Goal: Information Seeking & Learning: Check status

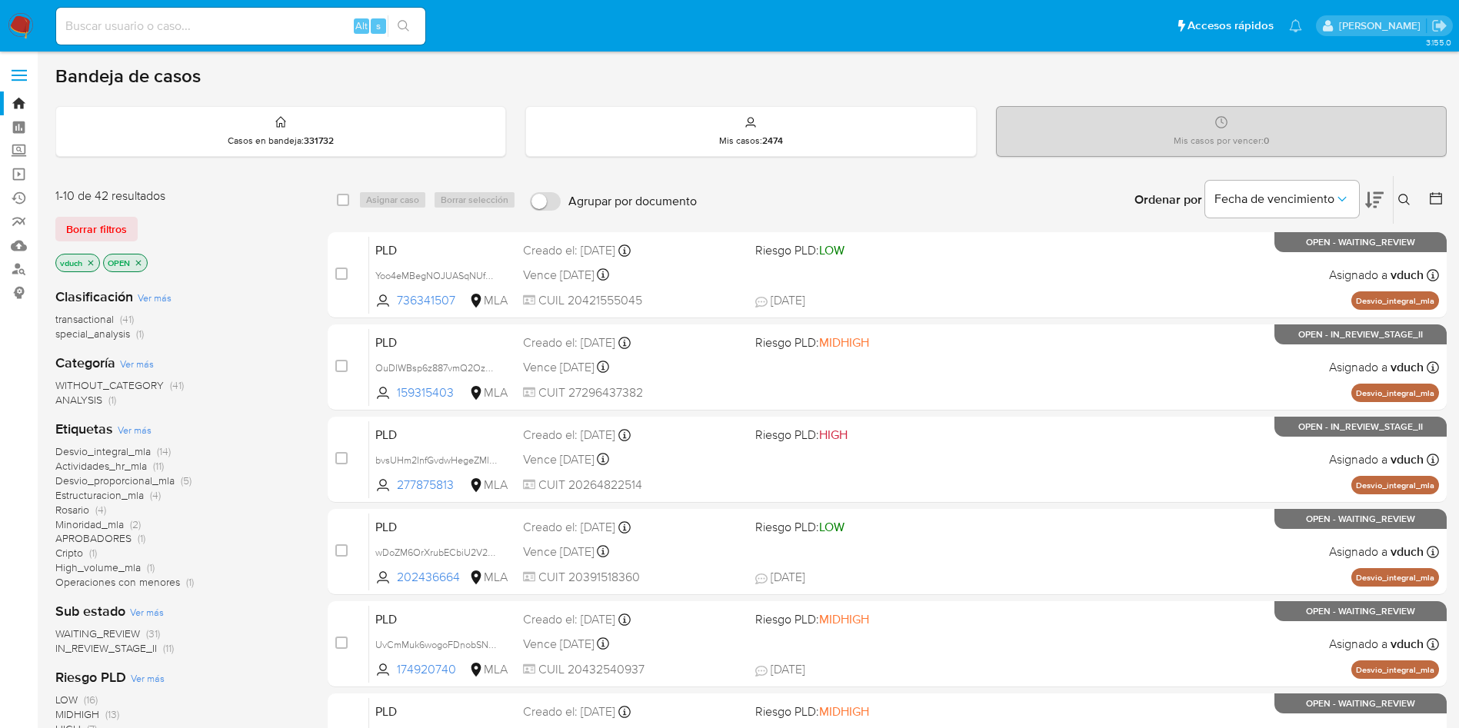
click at [359, 28] on span "Alt" at bounding box center [361, 25] width 12 height 15
click at [351, 22] on input at bounding box center [240, 26] width 369 height 20
paste input "155003232"
type input "155003232"
click at [401, 20] on icon "search-icon" at bounding box center [404, 26] width 12 height 12
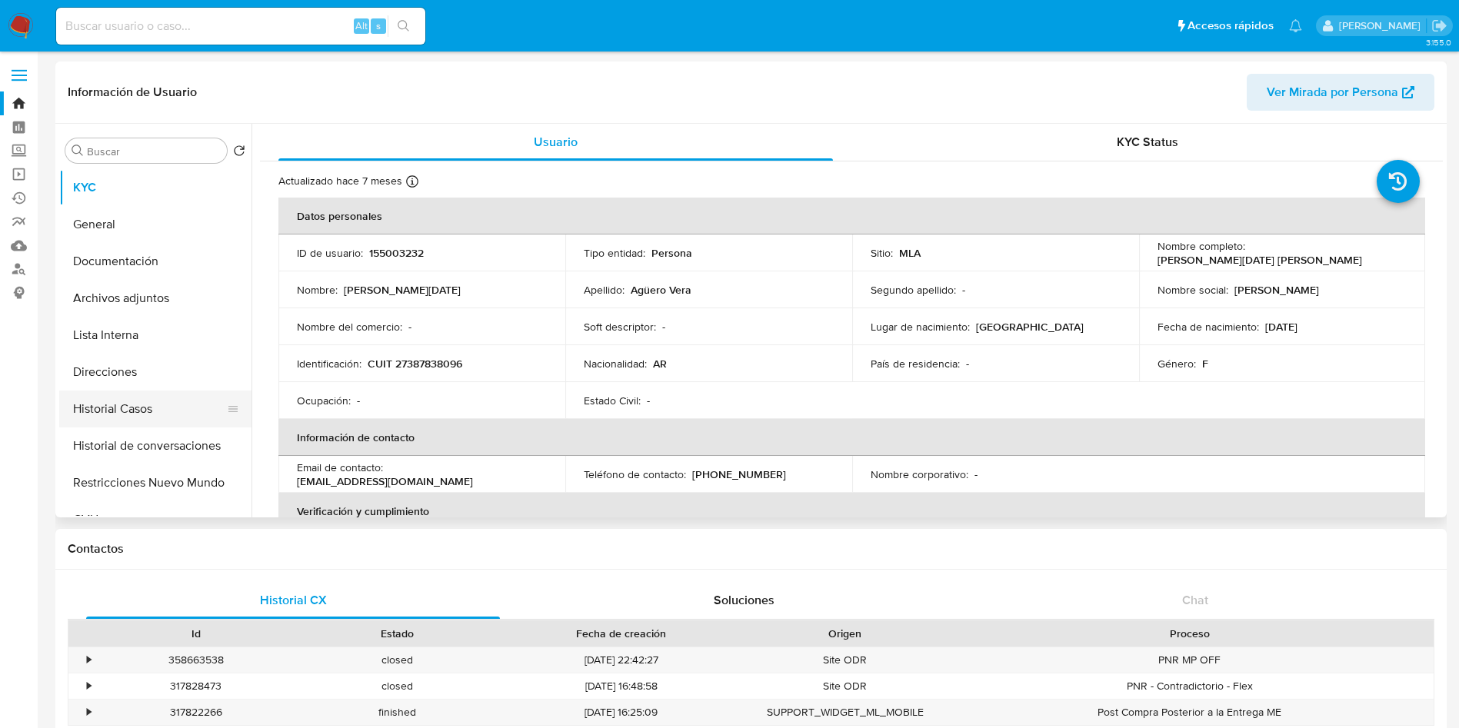
click at [154, 418] on button "Historial Casos" at bounding box center [149, 409] width 180 height 37
select select "10"
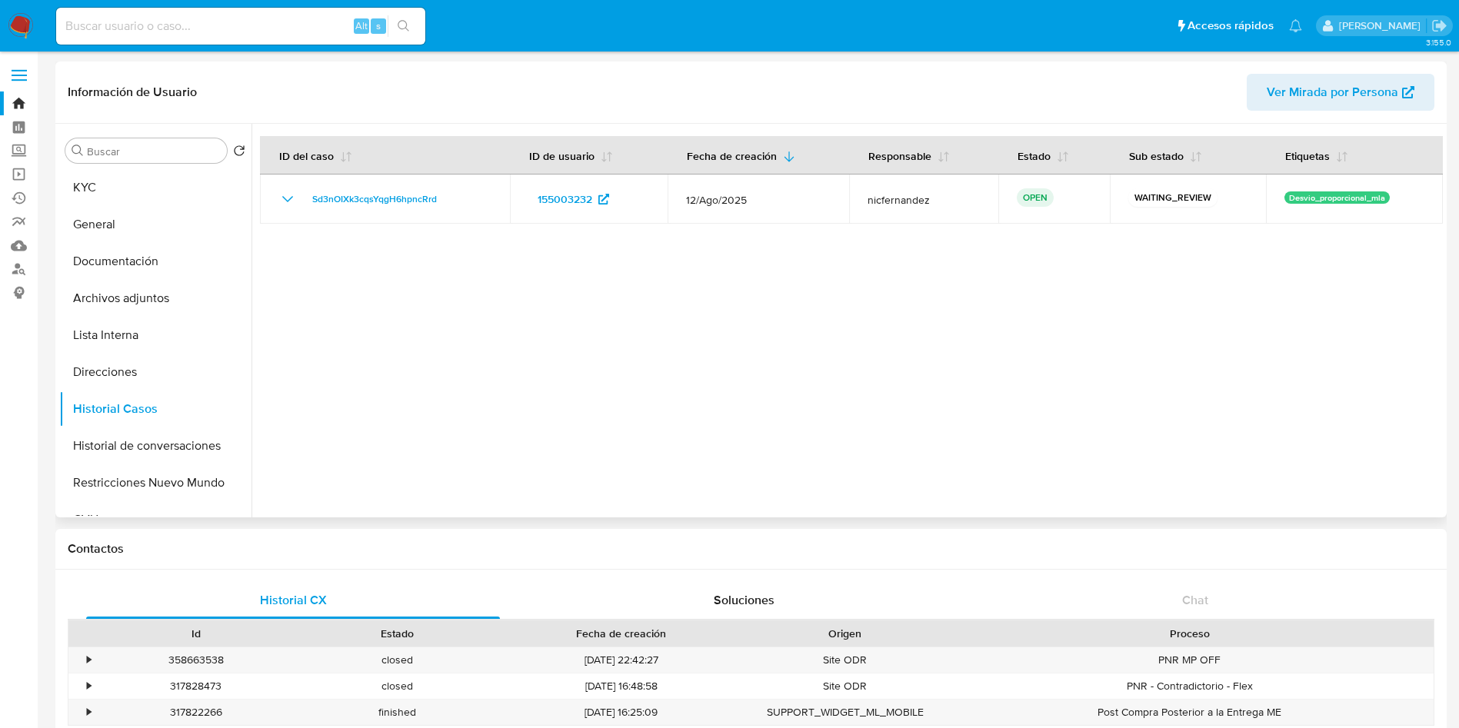
click at [664, 394] on div at bounding box center [846, 321] width 1191 height 394
click at [120, 261] on button "Documentación" at bounding box center [149, 261] width 180 height 37
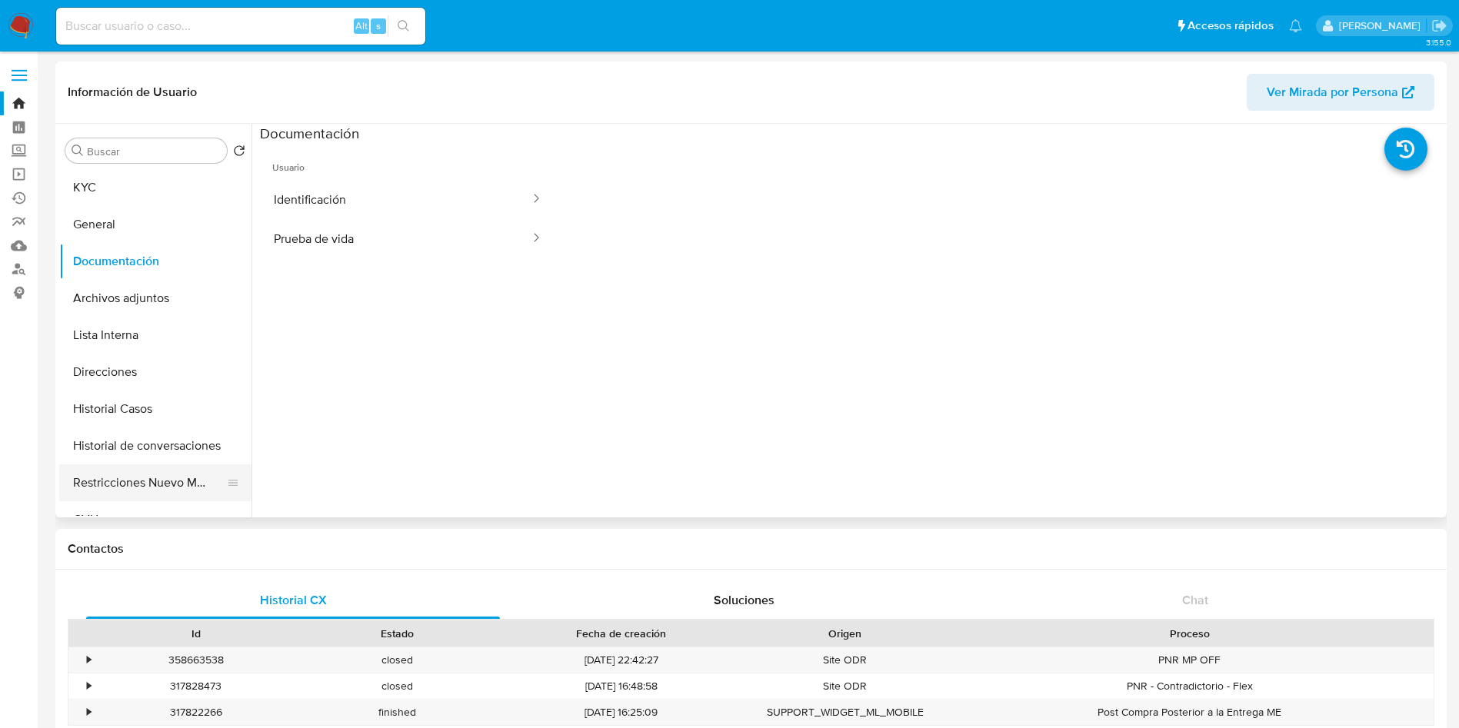
click at [135, 486] on button "Restricciones Nuevo Mundo" at bounding box center [149, 482] width 180 height 37
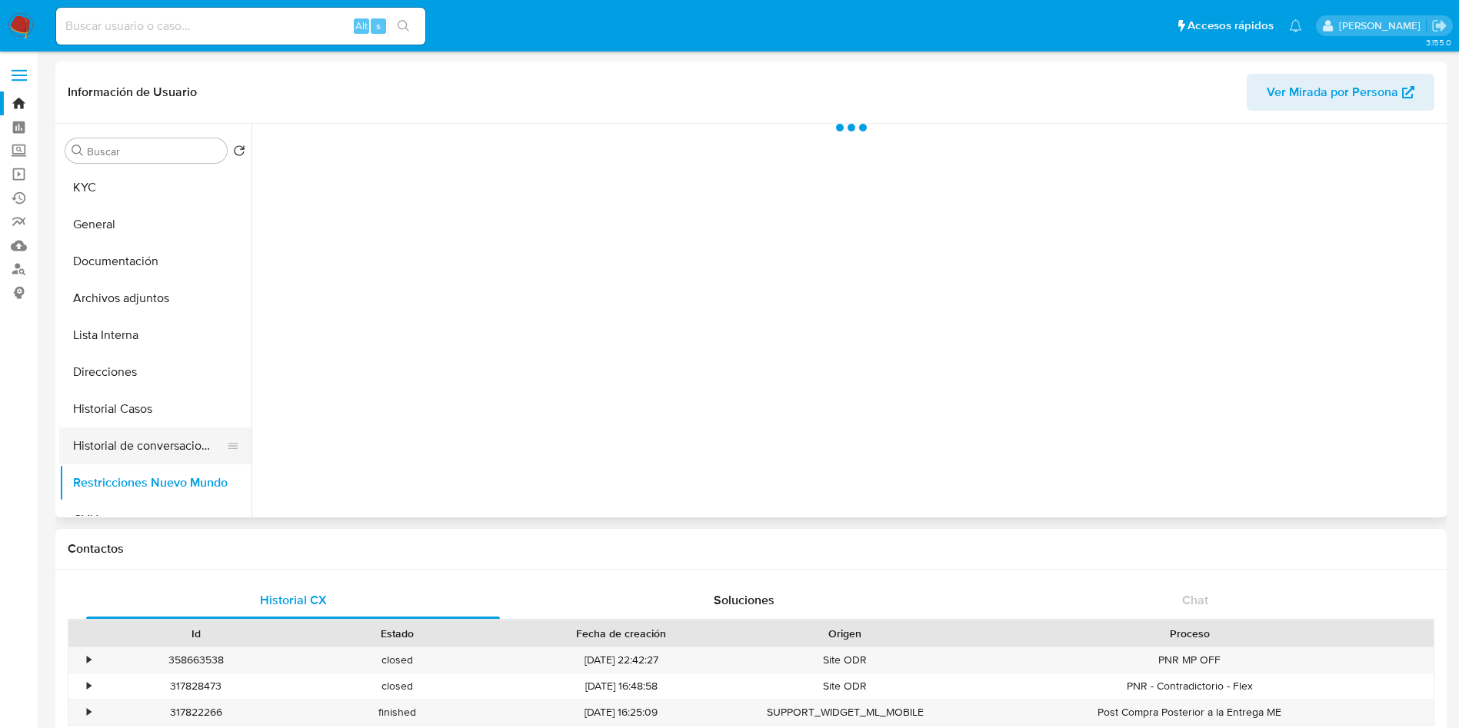
click at [138, 451] on button "Historial de conversaciones" at bounding box center [149, 446] width 180 height 37
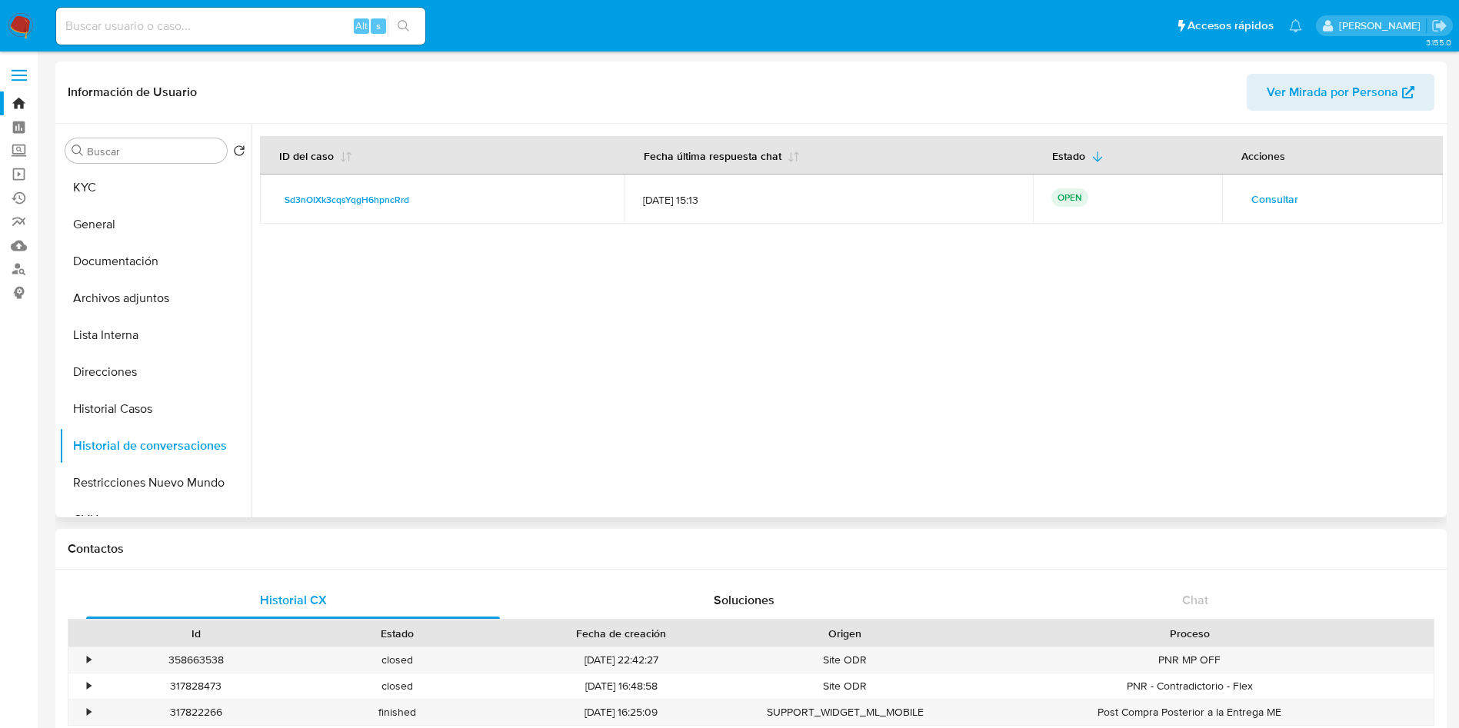
click at [1243, 195] on button "Consultar" at bounding box center [1274, 199] width 68 height 25
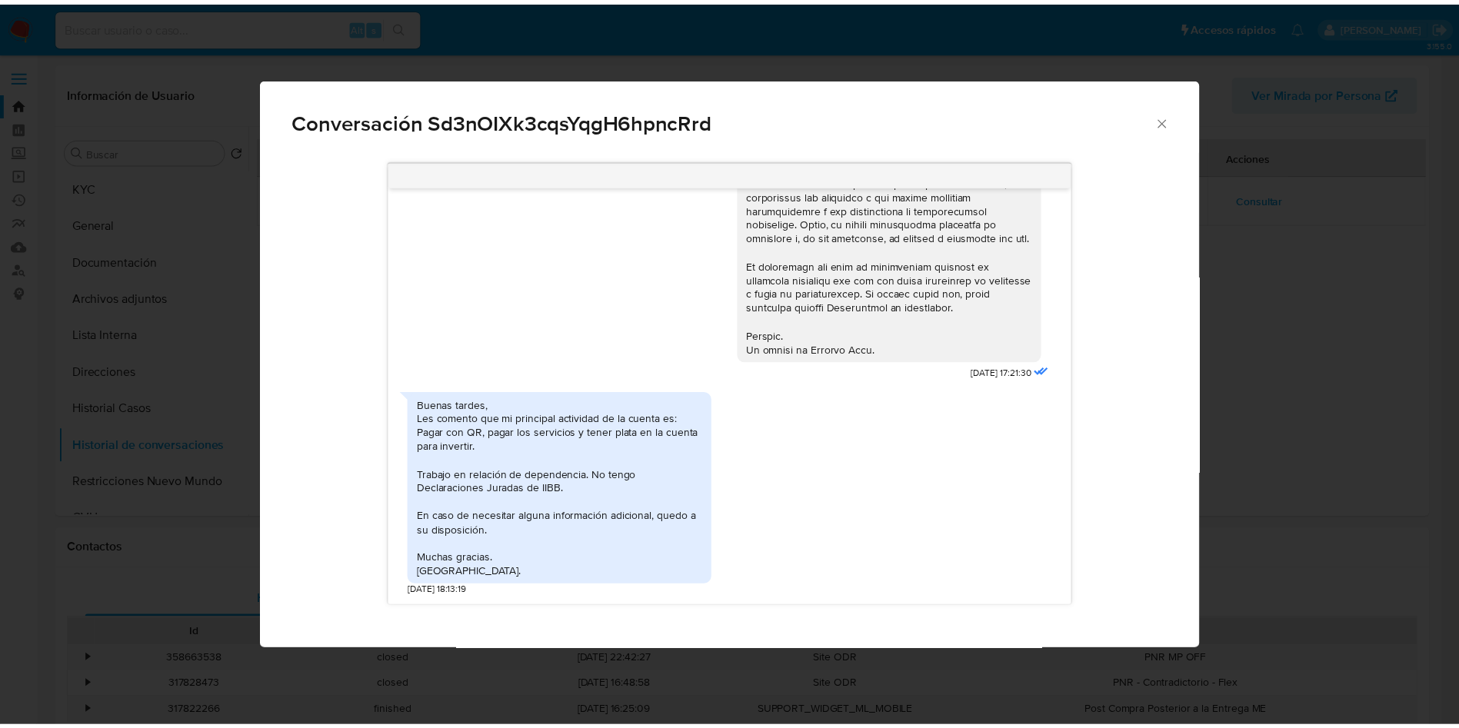
scroll to position [680, 0]
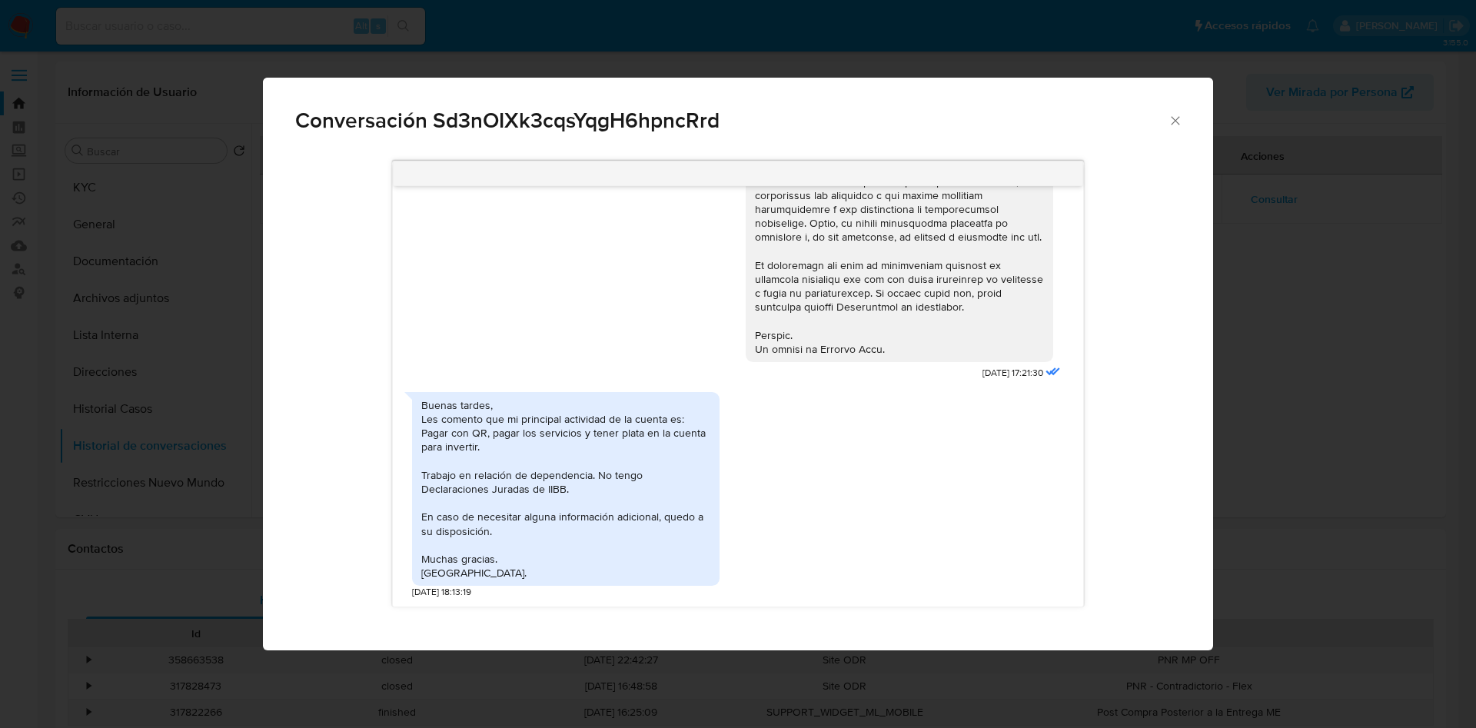
click at [1180, 124] on icon "Cerrar" at bounding box center [1175, 120] width 8 height 8
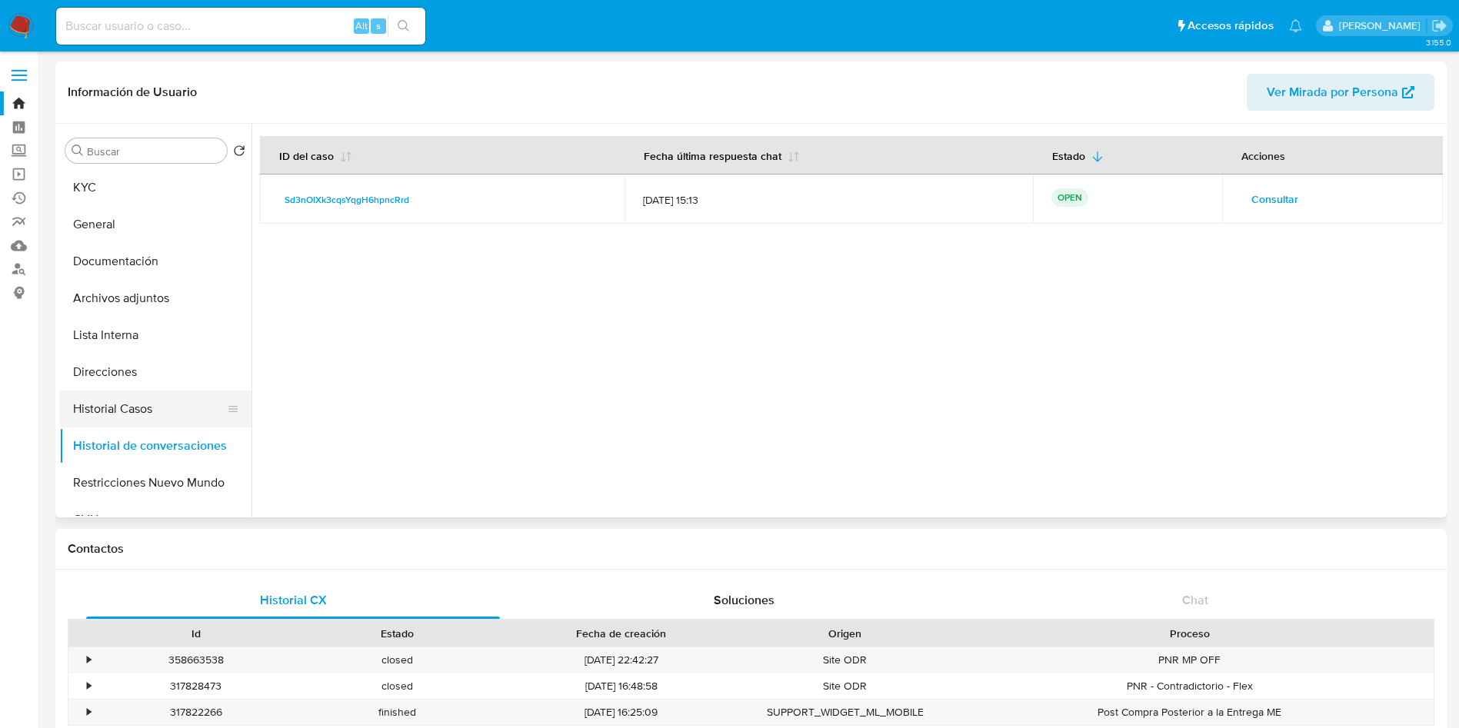
click at [164, 401] on button "Historial Casos" at bounding box center [149, 409] width 180 height 37
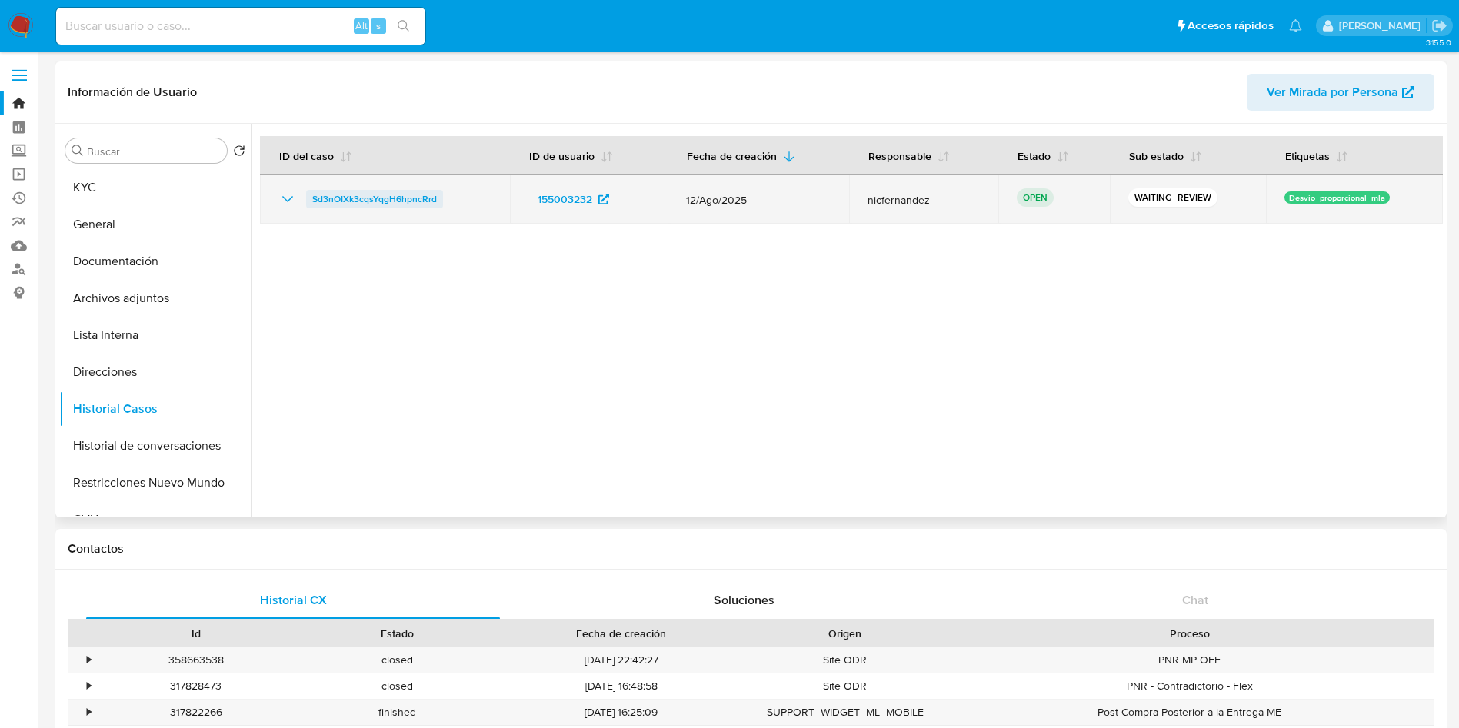
drag, startPoint x: 451, startPoint y: 206, endPoint x: 311, endPoint y: 205, distance: 140.0
click at [311, 205] on div "Sd3nOIXk3cqsYqgH6hpncRrd" at bounding box center [384, 199] width 213 height 18
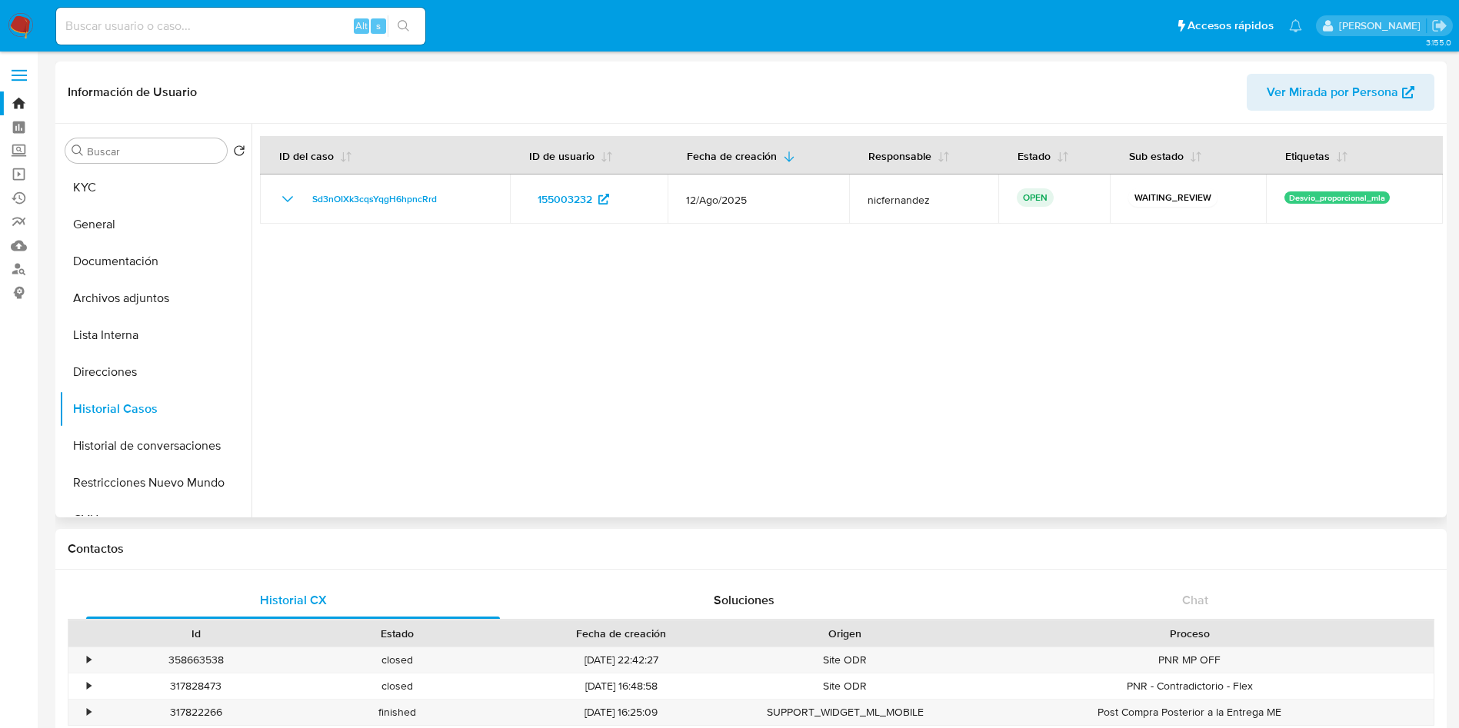
click at [671, 400] on div at bounding box center [846, 321] width 1191 height 394
click at [164, 180] on button "KYC" at bounding box center [149, 187] width 180 height 37
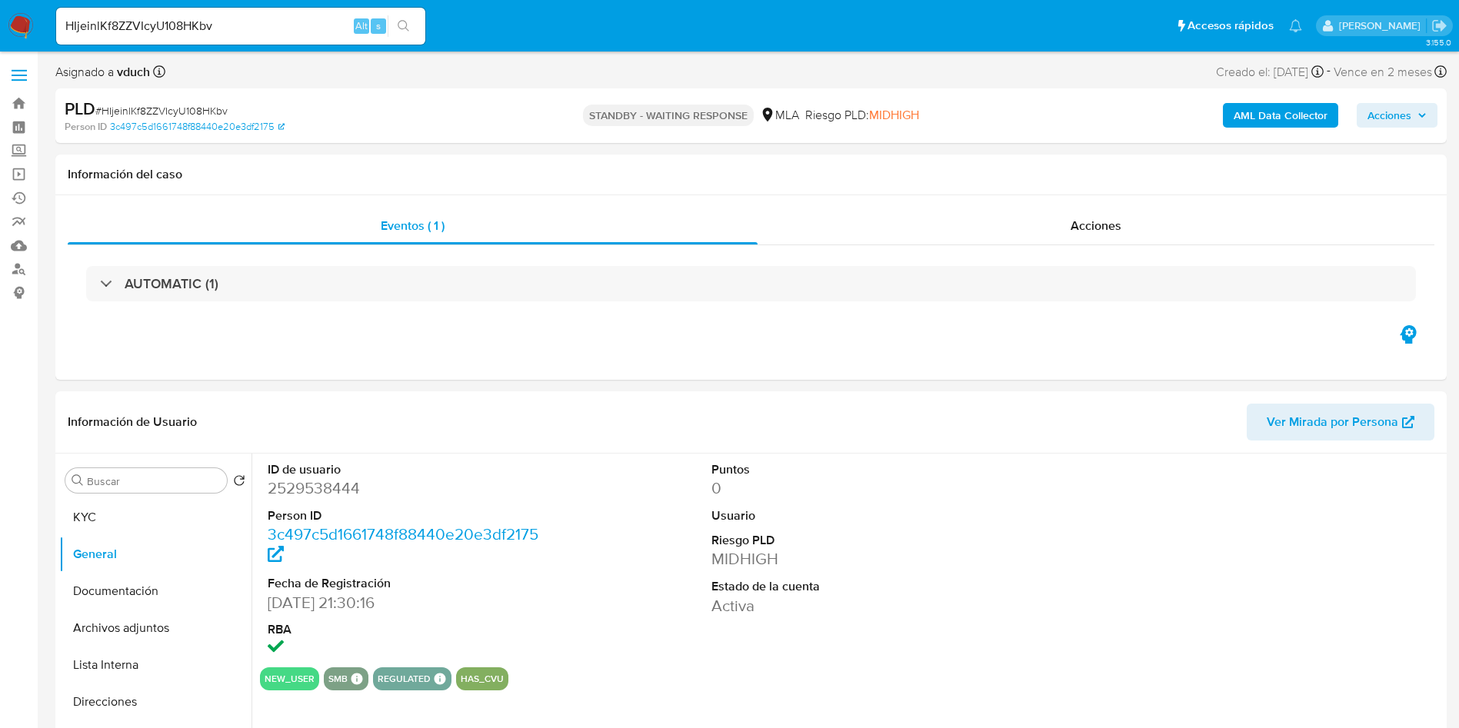
select select "10"
click at [631, 526] on div "ID de usuario 2529538444 Person ID 3c497c5d1661748f88440e20e3df2175 Fecha de Re…" at bounding box center [851, 561] width 1183 height 214
drag, startPoint x: 720, startPoint y: 556, endPoint x: 675, endPoint y: 438, distance: 125.8
click at [720, 556] on dt "Riesgo PLD" at bounding box center [851, 562] width 281 height 17
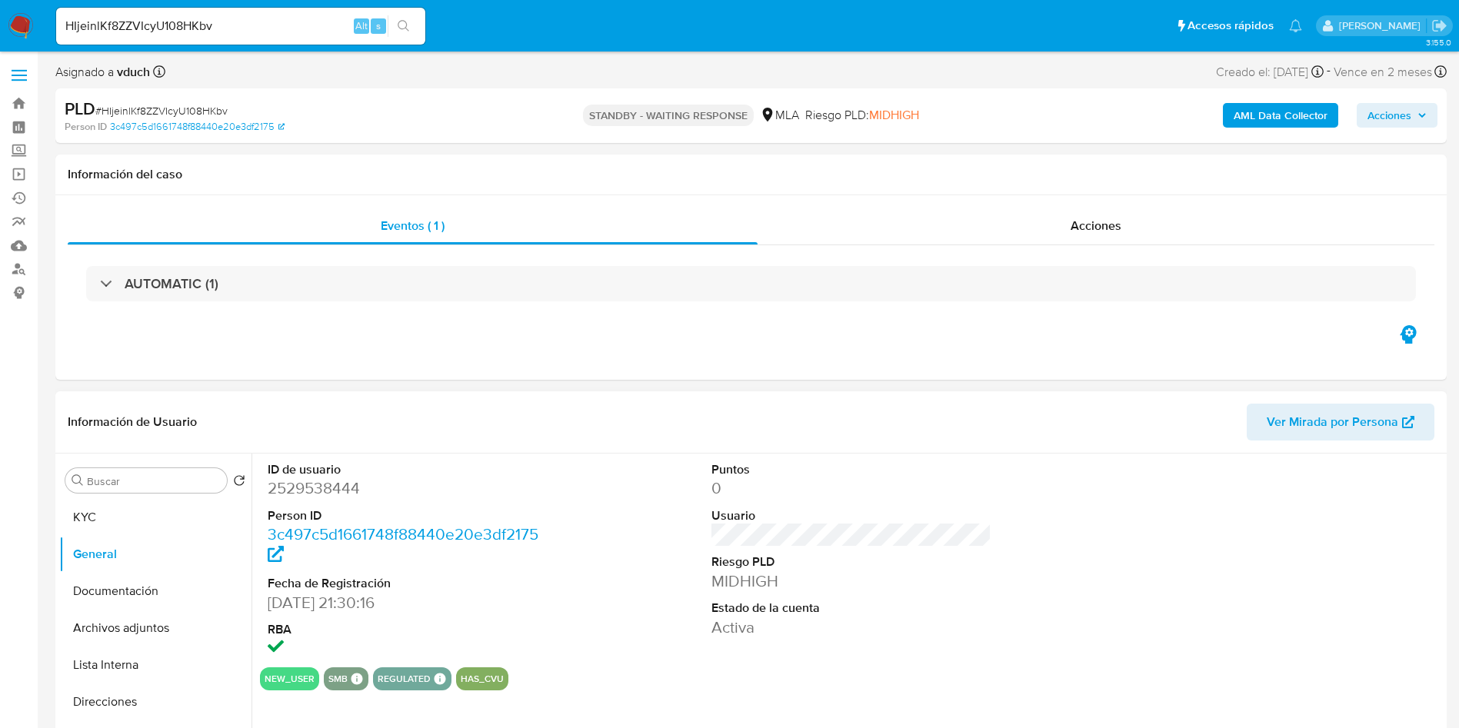
click at [830, 702] on div "ID de usuario 2529538444 Person ID 3c497c5d1661748f88440e20e3df2175 Fecha de Re…" at bounding box center [846, 651] width 1191 height 394
click at [307, 37] on div "HIjeinlKf8ZZVIcyU108HKbv Alt s" at bounding box center [240, 26] width 369 height 37
click at [307, 30] on input "HIjeinlKf8ZZVIcyU108HKbv" at bounding box center [240, 26] width 369 height 20
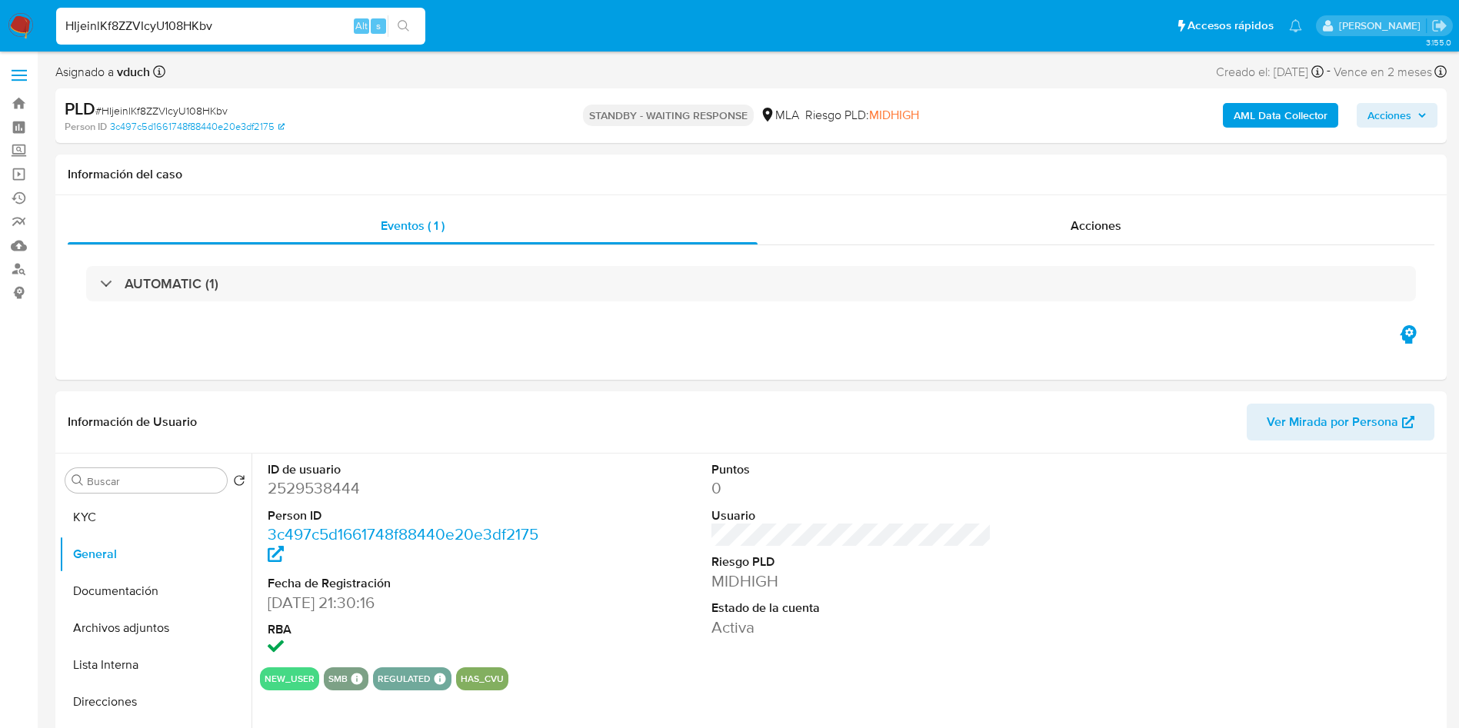
paste input "1743033417"
type input "1743033417"
click at [400, 32] on icon "search-icon" at bounding box center [404, 26] width 12 height 12
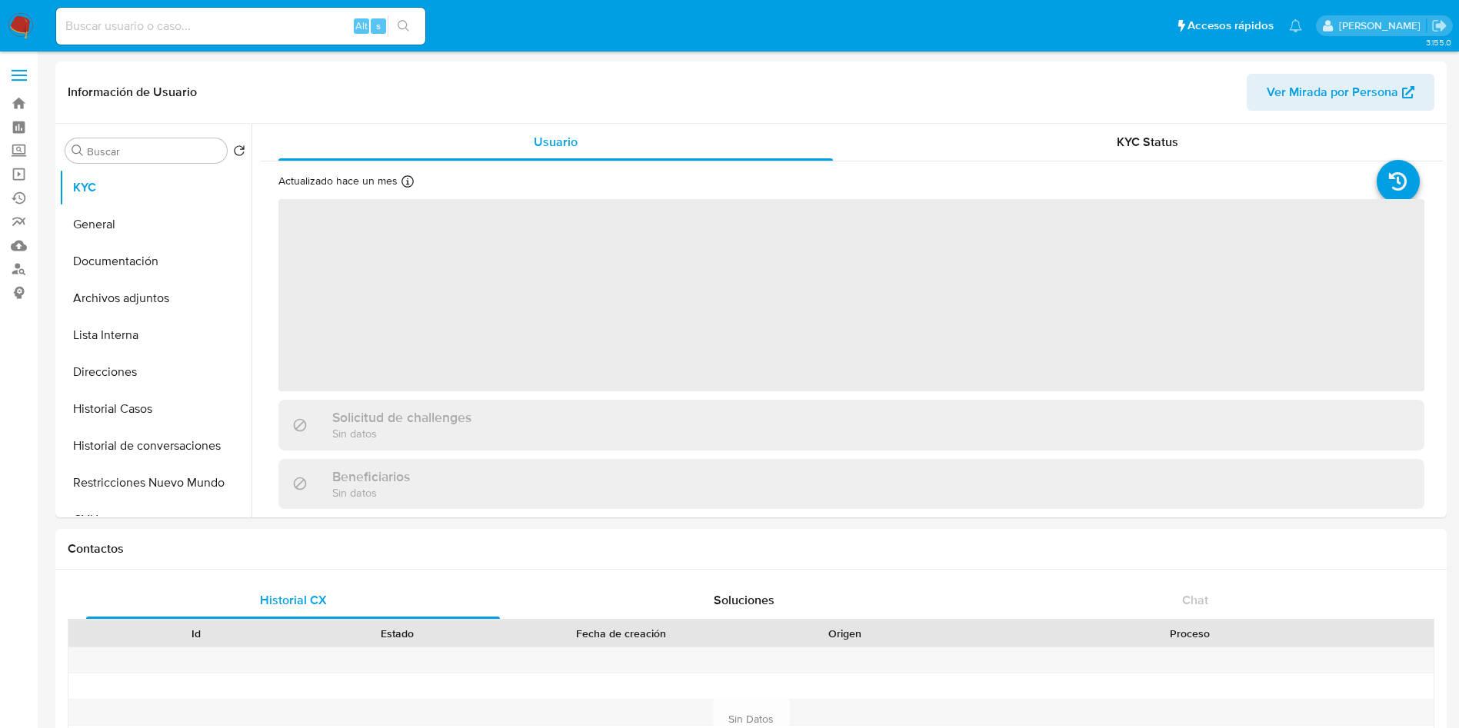
select select "10"
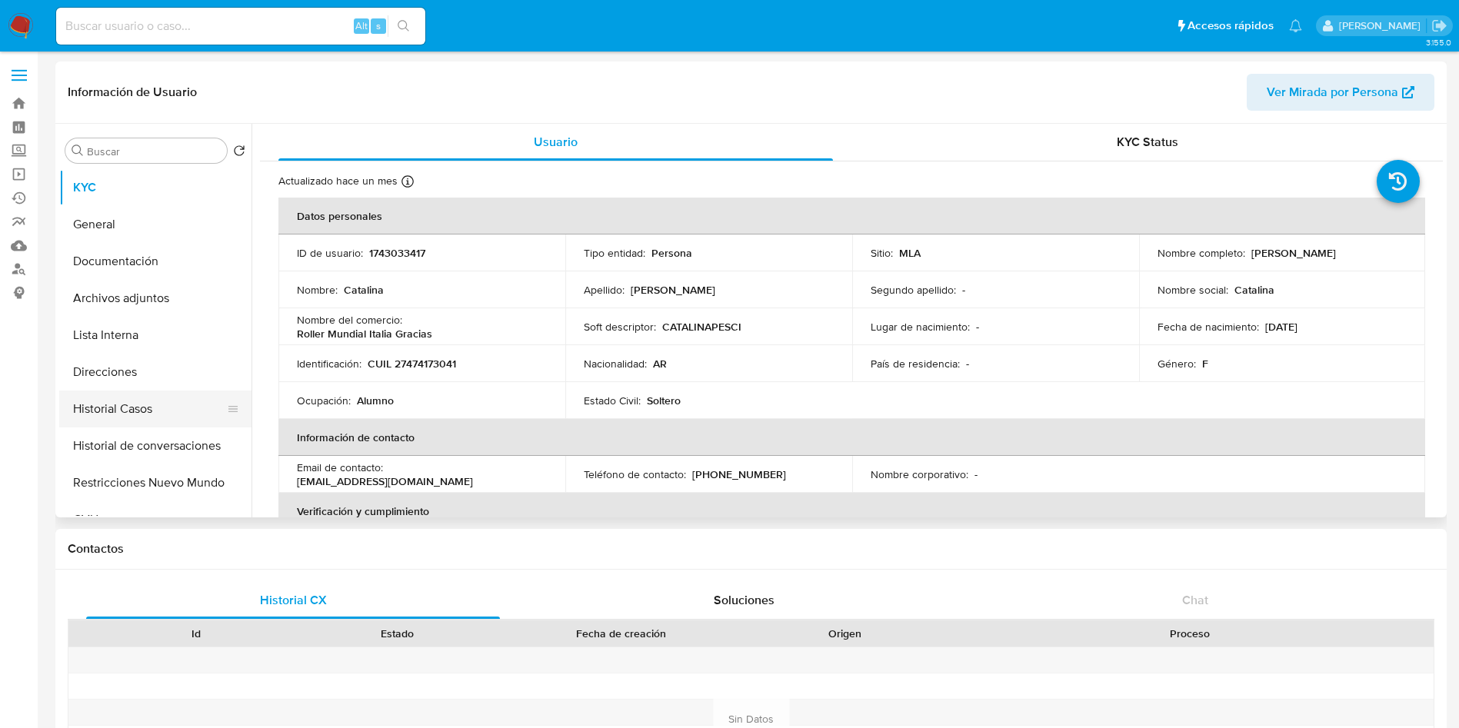
click at [174, 406] on button "Historial Casos" at bounding box center [149, 409] width 180 height 37
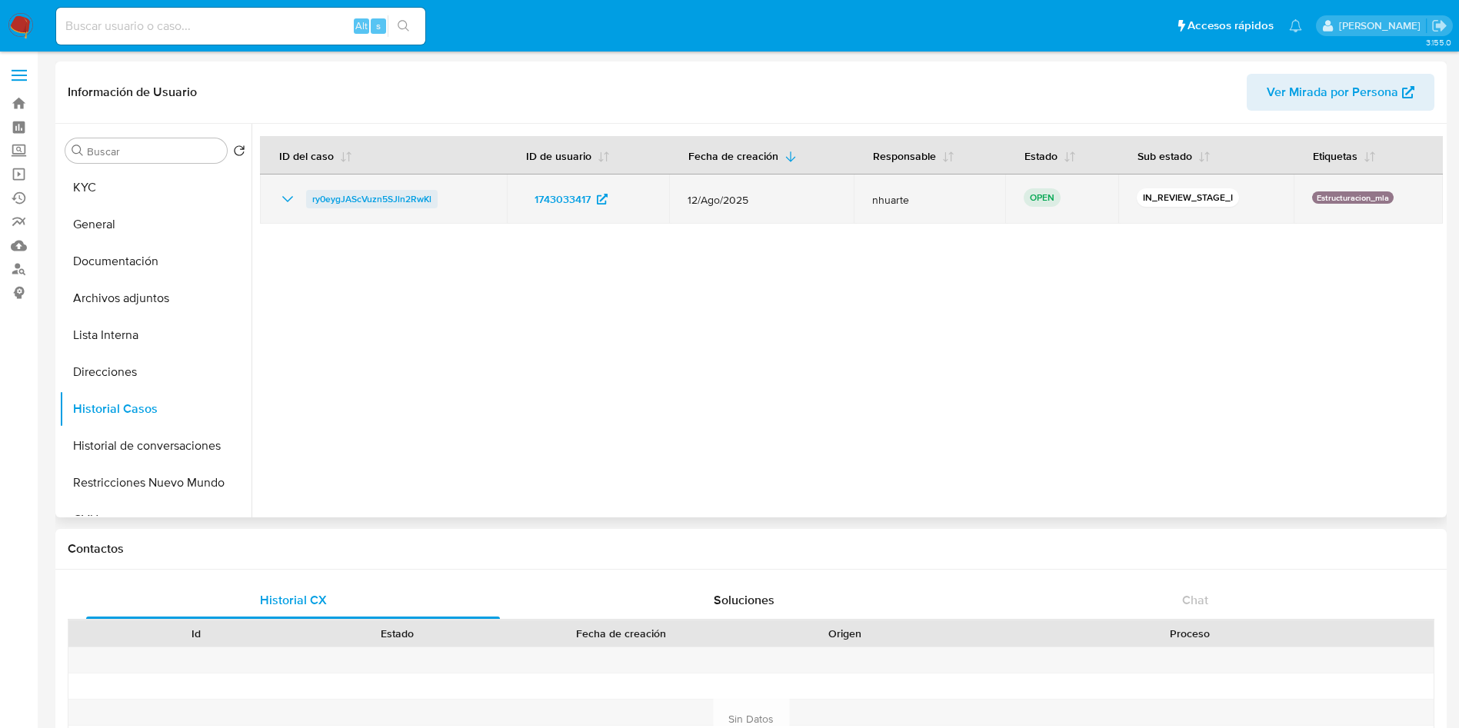
drag, startPoint x: 461, startPoint y: 209, endPoint x: 311, endPoint y: 197, distance: 150.4
click at [311, 197] on td "ry0eygJAScVuzn5SJln2RwKl" at bounding box center [383, 199] width 247 height 49
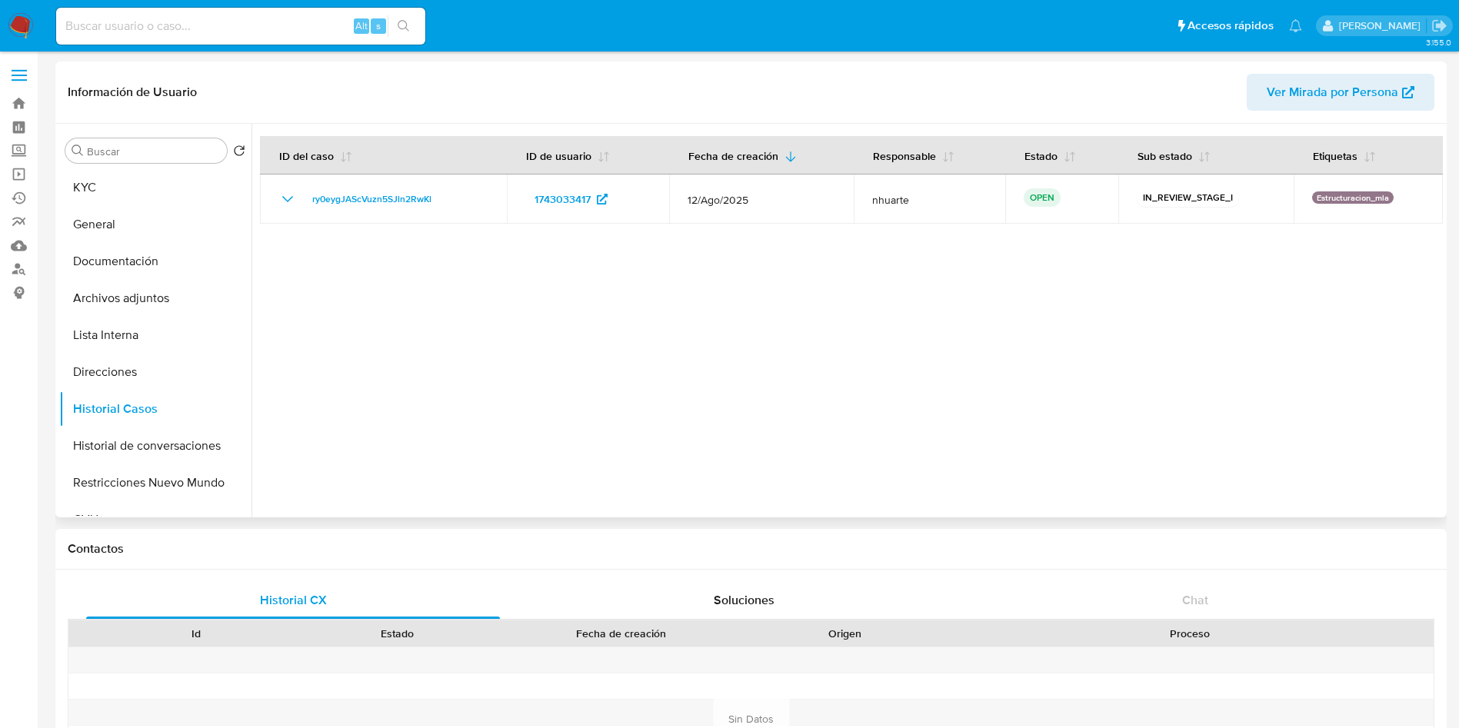
click at [683, 364] on div at bounding box center [846, 321] width 1191 height 394
click at [181, 193] on button "KYC" at bounding box center [149, 187] width 180 height 37
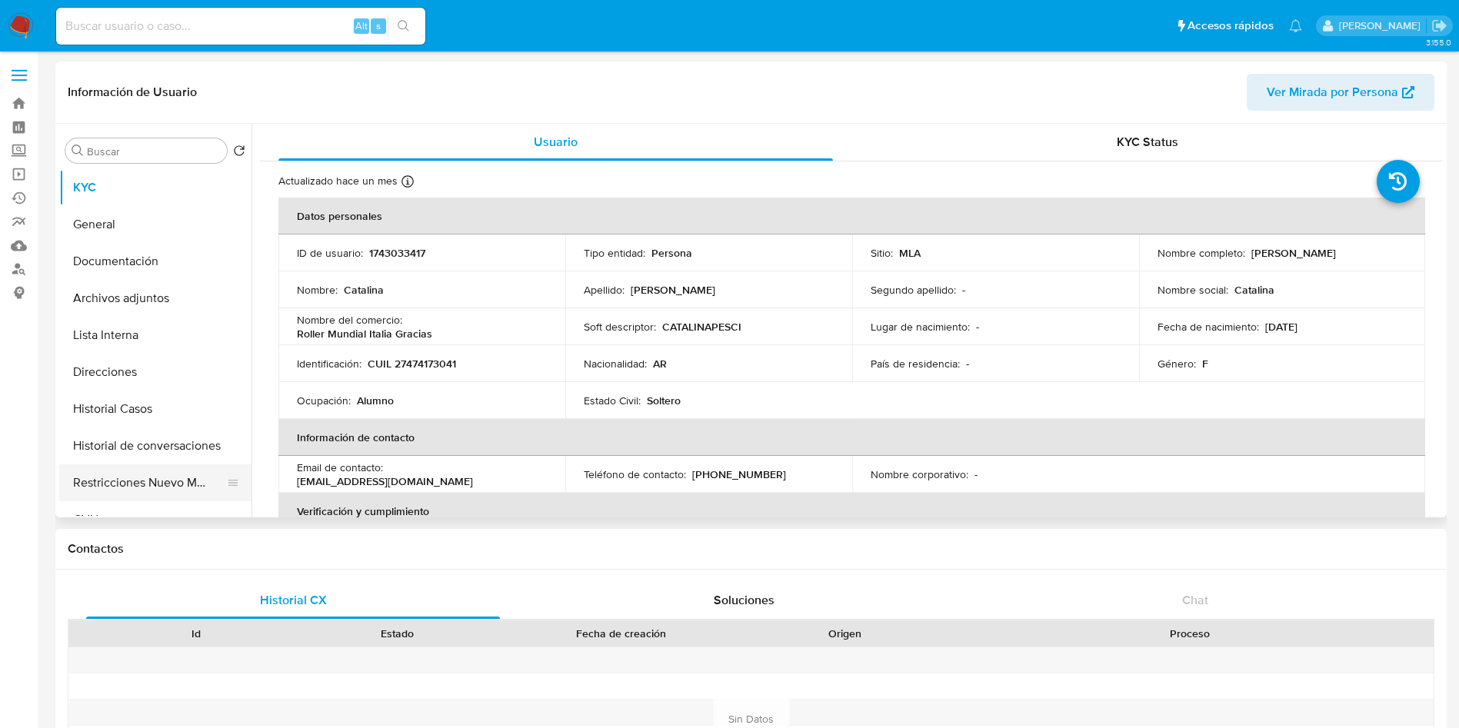
click at [138, 466] on button "Restricciones Nuevo Mundo" at bounding box center [149, 482] width 180 height 37
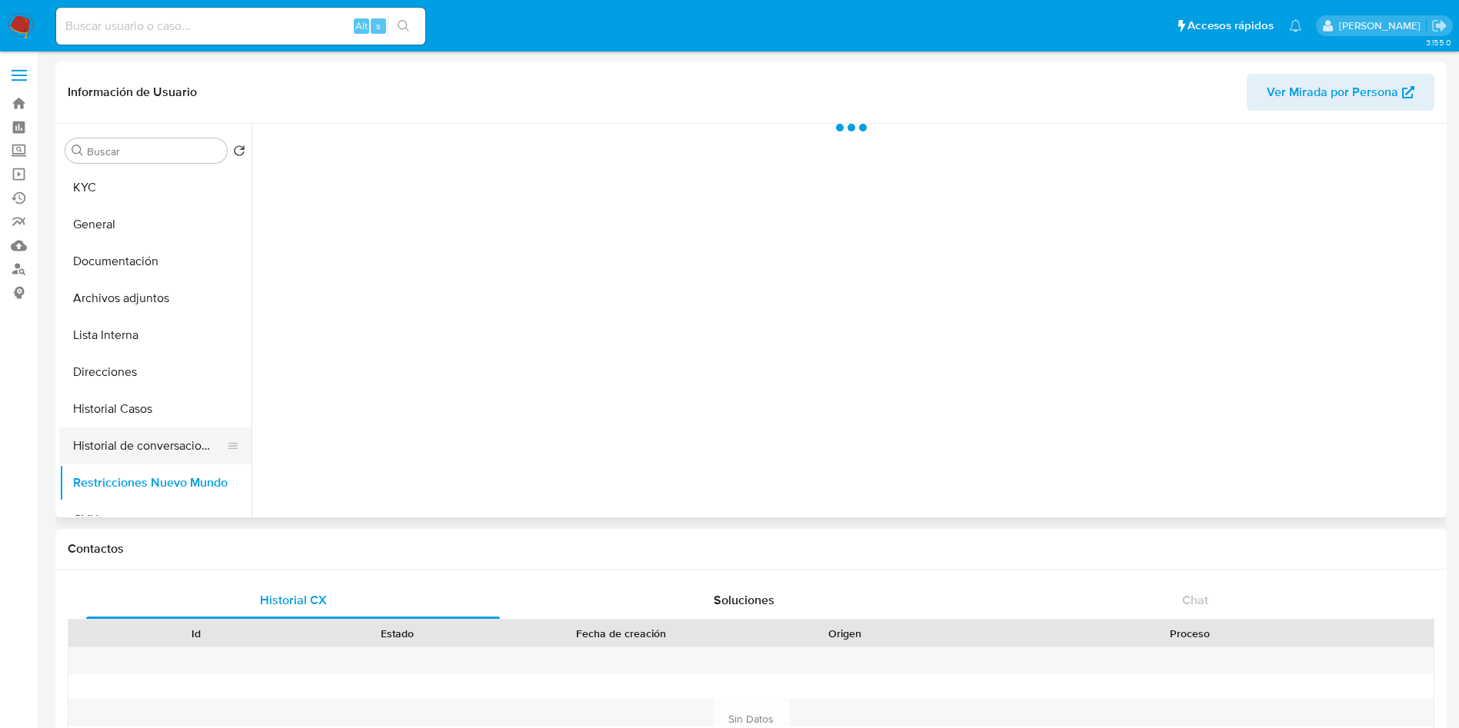
click at [145, 445] on button "Historial de conversaciones" at bounding box center [149, 446] width 180 height 37
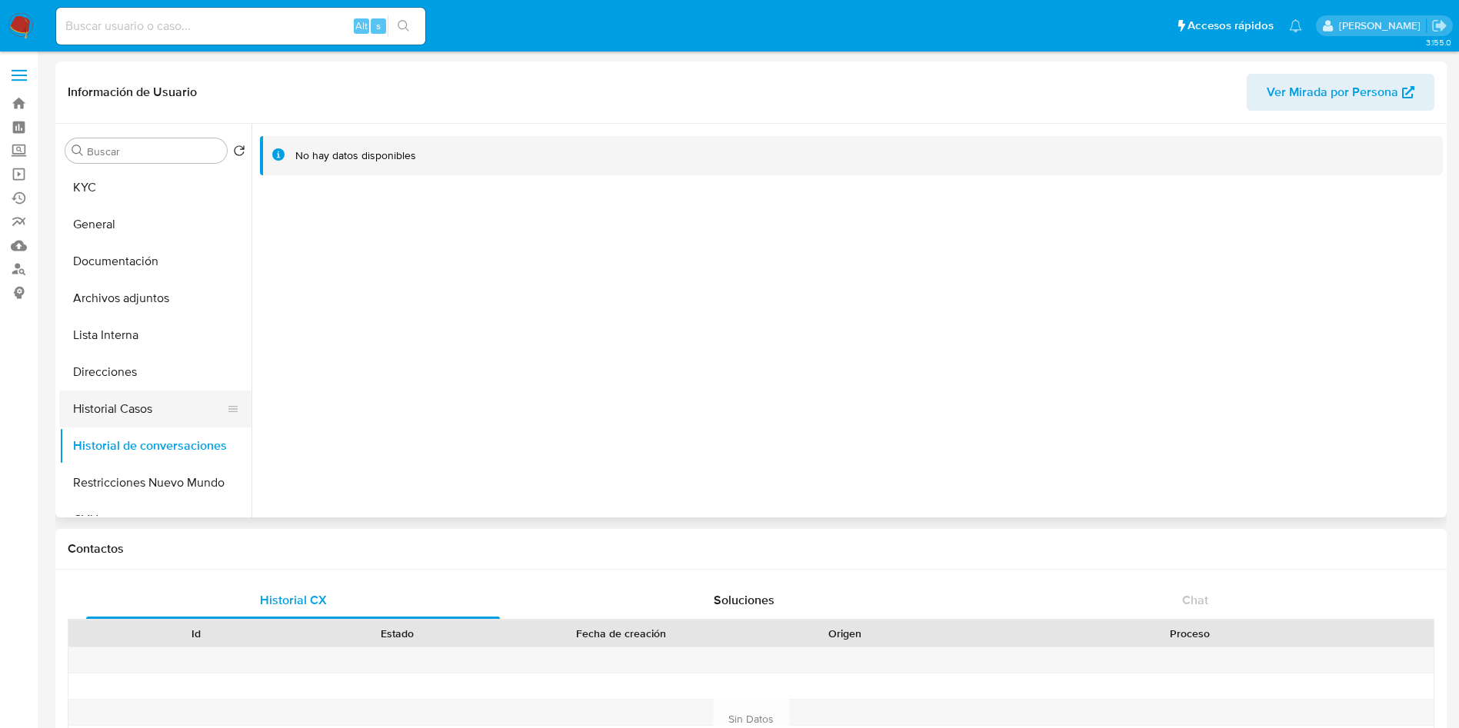
click at [168, 405] on button "Historial Casos" at bounding box center [149, 409] width 180 height 37
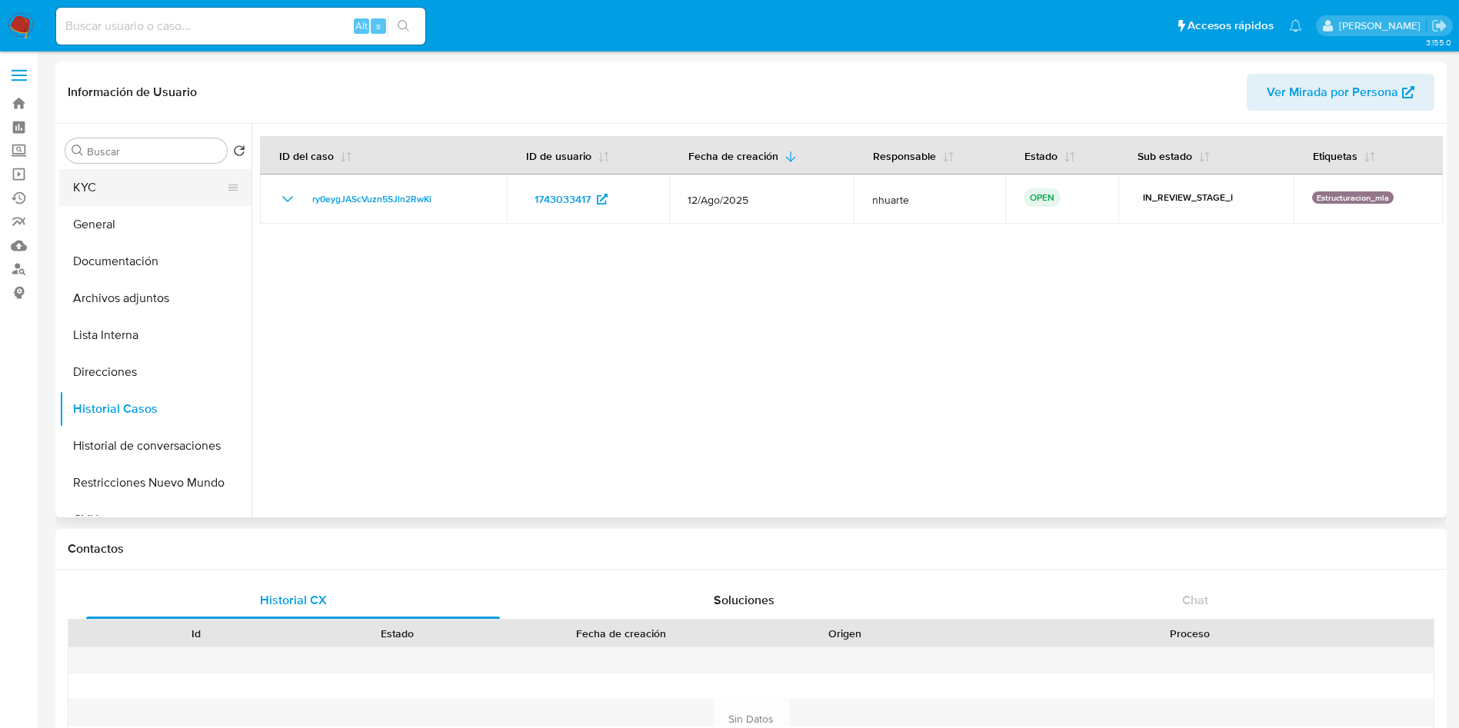
click at [173, 202] on button "KYC" at bounding box center [149, 187] width 180 height 37
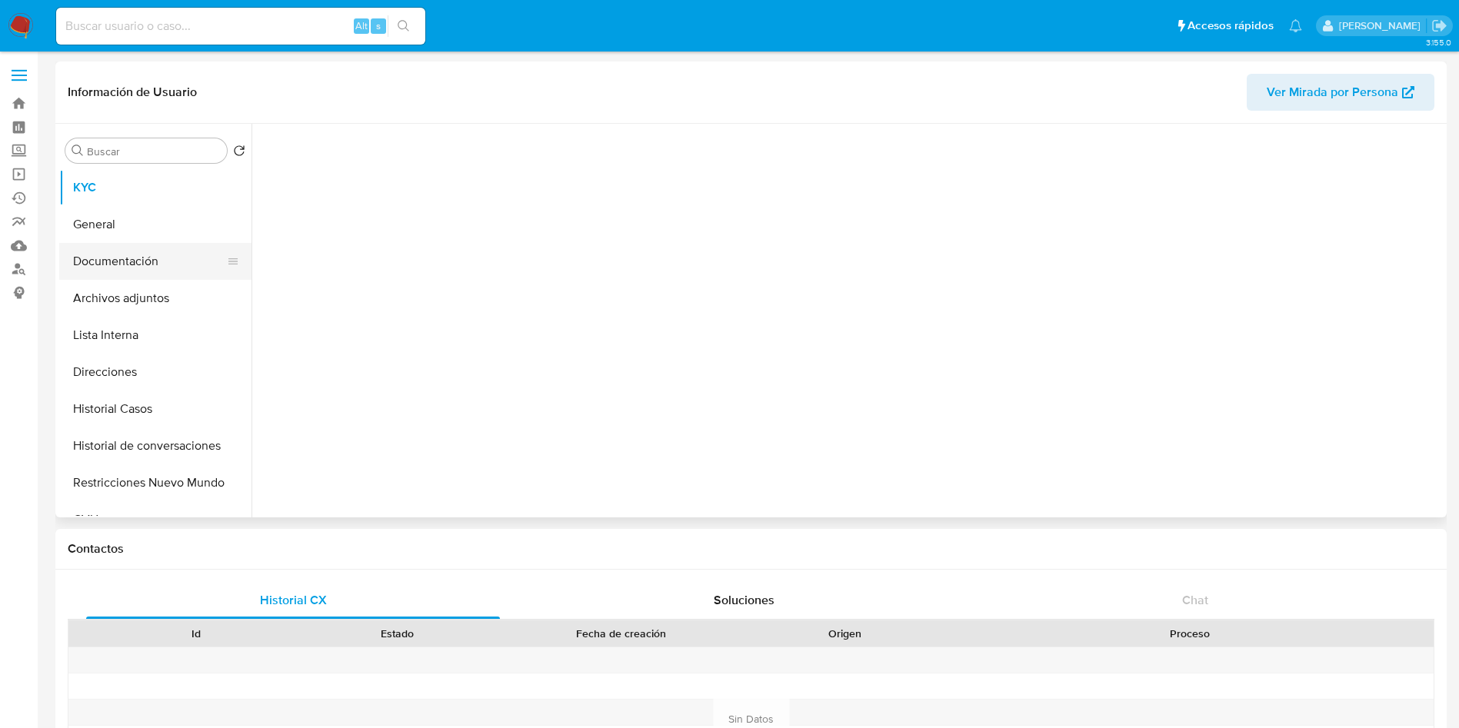
click at [172, 251] on button "Documentación" at bounding box center [149, 261] width 180 height 37
click at [209, 196] on button "KYC" at bounding box center [149, 187] width 180 height 37
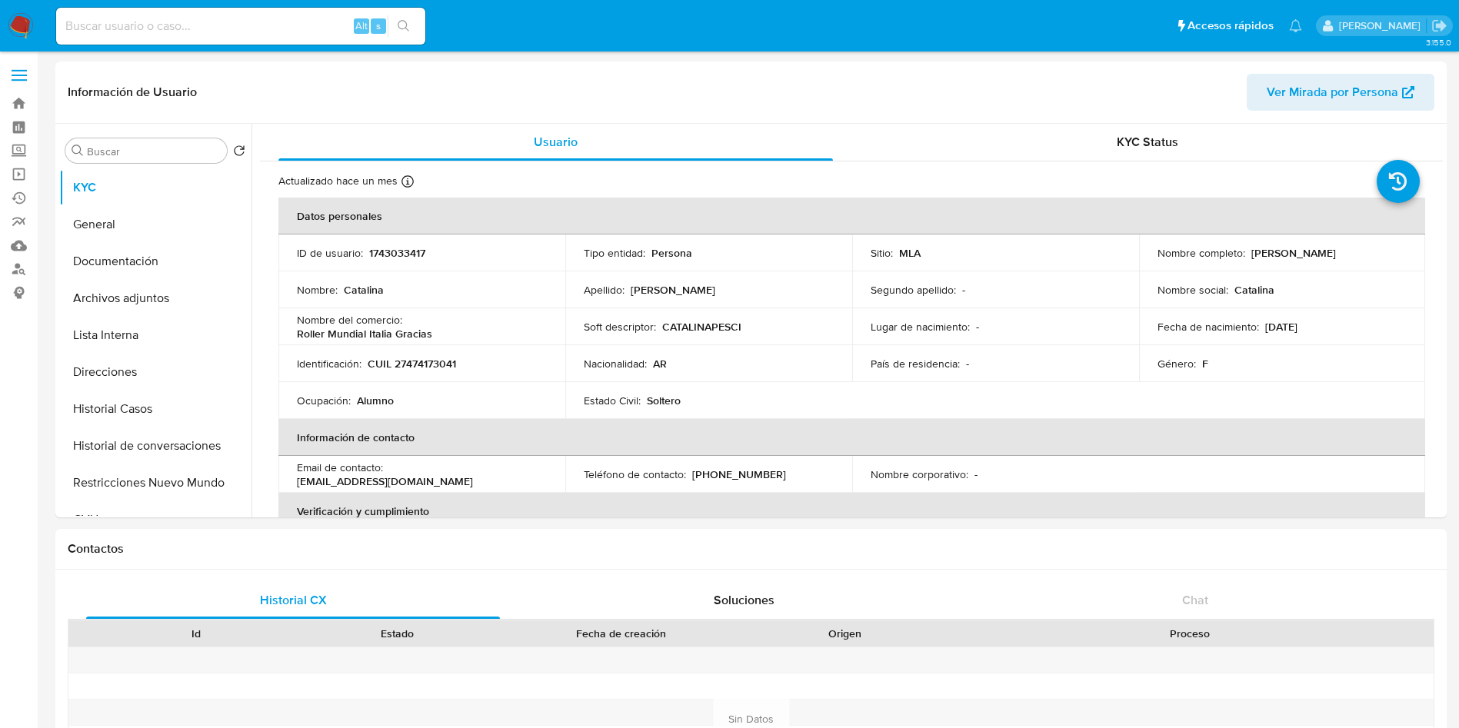
scroll to position [810, 0]
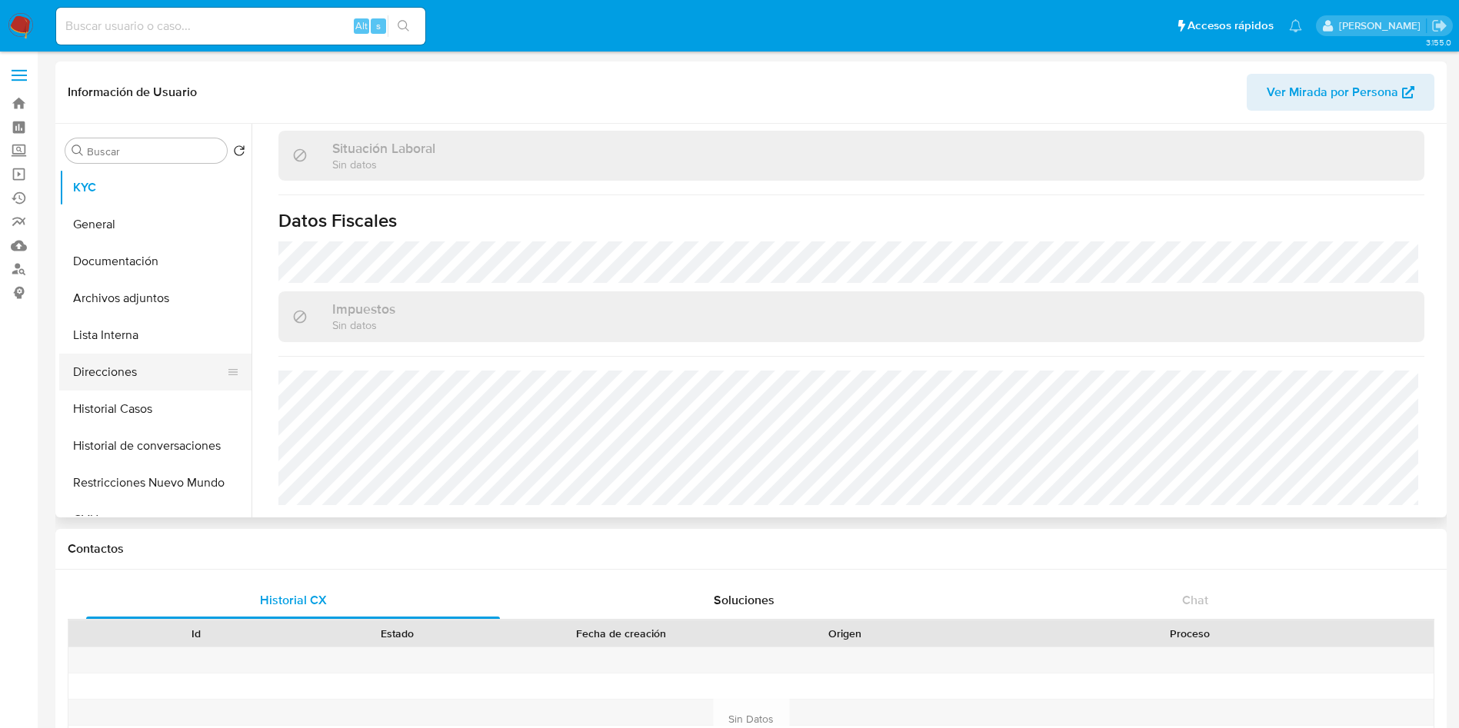
click at [136, 378] on button "Direcciones" at bounding box center [149, 372] width 180 height 37
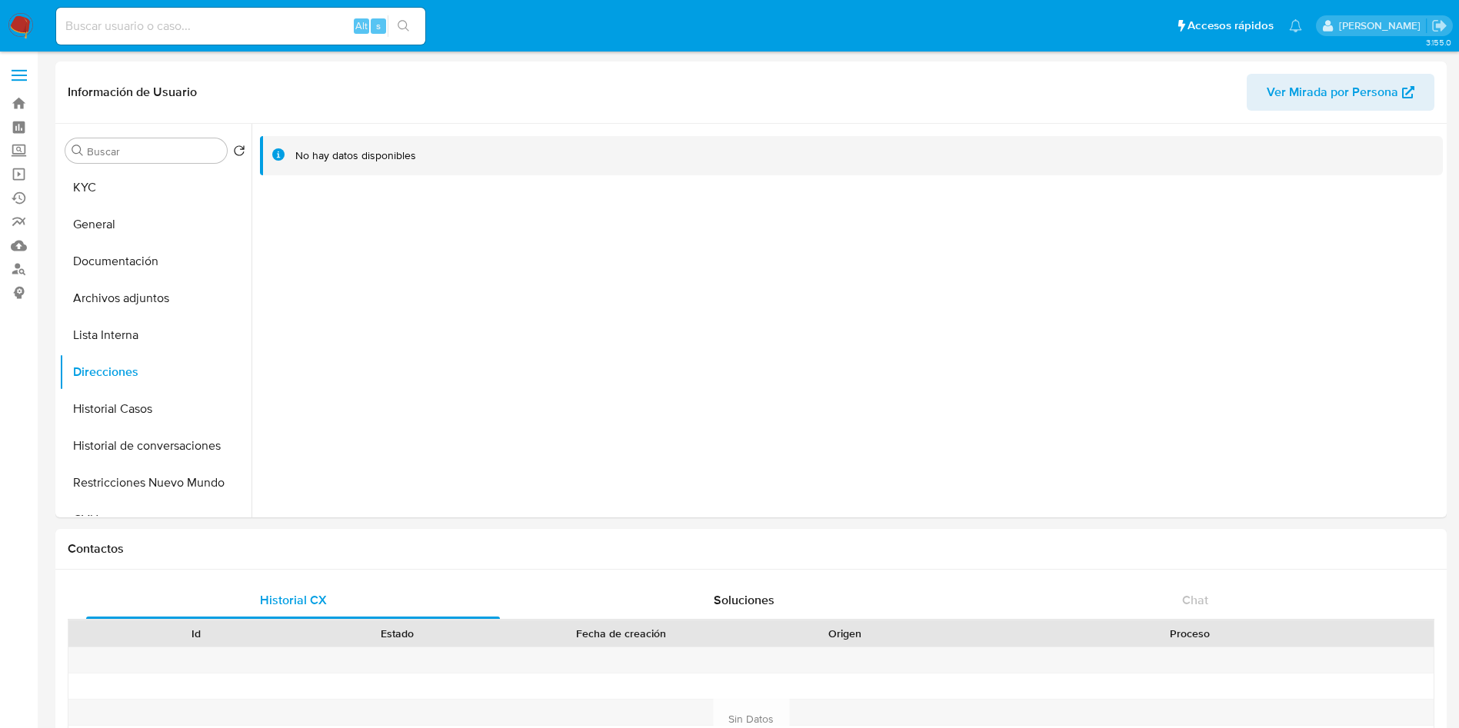
click at [324, 25] on input at bounding box center [240, 26] width 369 height 20
paste input "ry0eygJAScVuzn5SJln2RwKl"
type input "ry0eygJAScVuzn5SJln2RwKl"
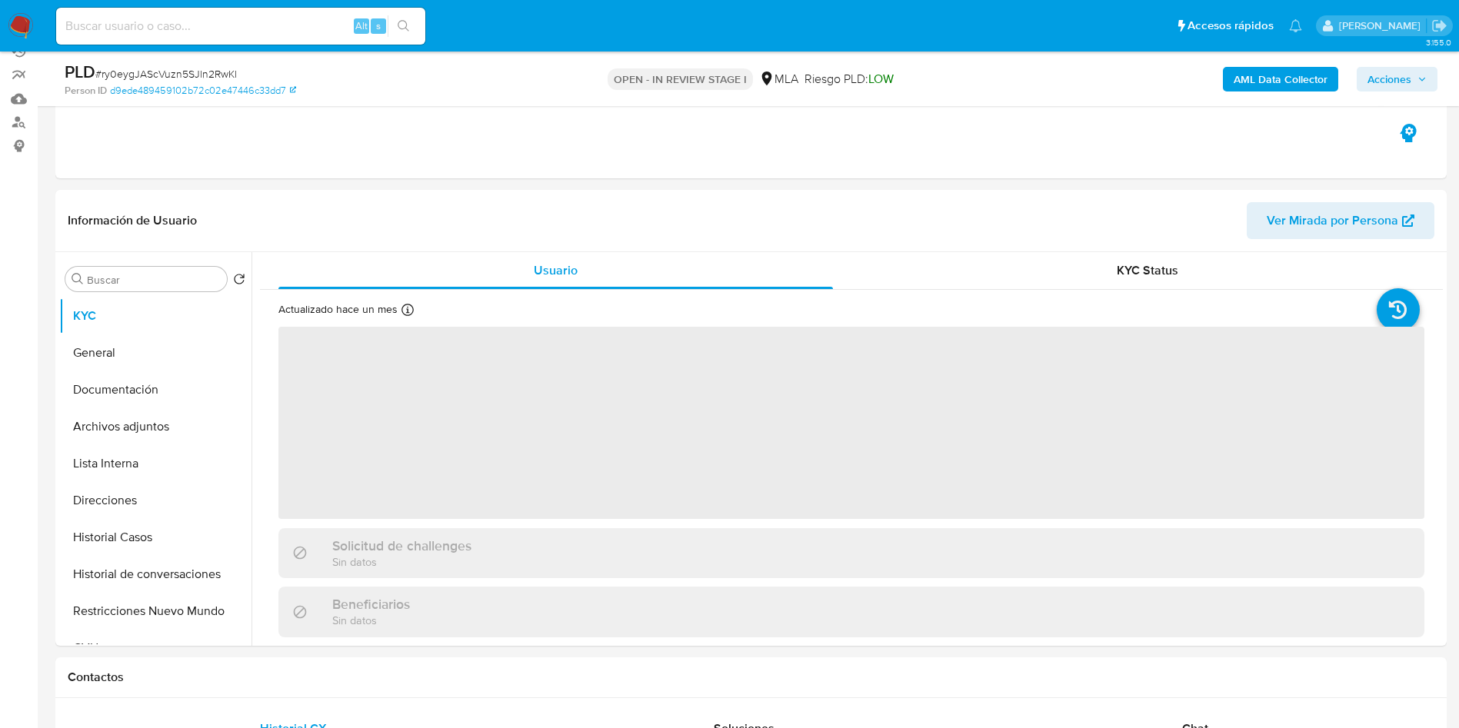
scroll to position [231, 0]
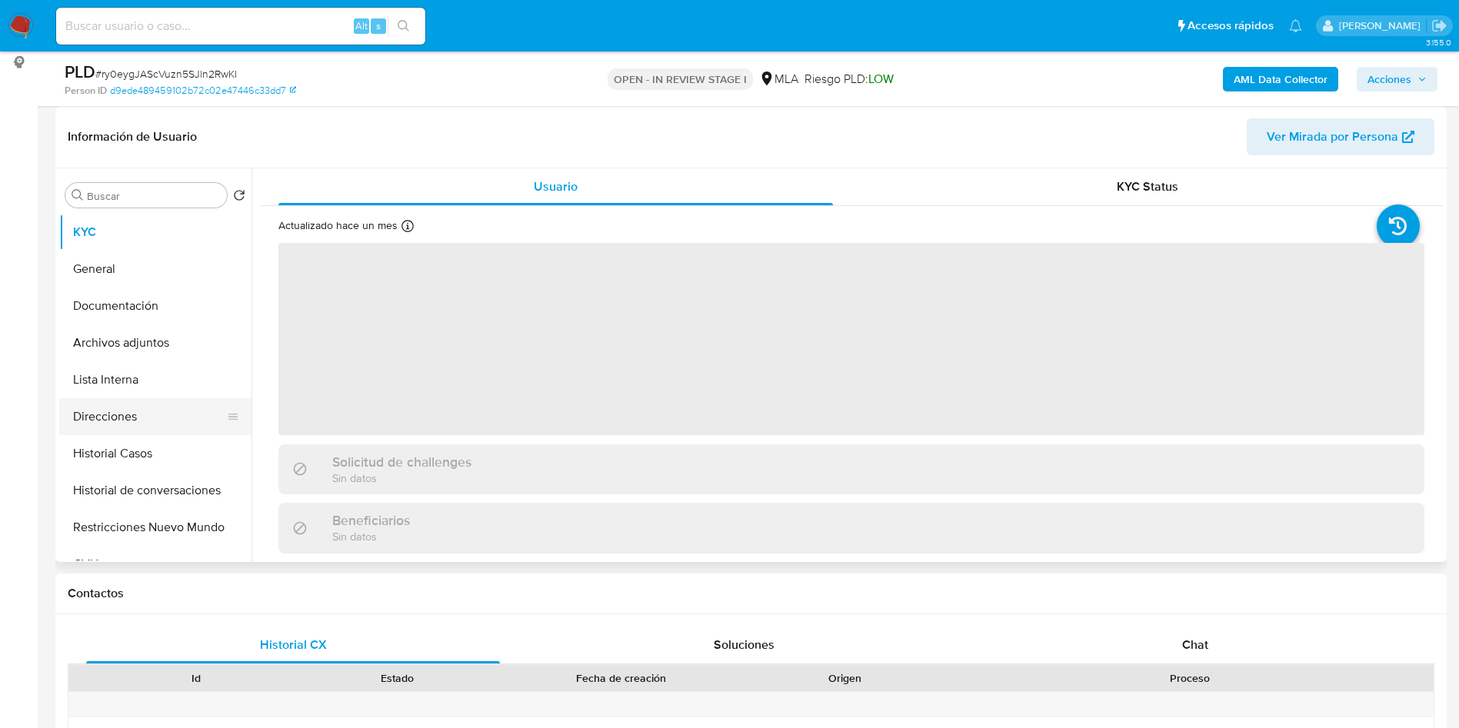
click at [118, 429] on button "Direcciones" at bounding box center [149, 416] width 180 height 37
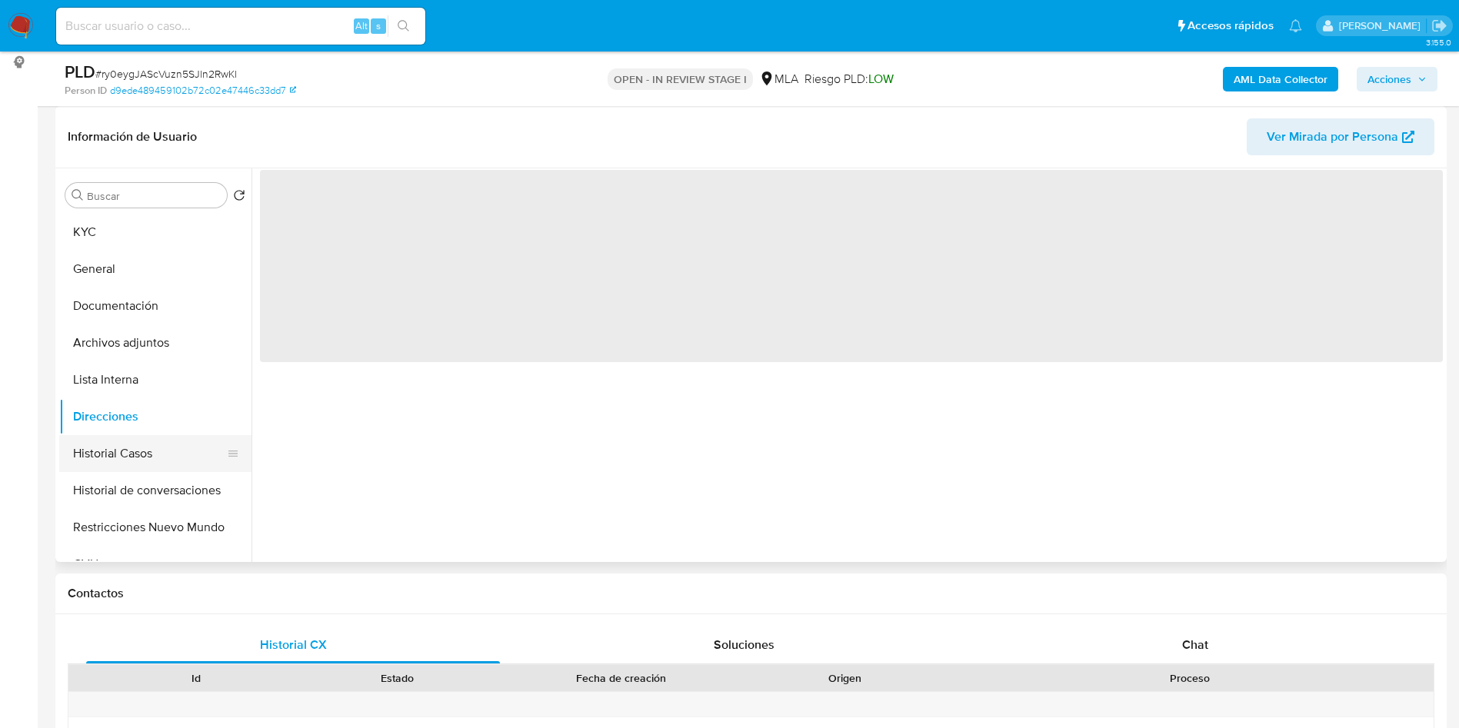
click at [92, 451] on button "Historial Casos" at bounding box center [149, 453] width 180 height 37
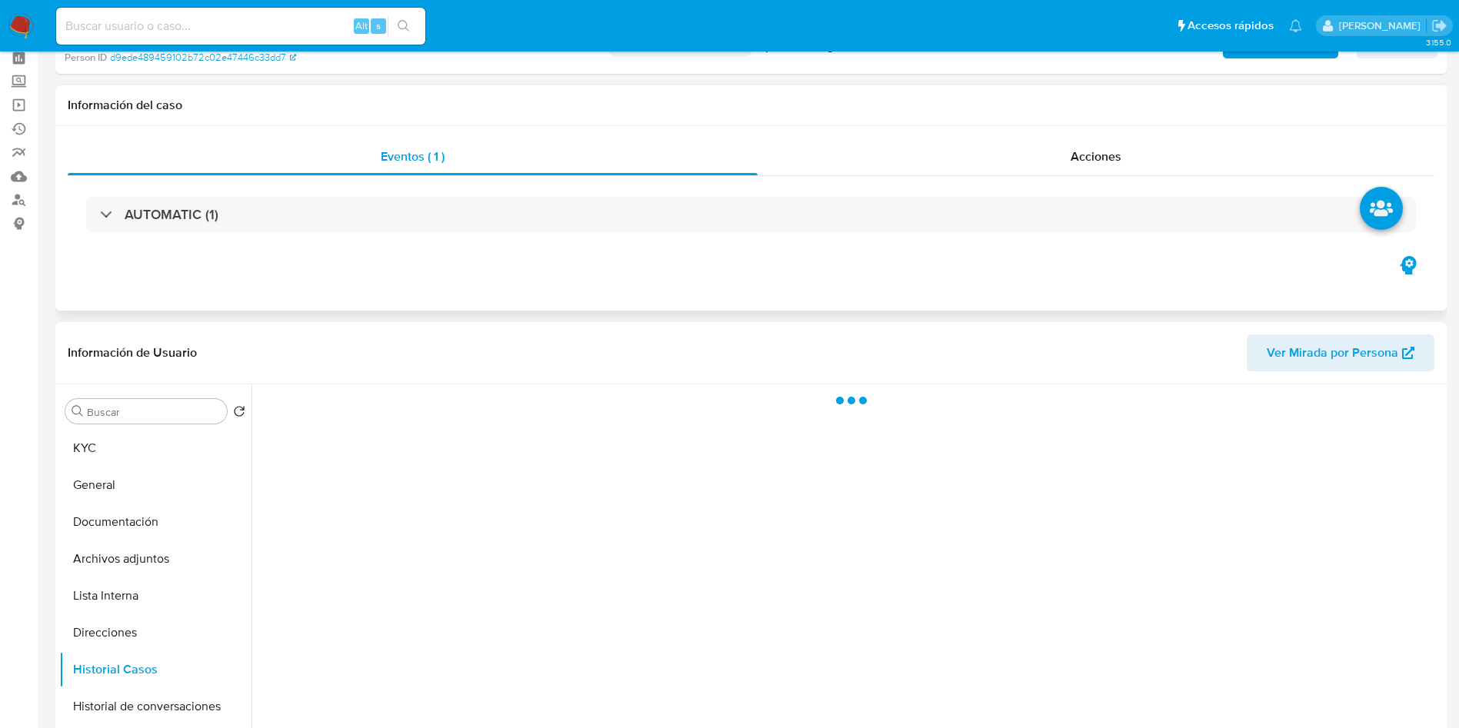
scroll to position [0, 0]
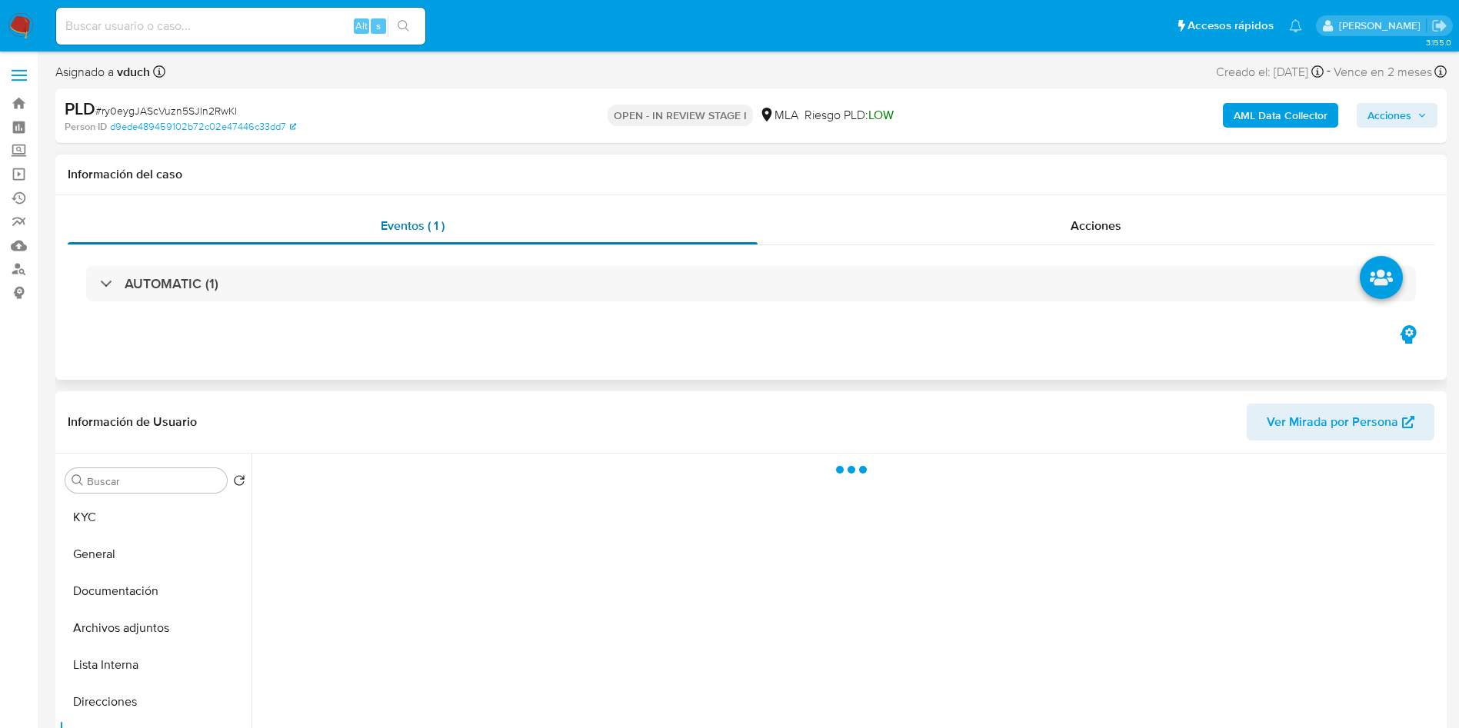
select select "10"
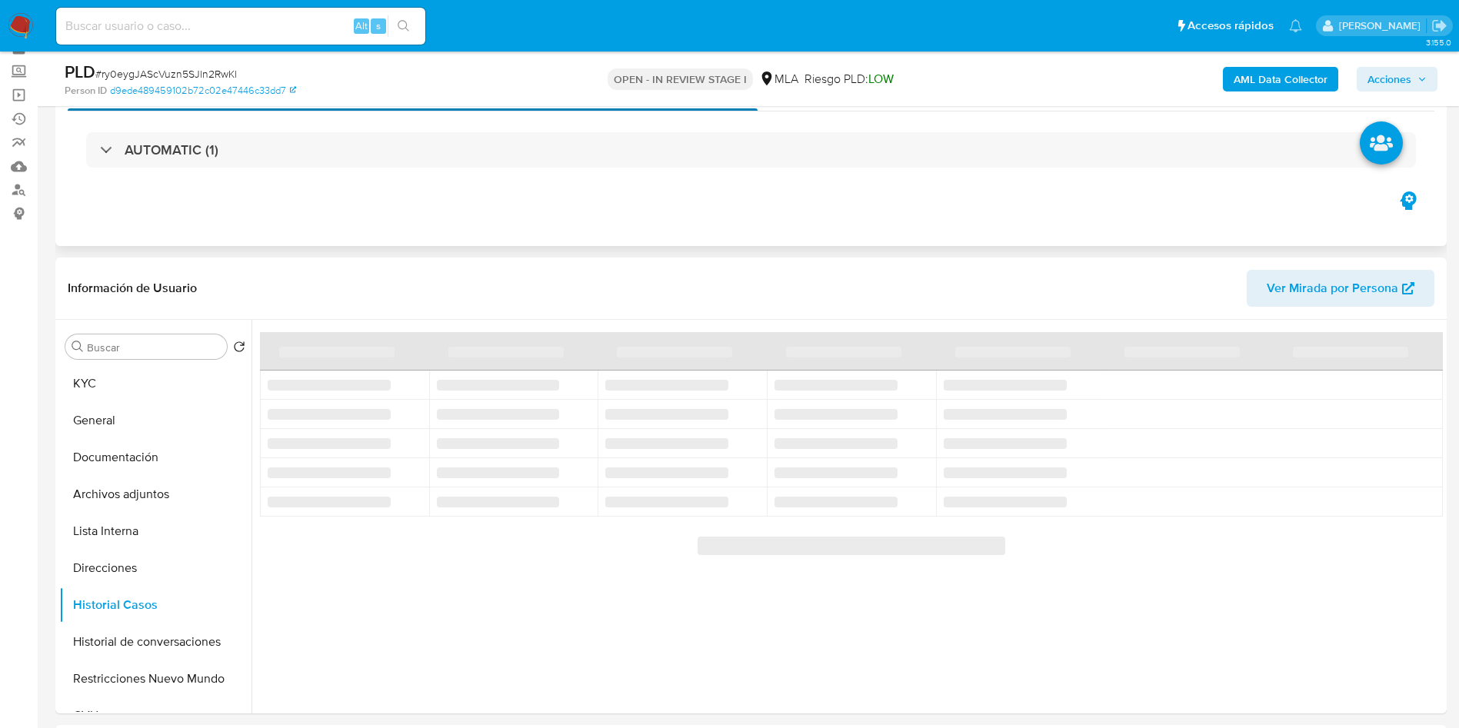
scroll to position [115, 0]
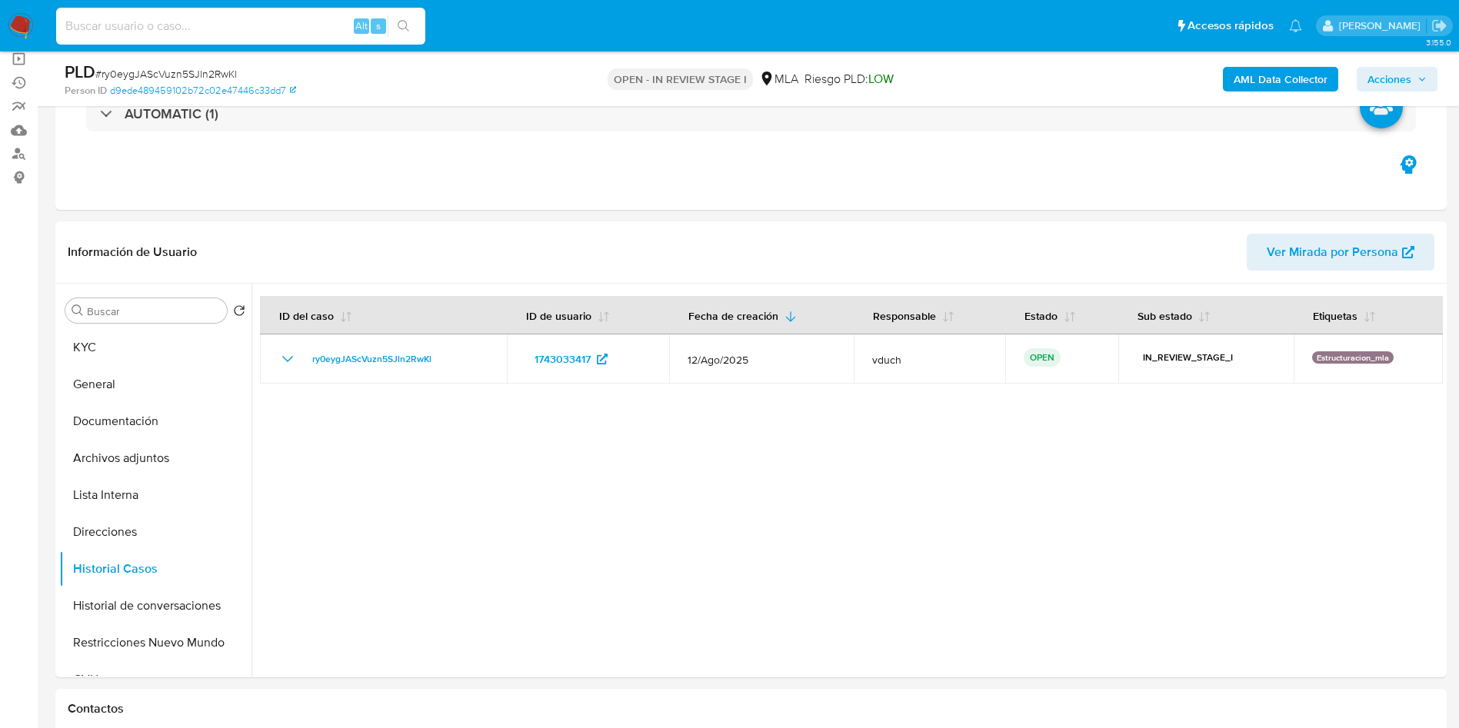
click at [316, 19] on input at bounding box center [240, 26] width 369 height 20
paste input "qiUFGXukw6E8TgzSen4Upd1u"
type input "qiUFGXukw6E8TgzSen4Upd1u"
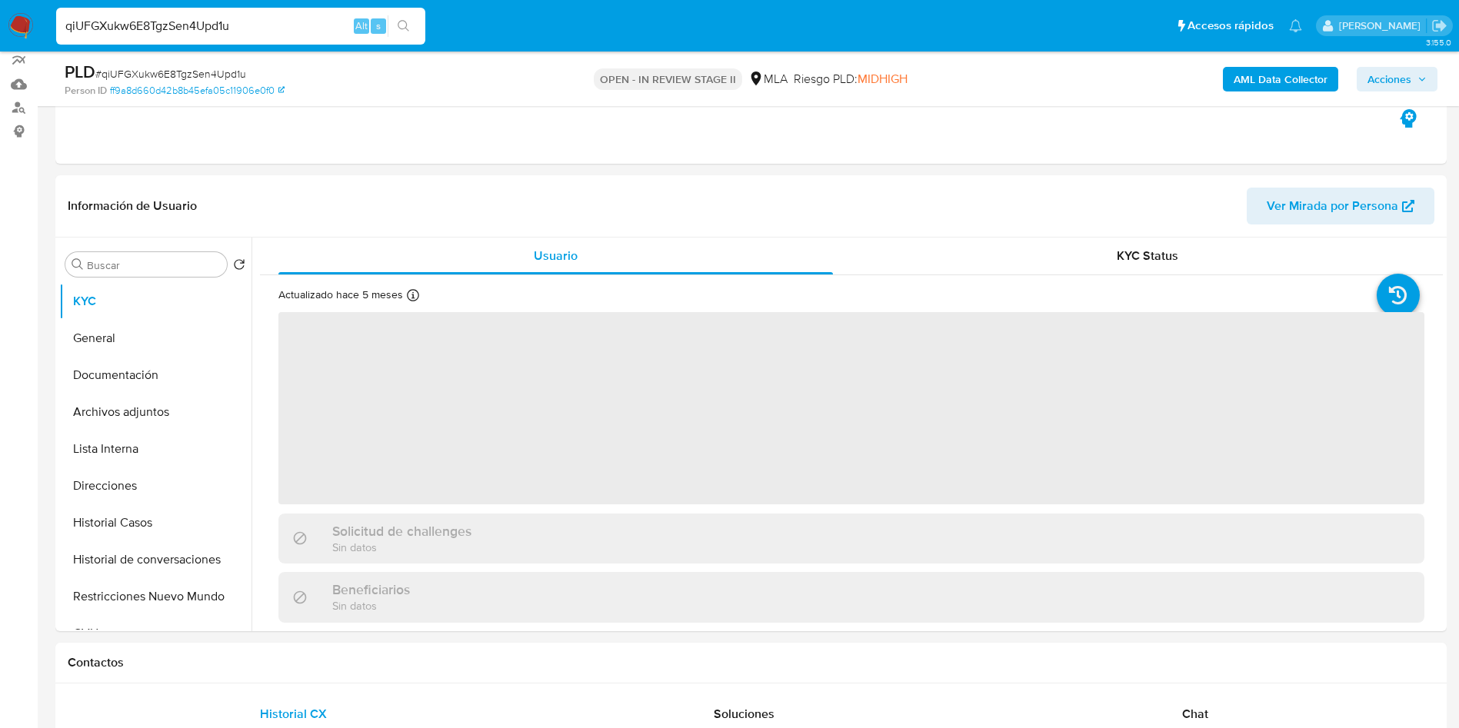
scroll to position [231, 0]
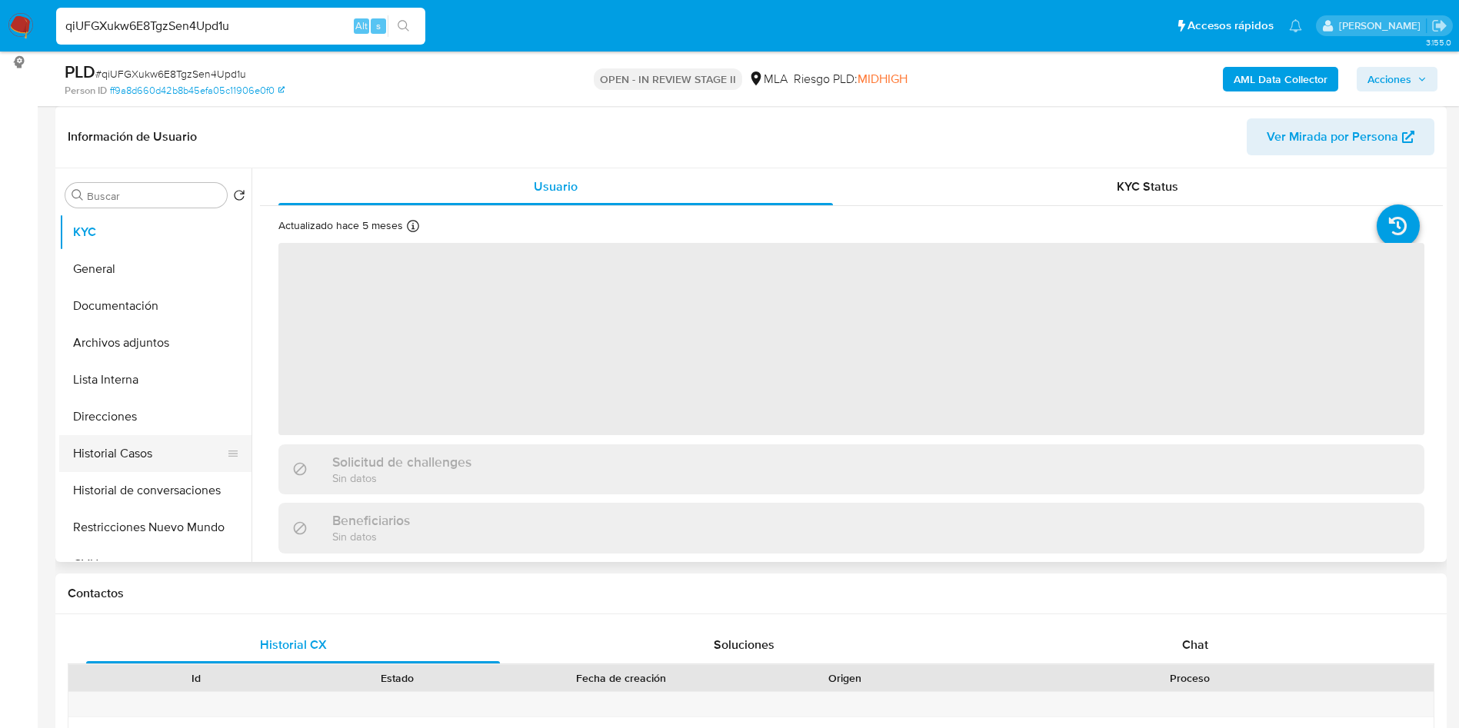
click at [100, 451] on button "Historial Casos" at bounding box center [149, 453] width 180 height 37
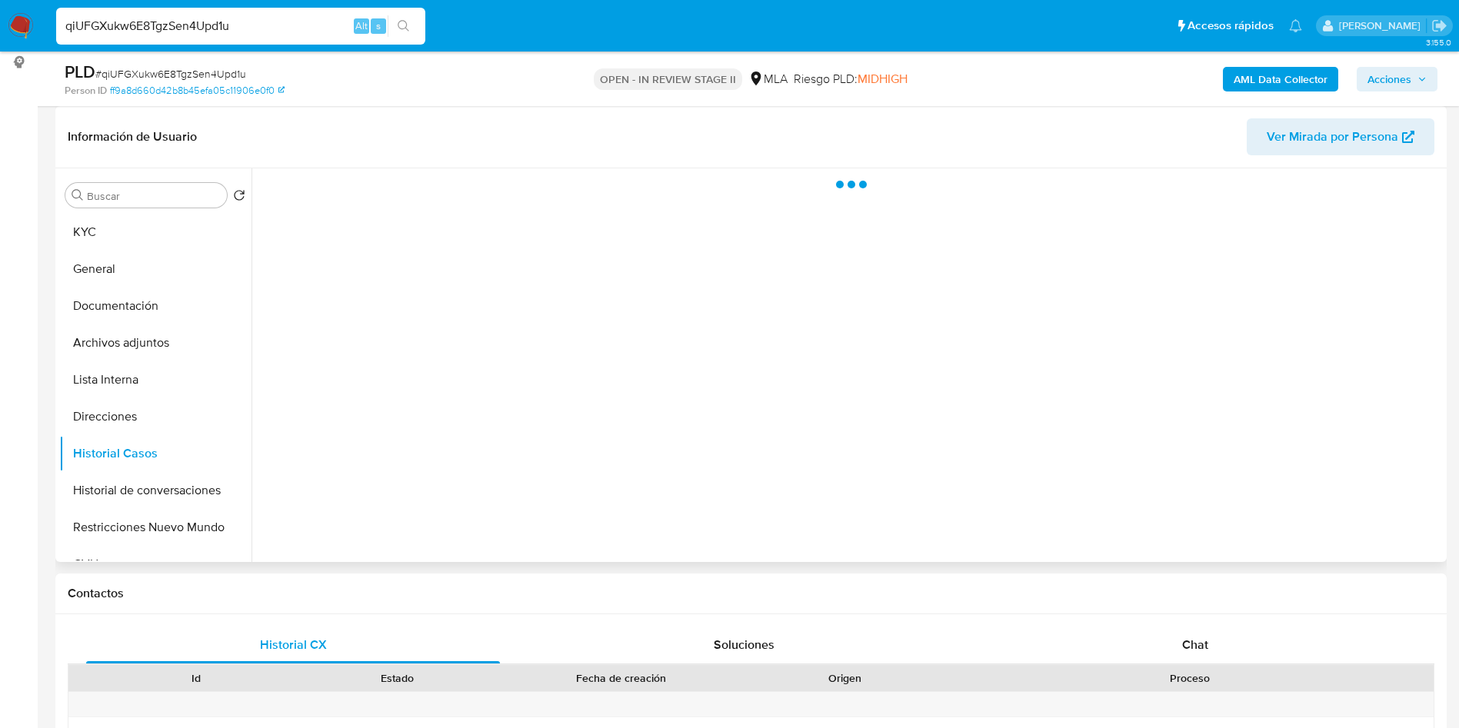
select select "10"
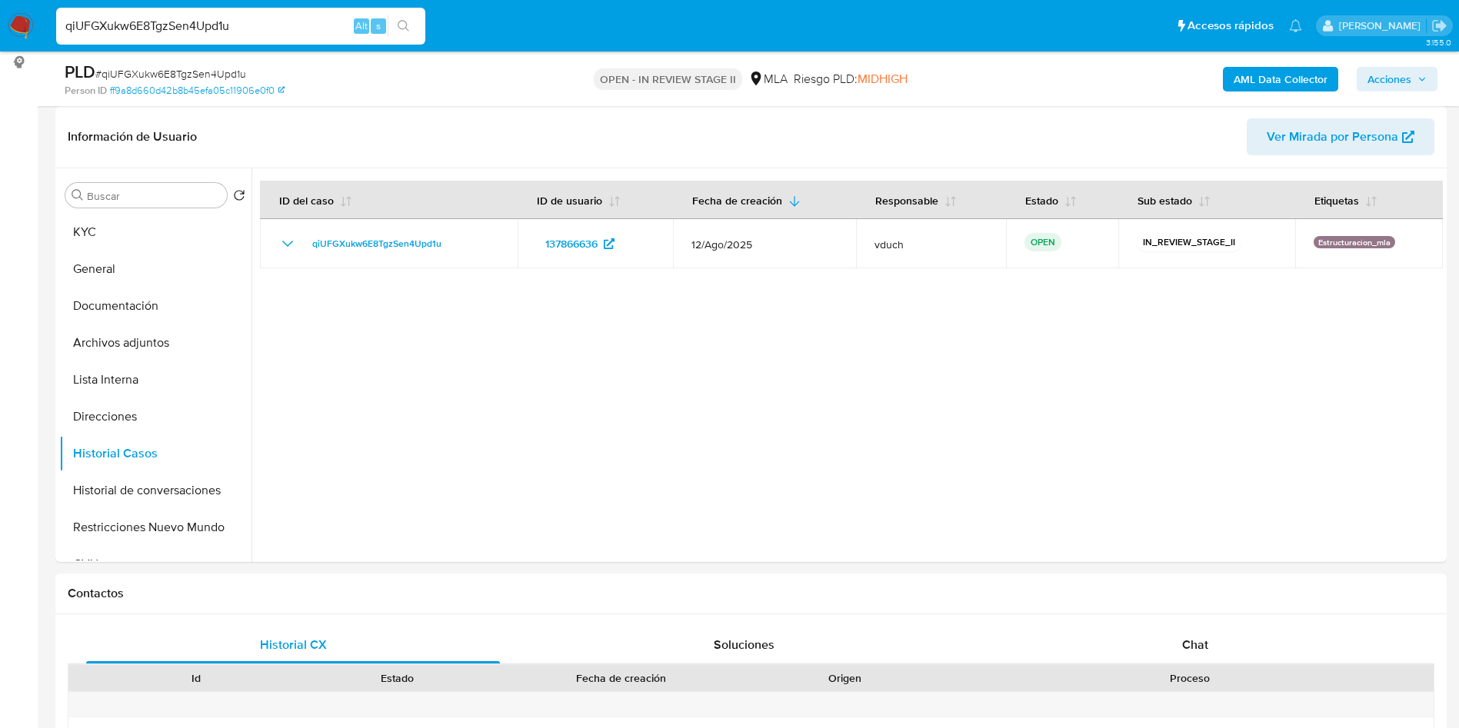
click at [208, 24] on input "qiUFGXukw6E8TgzSen4Upd1u" at bounding box center [240, 26] width 369 height 20
paste input "bDrw6r22L2P1xgb8DlEX3gV"
type input "bDrw6r22L2P1xgb8DlEX3gVu"
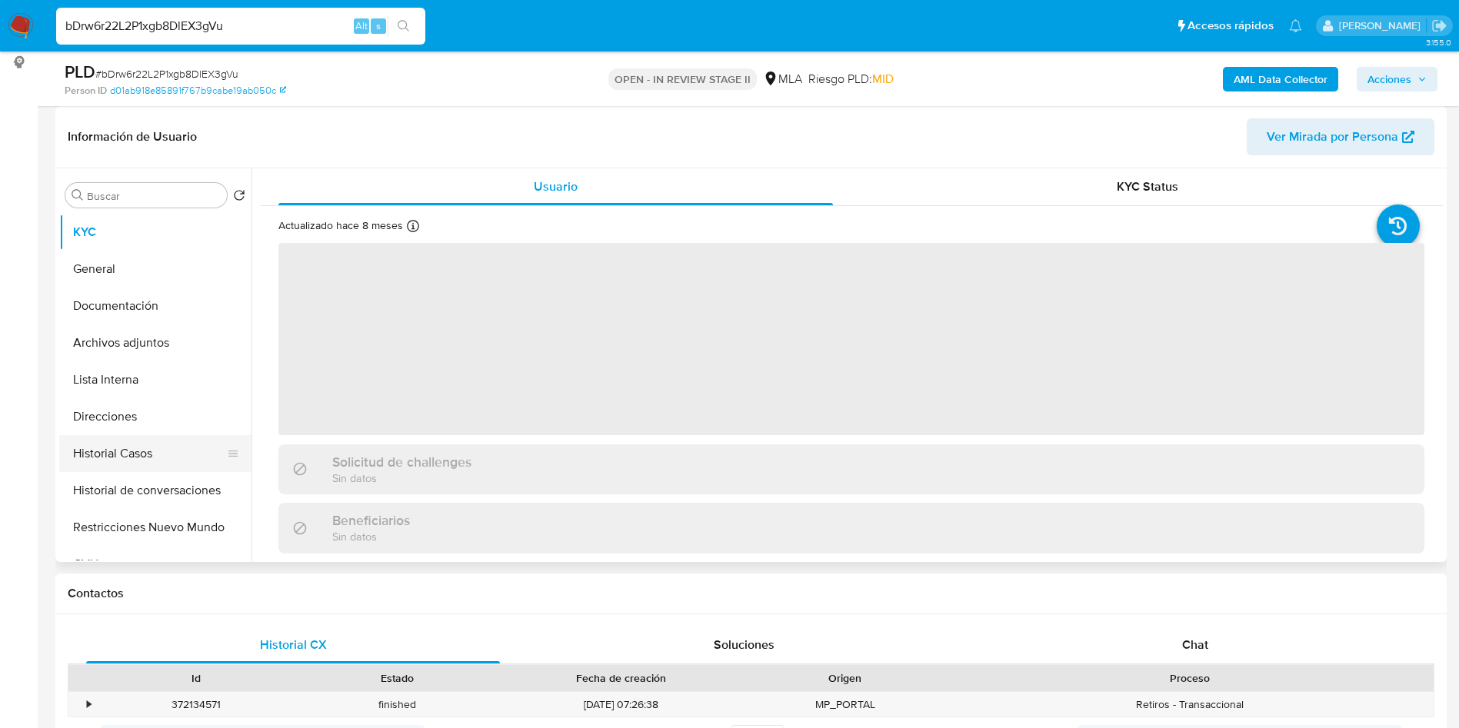
click at [158, 452] on button "Historial Casos" at bounding box center [149, 453] width 180 height 37
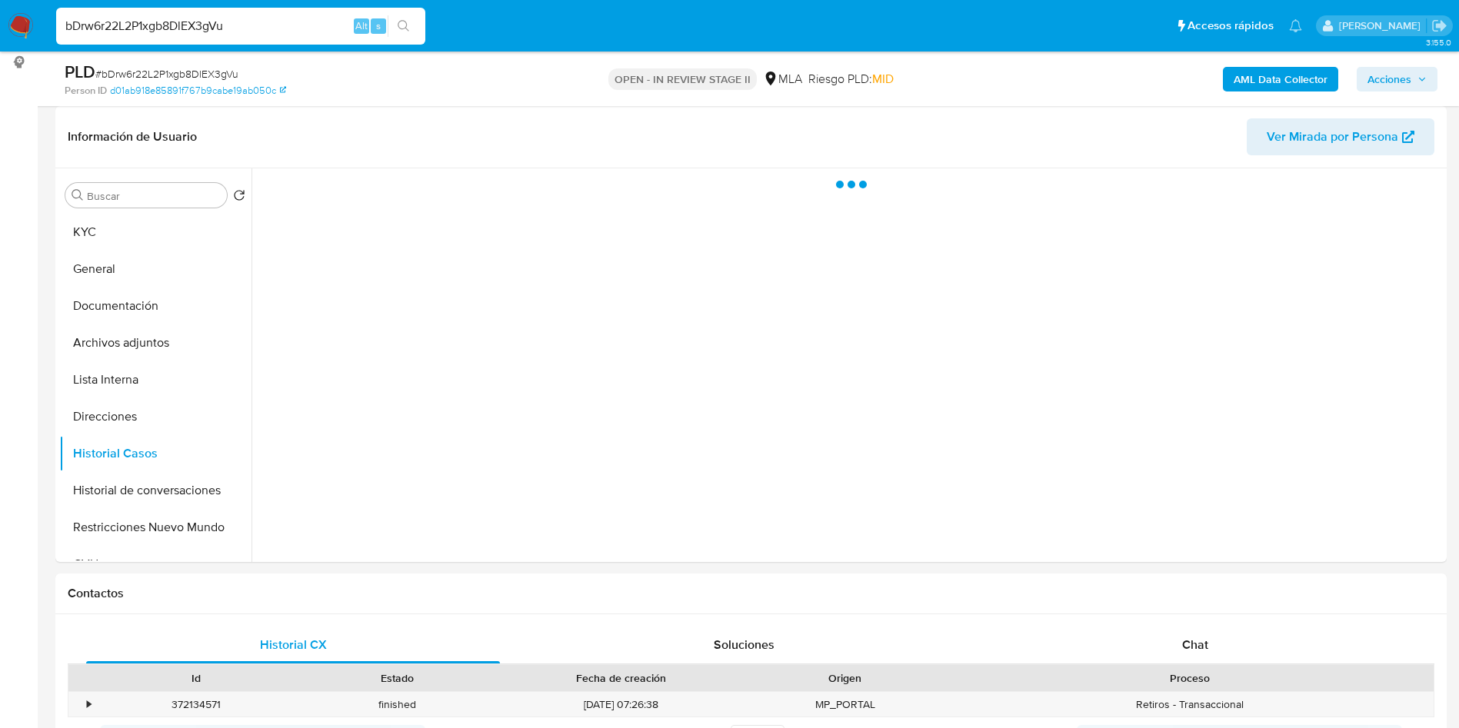
select select "10"
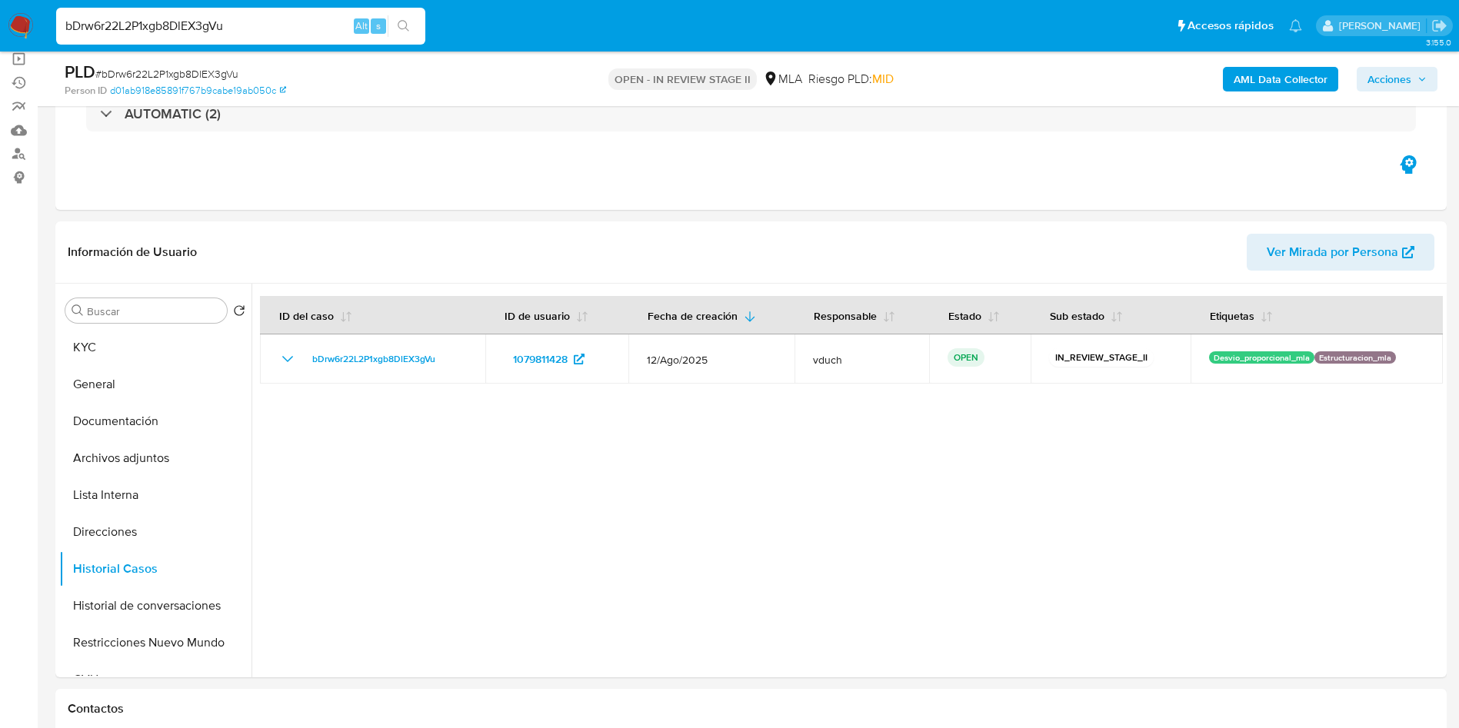
click at [248, 25] on input "bDrw6r22L2P1xgb8DlEX3gVu" at bounding box center [240, 26] width 369 height 20
paste input "cPLek5WvWmW9yUqatAkjxGYm"
type input "cPLek5WvWmW9yUqatAkjxGYm"
click at [400, 29] on icon "search-icon" at bounding box center [404, 26] width 12 height 12
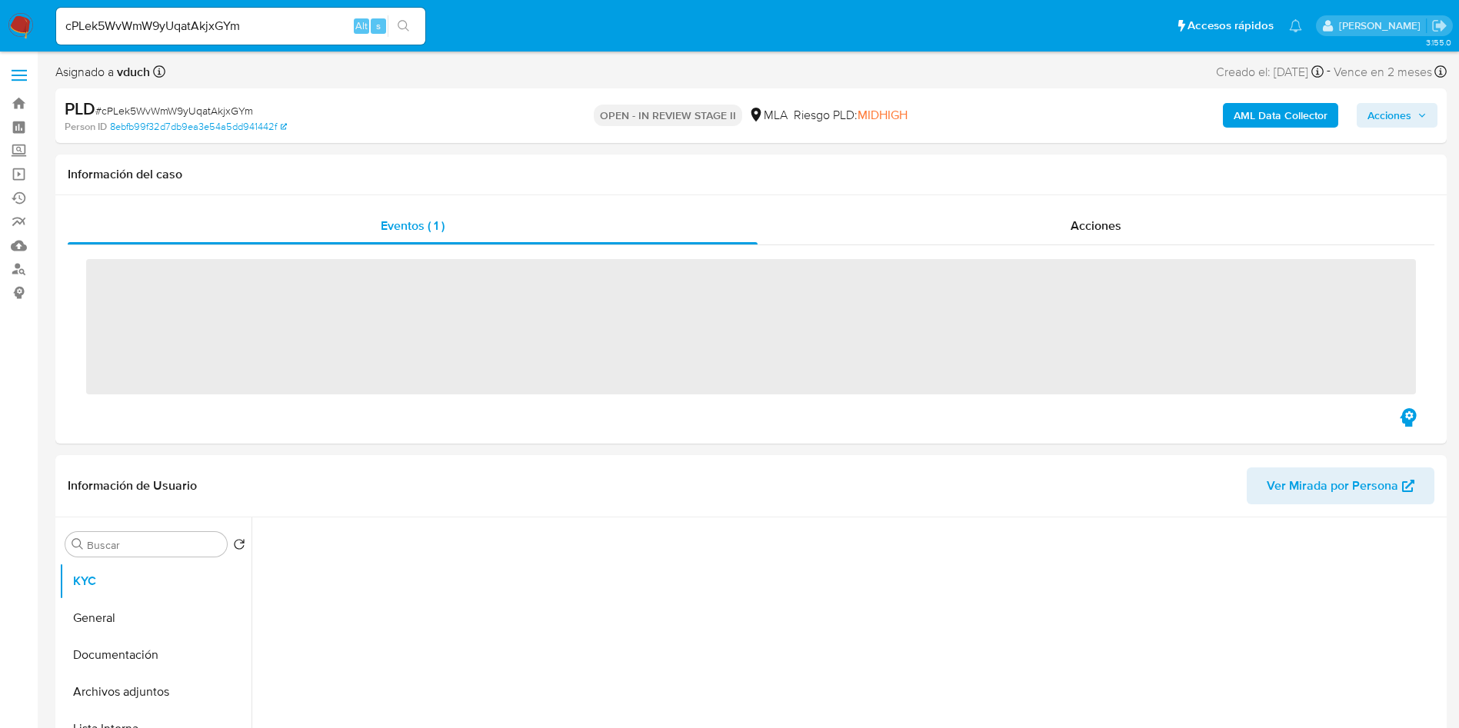
scroll to position [231, 0]
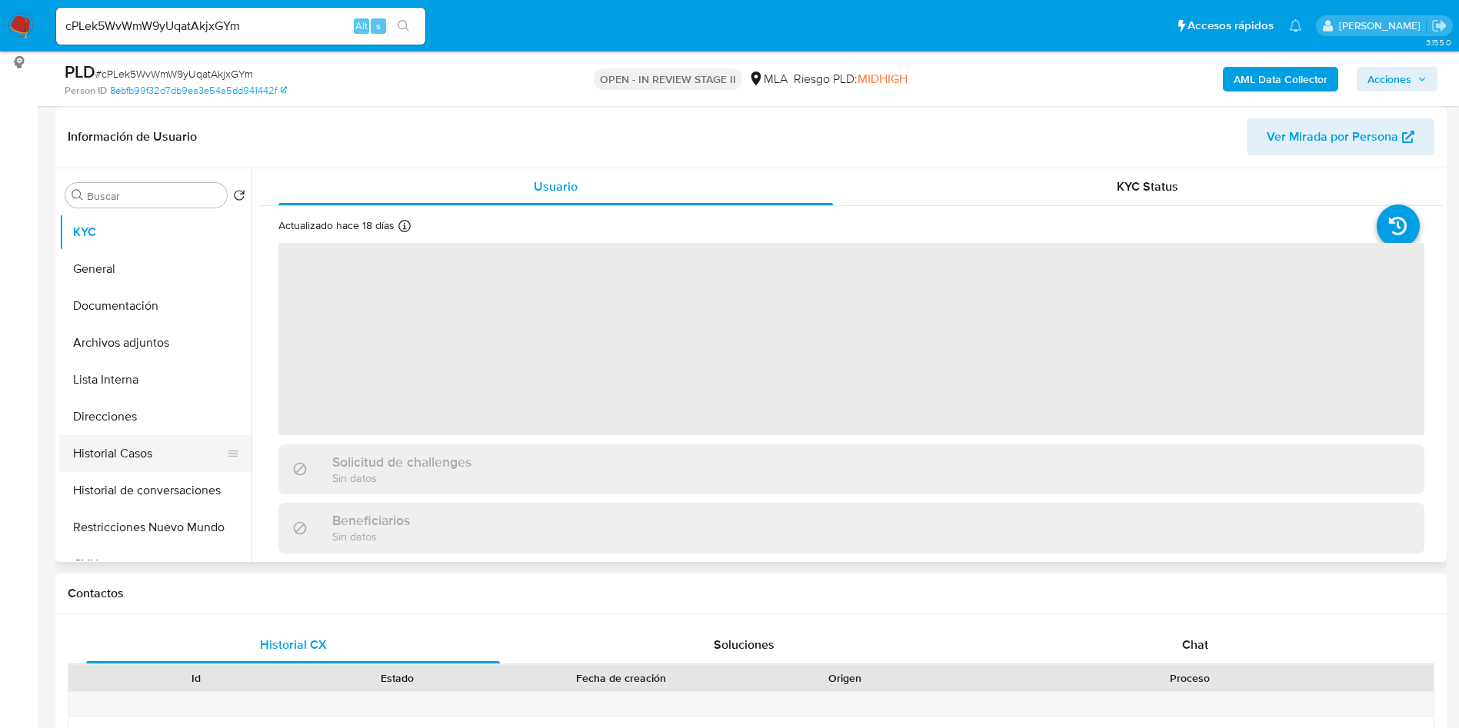
click at [154, 457] on button "Historial Casos" at bounding box center [149, 453] width 180 height 37
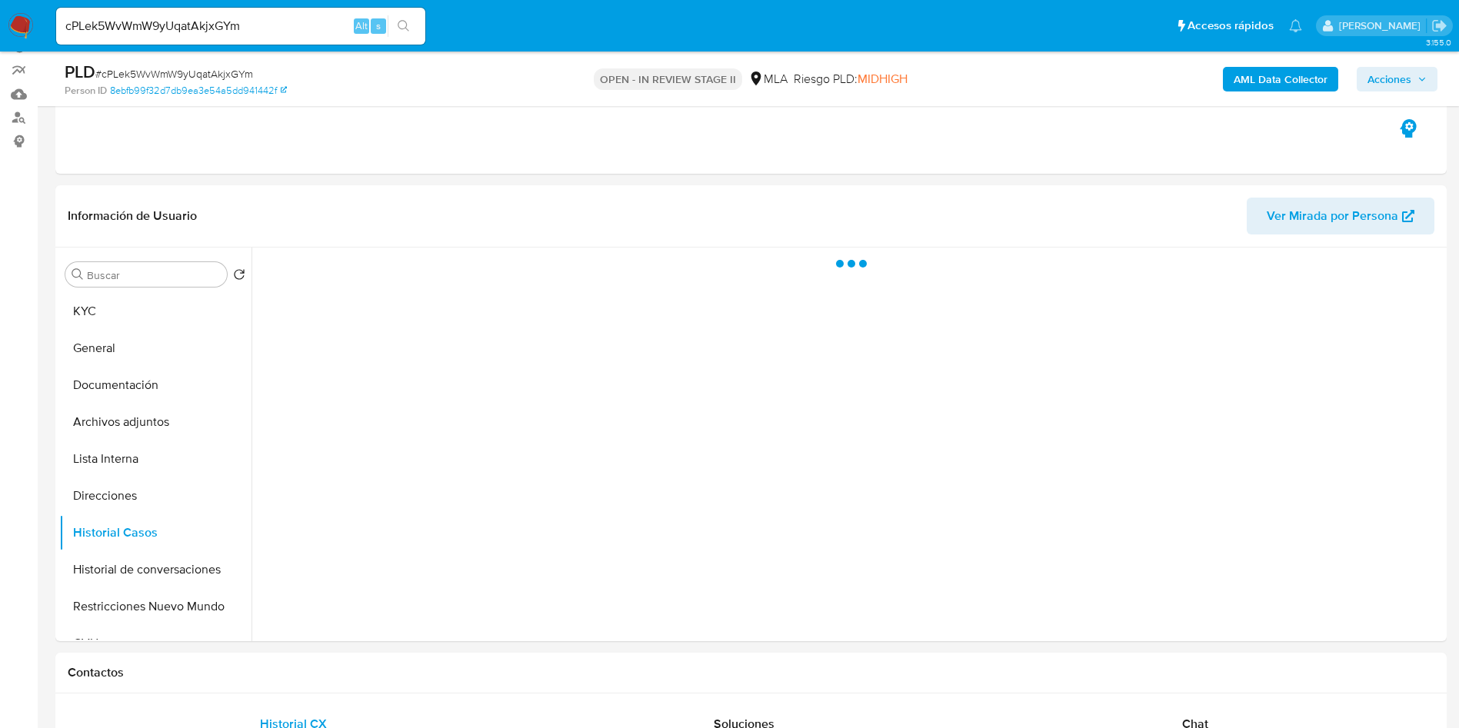
scroll to position [115, 0]
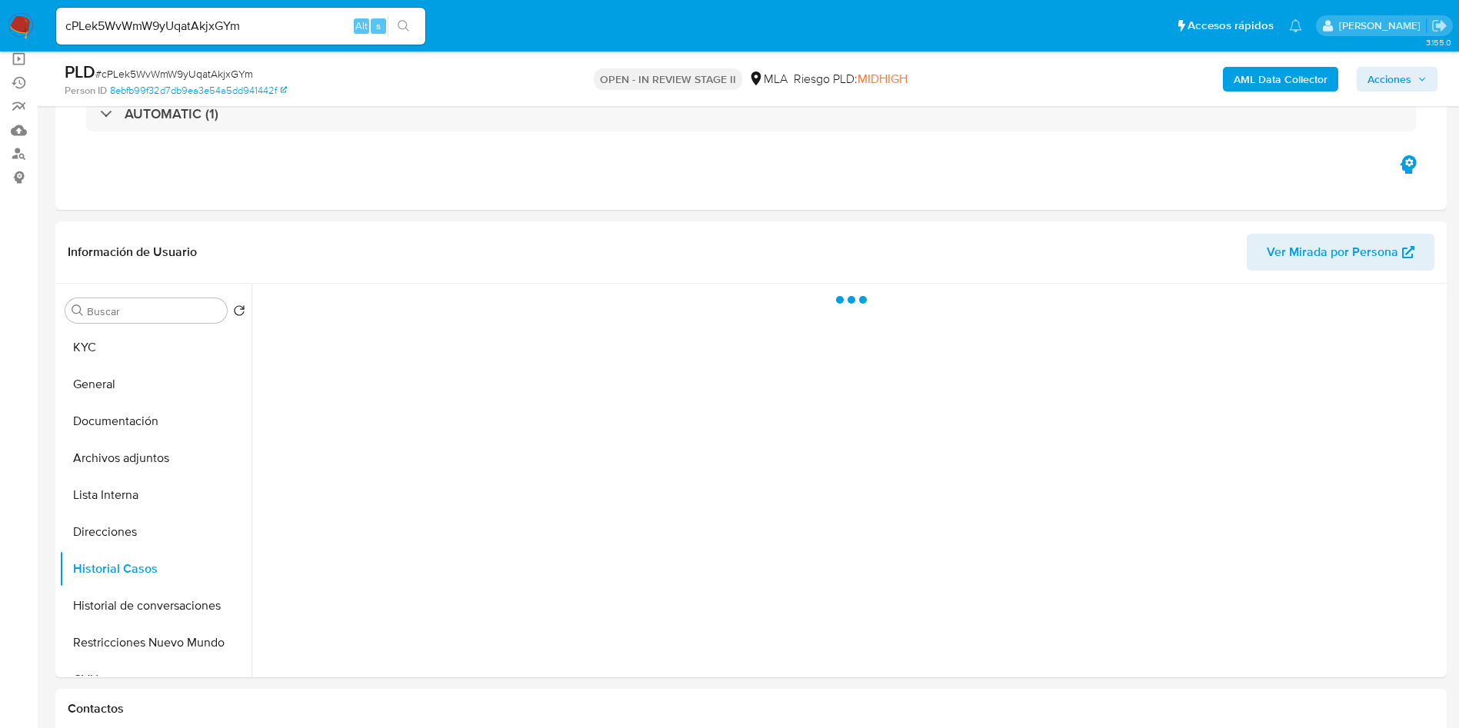
select select "10"
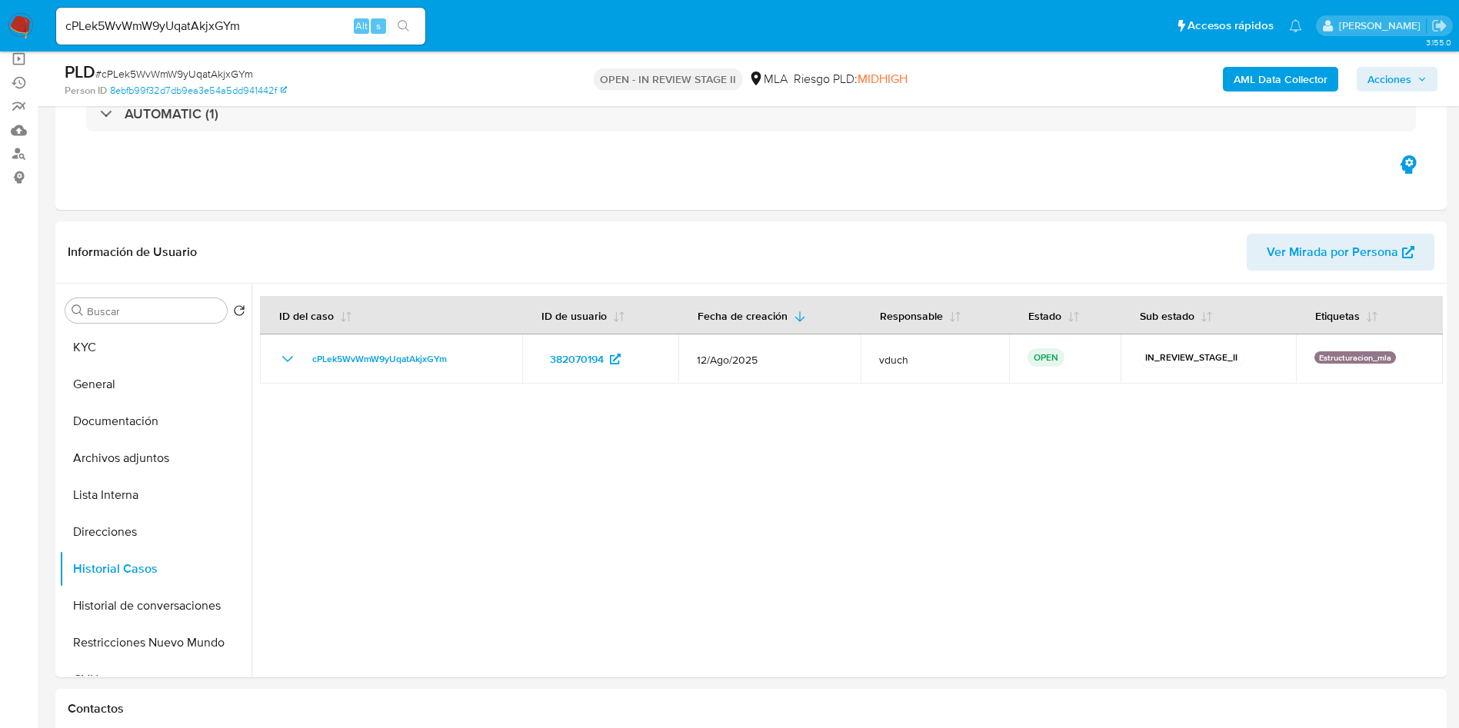
click at [299, 25] on input "cPLek5WvWmW9yUqatAkjxGYm" at bounding box center [240, 26] width 369 height 20
paste input "dYurA4l5JiXrXqict0AC9kZL"
type input "dYurA4l5JiXrXqict0AC9kZL"
click at [418, 18] on button "search-icon" at bounding box center [404, 26] width 32 height 22
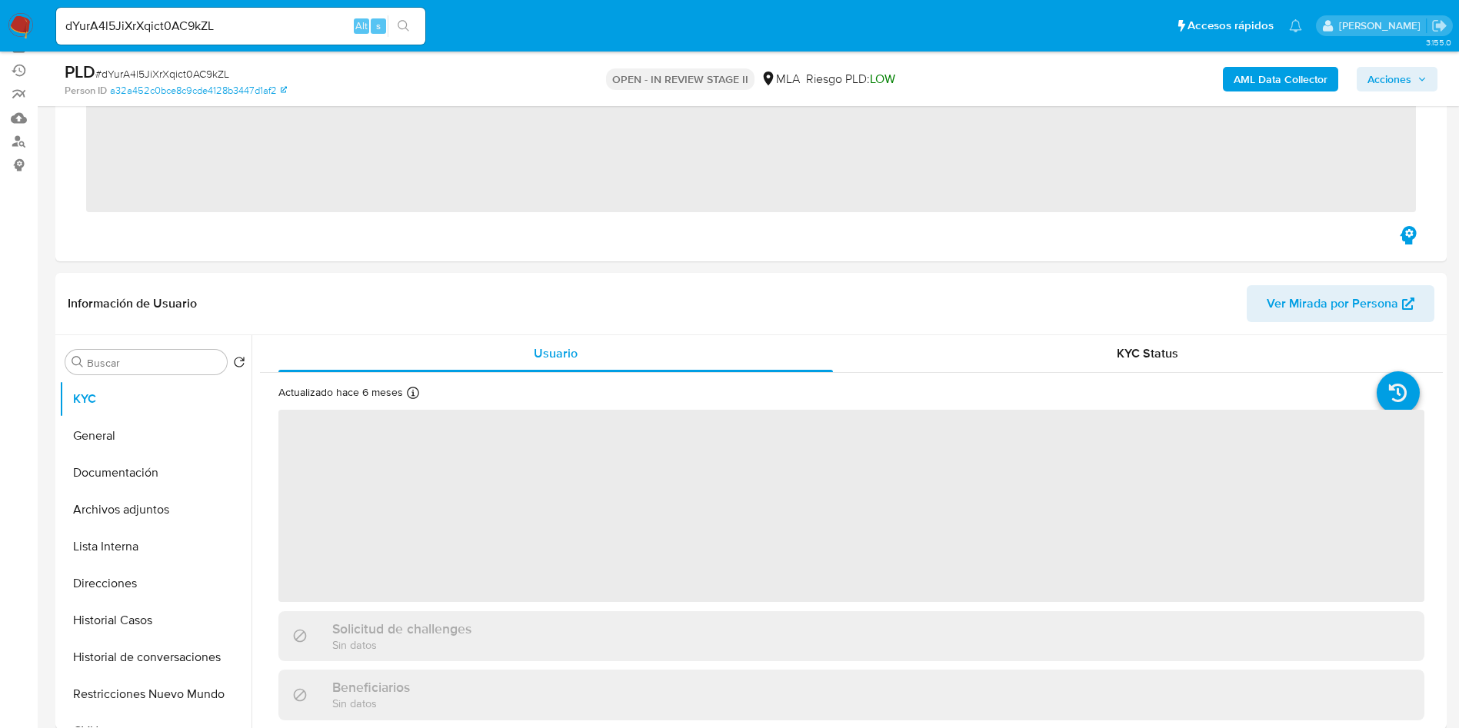
scroll to position [231, 0]
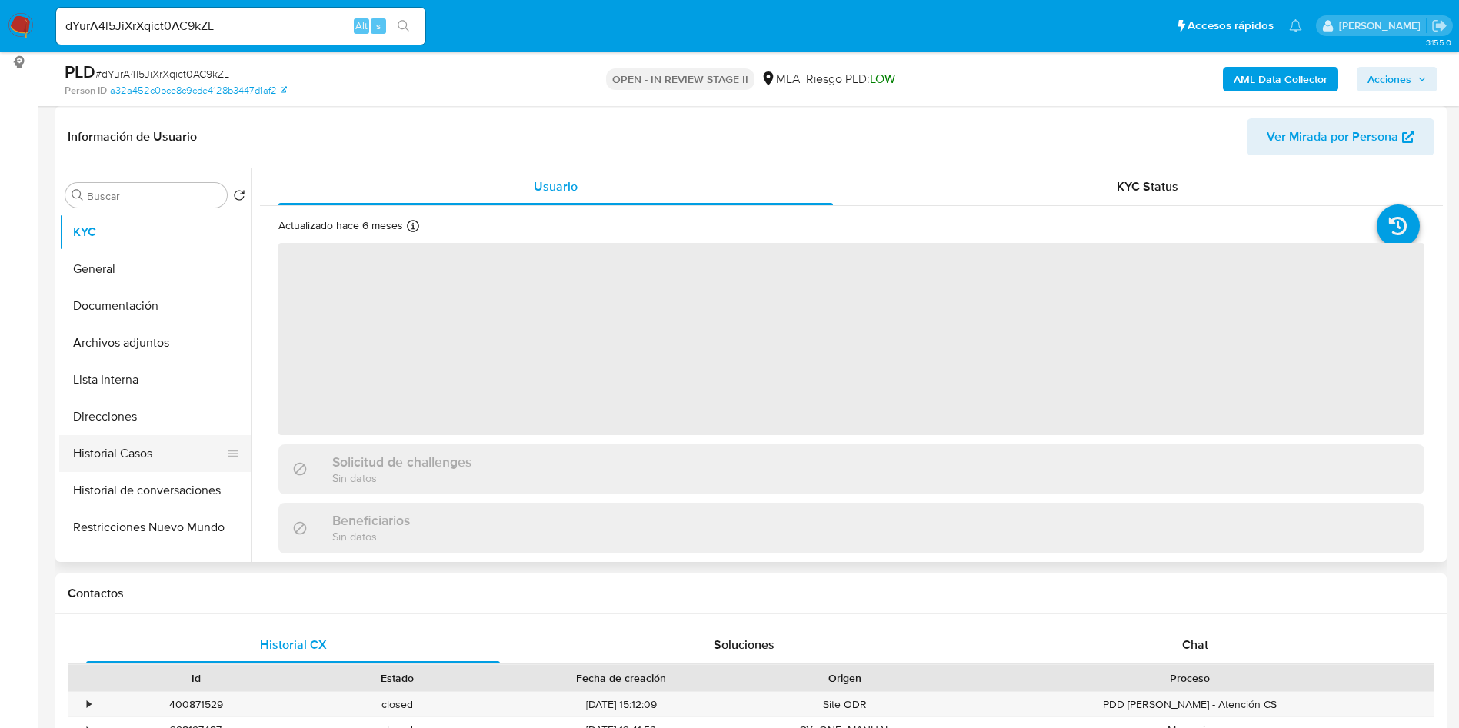
click at [131, 436] on button "Historial Casos" at bounding box center [149, 453] width 180 height 37
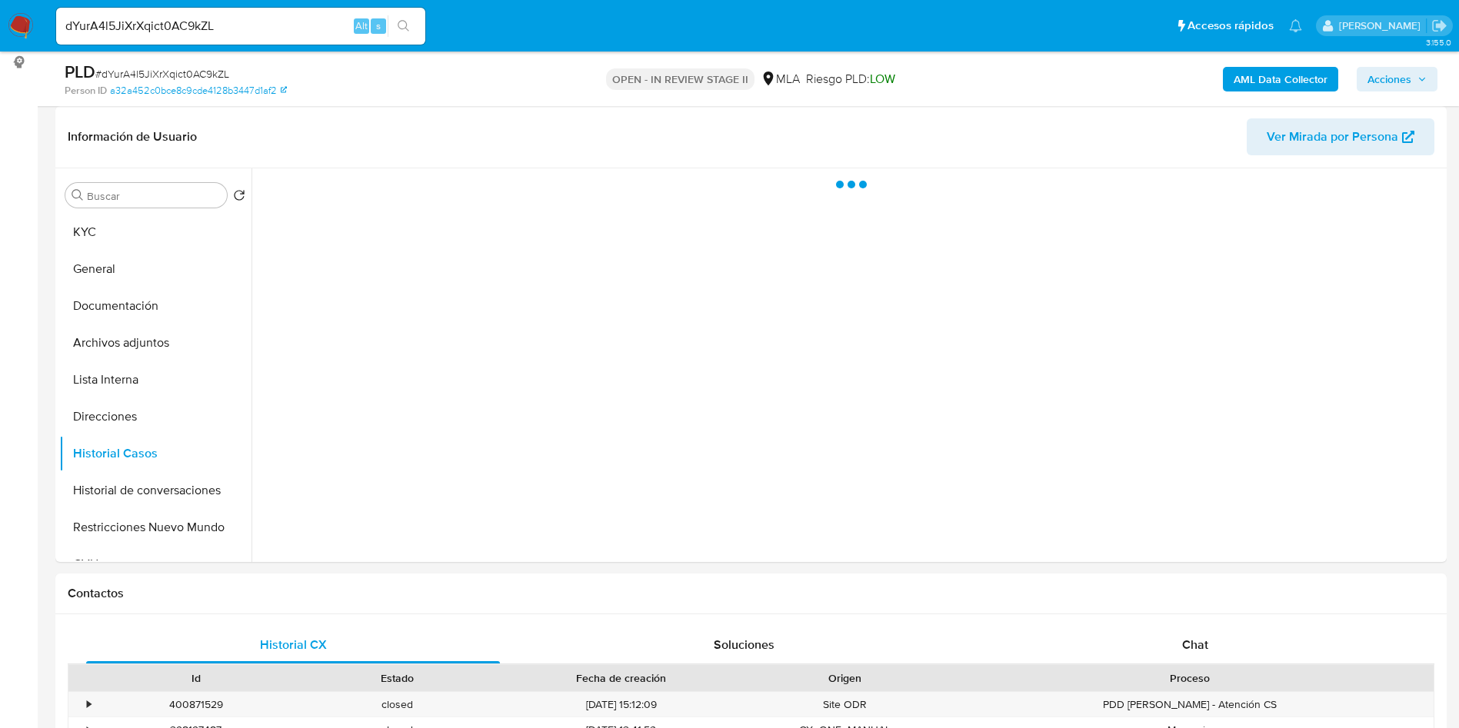
select select "10"
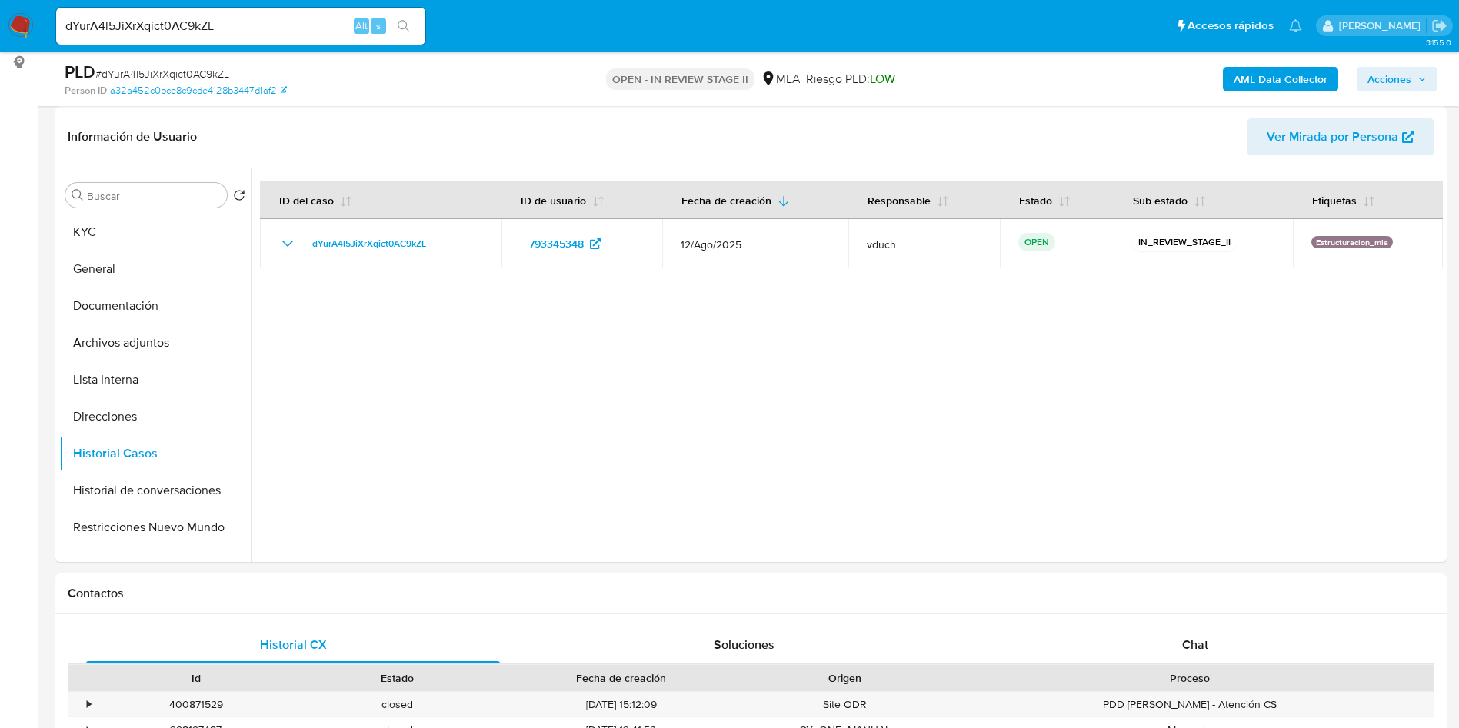
click at [272, 25] on input "dYurA4l5JiXrXqict0AC9kZL" at bounding box center [240, 26] width 369 height 20
paste input "nNkAHFyWO8eku8btPS91rnVW"
type input "nNkAHFyWO8eku8btPS91rnVW"
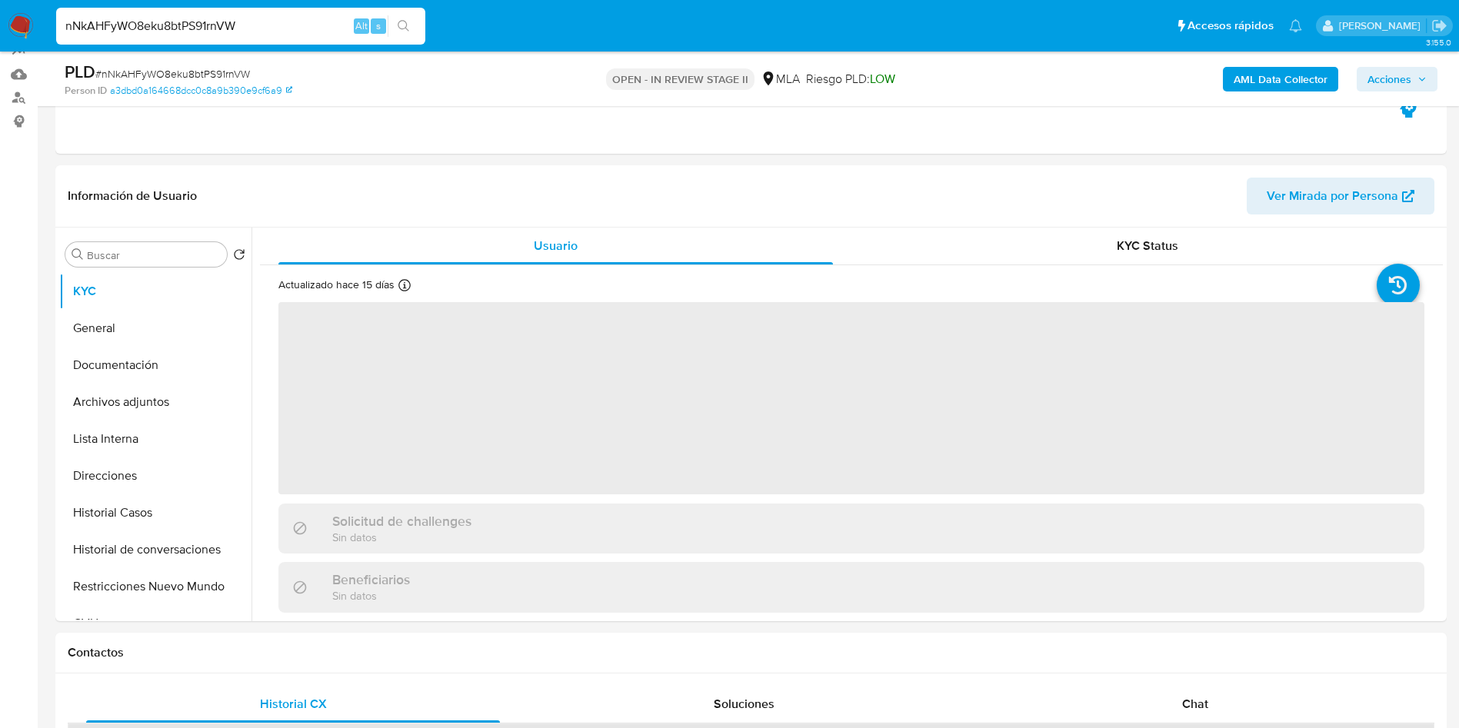
scroll to position [231, 0]
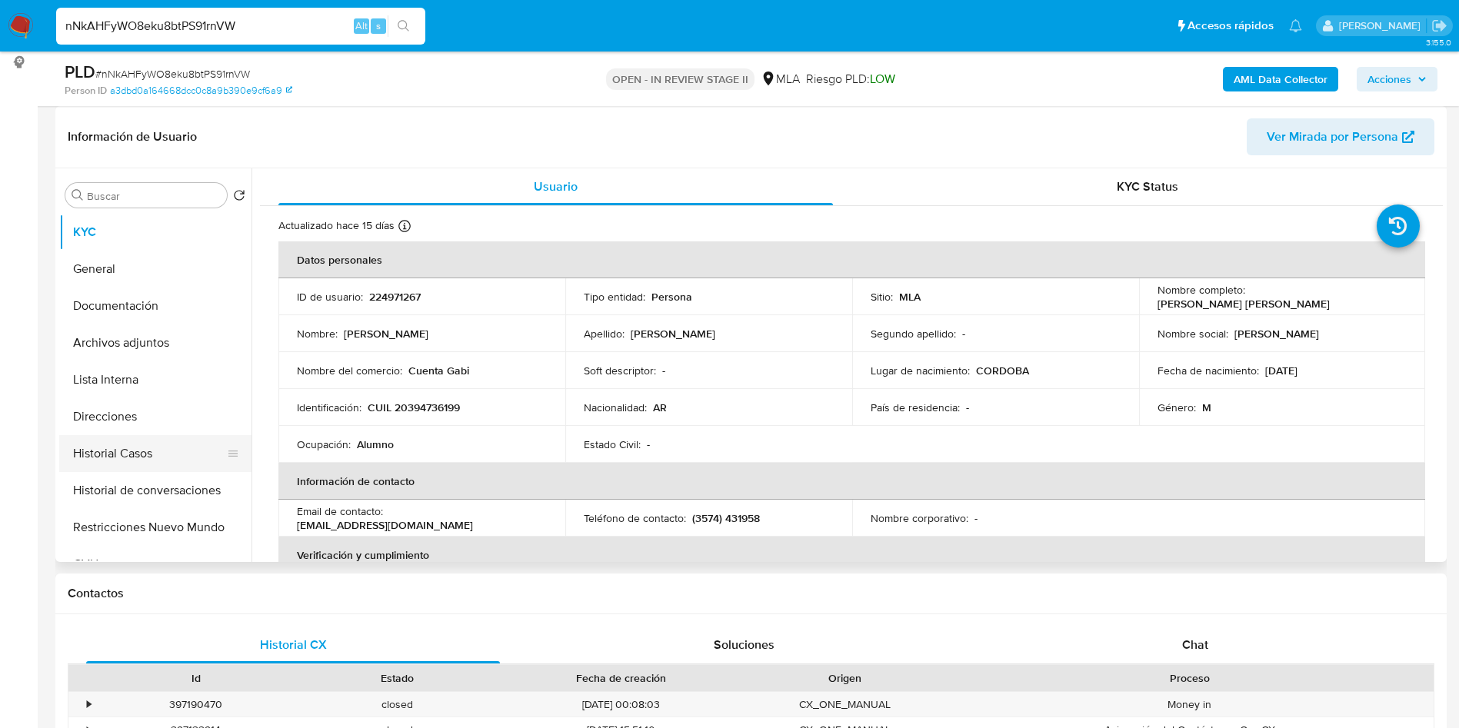
select select "10"
click at [125, 452] on button "Historial Casos" at bounding box center [149, 453] width 180 height 37
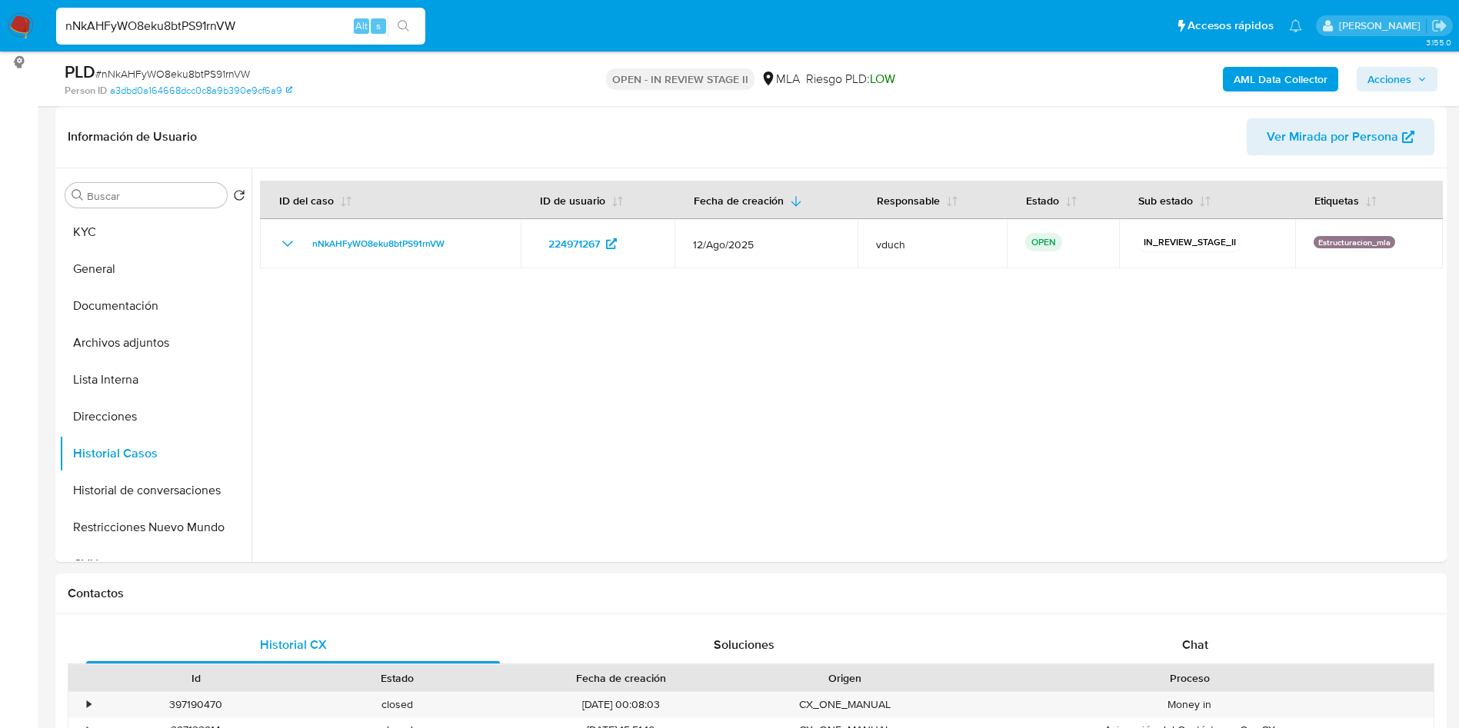
click at [219, 19] on input "nNkAHFyWO8eku8btPS91rnVW" at bounding box center [240, 26] width 369 height 20
paste input "rcbBsYR2CidaANbeLSZhguef"
type input "rcbBsYR2CidaANbeLSZhguef"
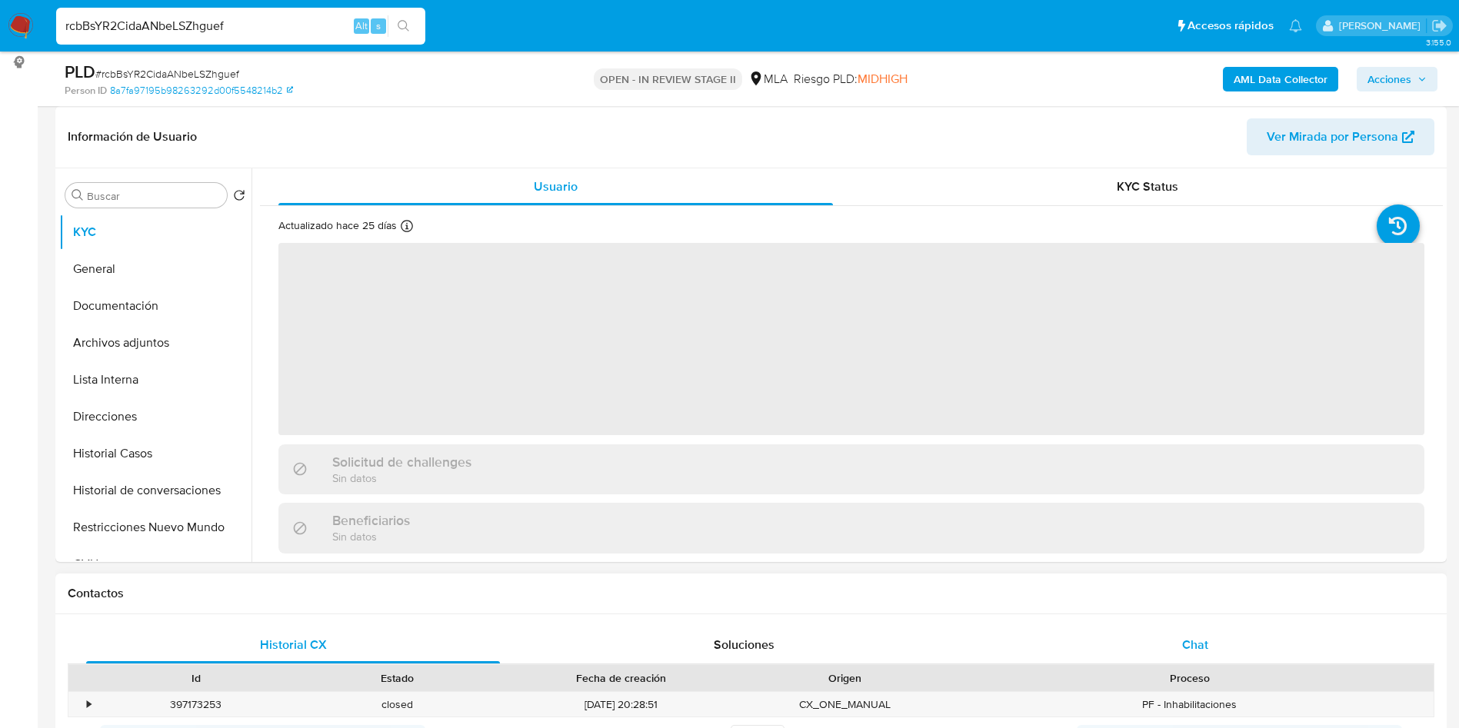
click at [1176, 632] on div "Chat" at bounding box center [1195, 645] width 414 height 37
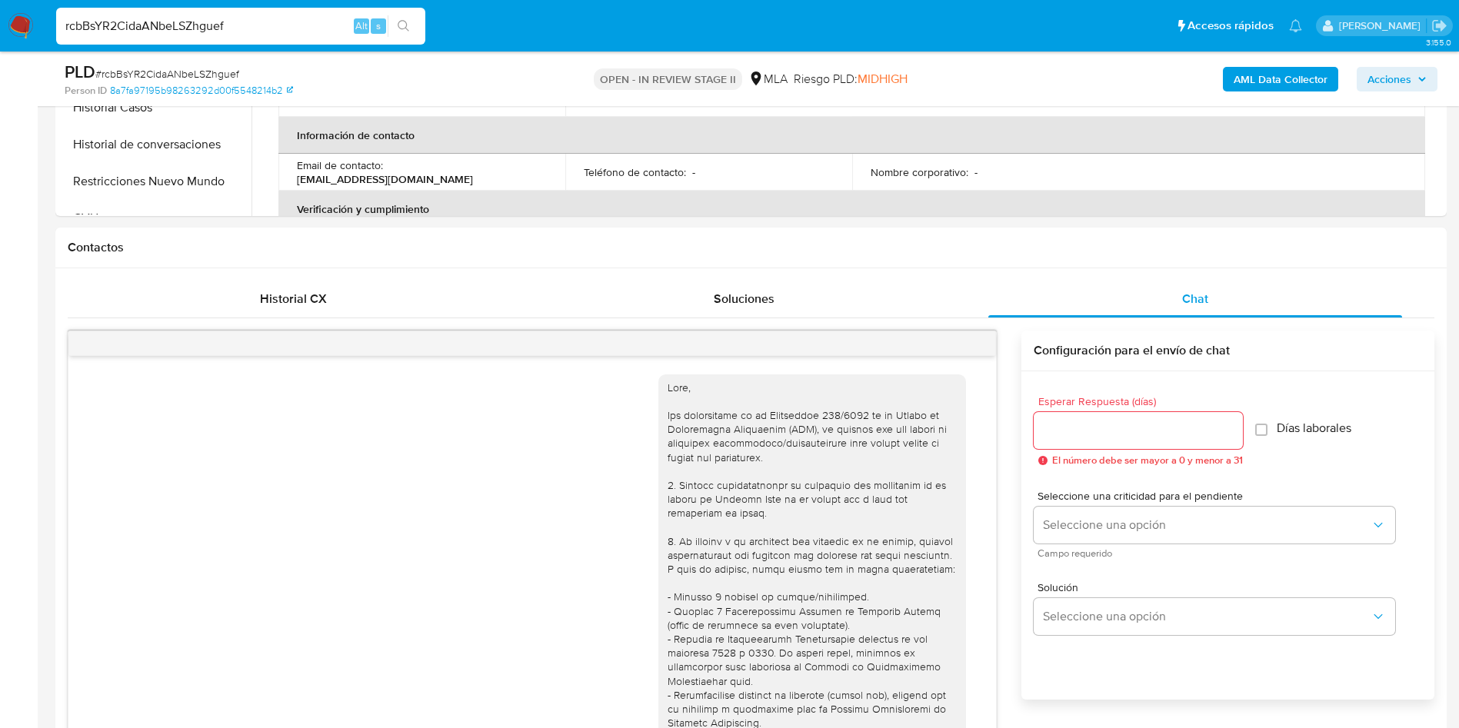
scroll to position [464, 0]
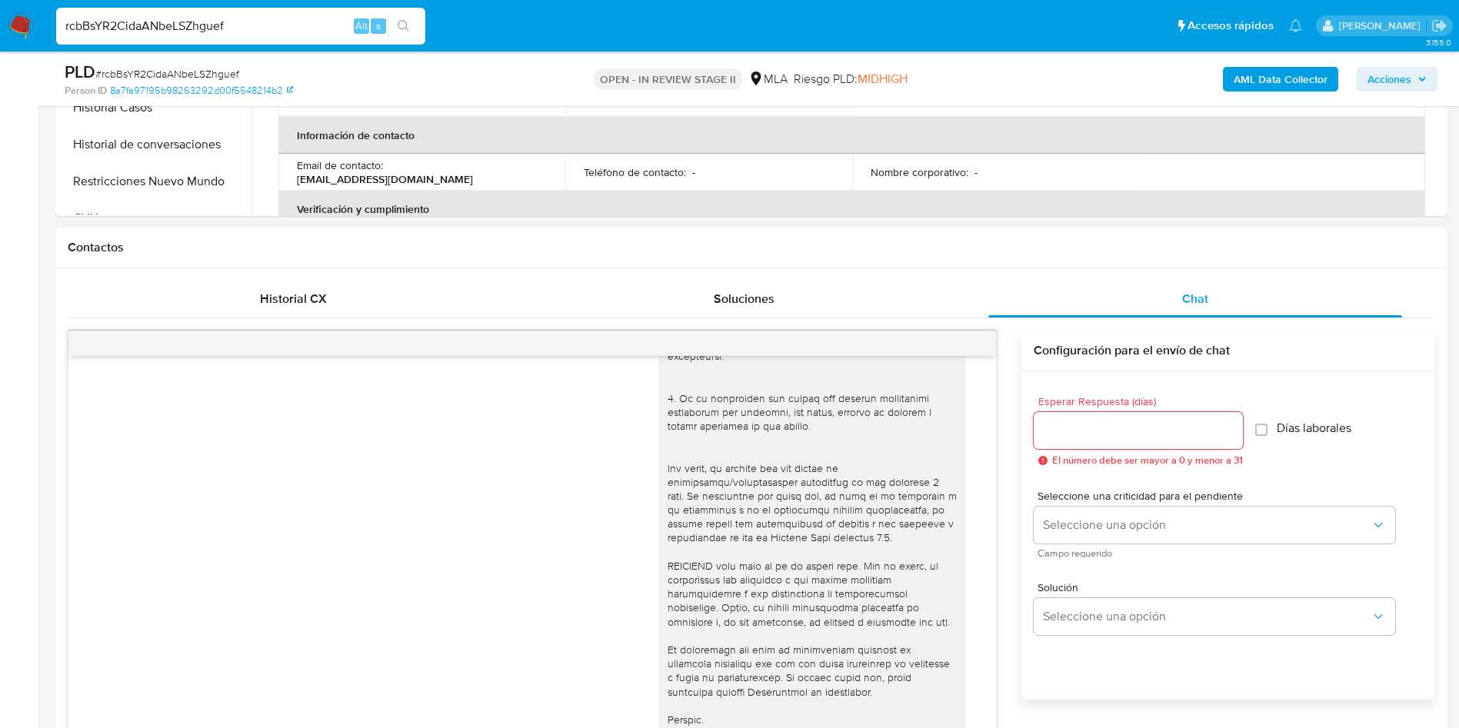
select select "10"
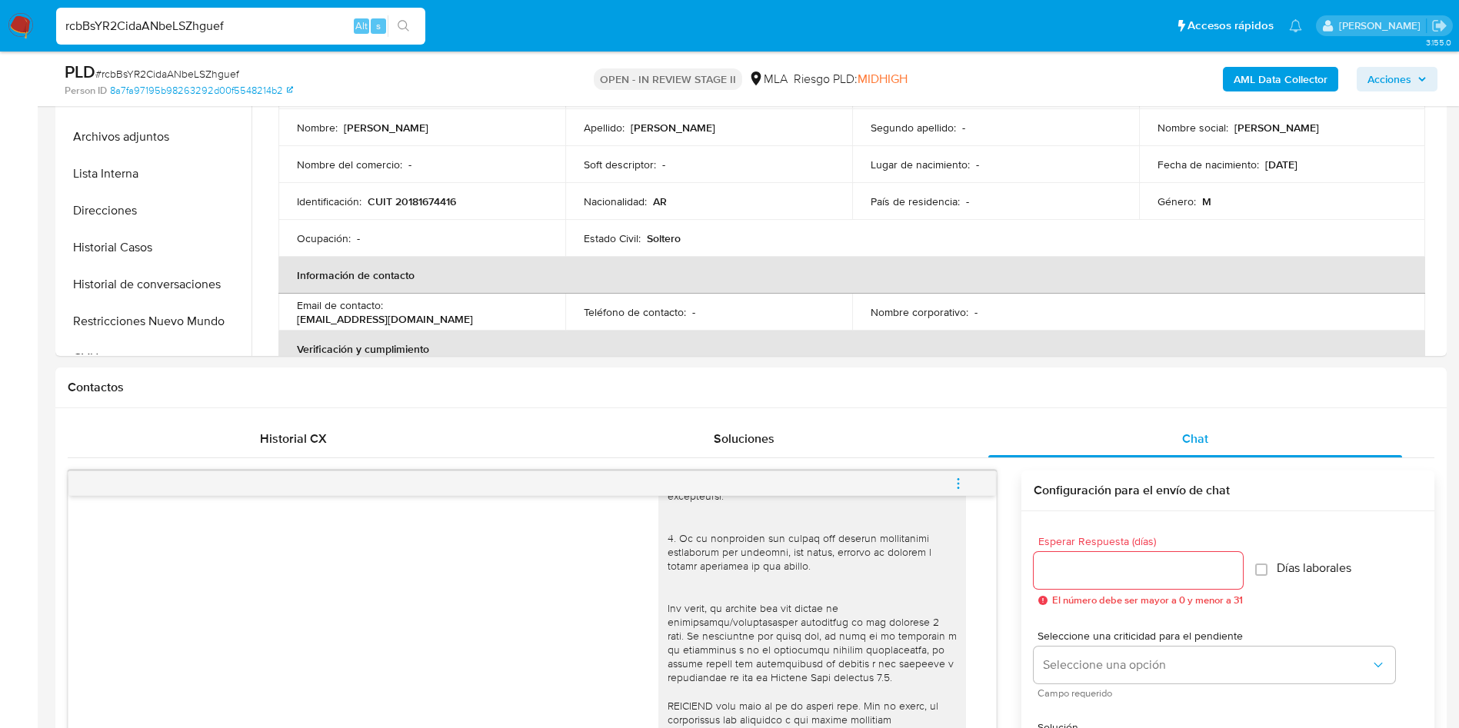
scroll to position [115, 0]
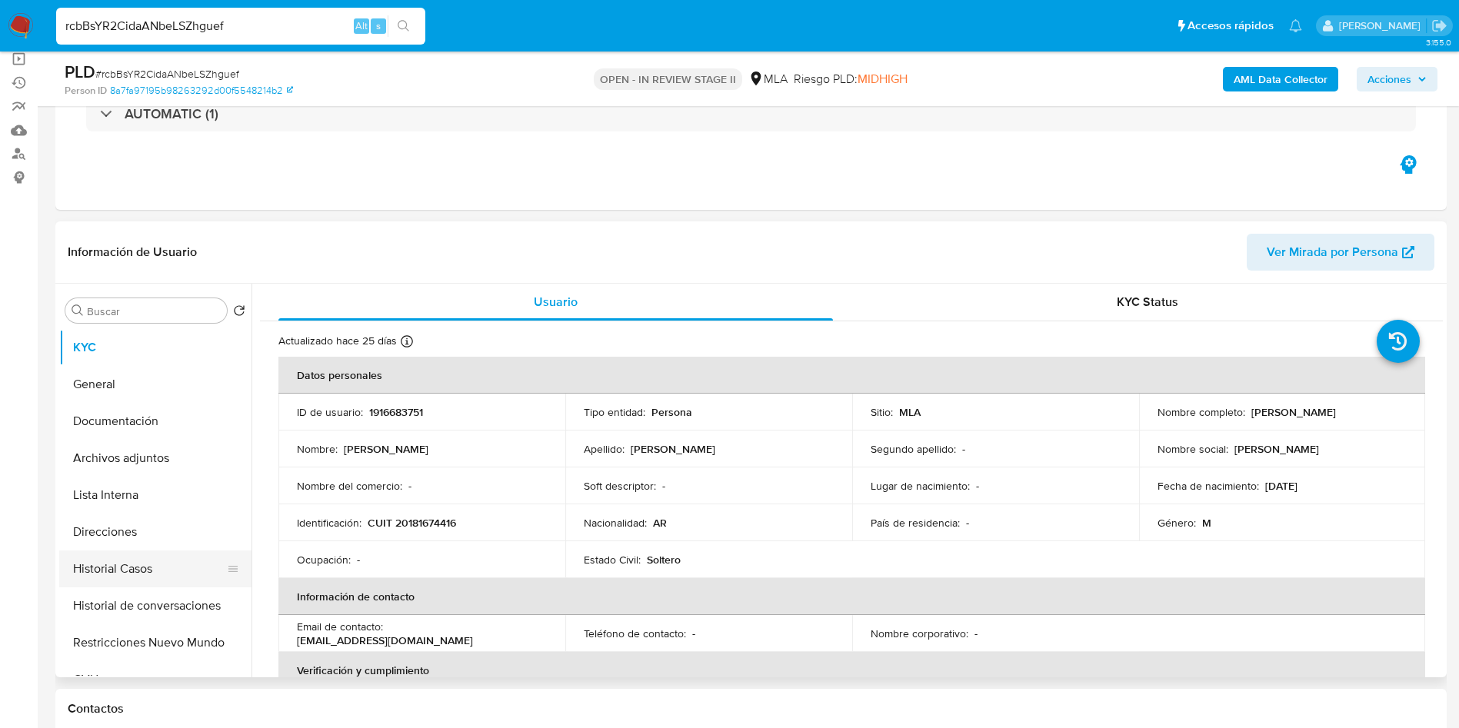
click at [147, 558] on button "Historial Casos" at bounding box center [149, 569] width 180 height 37
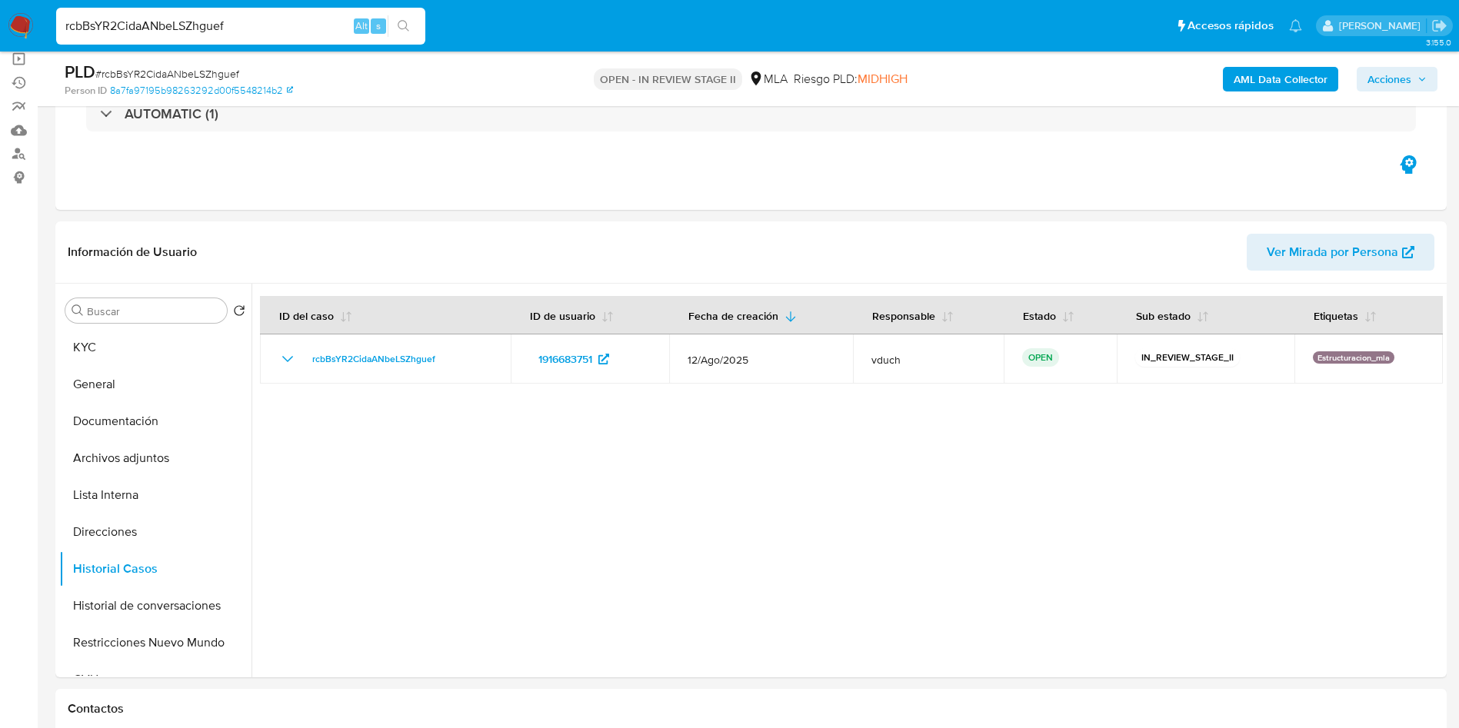
click at [294, 16] on input "rcbBsYR2CidaANbeLSZhguef" at bounding box center [240, 26] width 369 height 20
click at [288, 25] on input "rcbBsYR2CidaANbeLSZhguef" at bounding box center [240, 26] width 369 height 20
paste input "DlbVCUuY0d6aGmHPanyj8VK2"
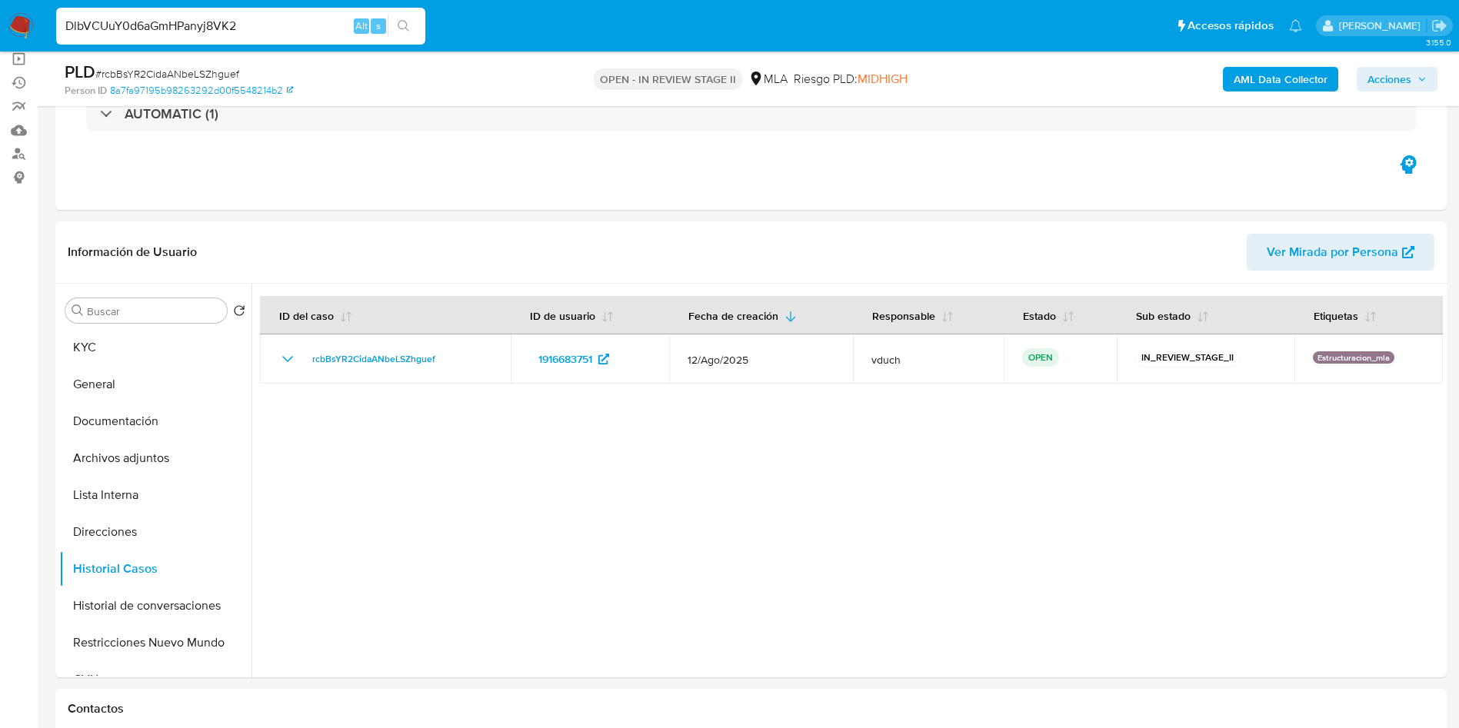
type input "DlbVCUuY0d6aGmHPanyj8VK2"
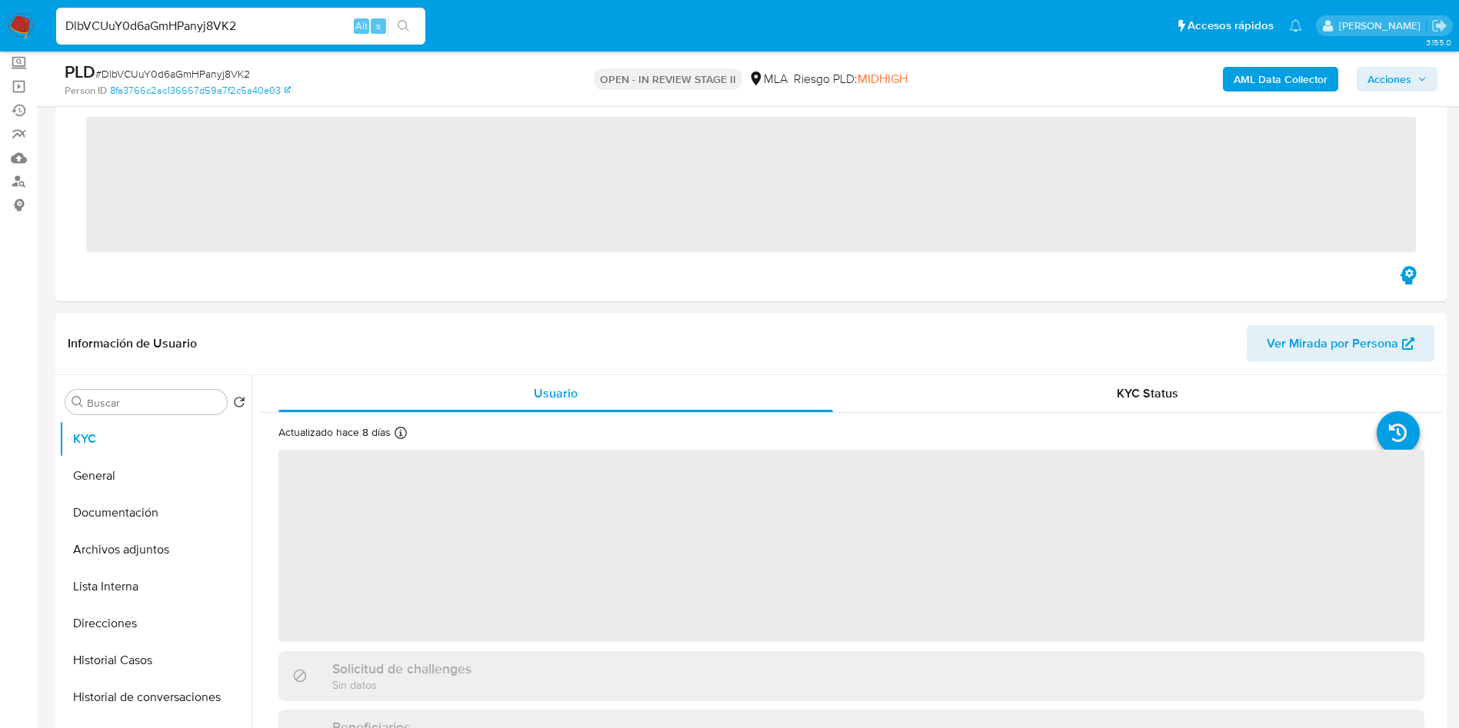
scroll to position [231, 0]
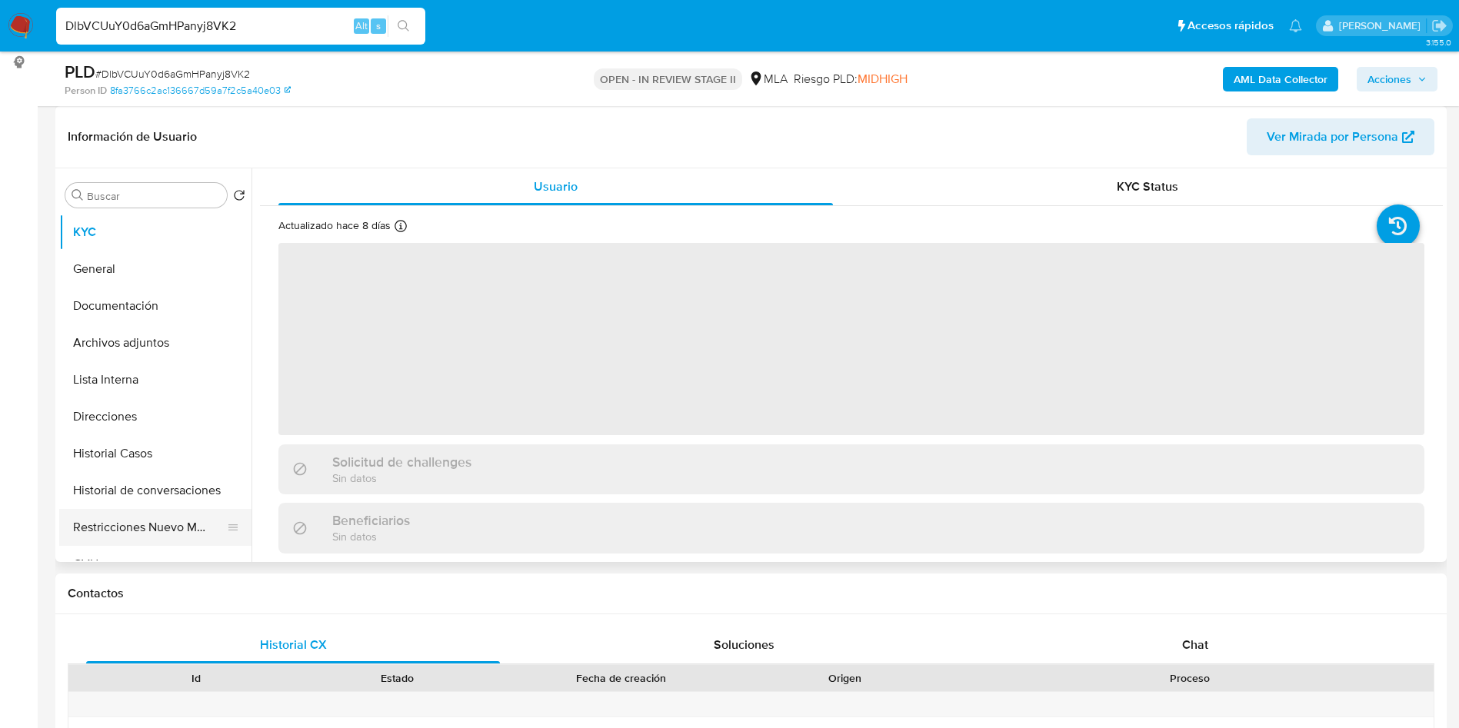
click at [87, 517] on button "Restricciones Nuevo Mundo" at bounding box center [149, 527] width 180 height 37
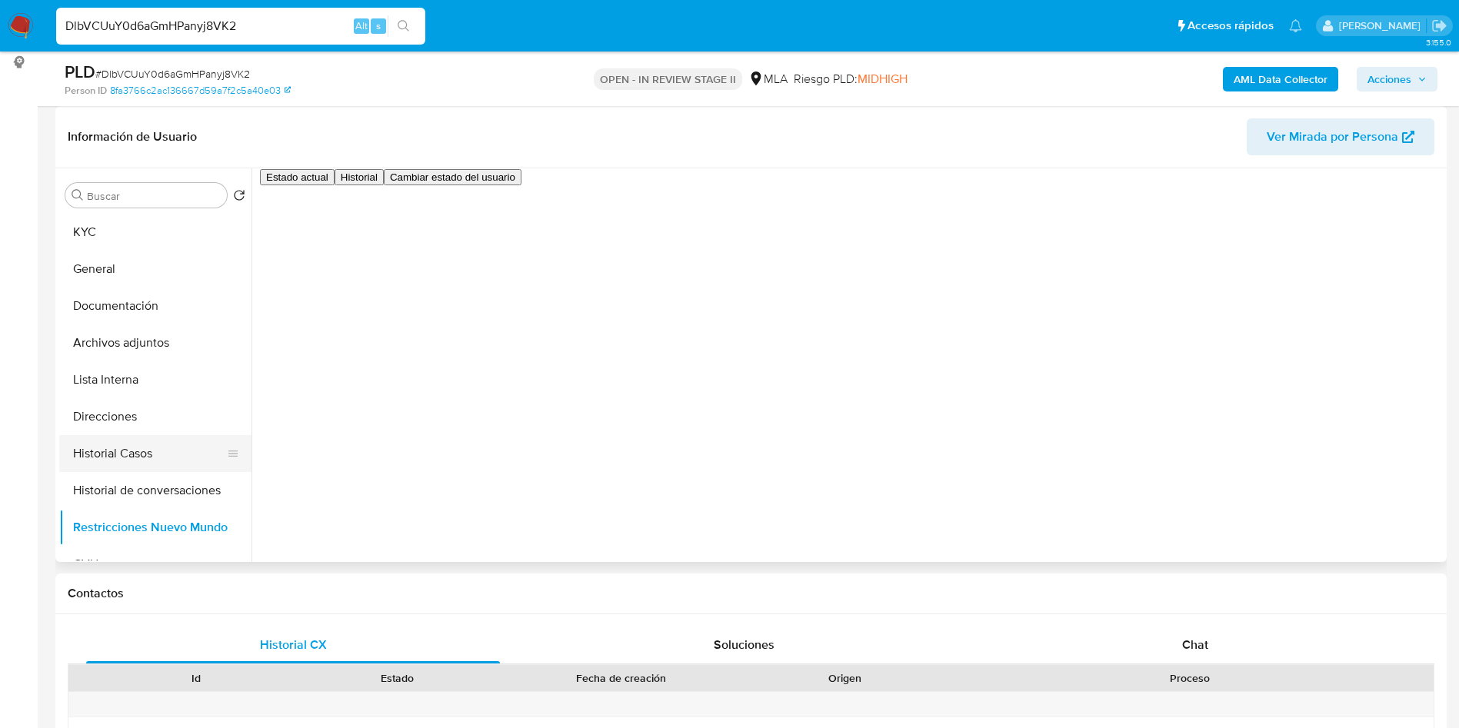
click at [94, 463] on button "Historial Casos" at bounding box center [149, 453] width 180 height 37
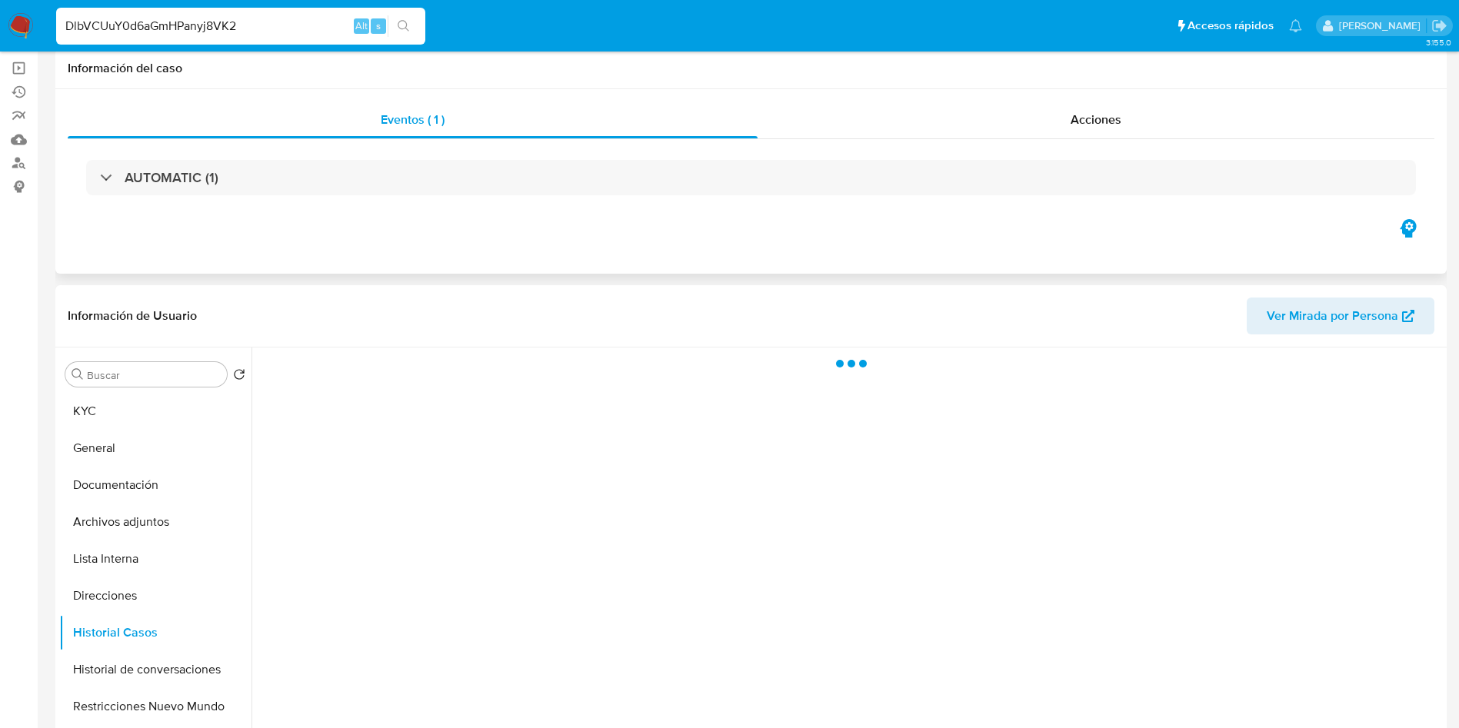
scroll to position [0, 0]
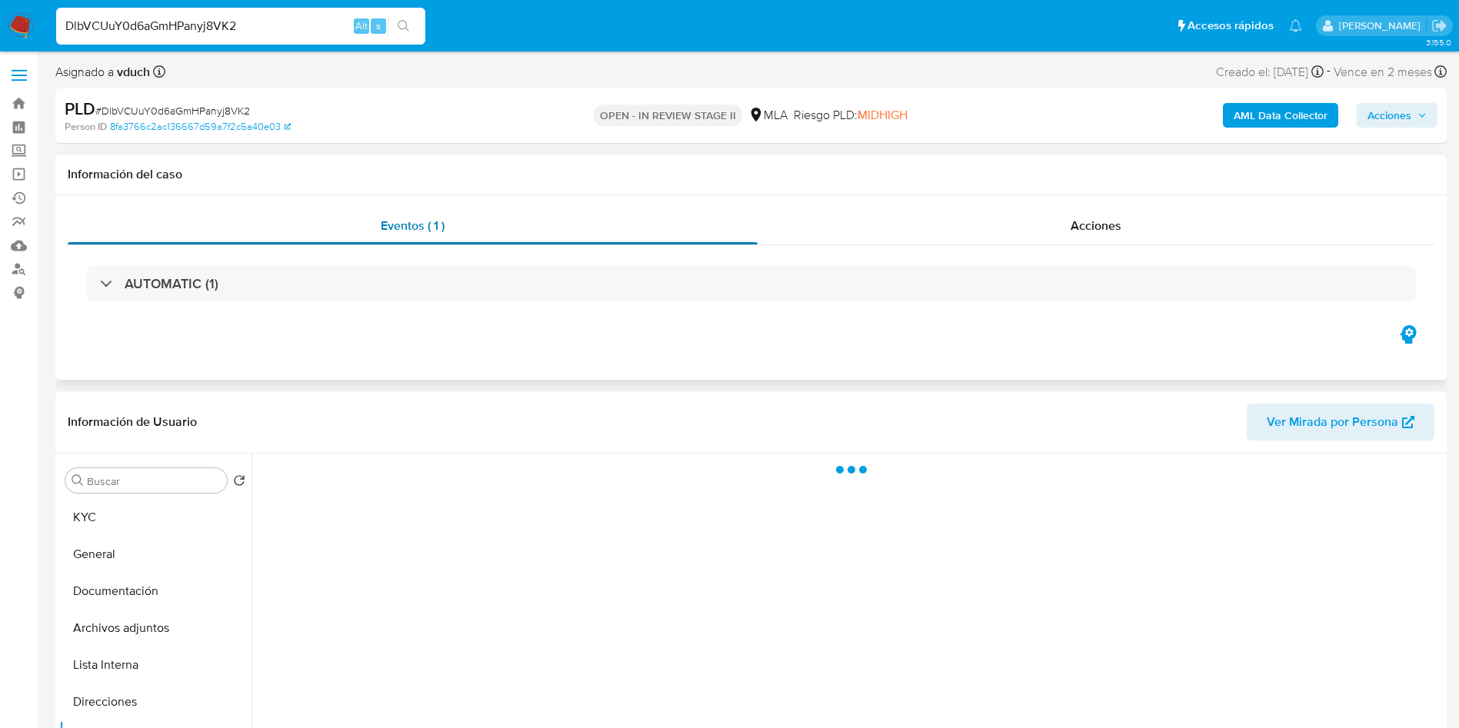
select select "10"
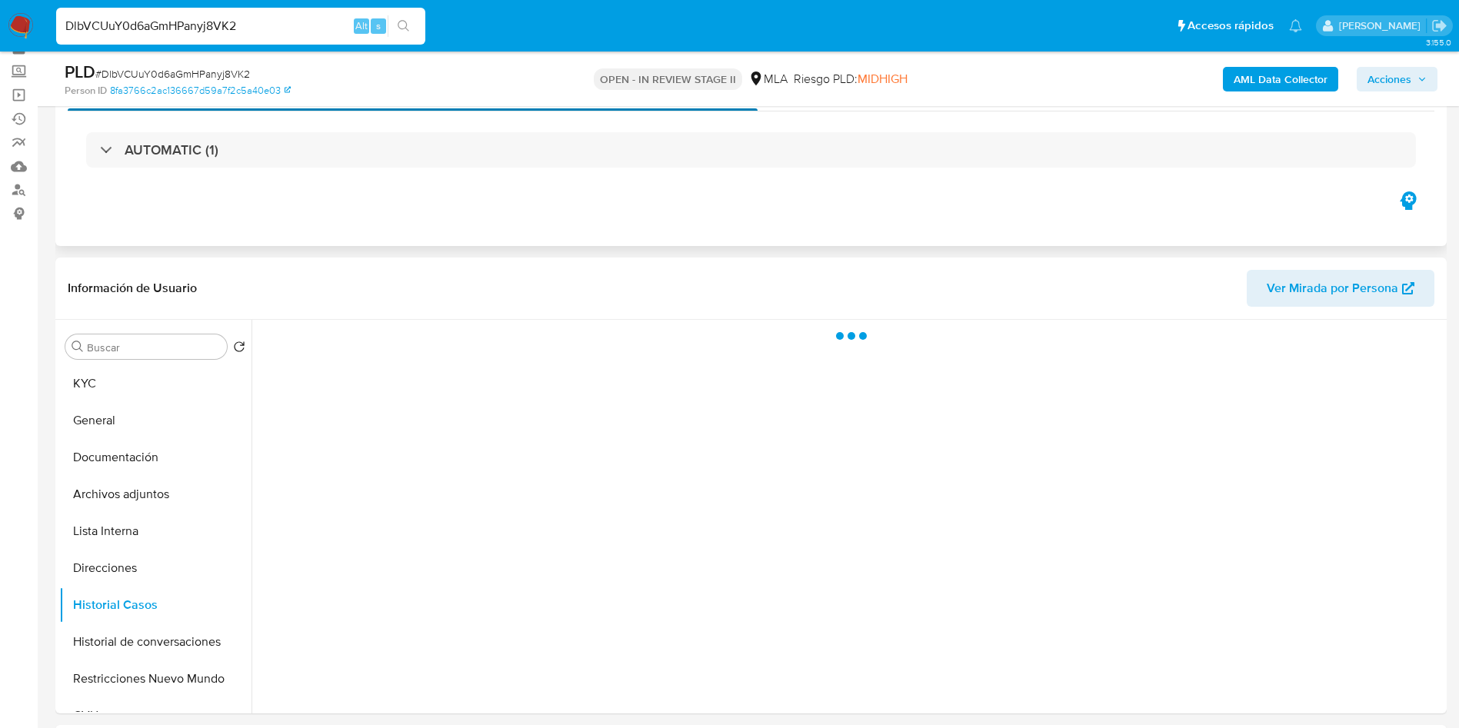
scroll to position [115, 0]
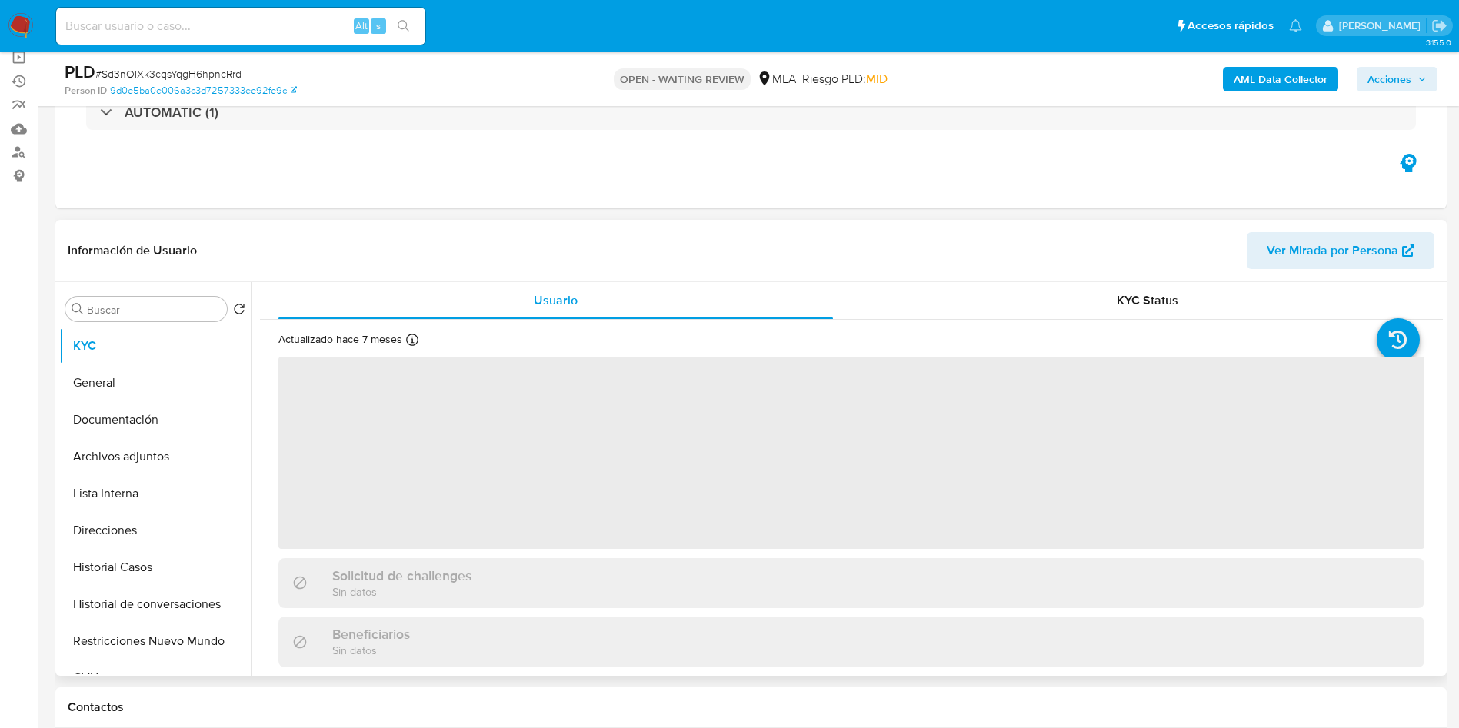
scroll to position [231, 0]
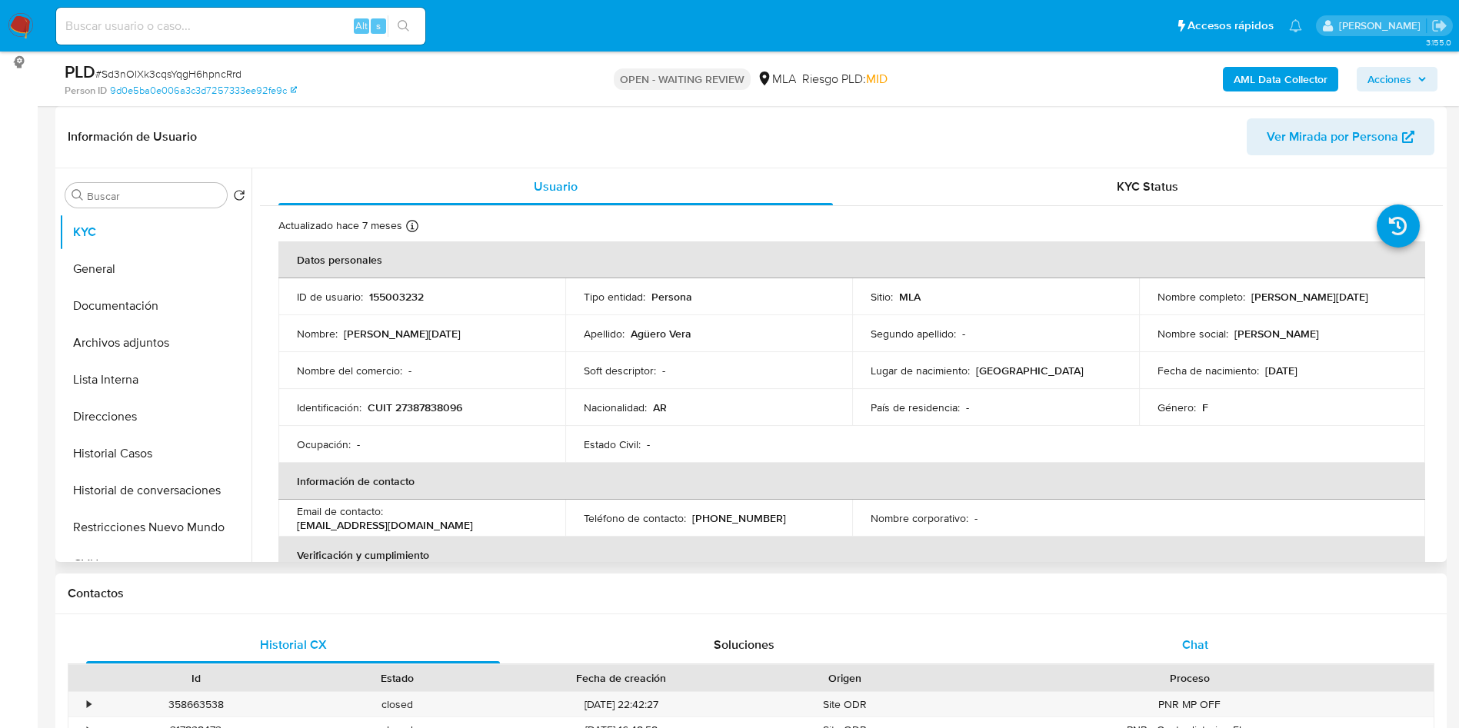
click at [1122, 634] on div "Chat" at bounding box center [1195, 645] width 414 height 37
select select "10"
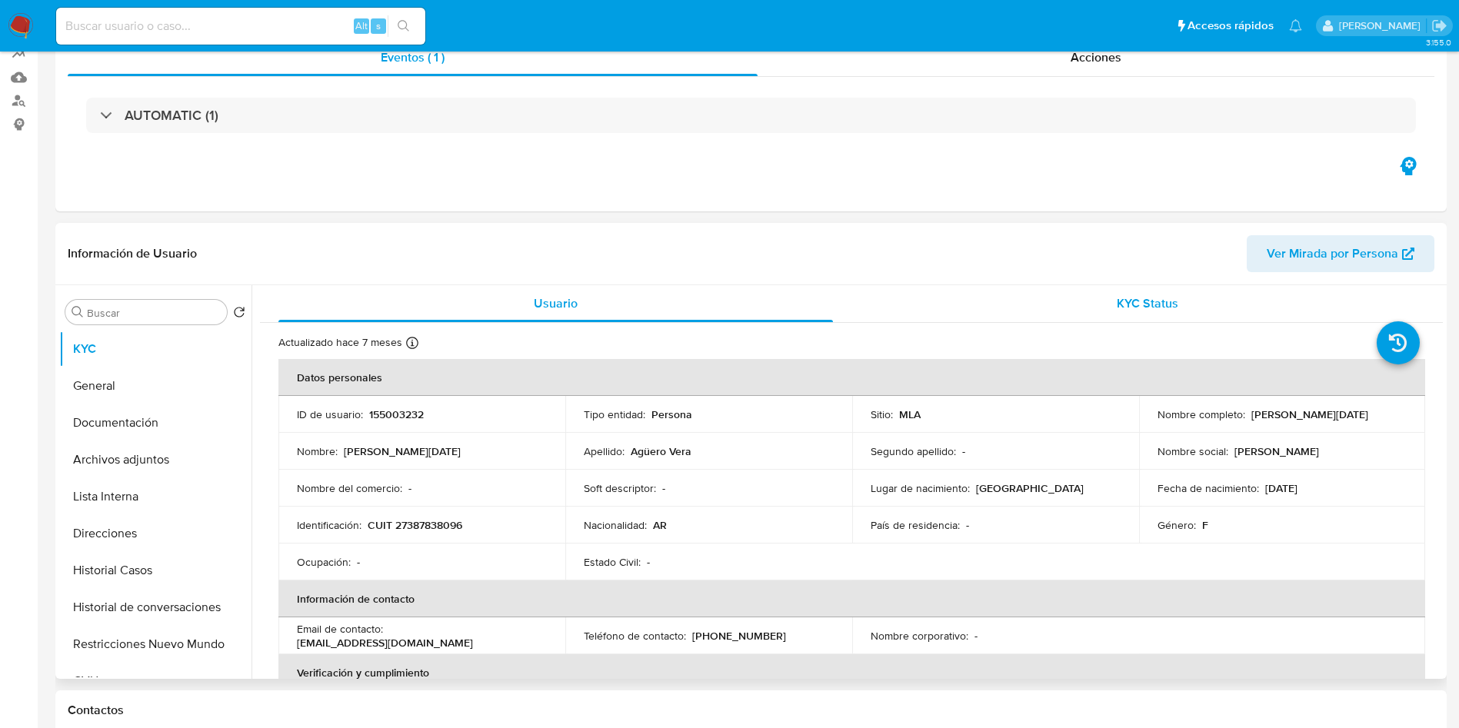
scroll to position [0, 0]
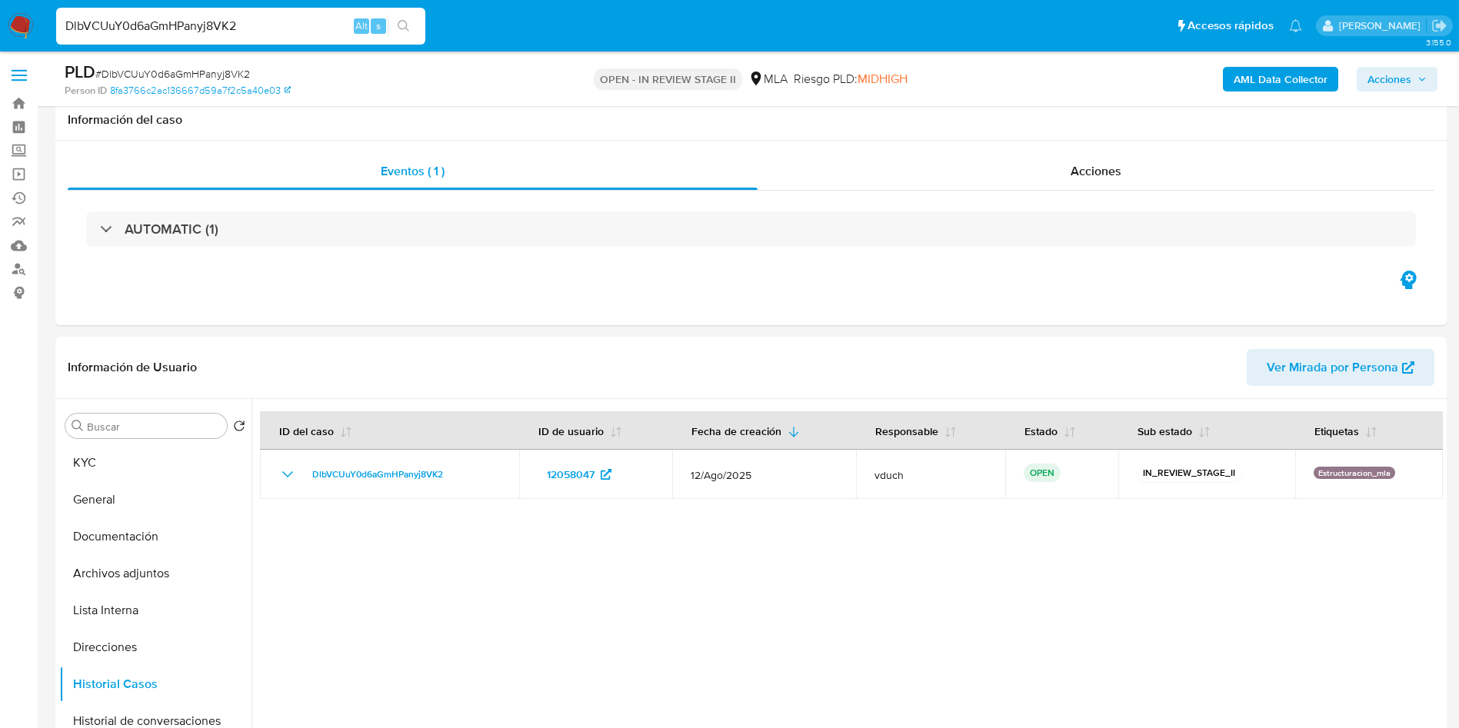
select select "10"
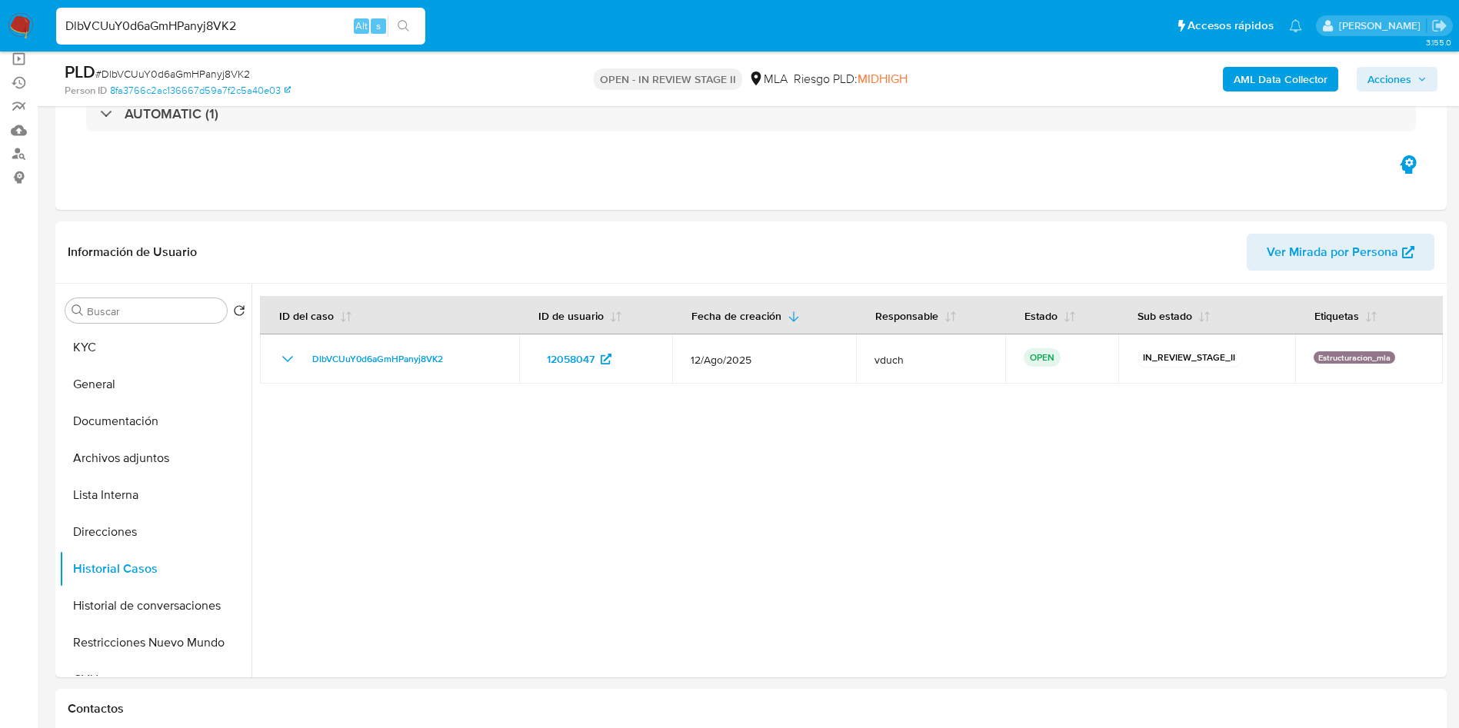
scroll to position [115, 0]
click at [286, 21] on input "DlbVCUuY0d6aGmHPanyj8VK2" at bounding box center [240, 26] width 369 height 20
paste input "vPvVeyJeLhq0uoXvLdBu1mFo"
type input "vPvVeyJeLhq0uoXvLdBu1mFo"
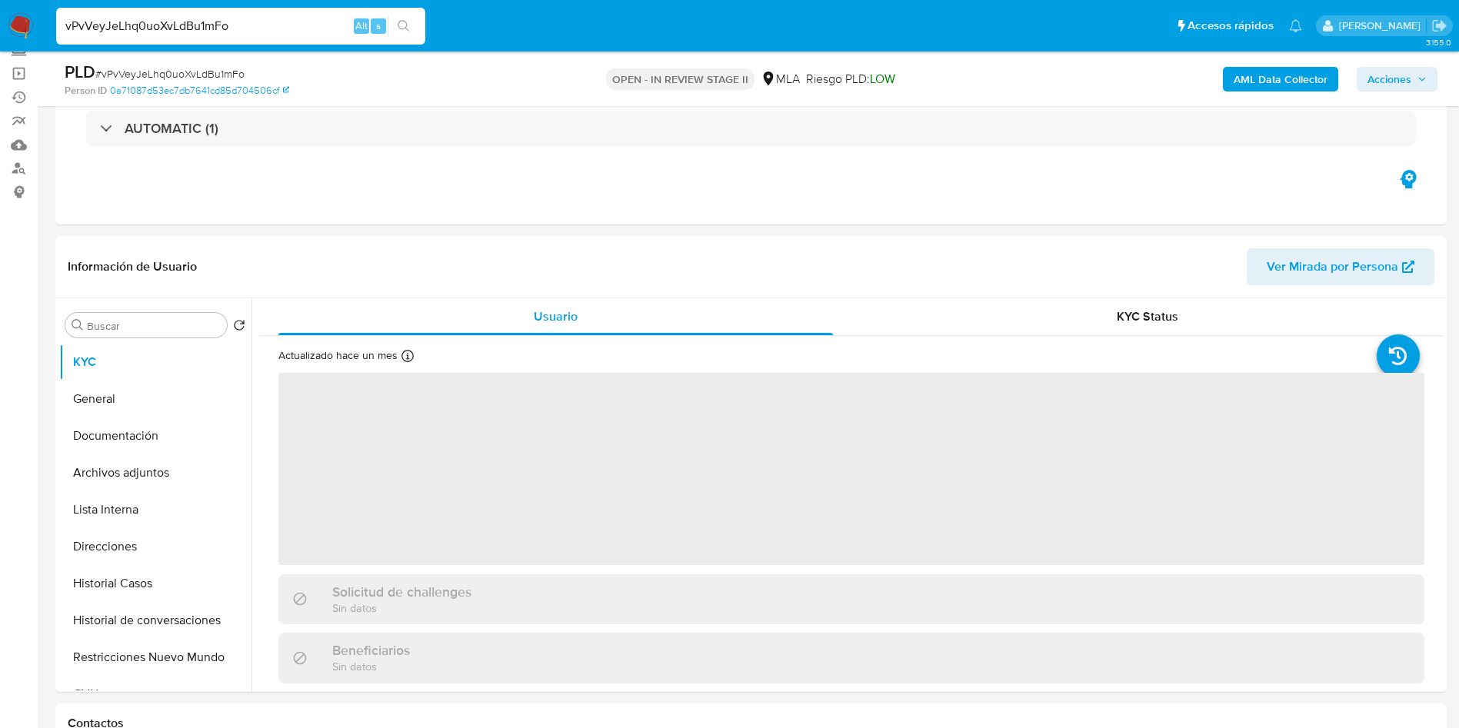
scroll to position [231, 0]
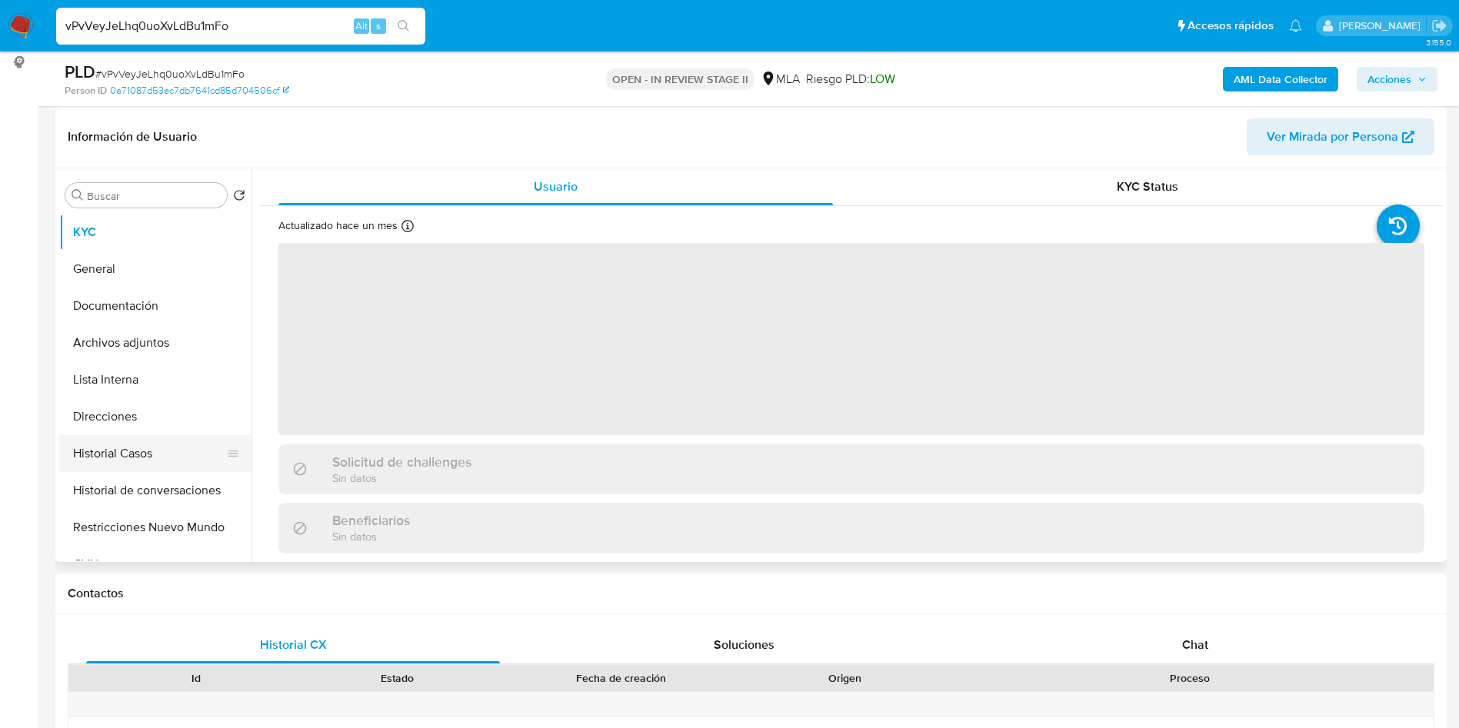
click at [152, 440] on button "Historial Casos" at bounding box center [149, 453] width 180 height 37
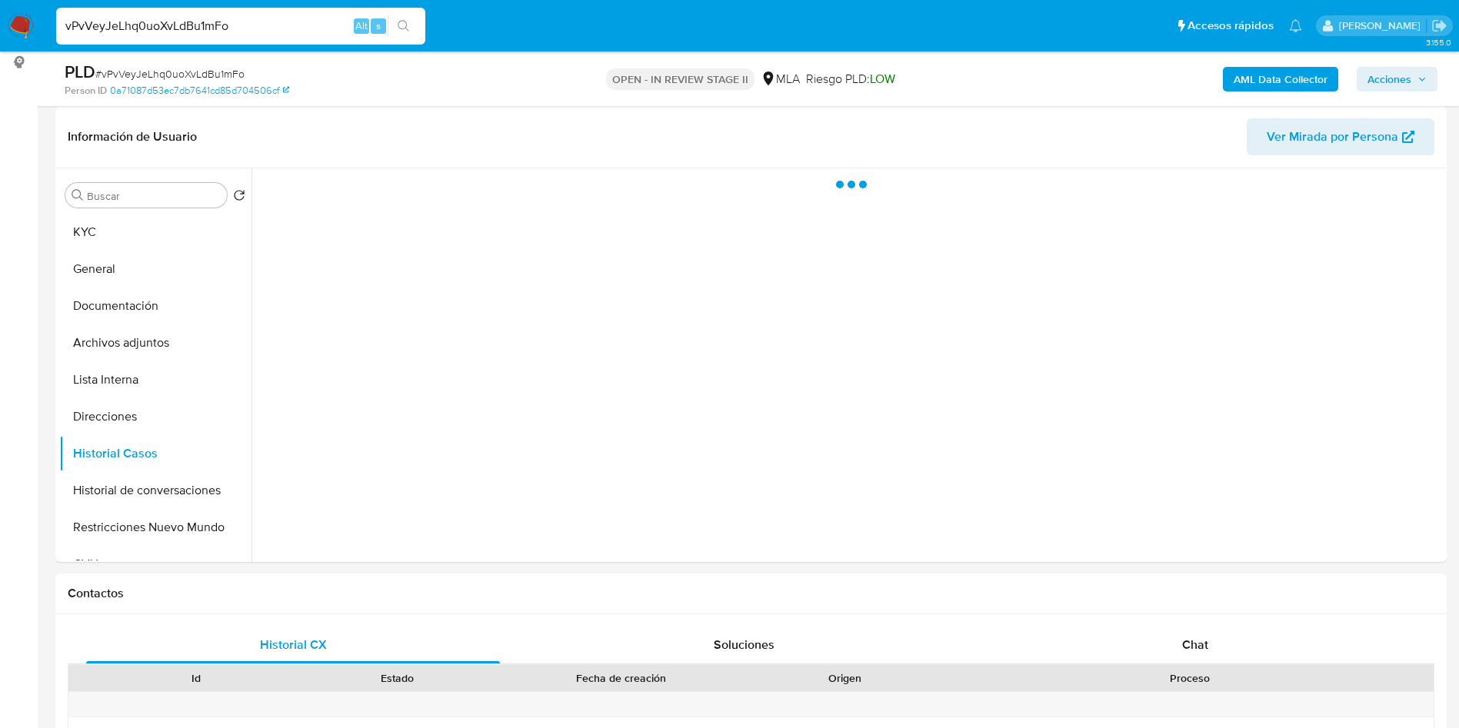
select select "10"
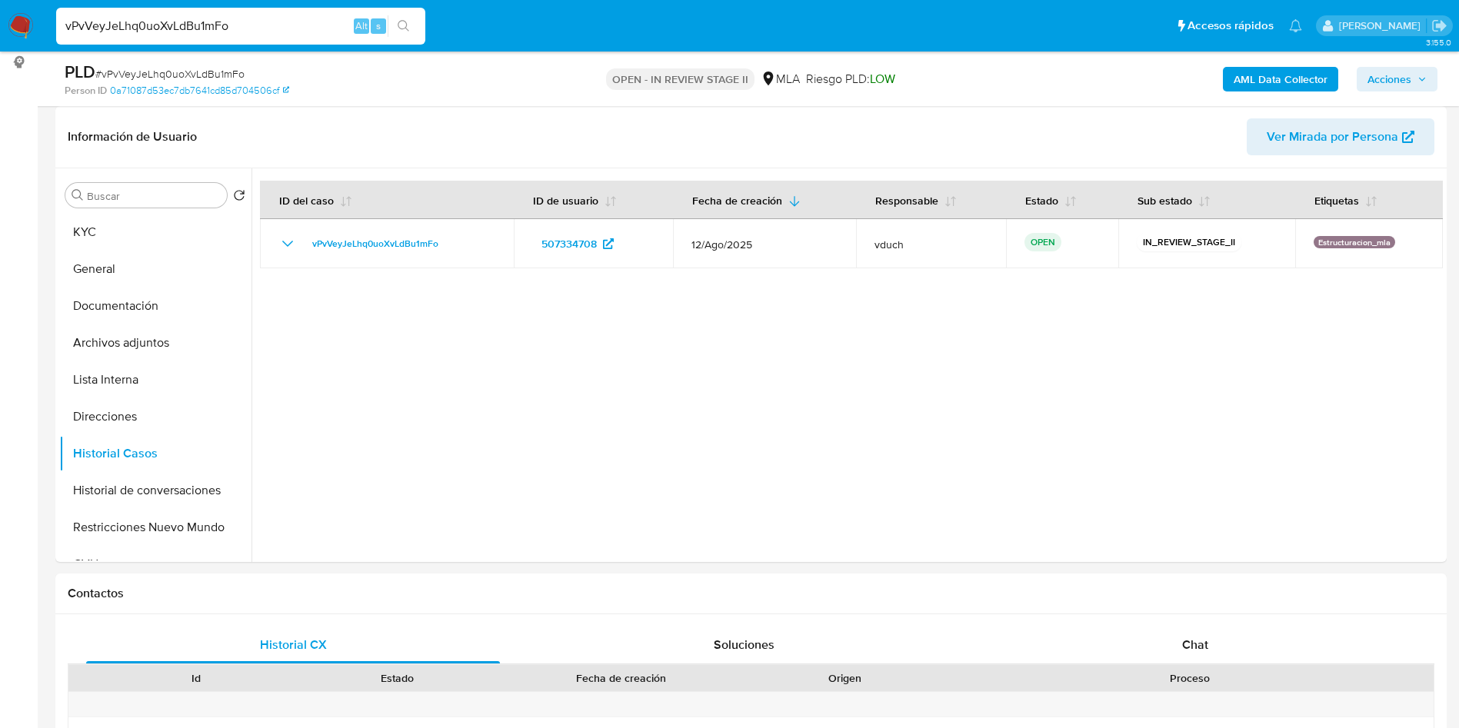
click at [251, 18] on input "vPvVeyJeLhq0uoXvLdBu1mFo" at bounding box center [240, 26] width 369 height 20
paste input "jvTYeqcwN0NRhvJIj1PoHowZ"
type input "jvTYeqcwN0NRhvJIj1PoHowZ"
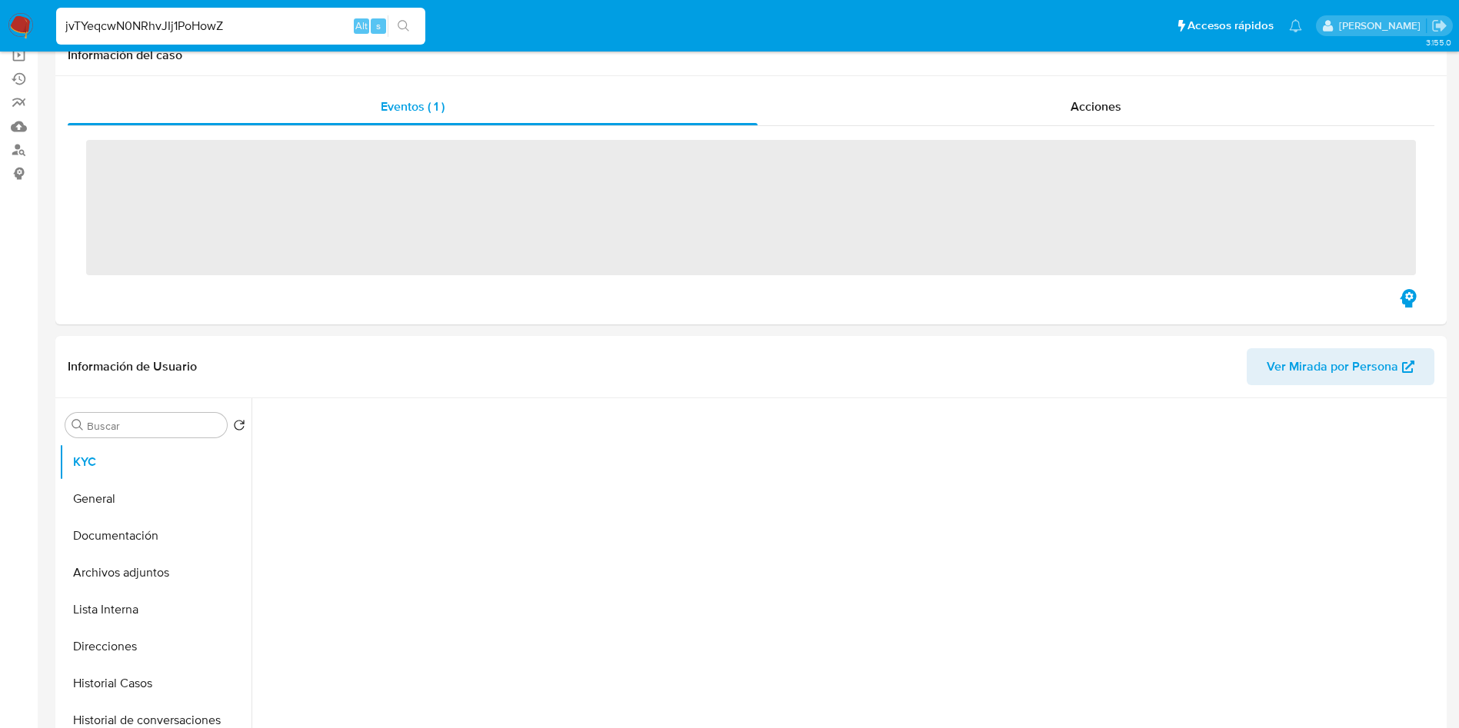
scroll to position [231, 0]
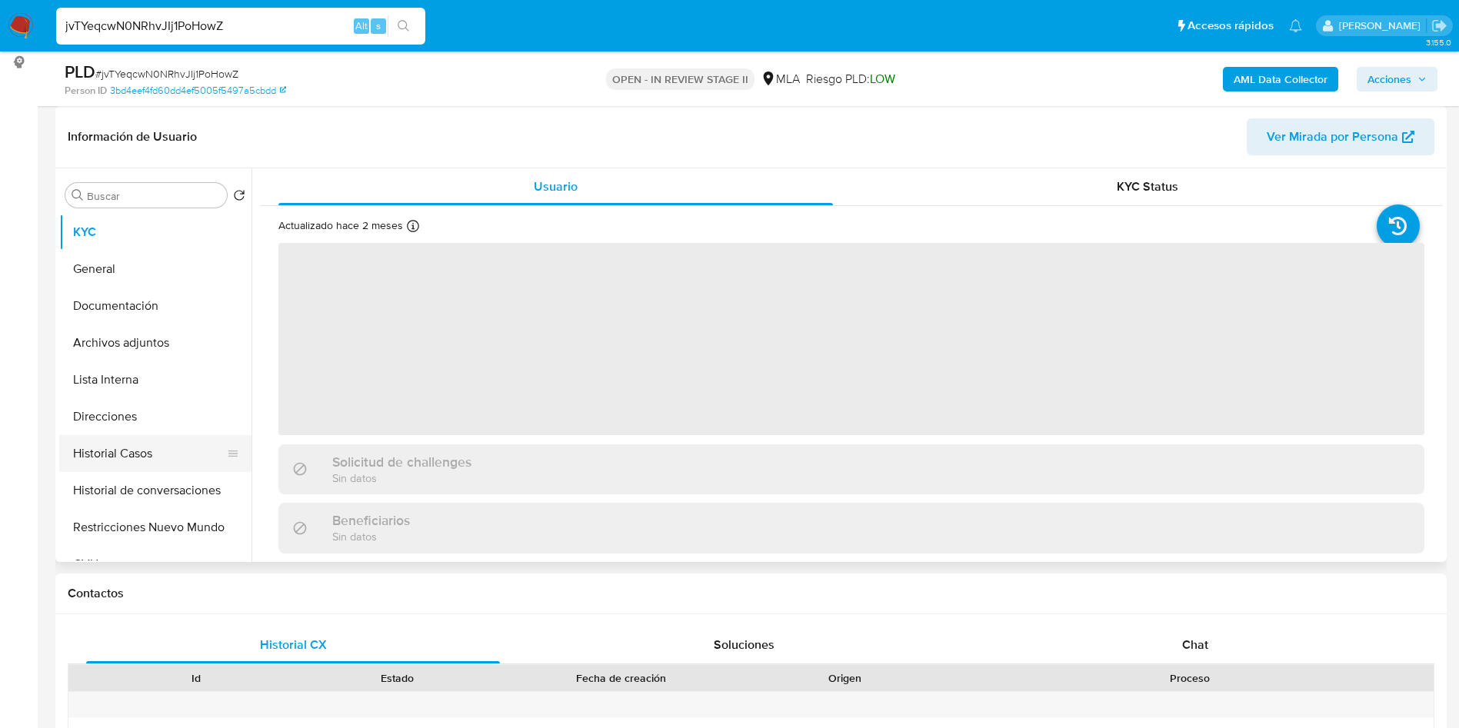
click at [118, 448] on button "Historial Casos" at bounding box center [149, 453] width 180 height 37
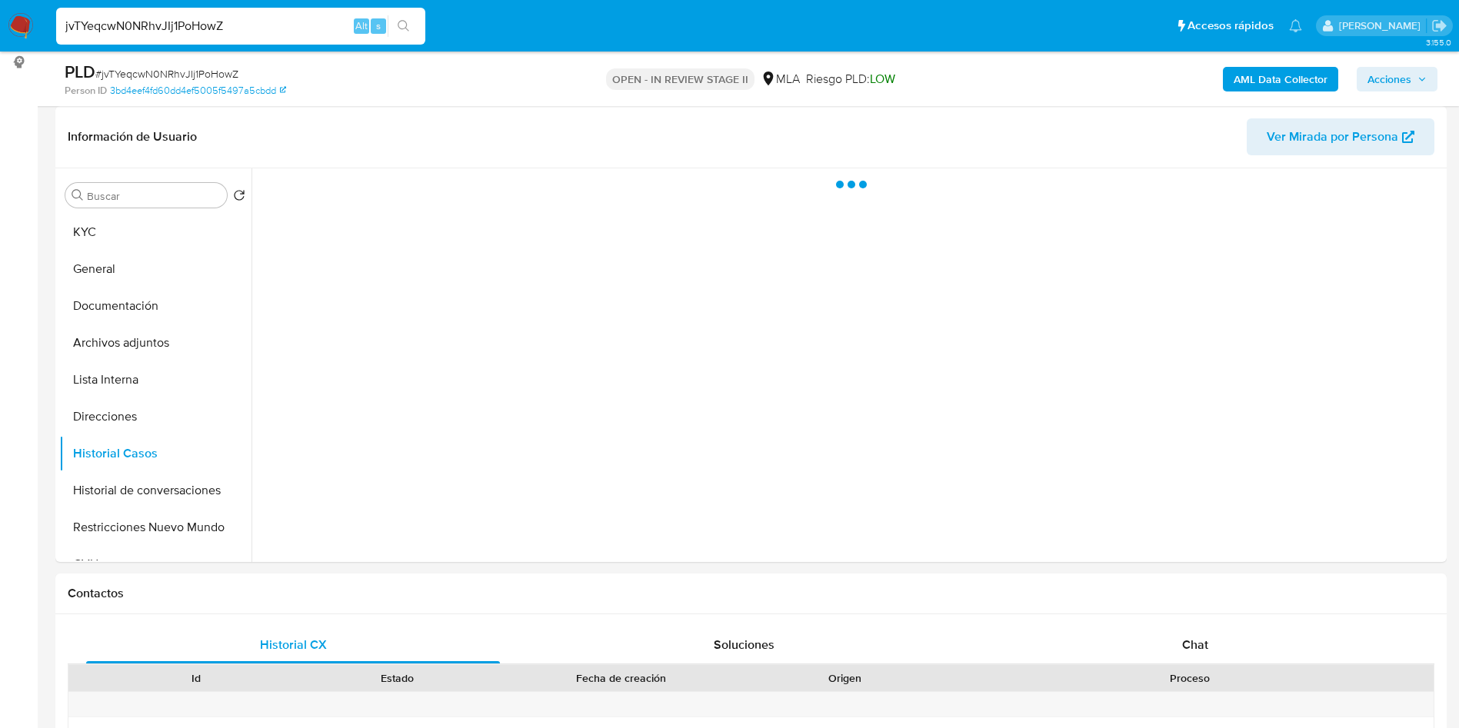
select select "10"
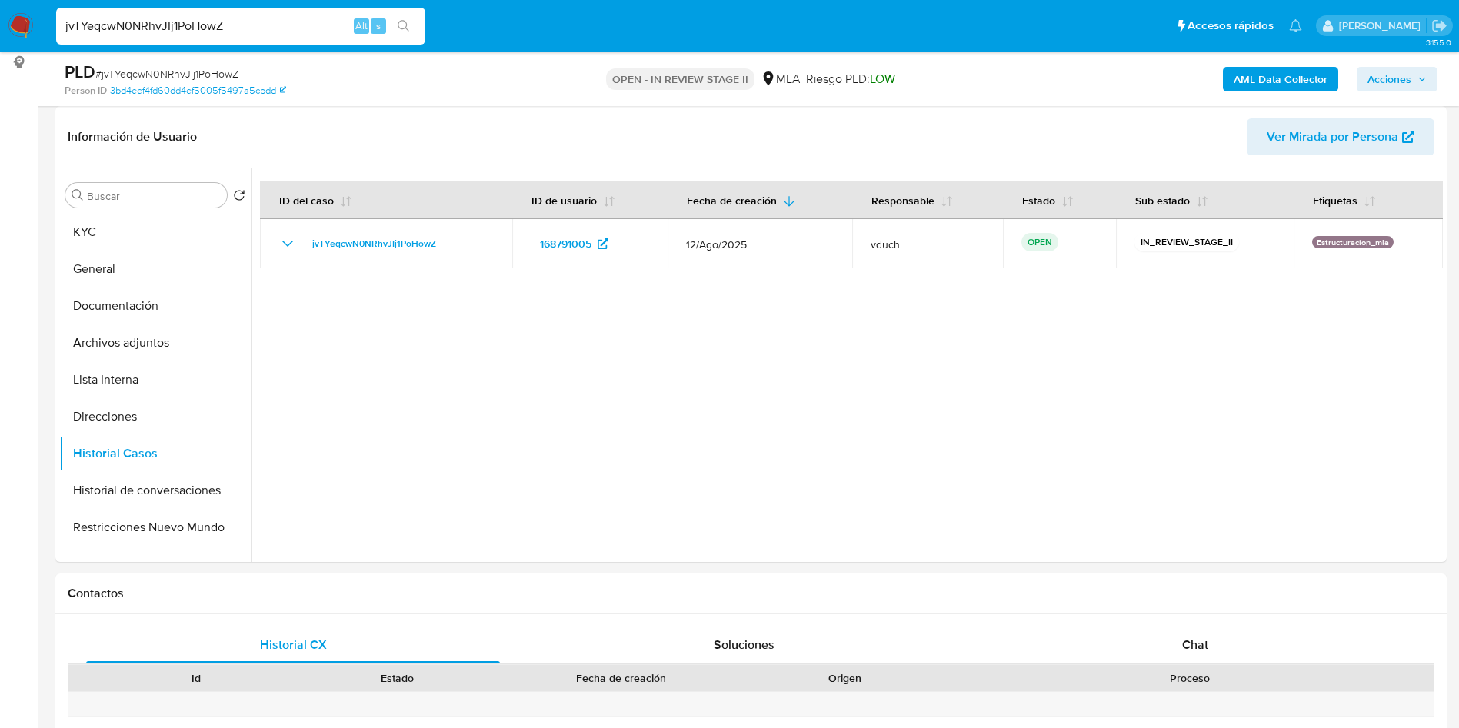
click at [311, 30] on input "jvTYeqcwN0NRhvJIj1PoHowZ" at bounding box center [240, 26] width 369 height 20
paste input "qWB2zYUrkwEkVewAgHFF2nV"
type input "jqWB2zYUrkwEkVewAgHFF2nV"
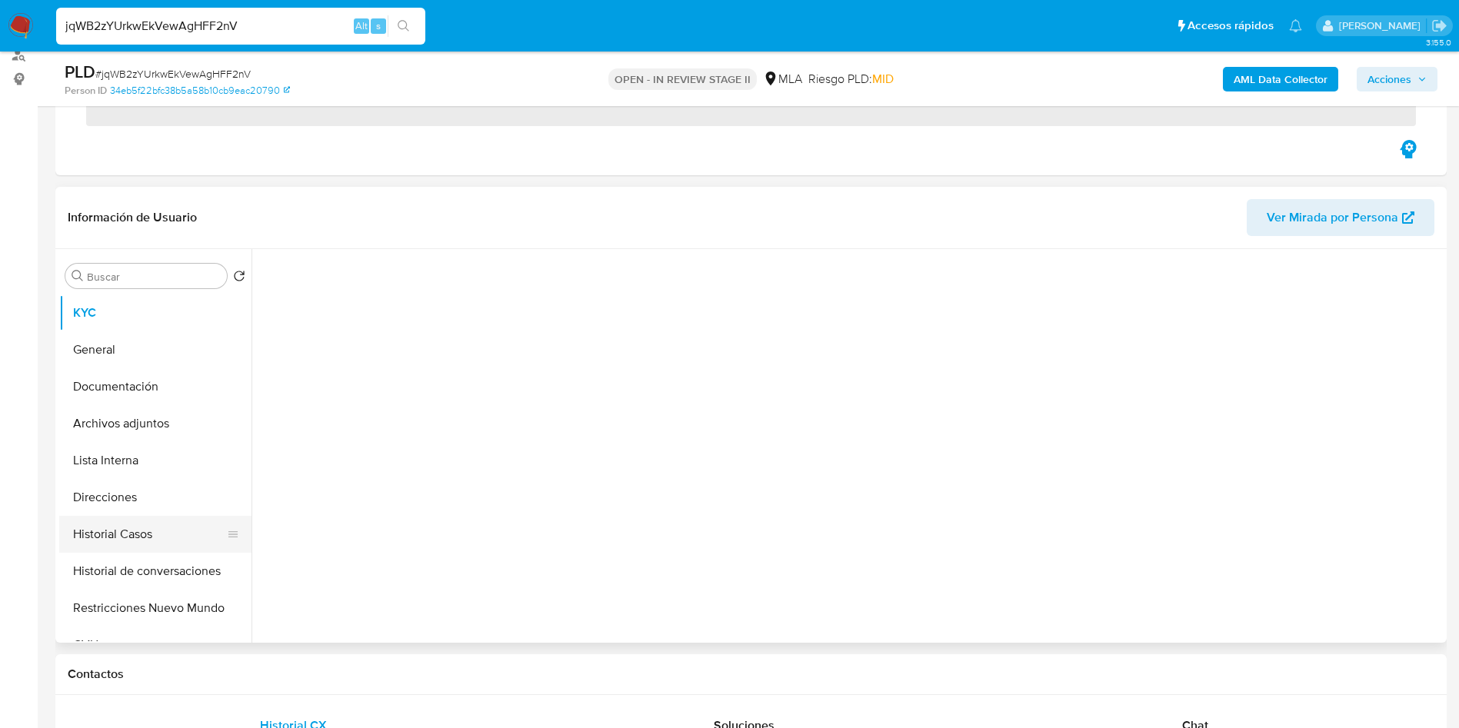
scroll to position [231, 0]
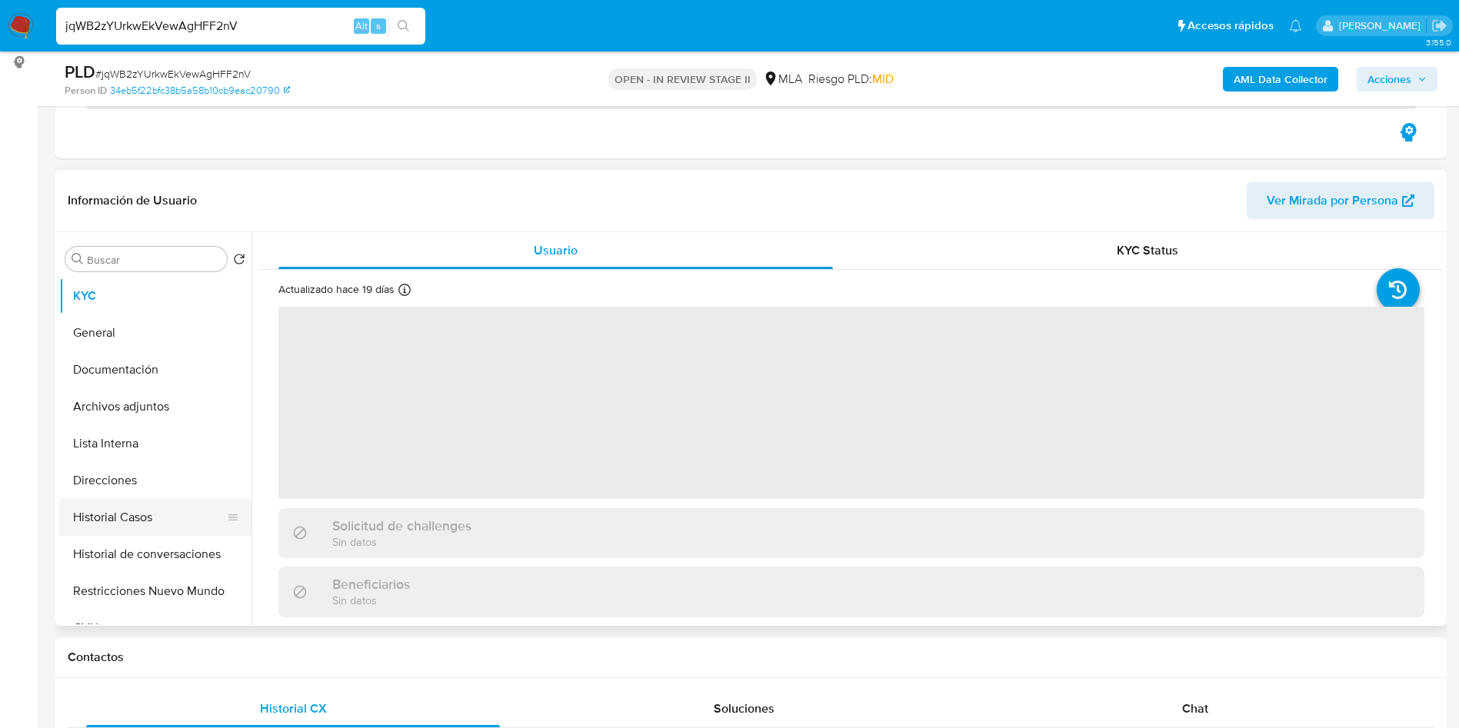
click at [138, 573] on button "Restricciones Nuevo Mundo" at bounding box center [155, 591] width 192 height 37
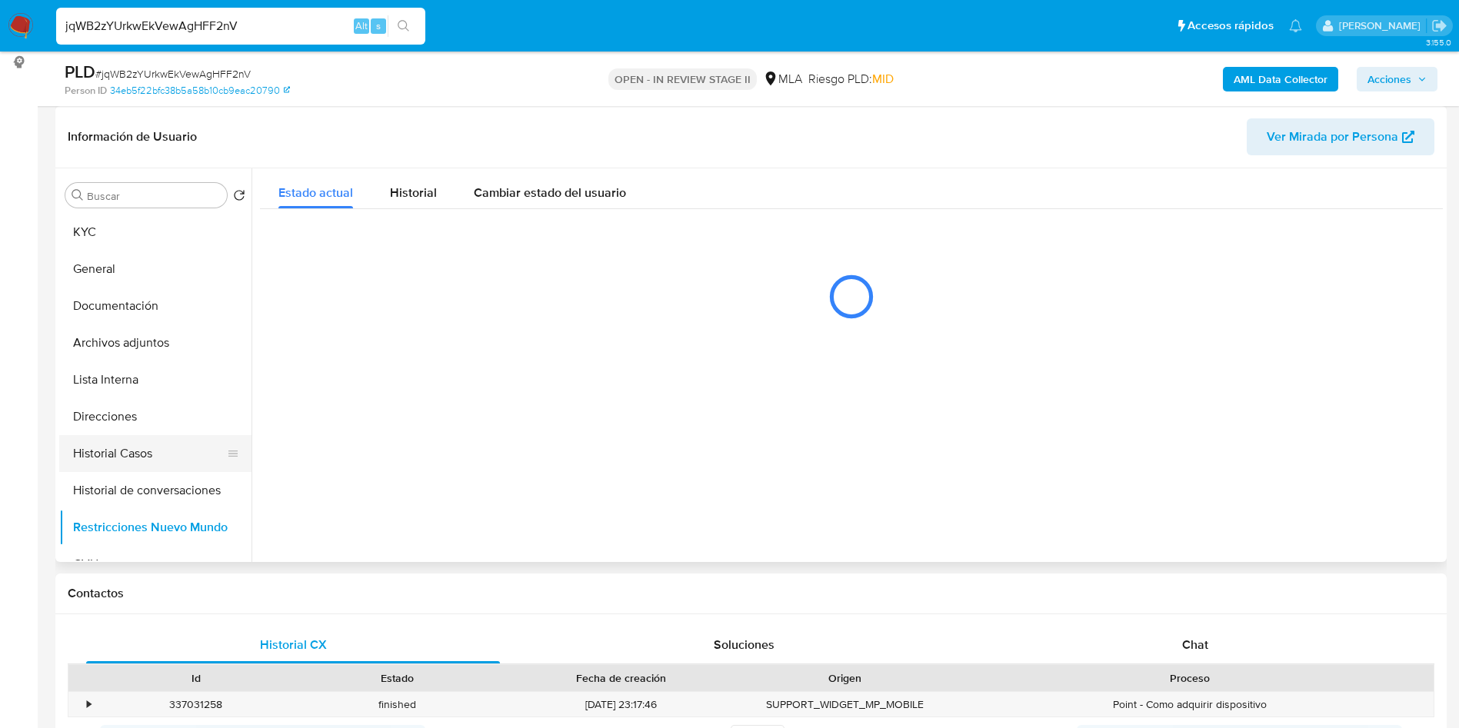
click at [132, 467] on button "Historial Casos" at bounding box center [149, 453] width 180 height 37
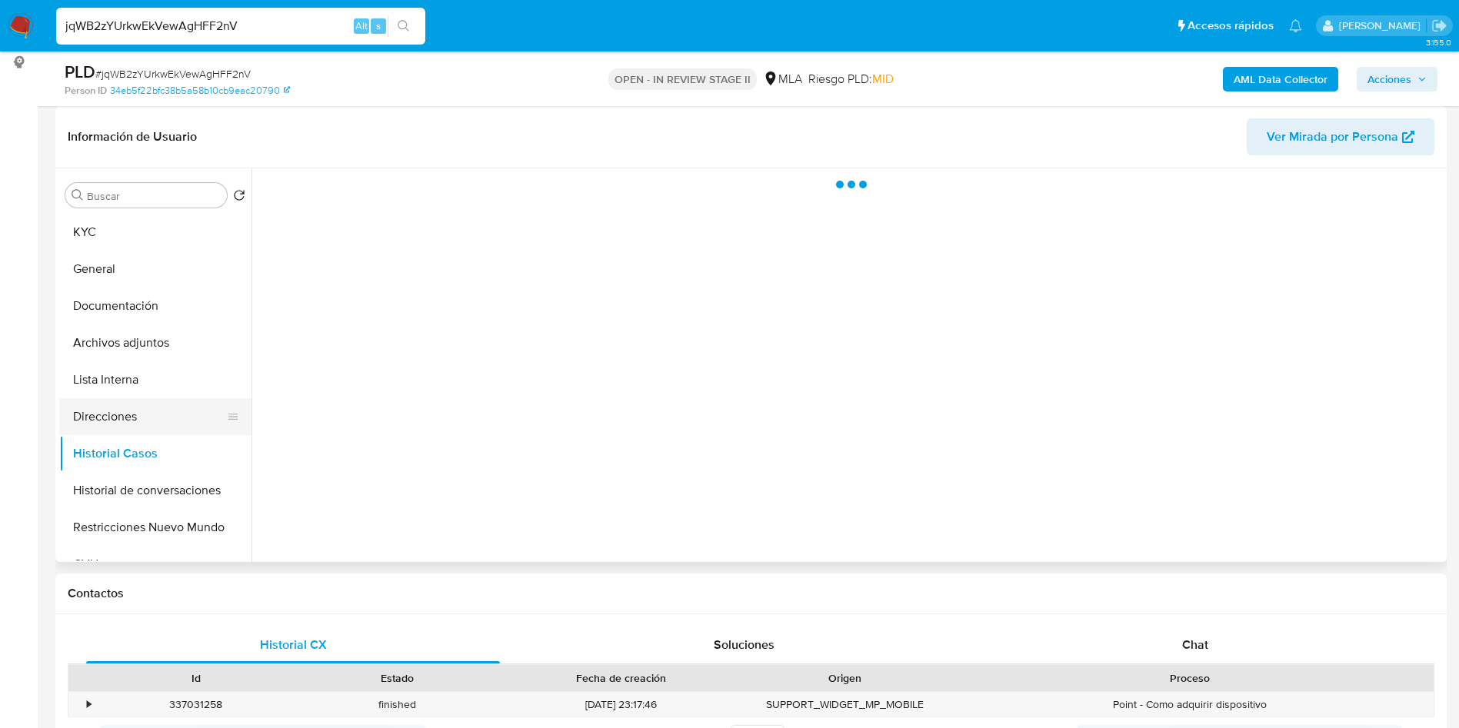
drag, startPoint x: 124, startPoint y: 412, endPoint x: 119, endPoint y: 432, distance: 20.5
click at [125, 413] on button "Direcciones" at bounding box center [149, 416] width 180 height 37
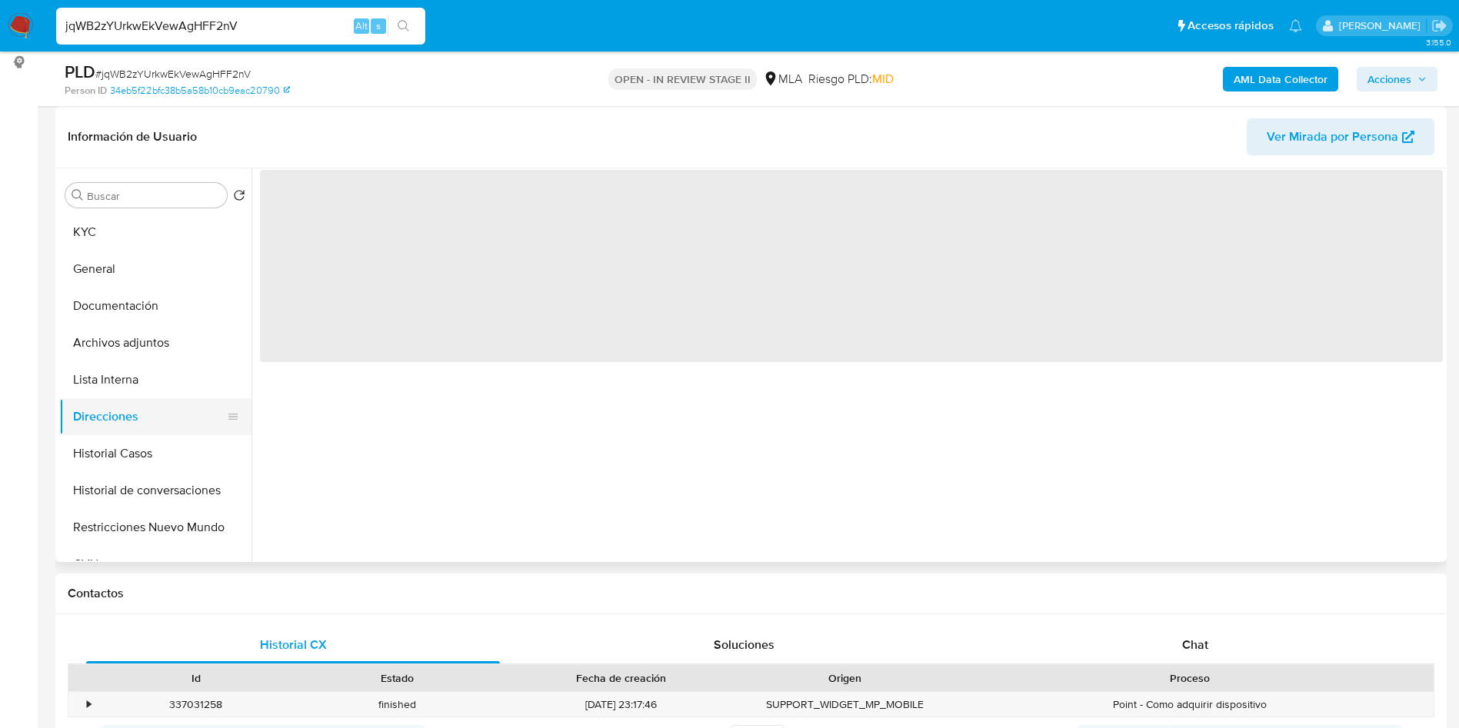
click at [119, 432] on button "Direcciones" at bounding box center [149, 416] width 180 height 37
select select "10"
click at [166, 448] on button "Historial Casos" at bounding box center [149, 453] width 180 height 37
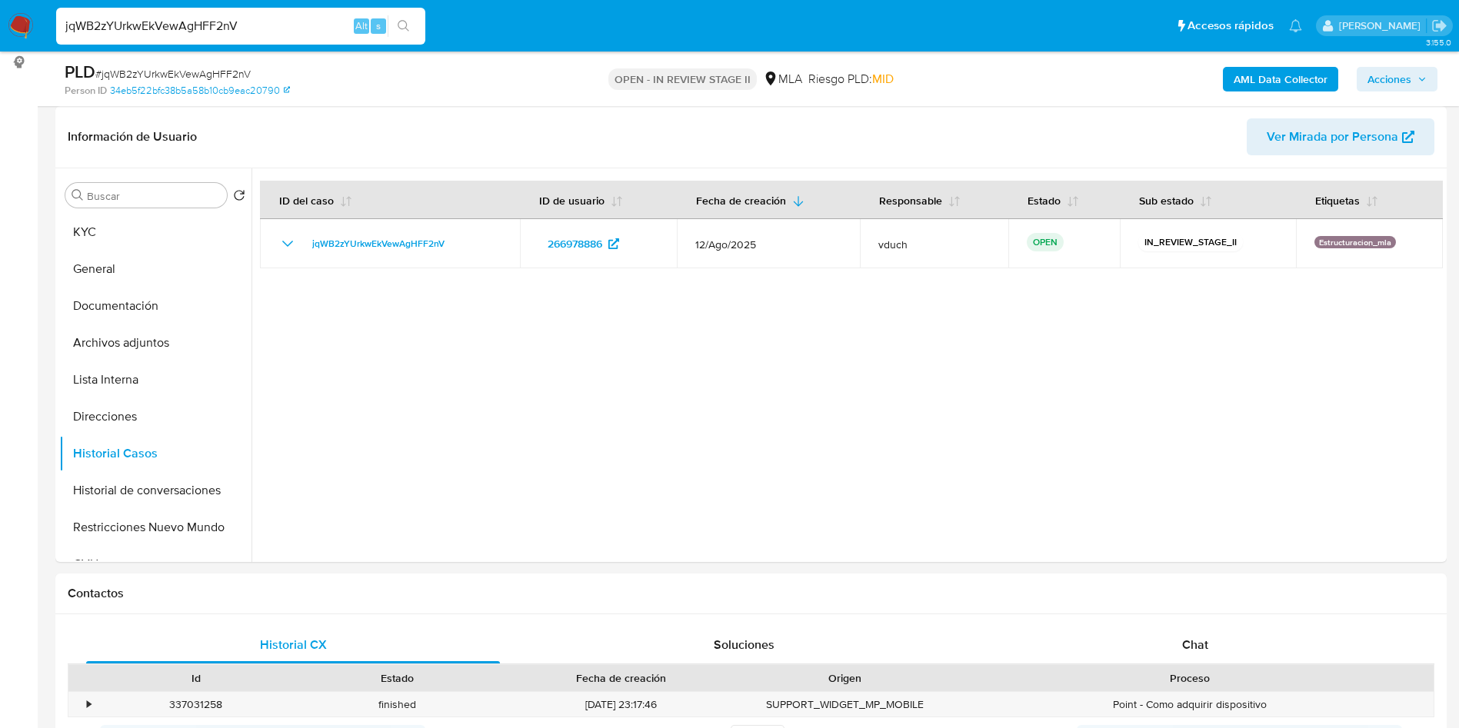
click at [279, 17] on input "jqWB2zYUrkwEkVewAgHFF2nV" at bounding box center [240, 26] width 369 height 20
paste input "VbUgmmYIe8dIsAqlQRUCG5MN"
type input "VbUgmmYIe8dIsAqlQRUCG5MN"
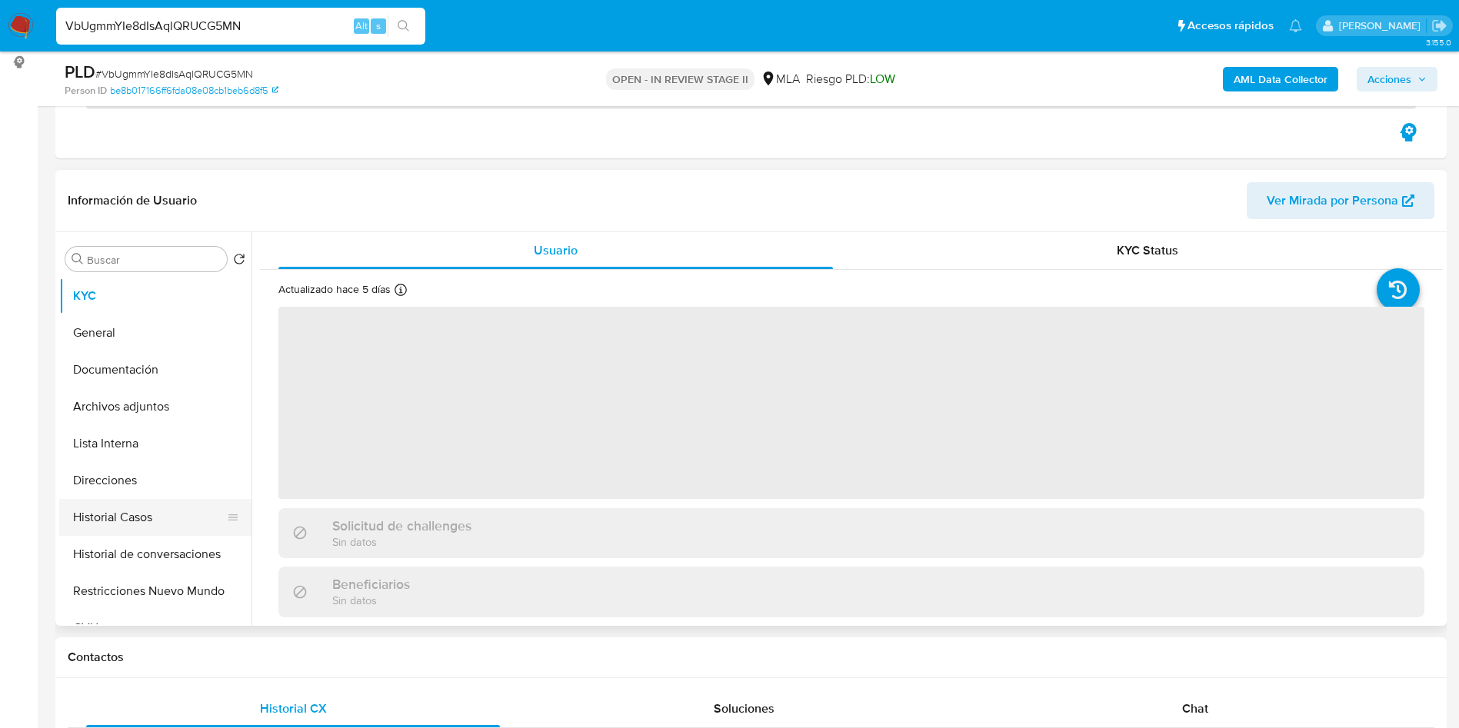
click at [120, 530] on button "Historial Casos" at bounding box center [149, 517] width 180 height 37
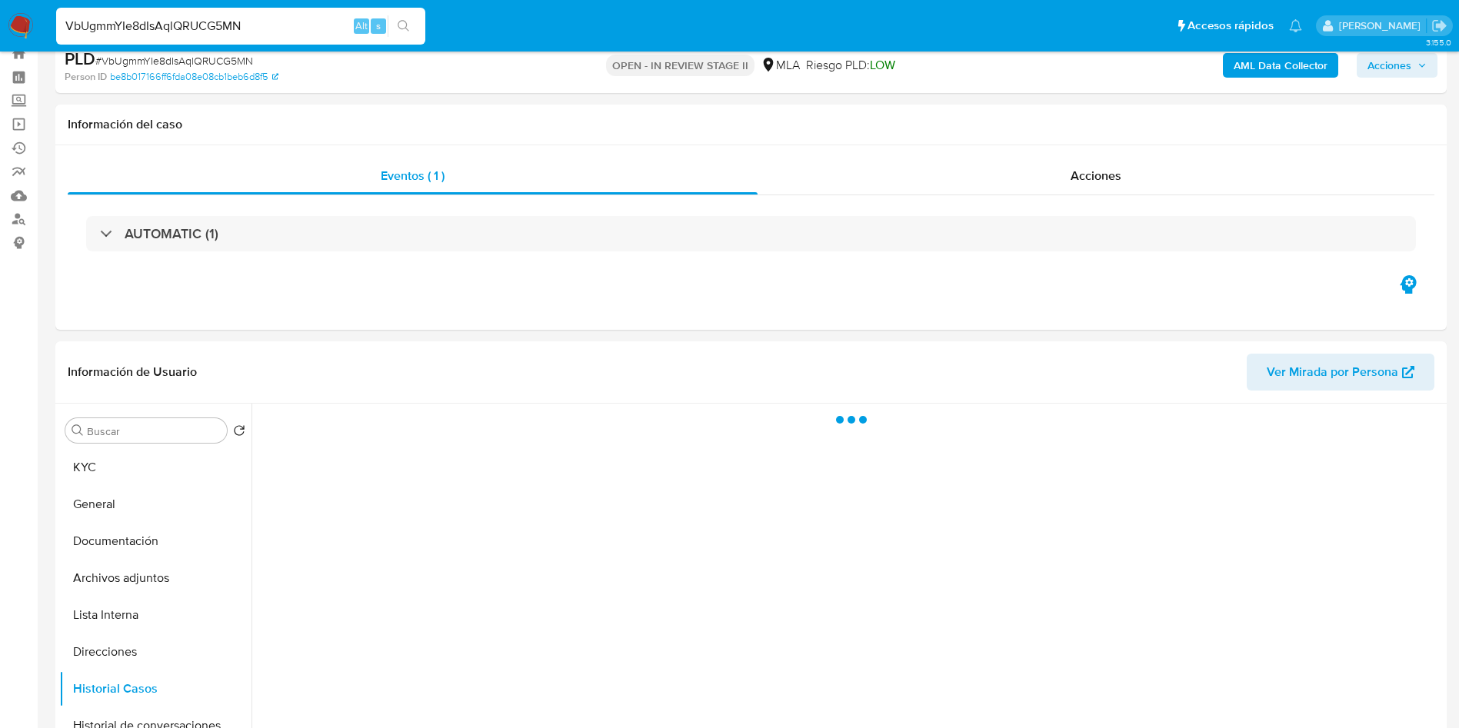
scroll to position [115, 0]
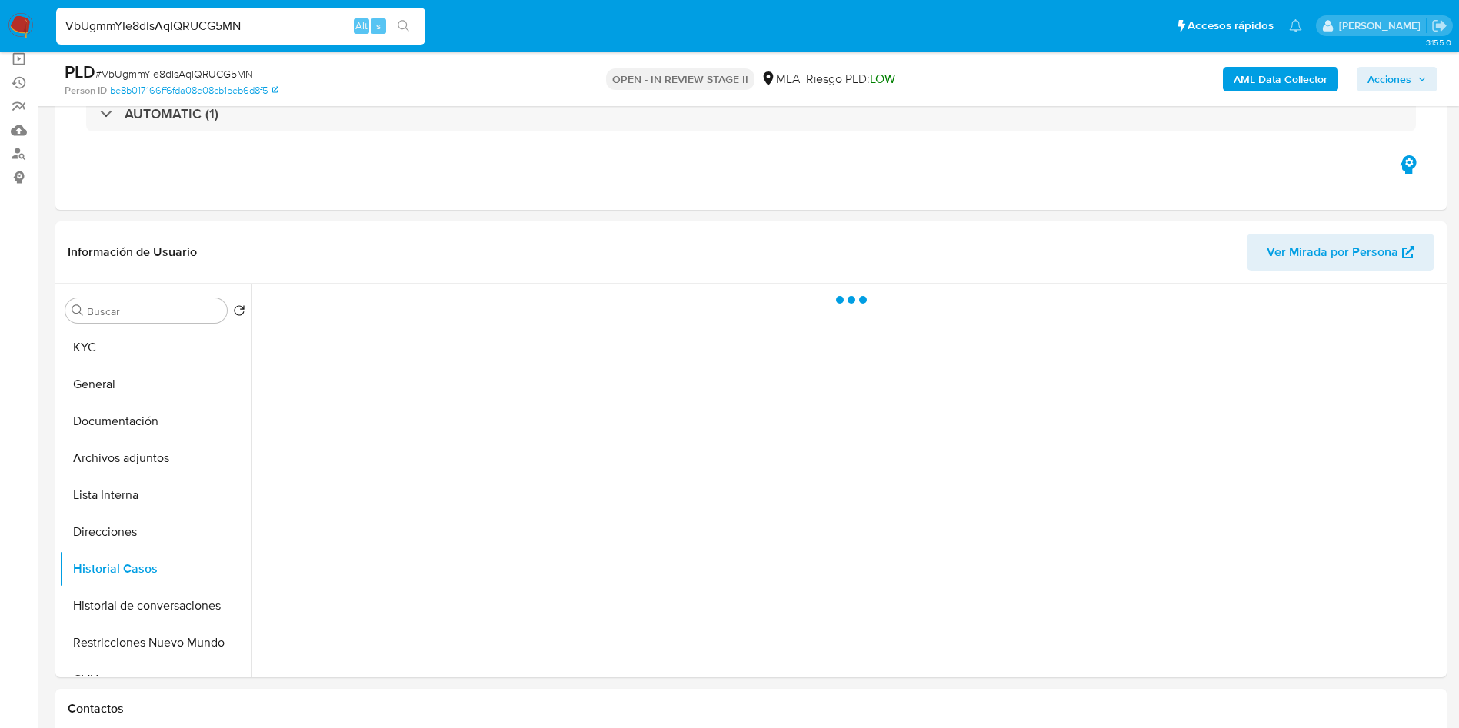
select select "10"
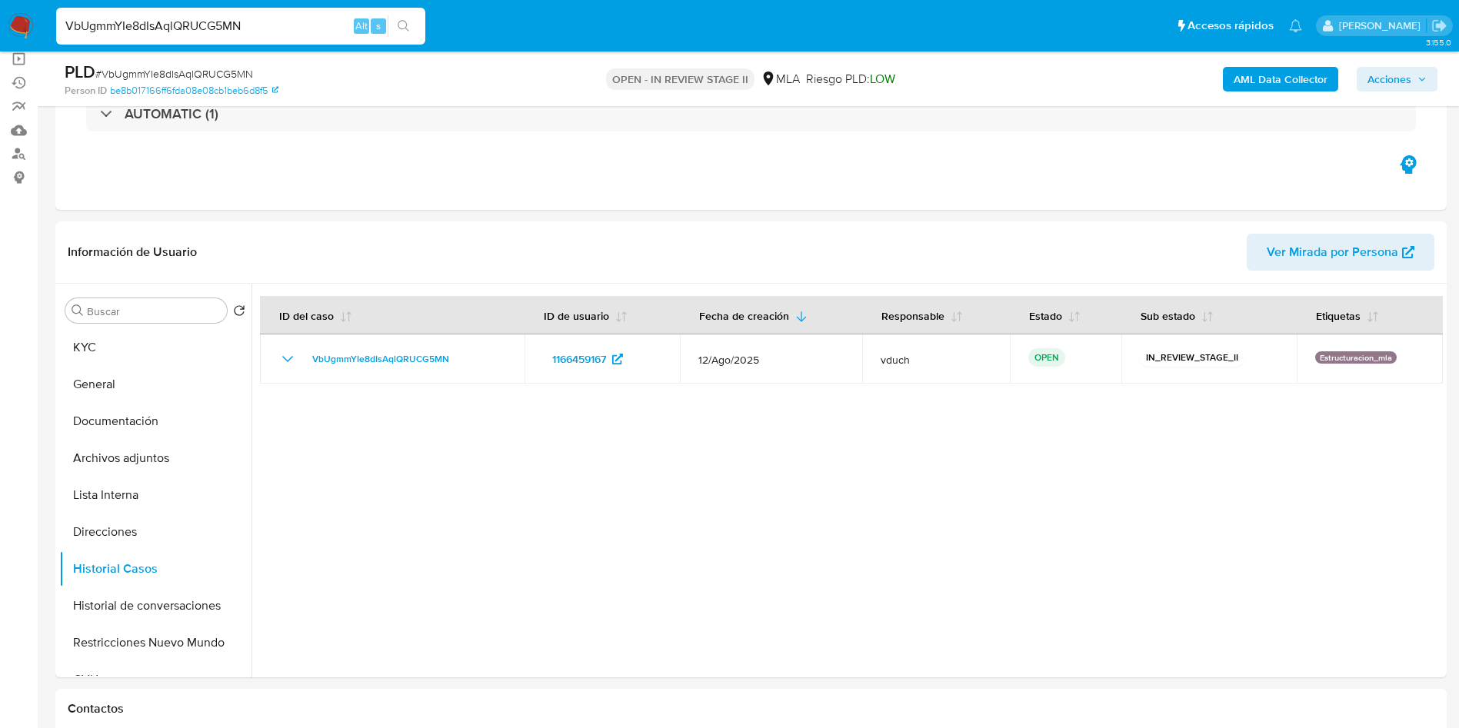
click at [257, 29] on input "VbUgmmYIe8dIsAqlQRUCG5MN" at bounding box center [240, 26] width 369 height 20
paste input "3w7HOLCuakCKBOrCGBKBXpWf"
type input "3w7HOLCuakCKBOrCGBKBXpWf"
click at [412, 25] on button "search-icon" at bounding box center [404, 26] width 32 height 22
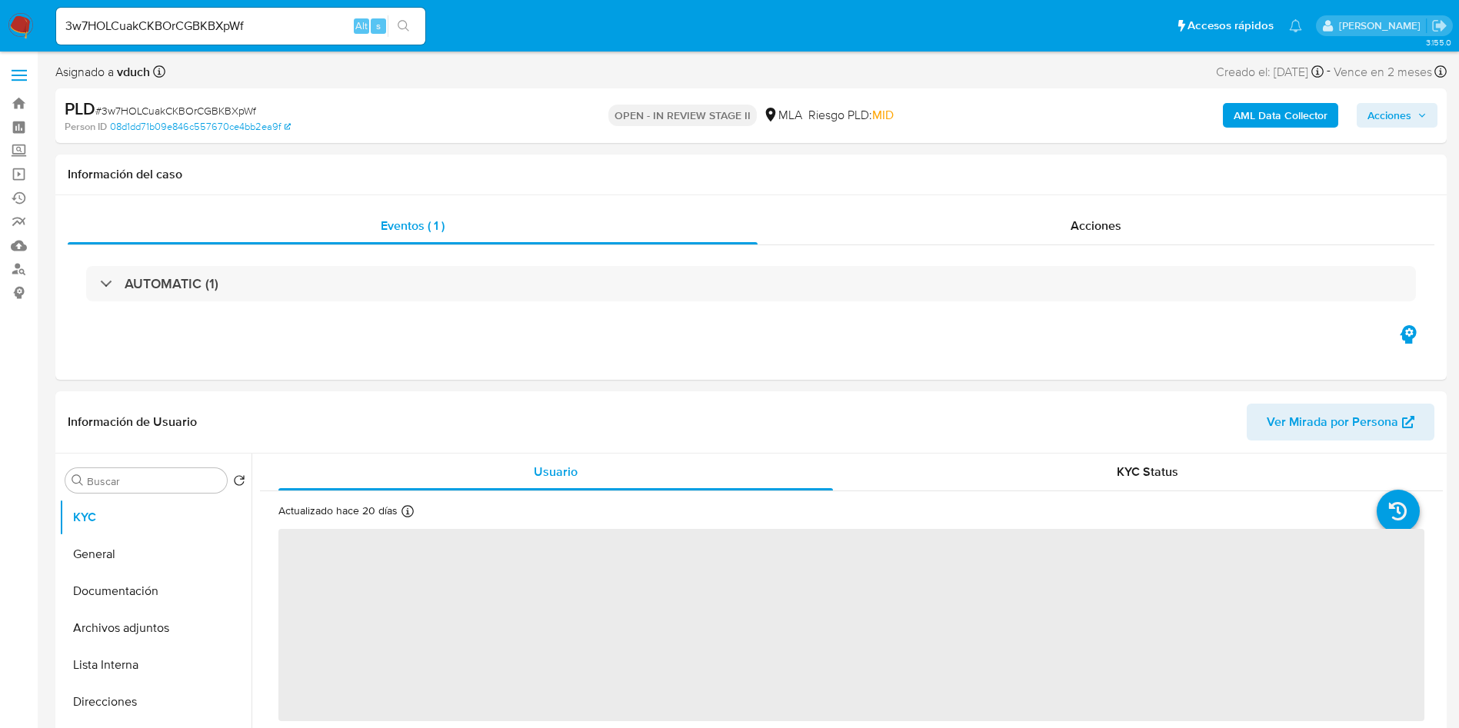
select select "10"
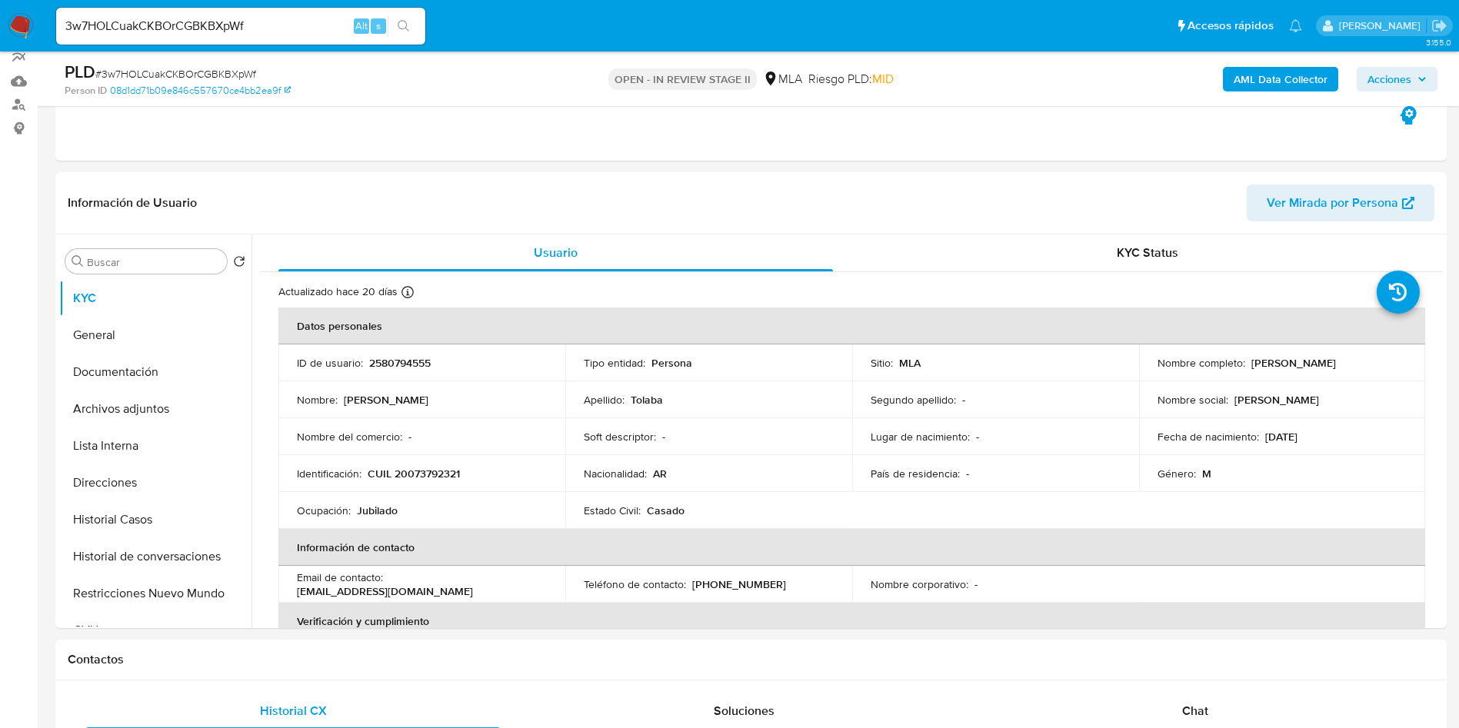
scroll to position [346, 0]
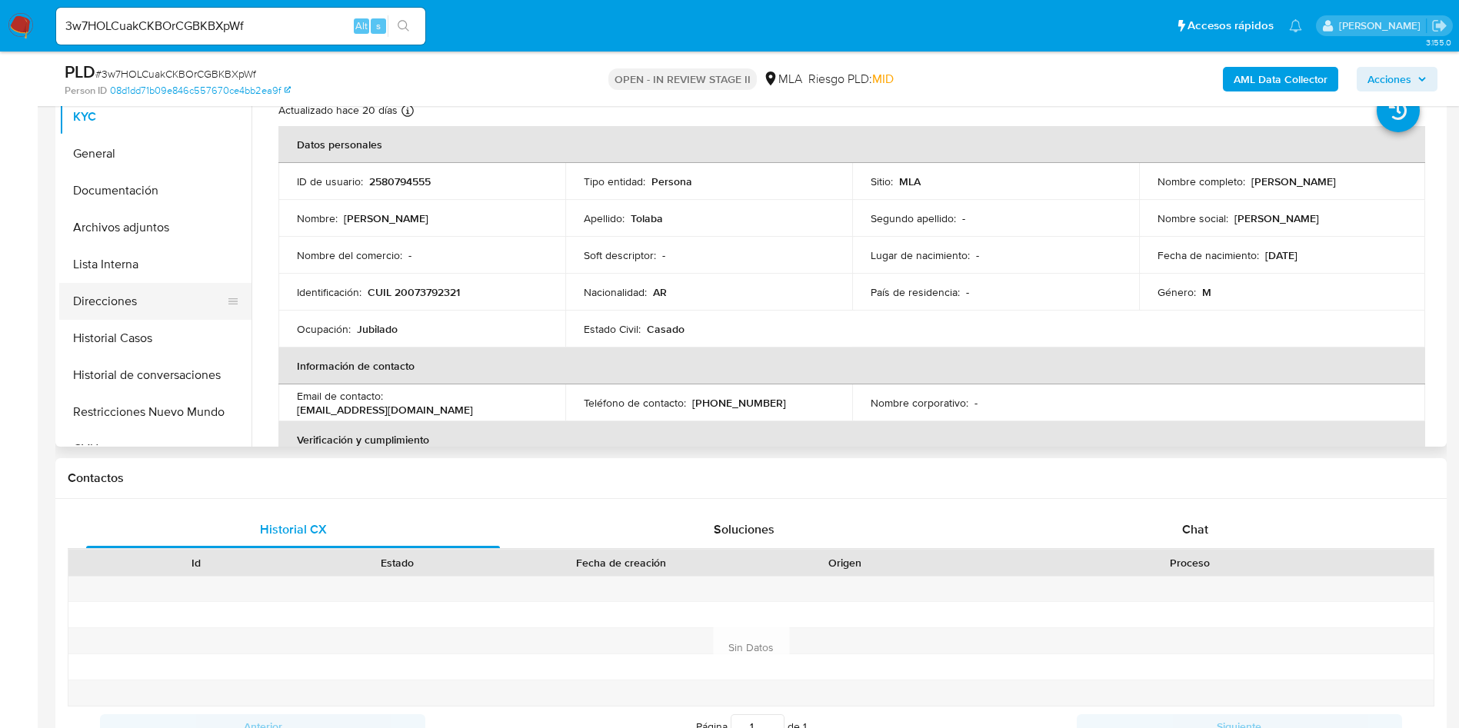
click at [91, 309] on button "Direcciones" at bounding box center [149, 301] width 180 height 37
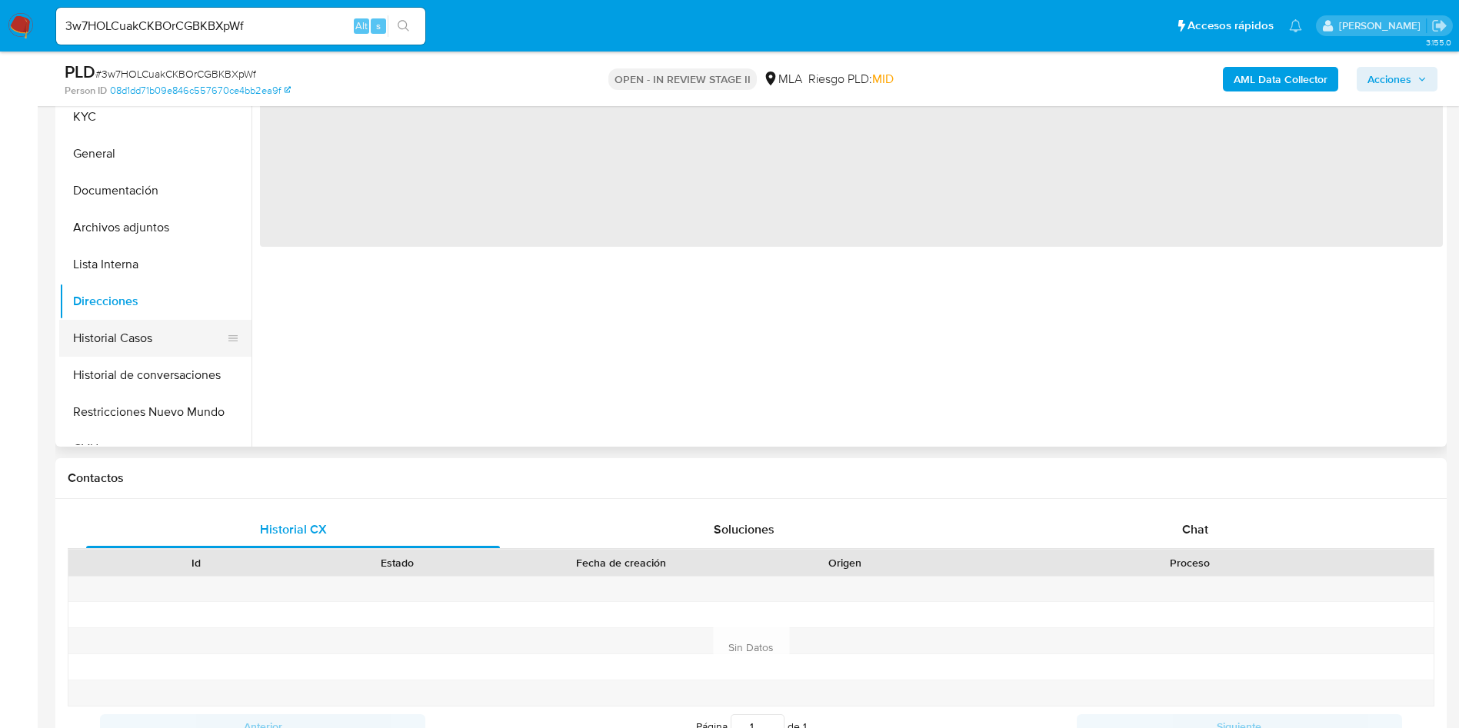
click at [78, 341] on button "Historial Casos" at bounding box center [149, 338] width 180 height 37
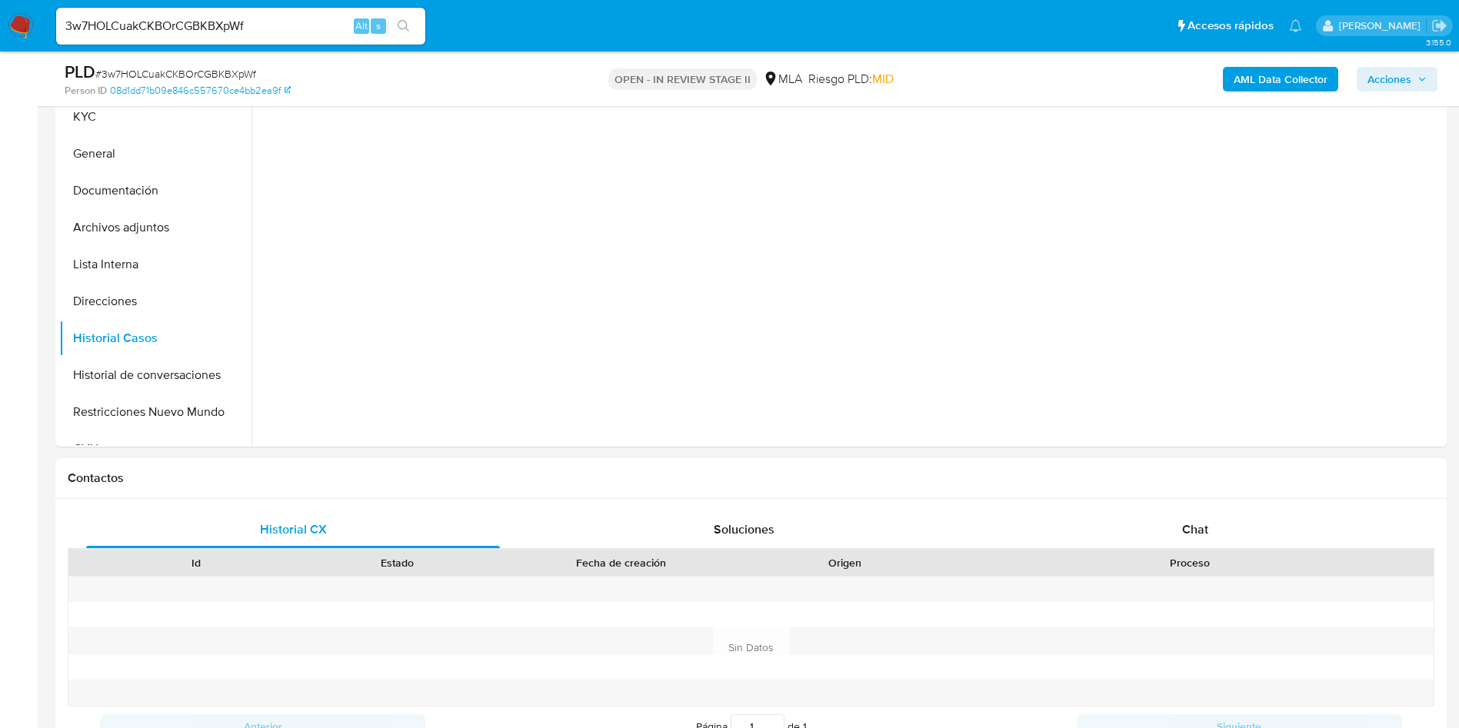
scroll to position [231, 0]
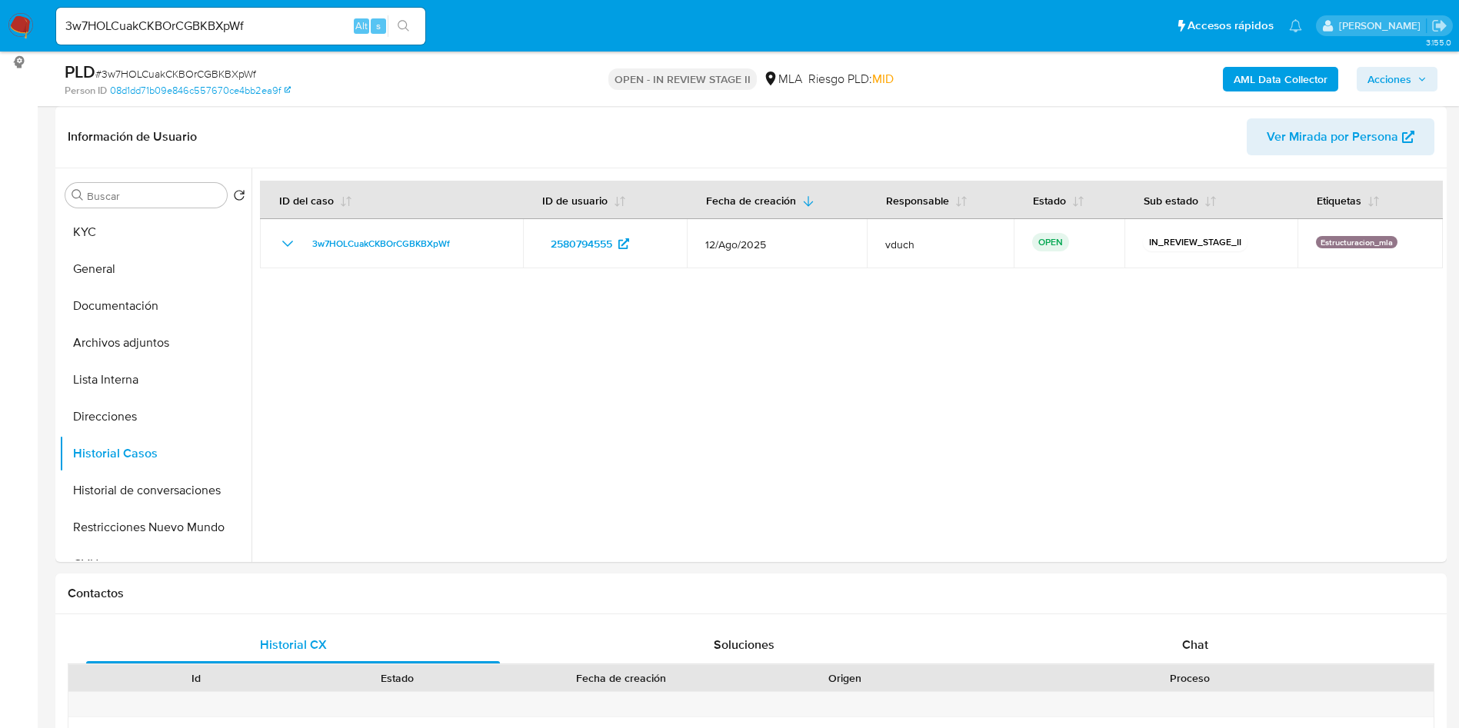
click at [274, 28] on input "3w7HOLCuakCKBOrCGBKBXpWf" at bounding box center [240, 26] width 369 height 20
paste input "p5T807jVLAscGUt8qDQlje3"
type input "p5T807jVLAscGUt8qDQlje3f"
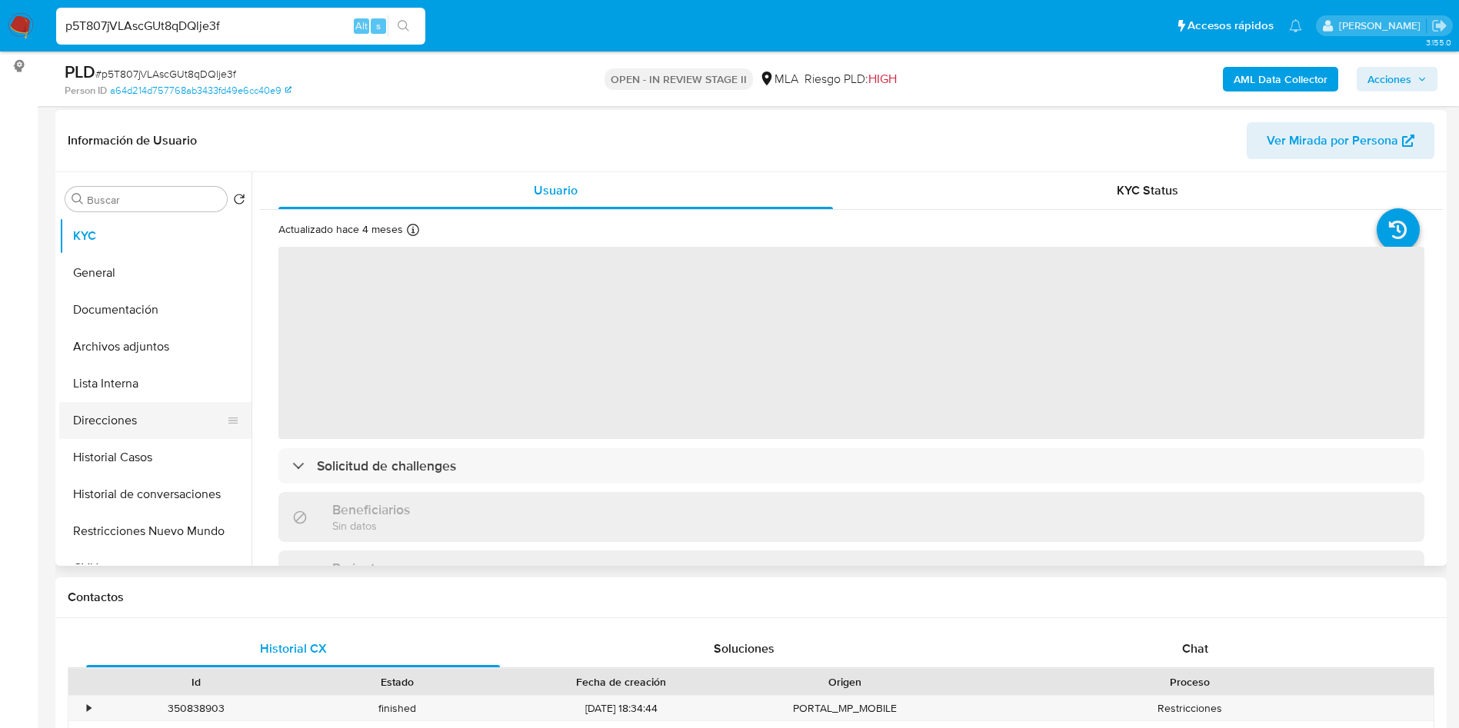
scroll to position [231, 0]
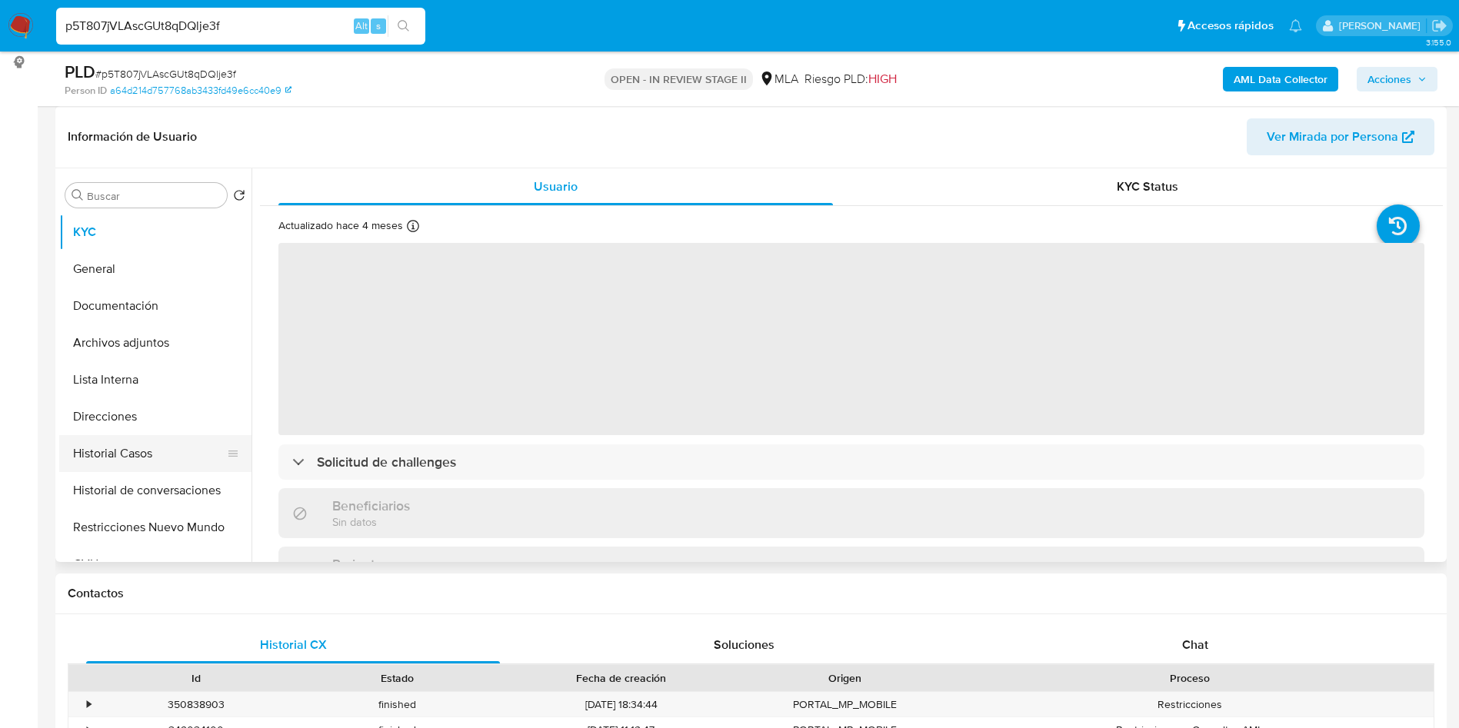
click at [141, 451] on button "Historial Casos" at bounding box center [149, 453] width 180 height 37
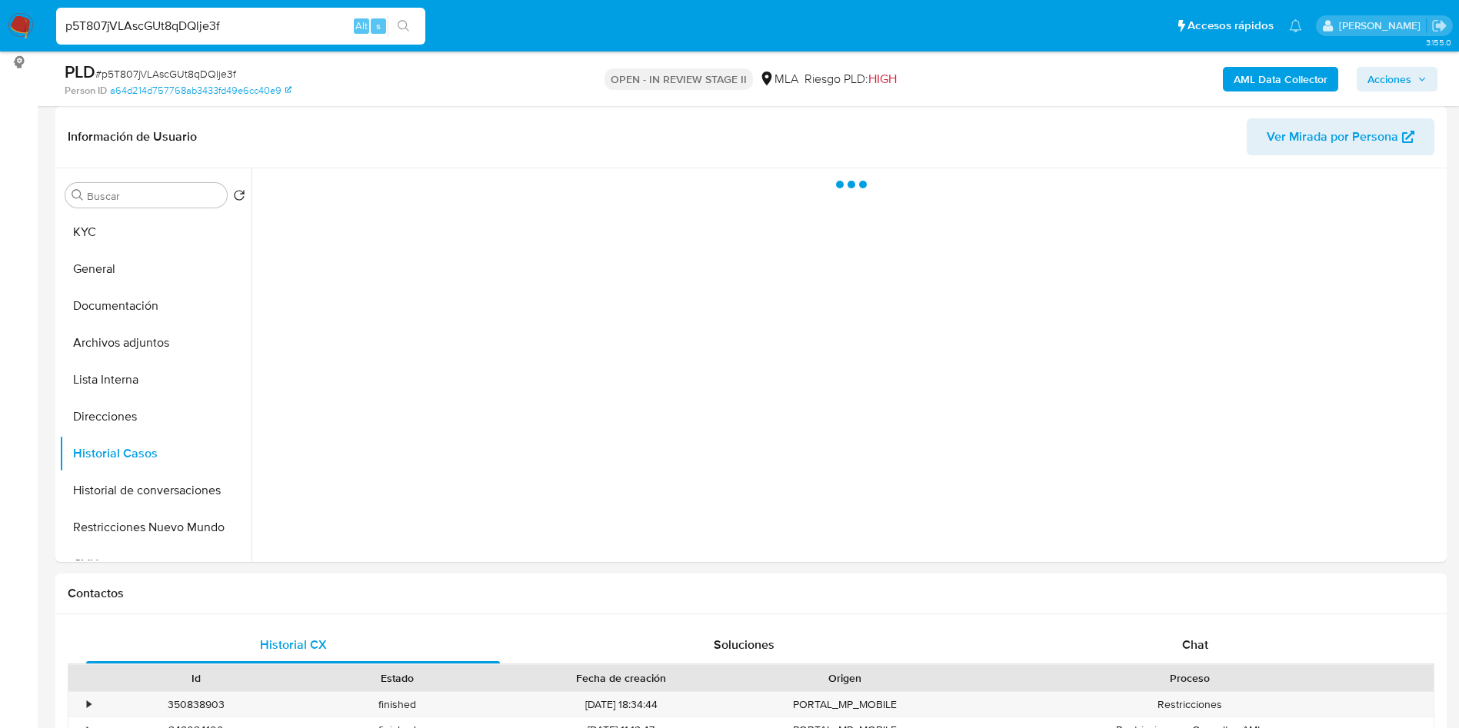
select select "10"
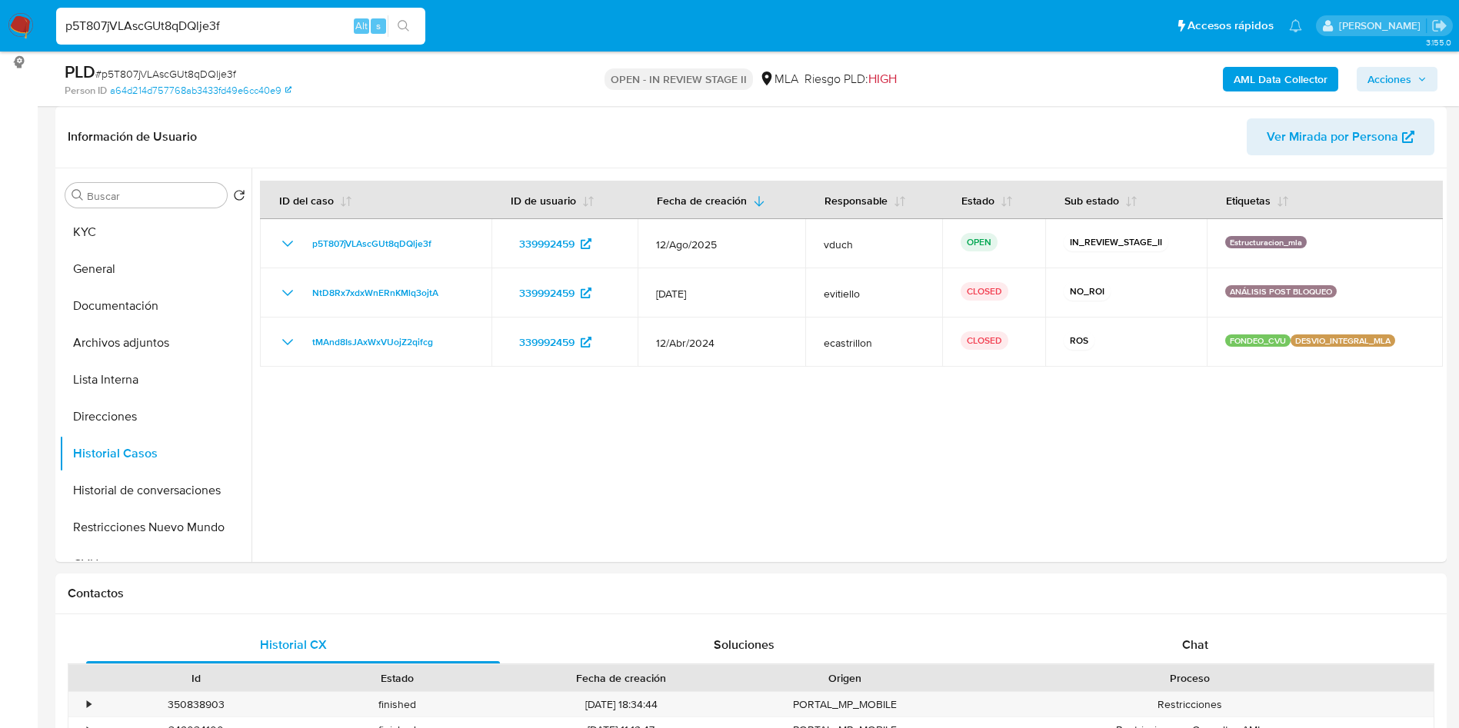
click at [323, 26] on input "p5T807jVLAscGUt8qDQlje3f" at bounding box center [240, 26] width 369 height 20
paste input "LWBXWJRjfvF0axbkgrGFB1Dh"
type input "LWBXWJRjfvF0axbkgrGFB1Dh"
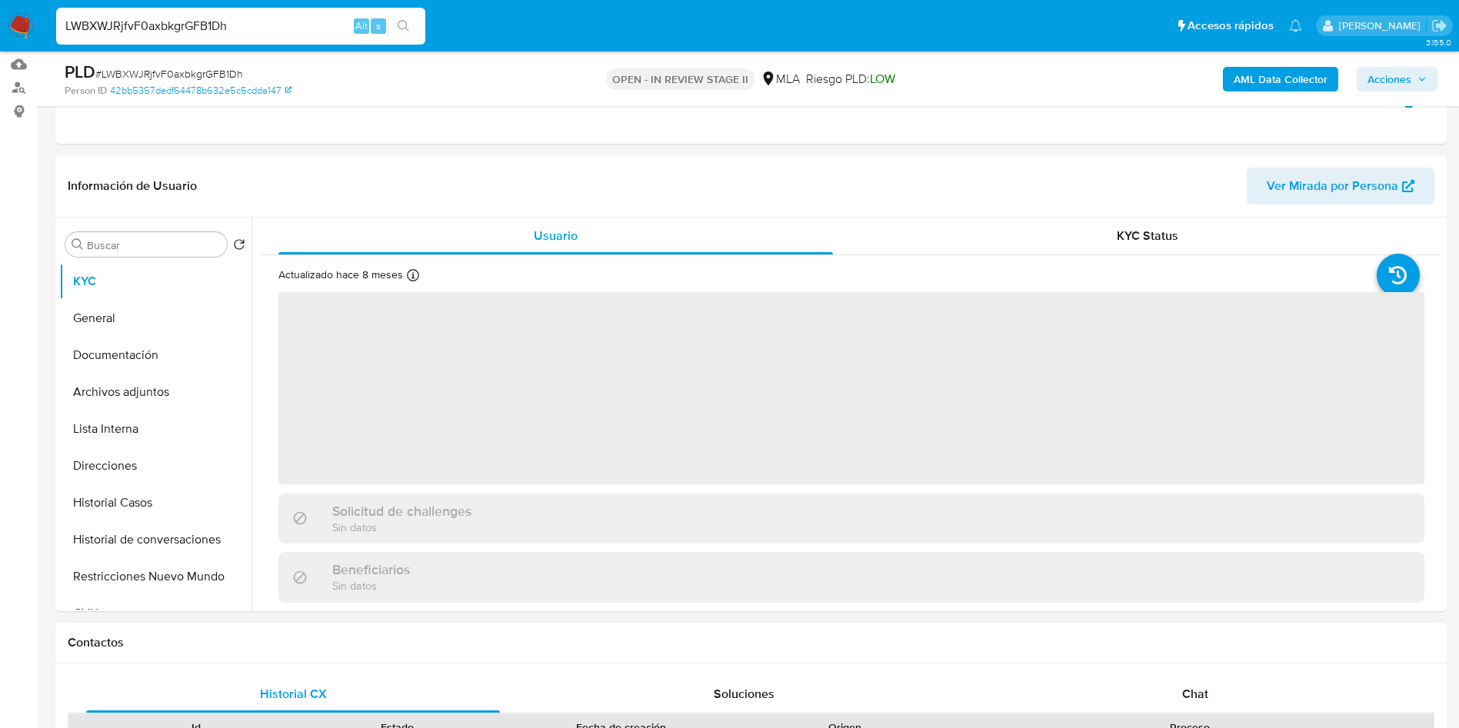
scroll to position [231, 0]
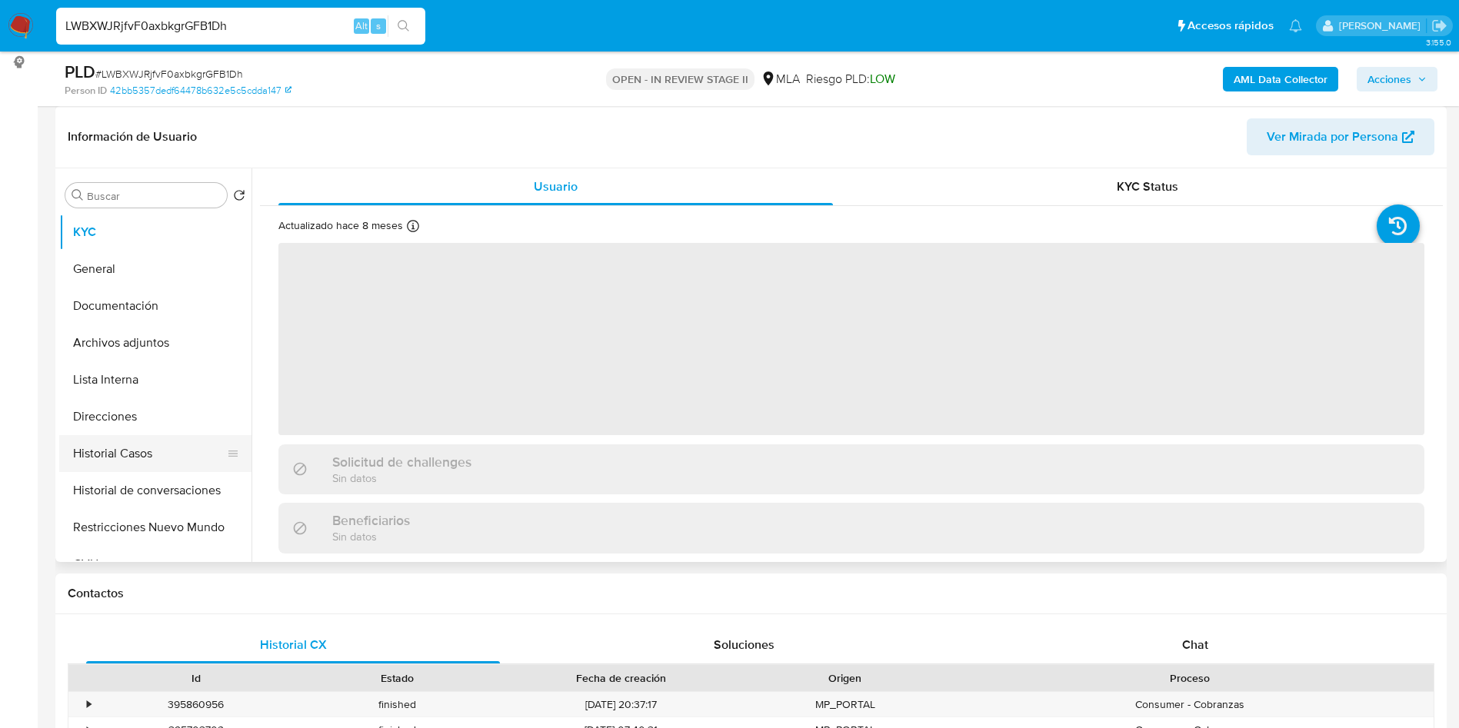
click at [116, 467] on button "Historial Casos" at bounding box center [149, 453] width 180 height 37
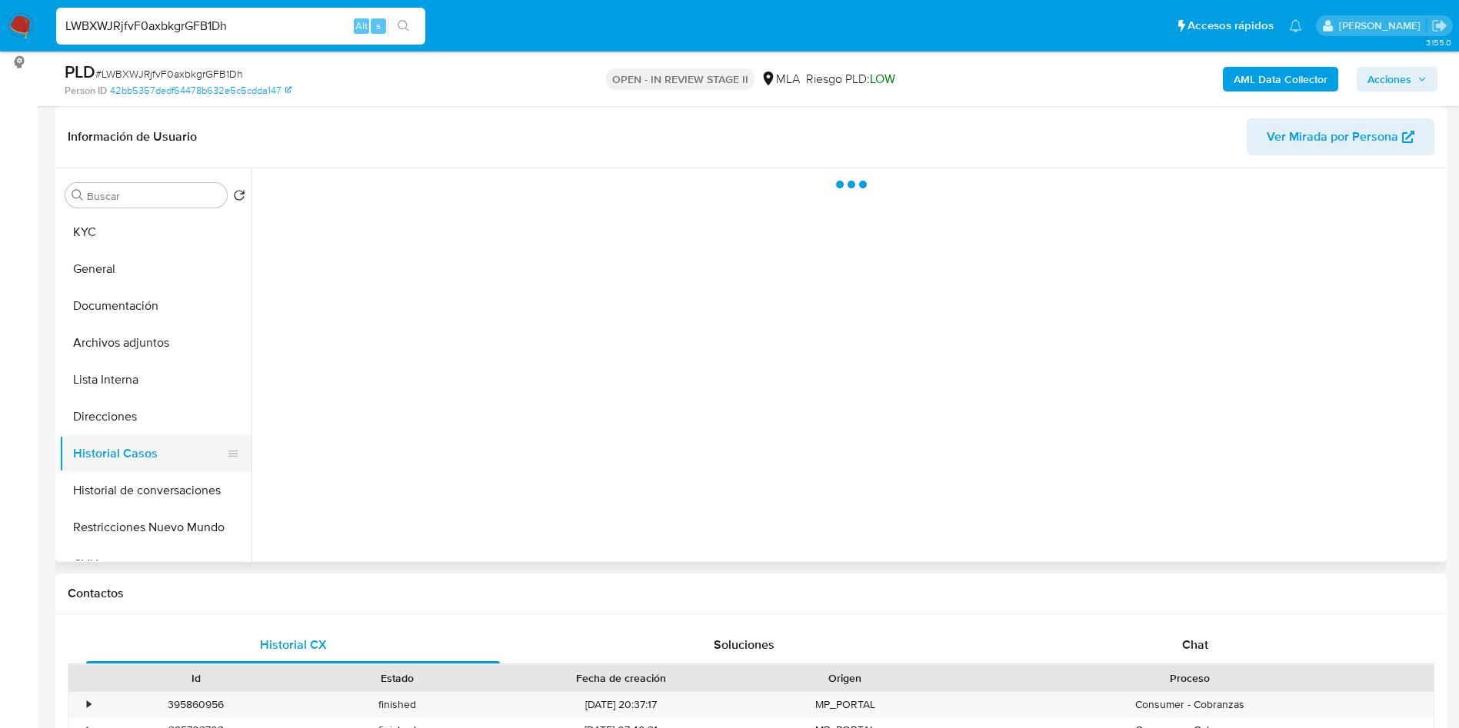
select select "10"
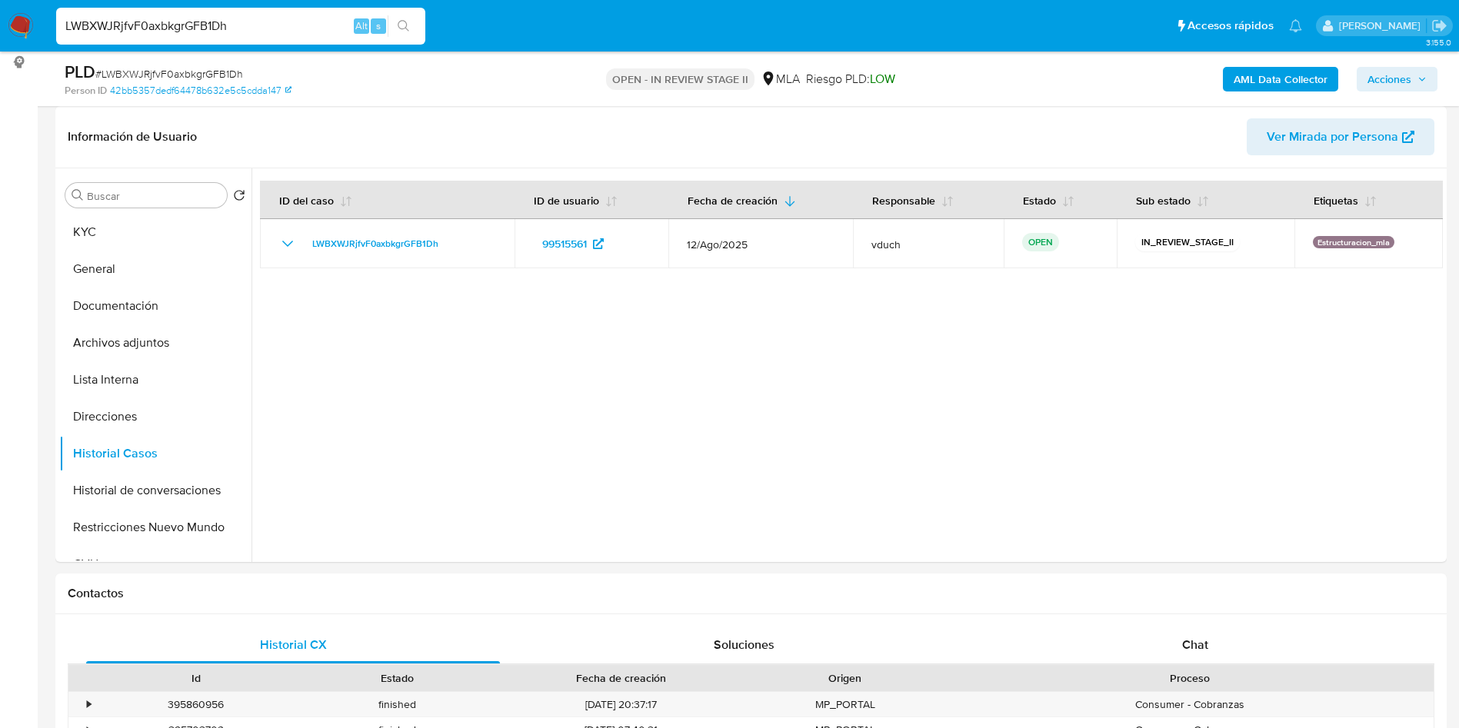
click at [276, 30] on input "LWBXWJRjfvF0axbkgrGFB1Dh" at bounding box center [240, 26] width 369 height 20
paste input "XhhMNbZTRQbZ0bWTfhw9wfsO"
type input "XhhMNbZTRQbZ0bWTfhw9wfsO"
click at [383, 23] on div "s" at bounding box center [378, 25] width 15 height 15
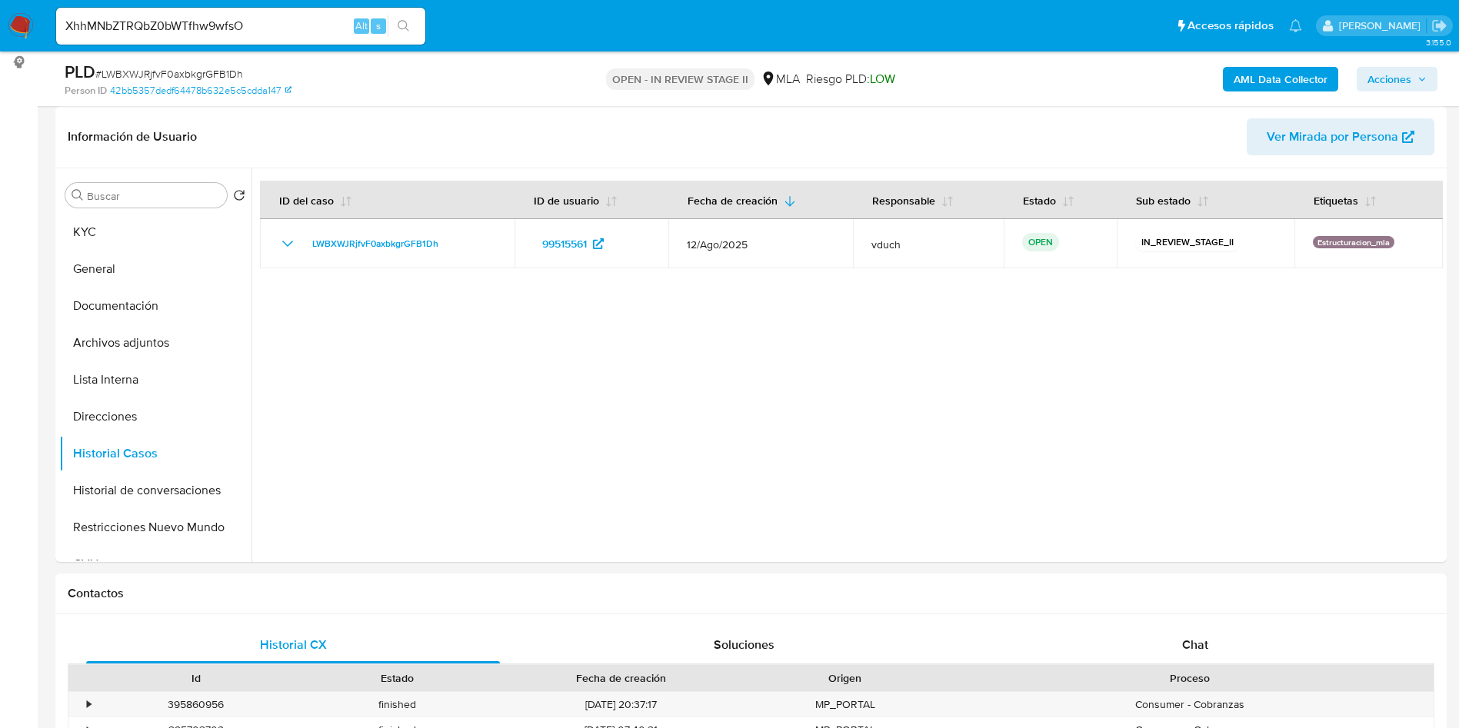
click at [413, 28] on button "search-icon" at bounding box center [404, 26] width 32 height 22
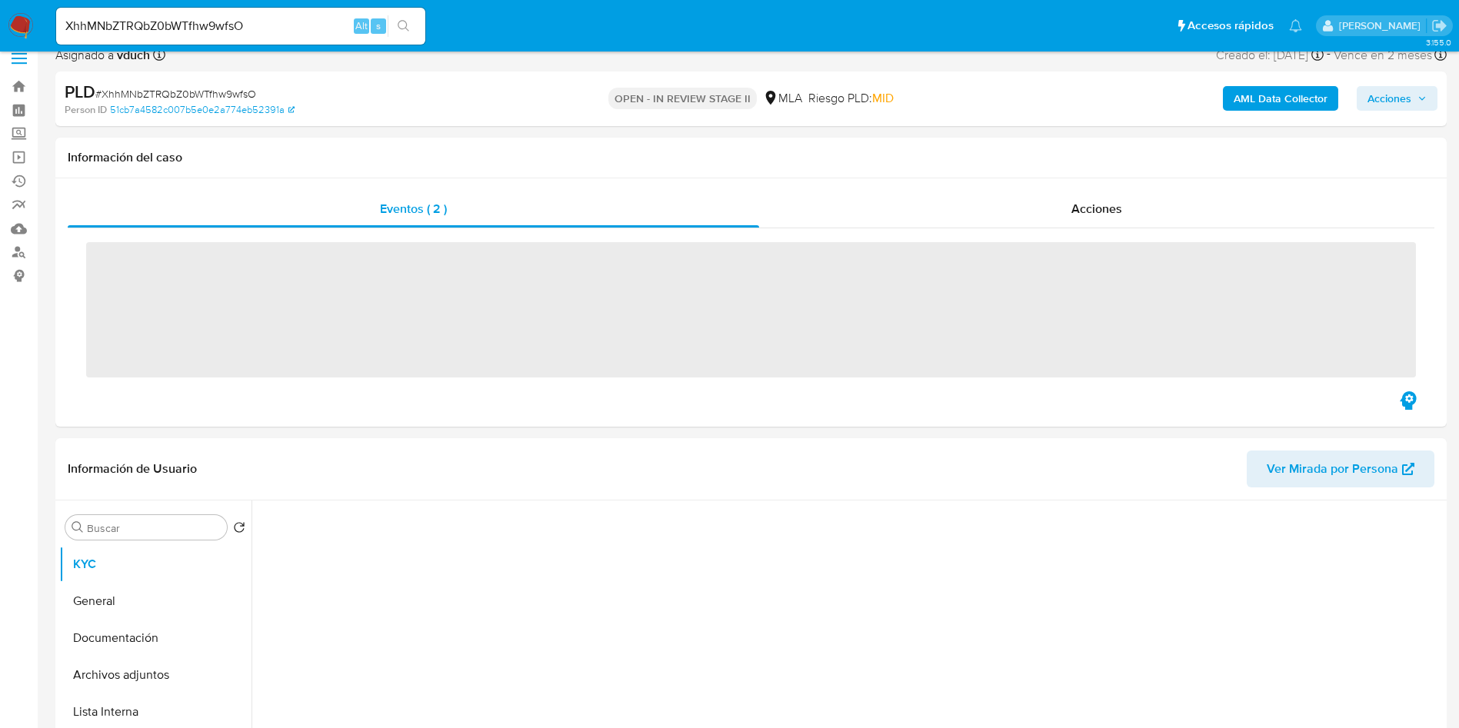
scroll to position [346, 0]
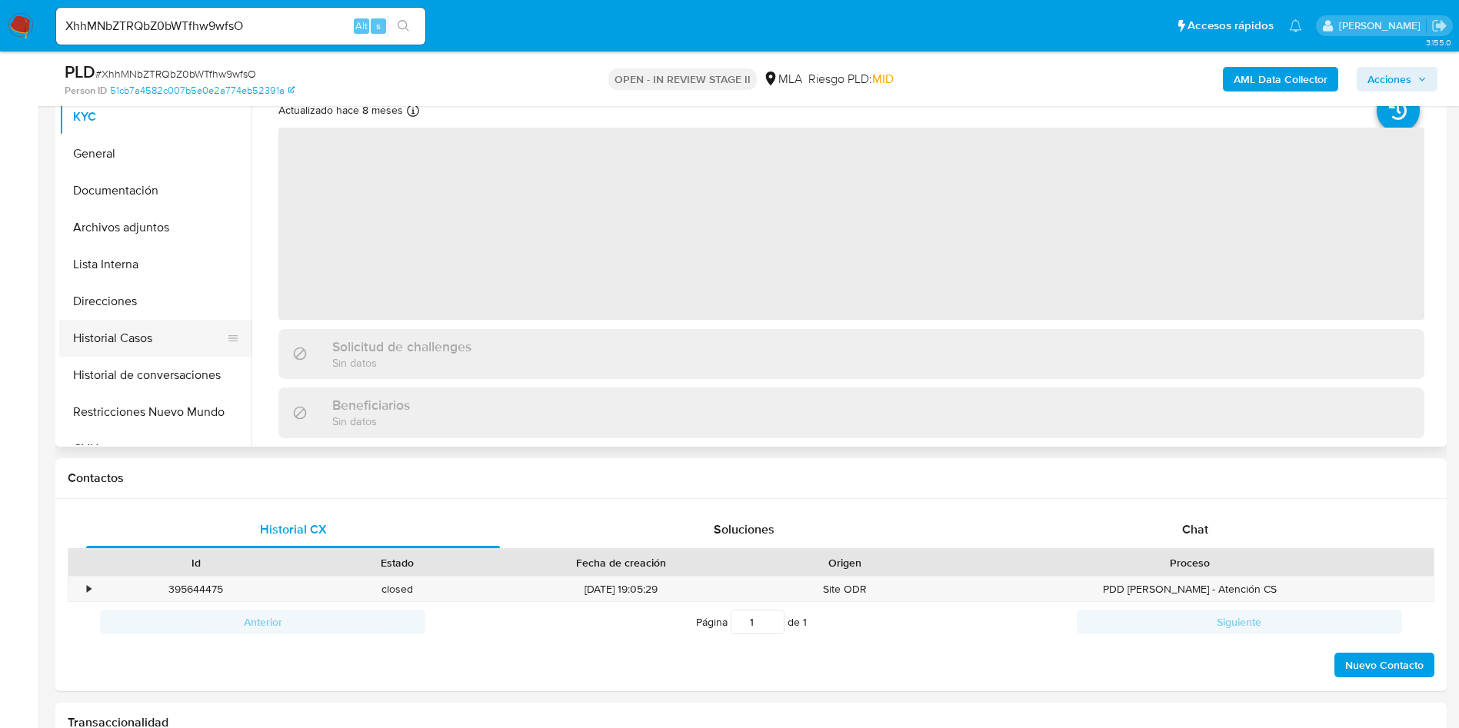
click at [144, 355] on button "Historial Casos" at bounding box center [149, 338] width 180 height 37
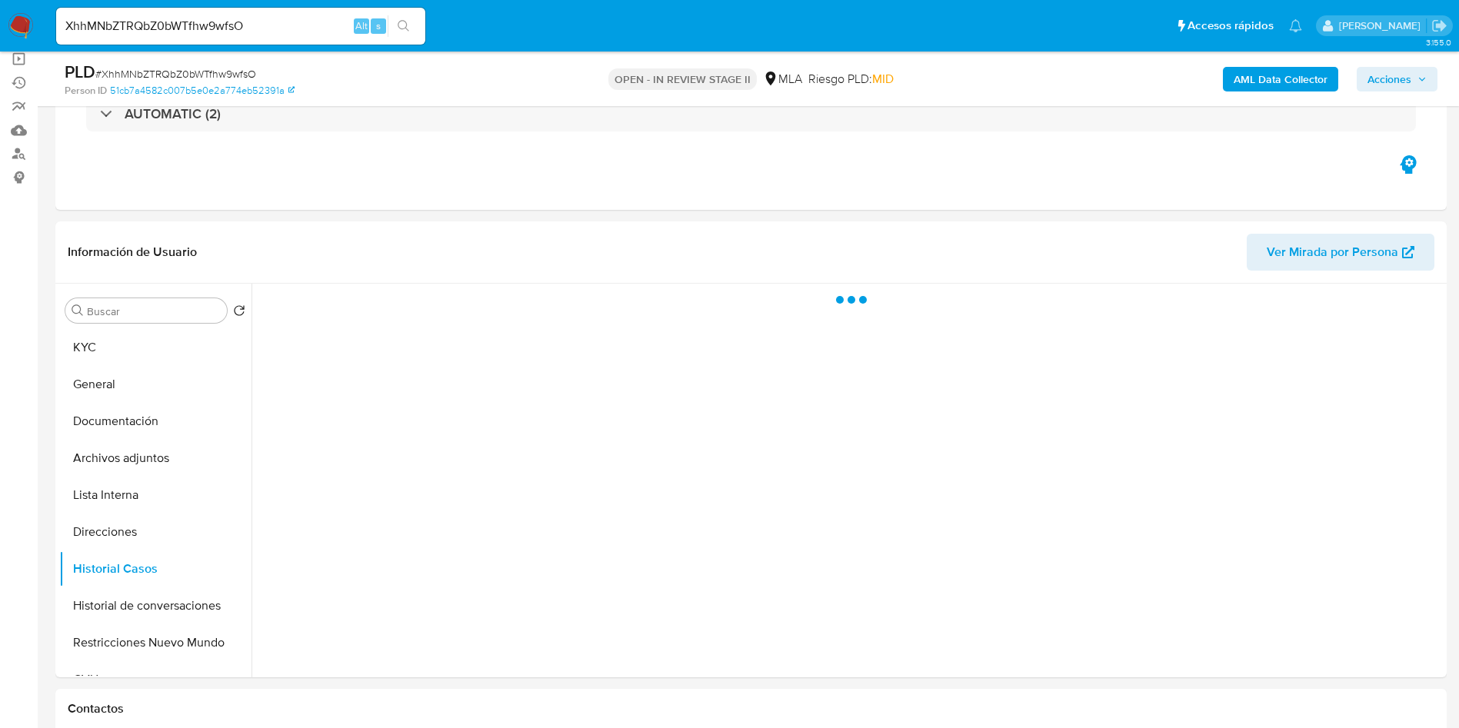
select select "10"
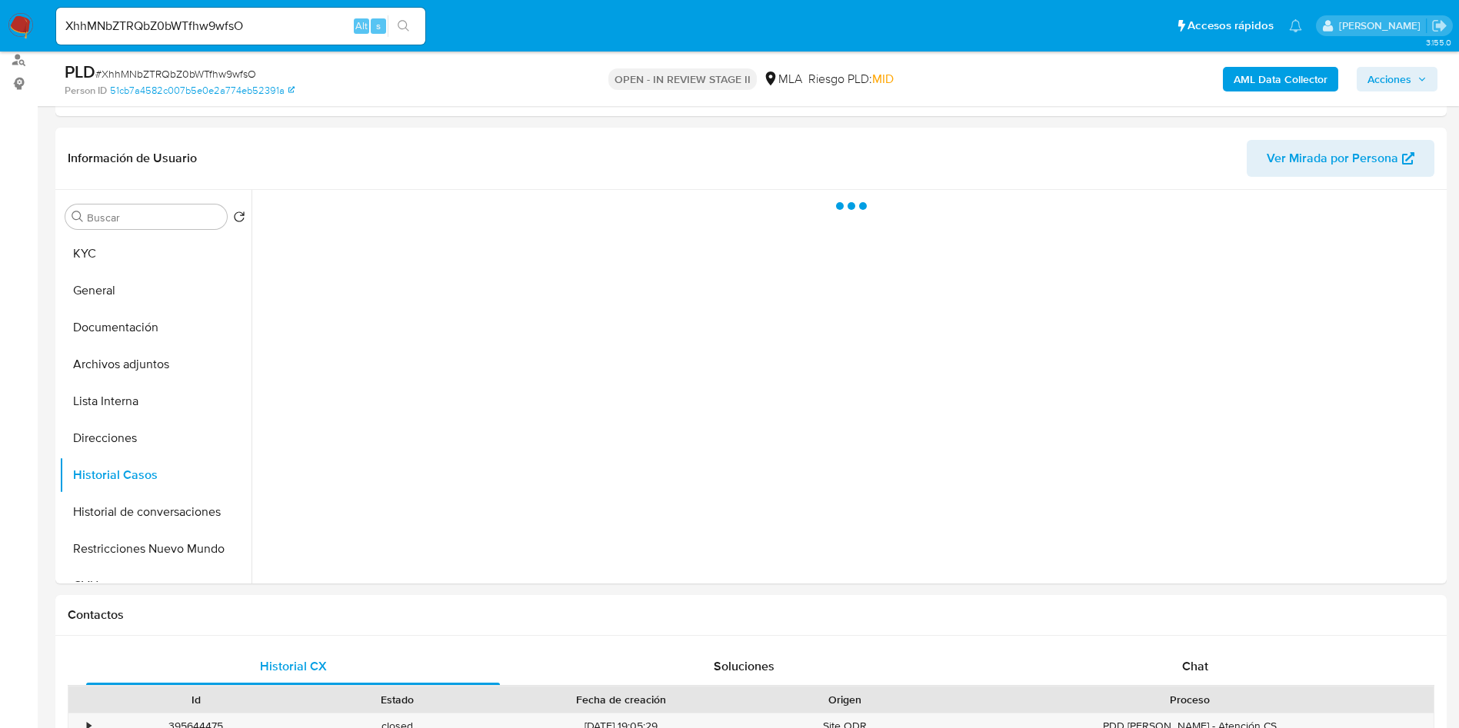
scroll to position [231, 0]
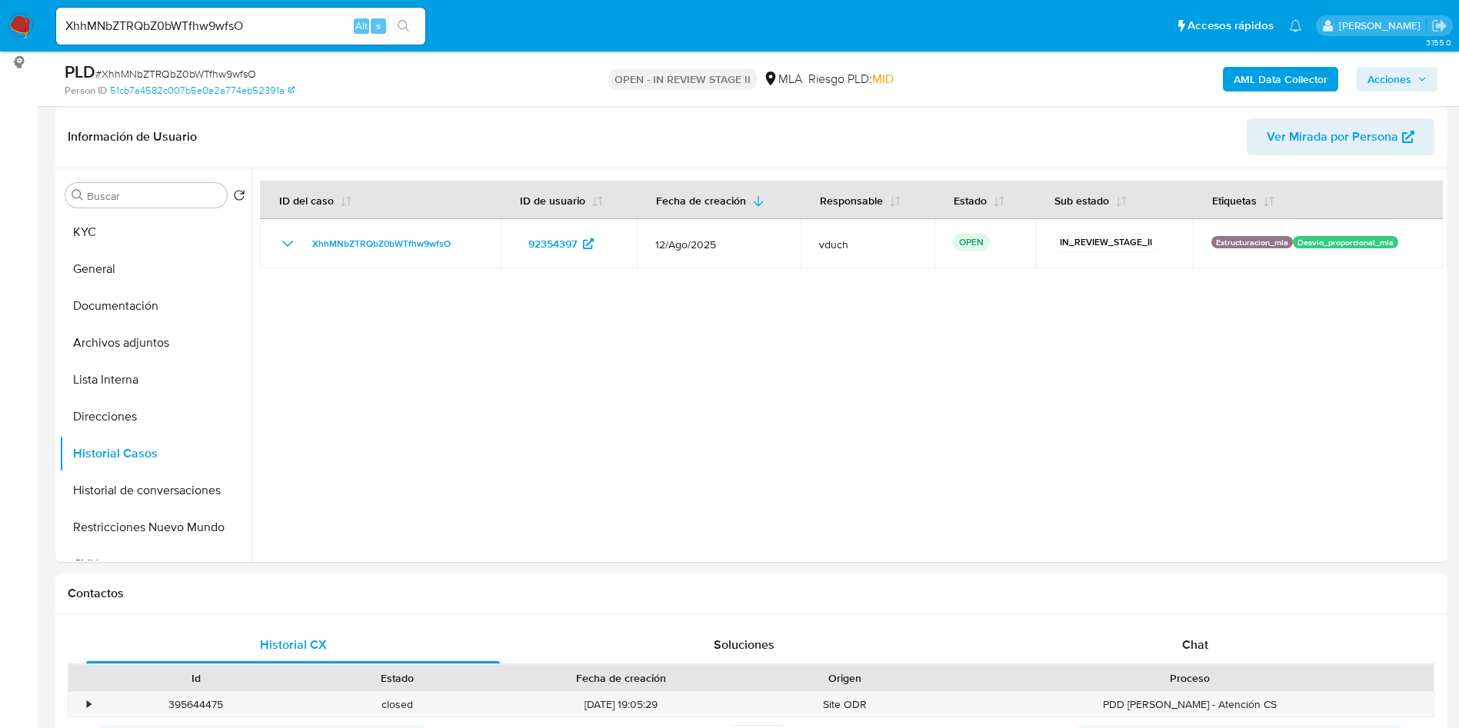
click at [264, 14] on div "XhhMNbZTRQbZ0bWTfhw9wfsO Alt s" at bounding box center [240, 26] width 369 height 37
click at [255, 18] on input "XhhMNbZTRQbZ0bWTfhw9wfsO" at bounding box center [240, 26] width 369 height 20
paste input "anFJX8etm7Tr1ZHBn1DvOhHB"
type input "anFJX8etm7Tr1ZHBn1DvOhHB"
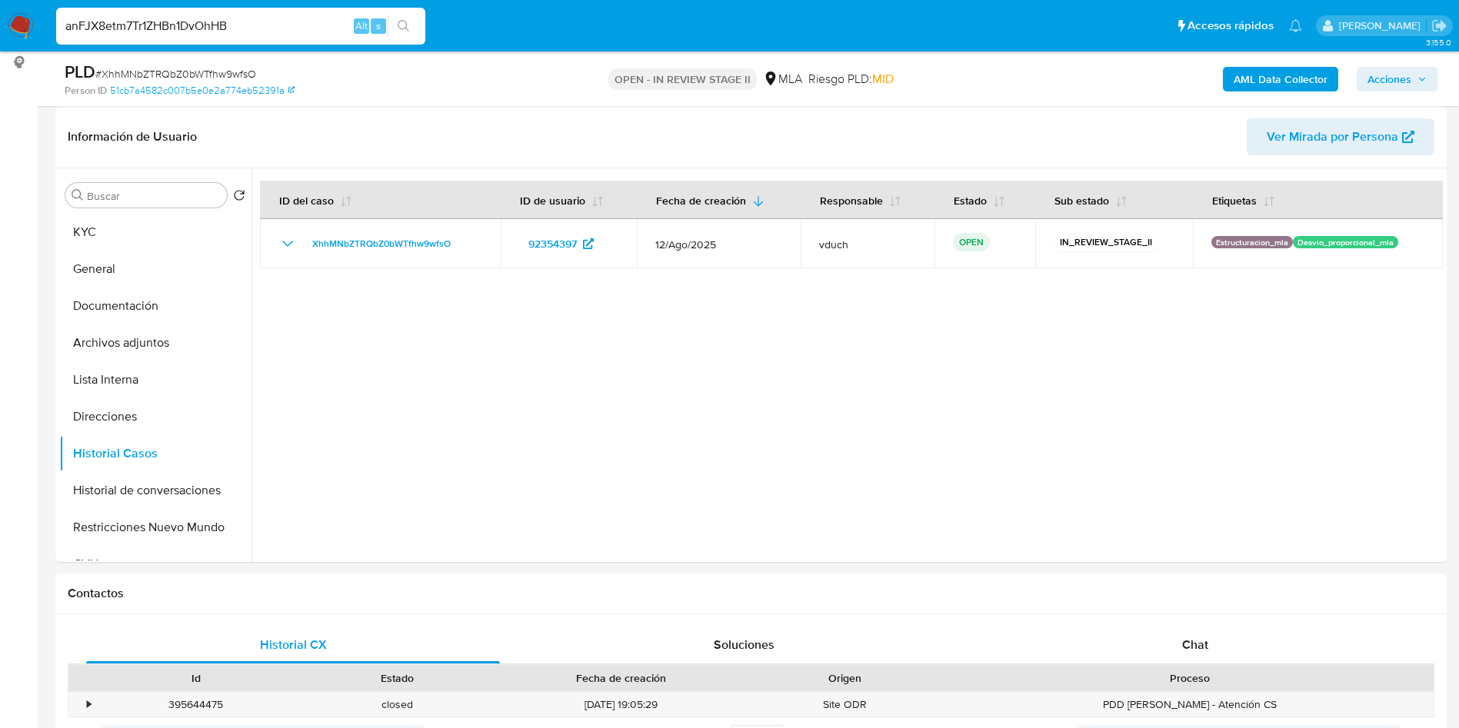
click at [419, 25] on button "search-icon" at bounding box center [404, 26] width 32 height 22
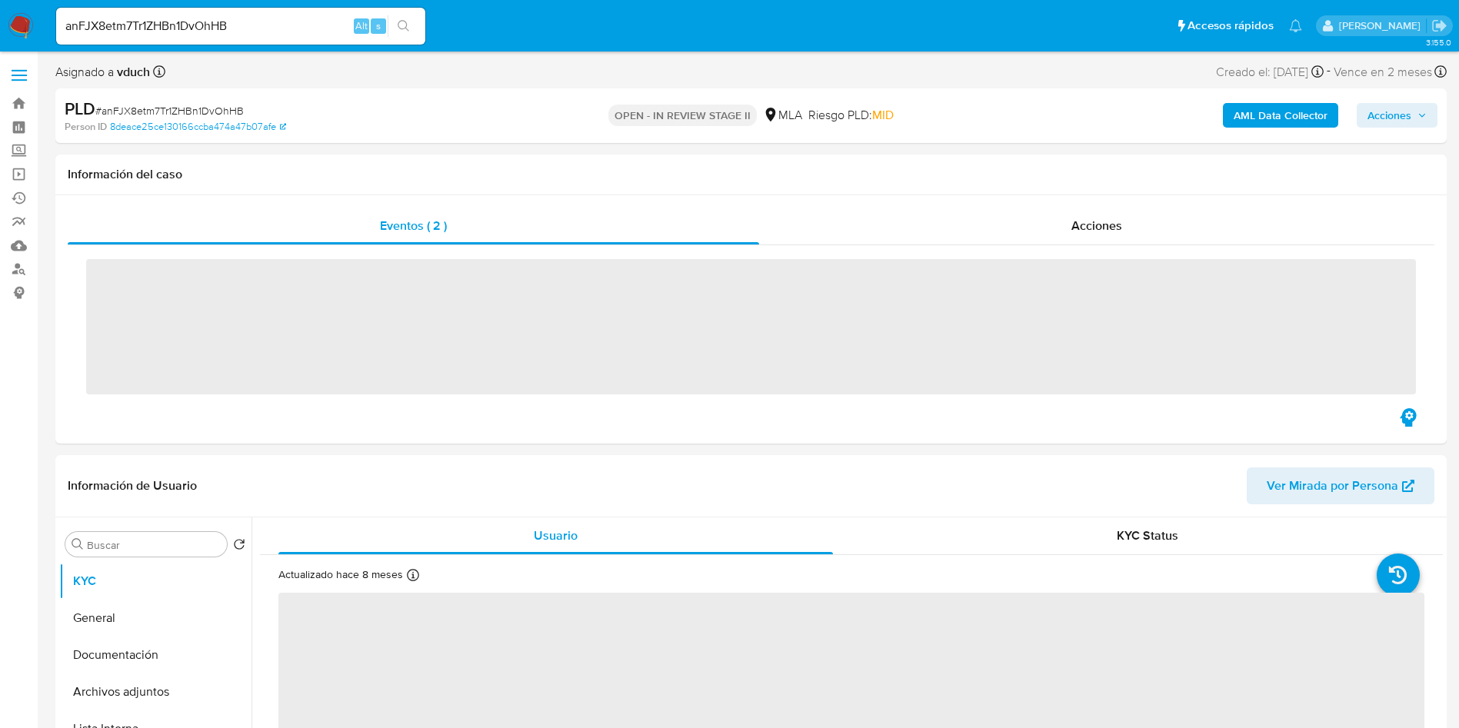
scroll to position [115, 0]
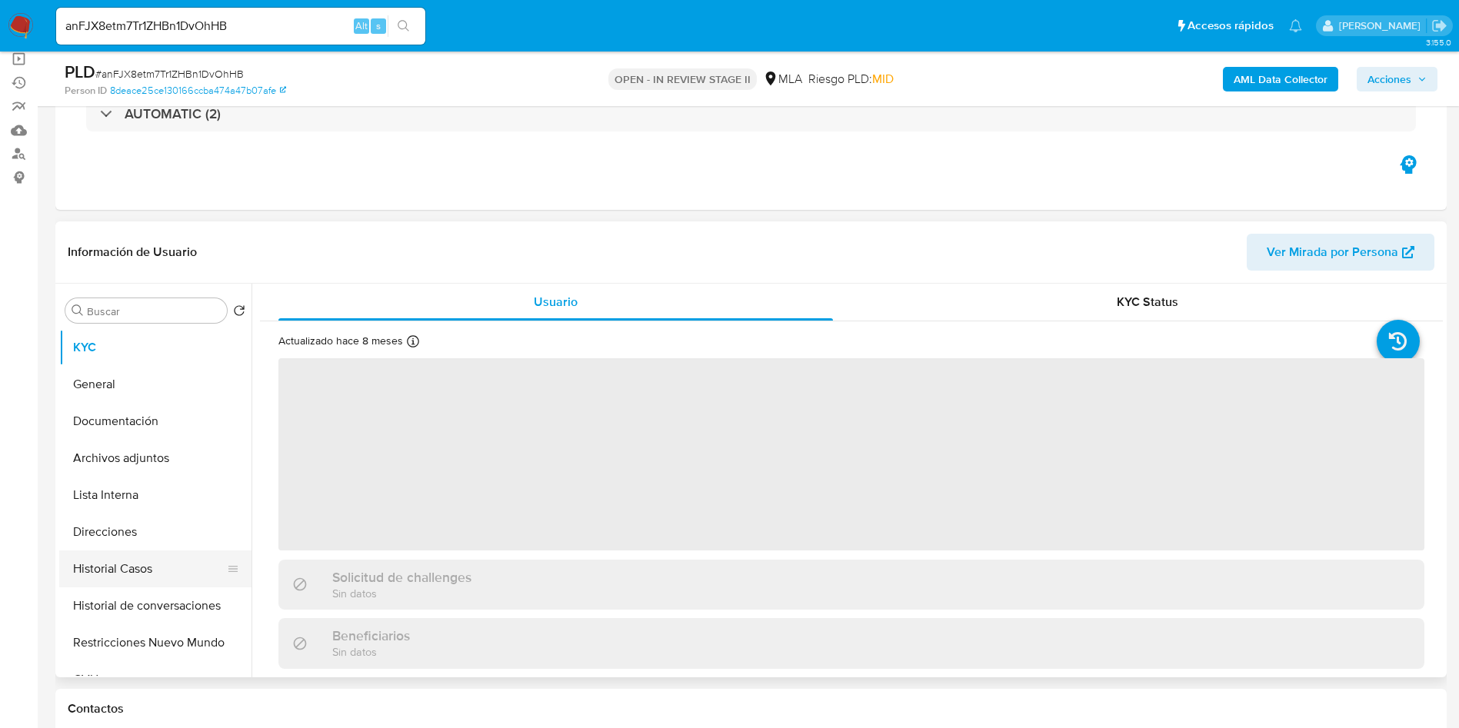
click at [110, 557] on button "Historial Casos" at bounding box center [149, 569] width 180 height 37
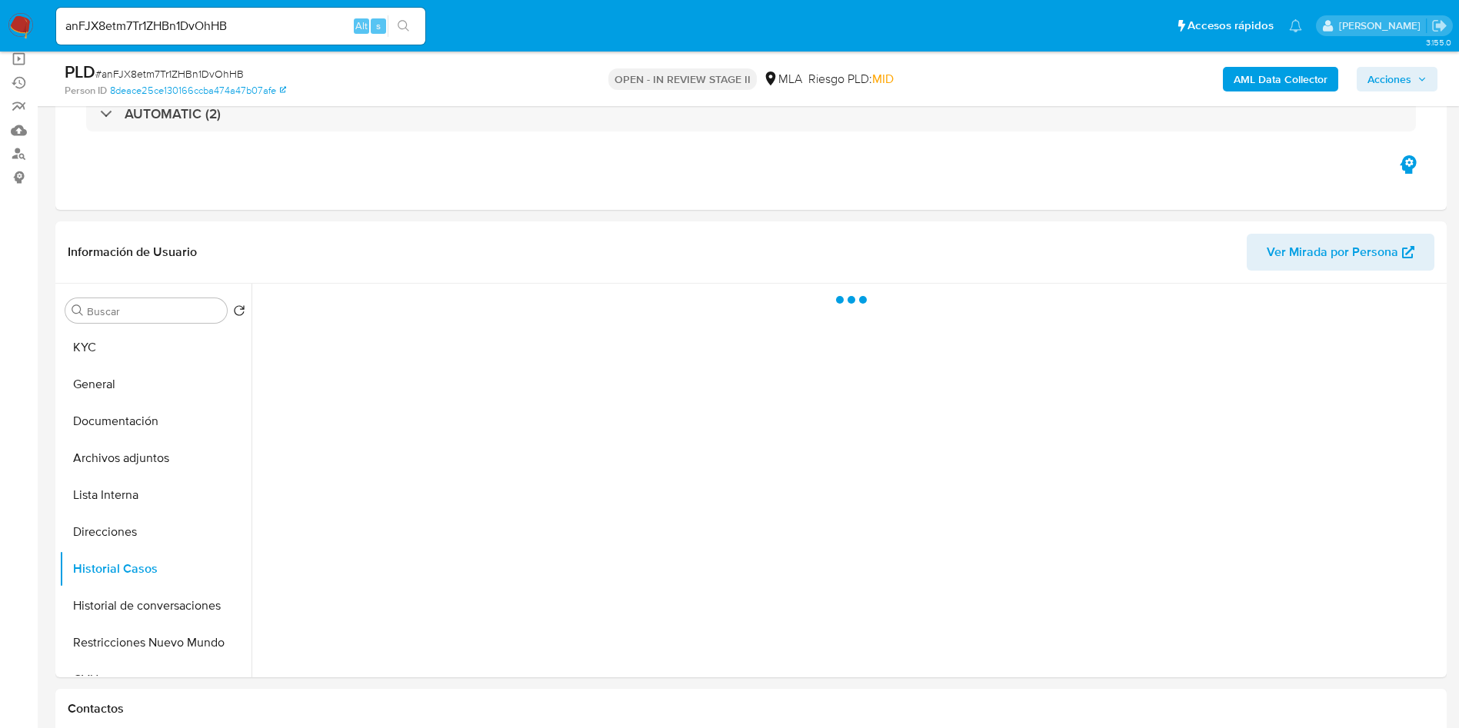
select select "10"
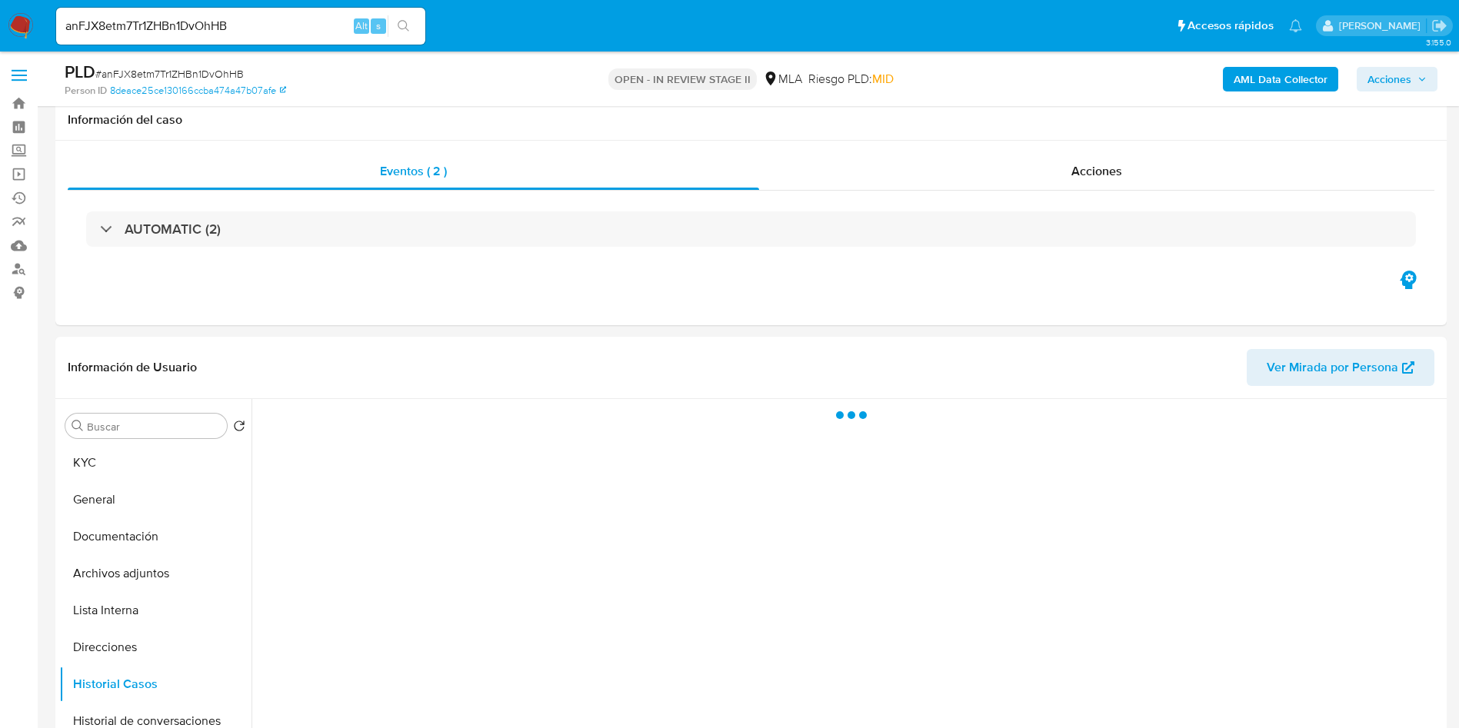
select select "10"
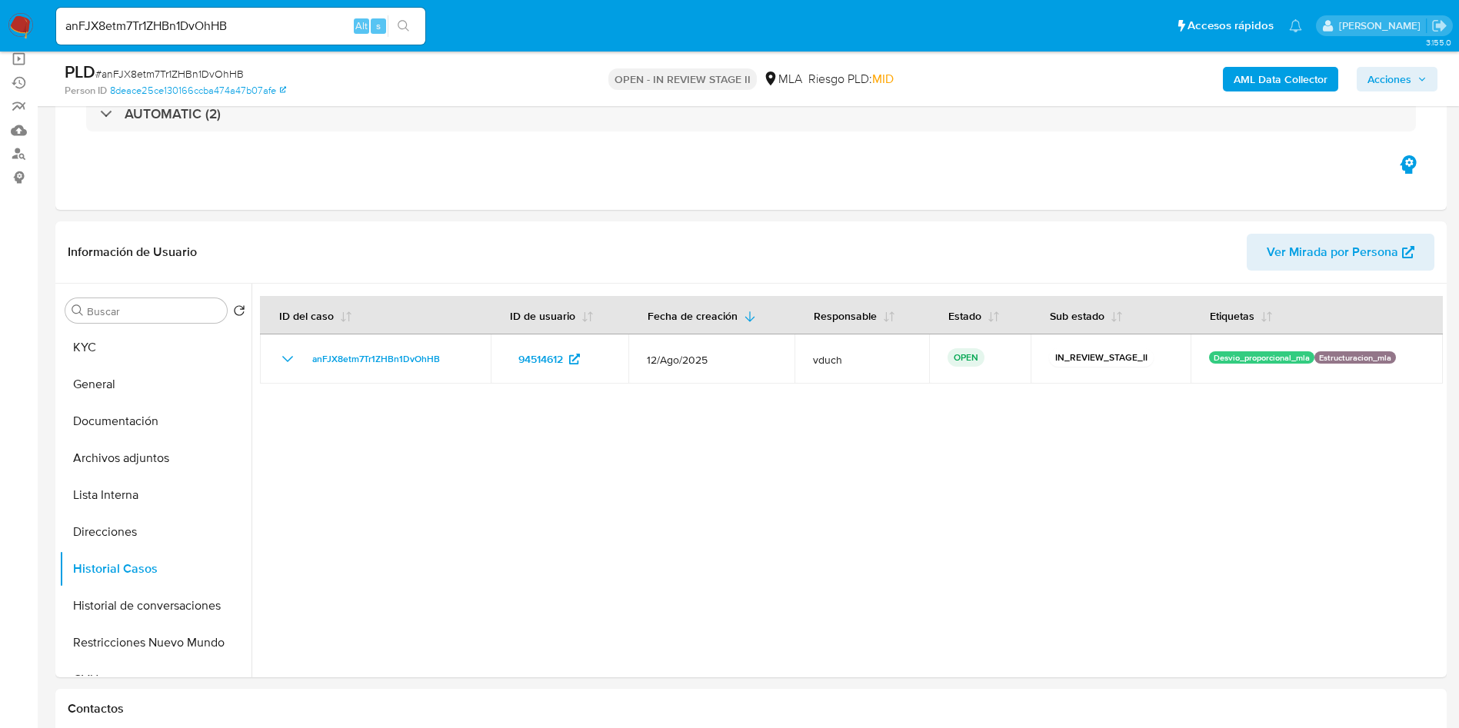
click at [298, 22] on input "anFJX8etm7Tr1ZHBn1DvOhHB" at bounding box center [240, 26] width 369 height 20
paste input "p5T807jVLAscGUt8qDQlje3f"
type input "p5T807jVLAscGUt8qDQlje3f"
click at [434, 22] on ul "Pausado Ver notificaciones p5T807jVLAscGUt8qDQlje3f Alt s Accesos rápidos Presi…" at bounding box center [678, 25] width 1261 height 38
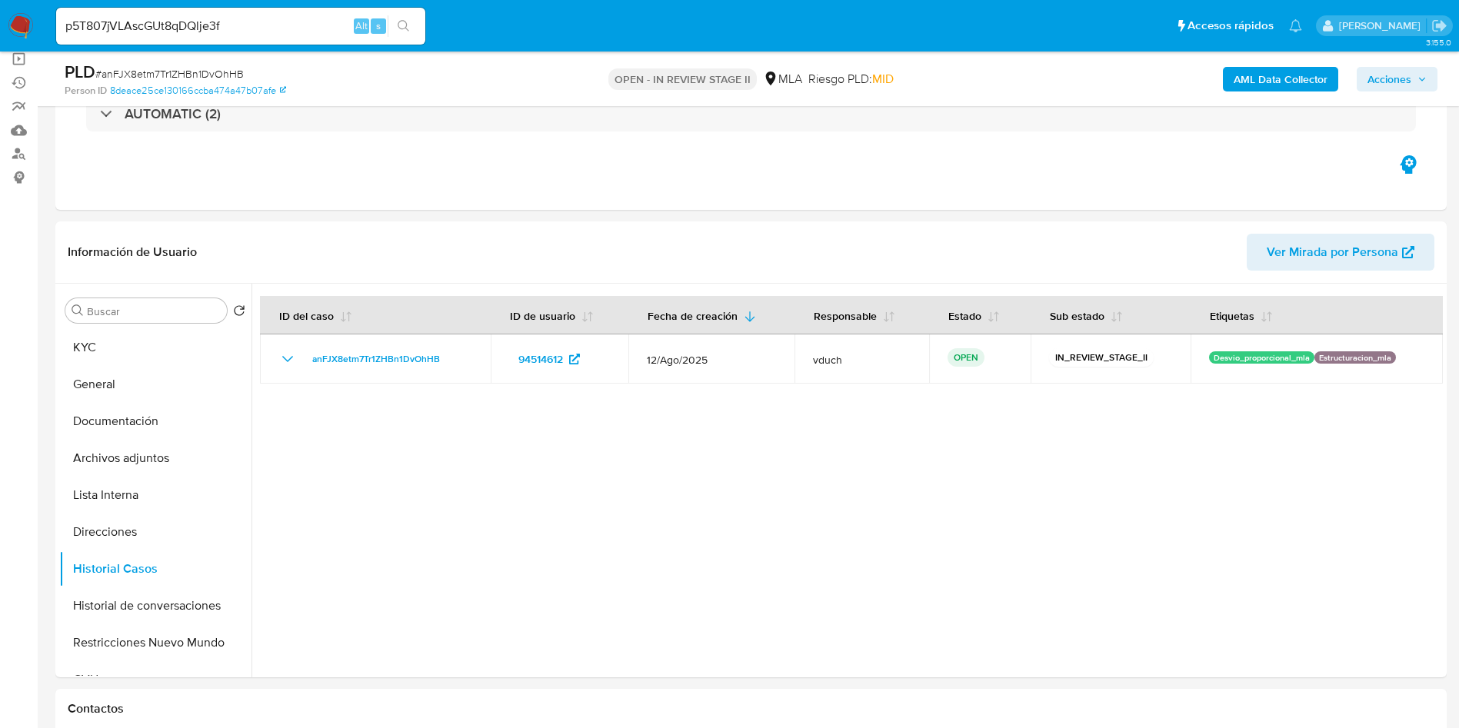
click at [408, 28] on icon "search-icon" at bounding box center [404, 26] width 12 height 12
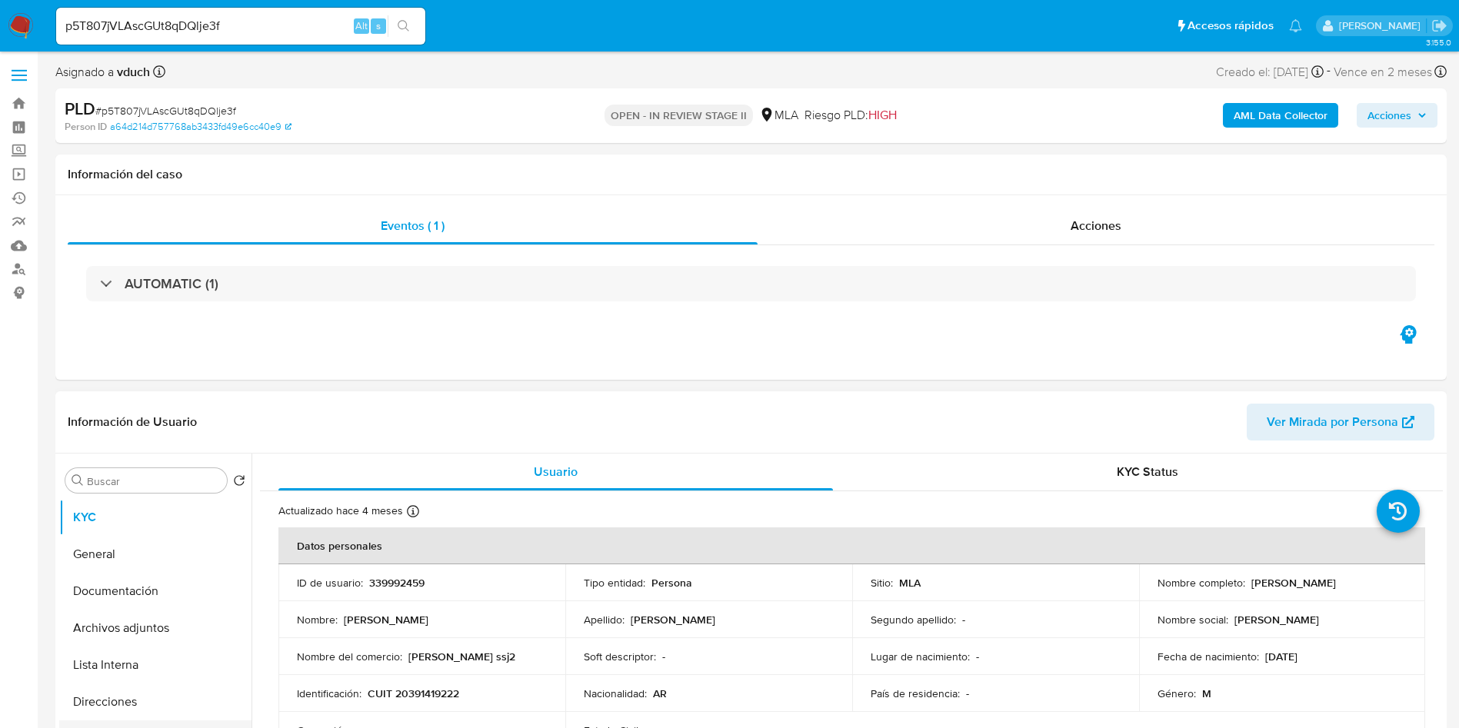
scroll to position [115, 0]
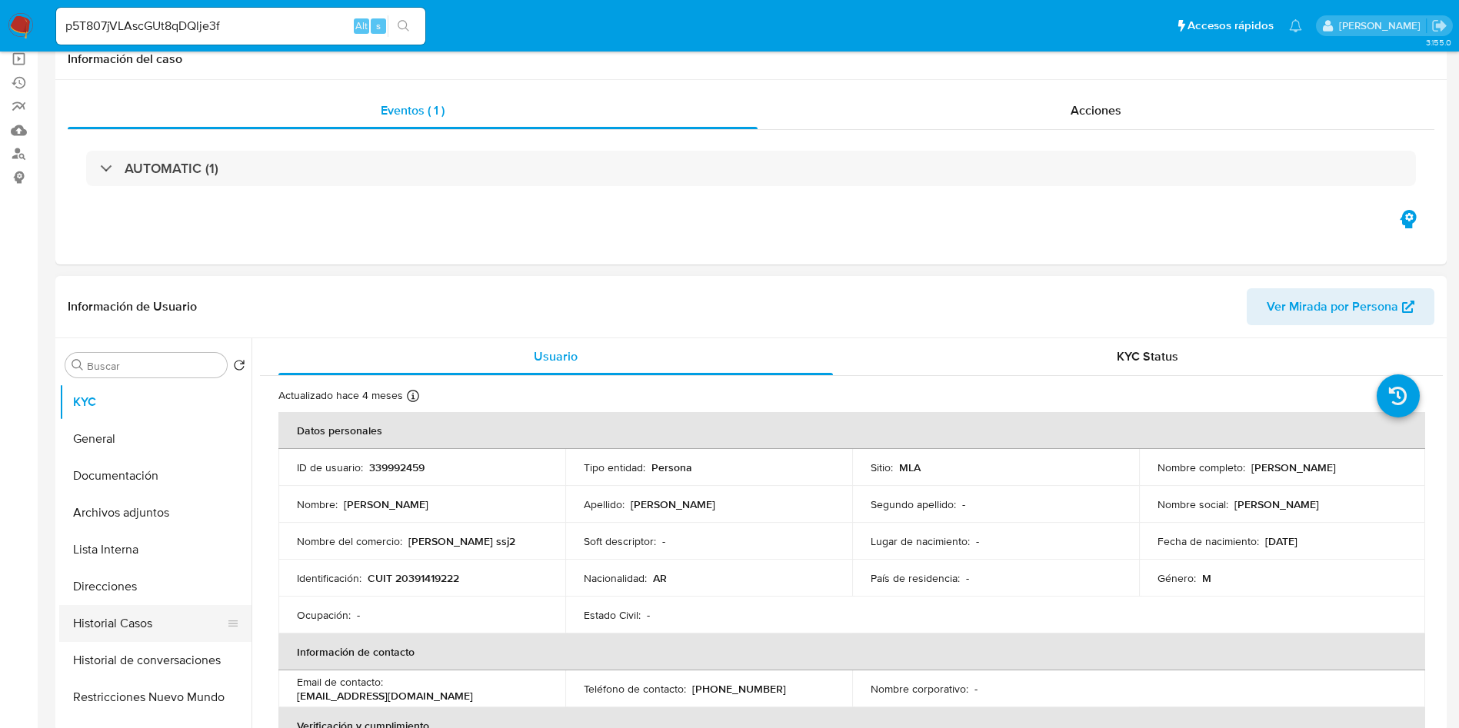
select select "10"
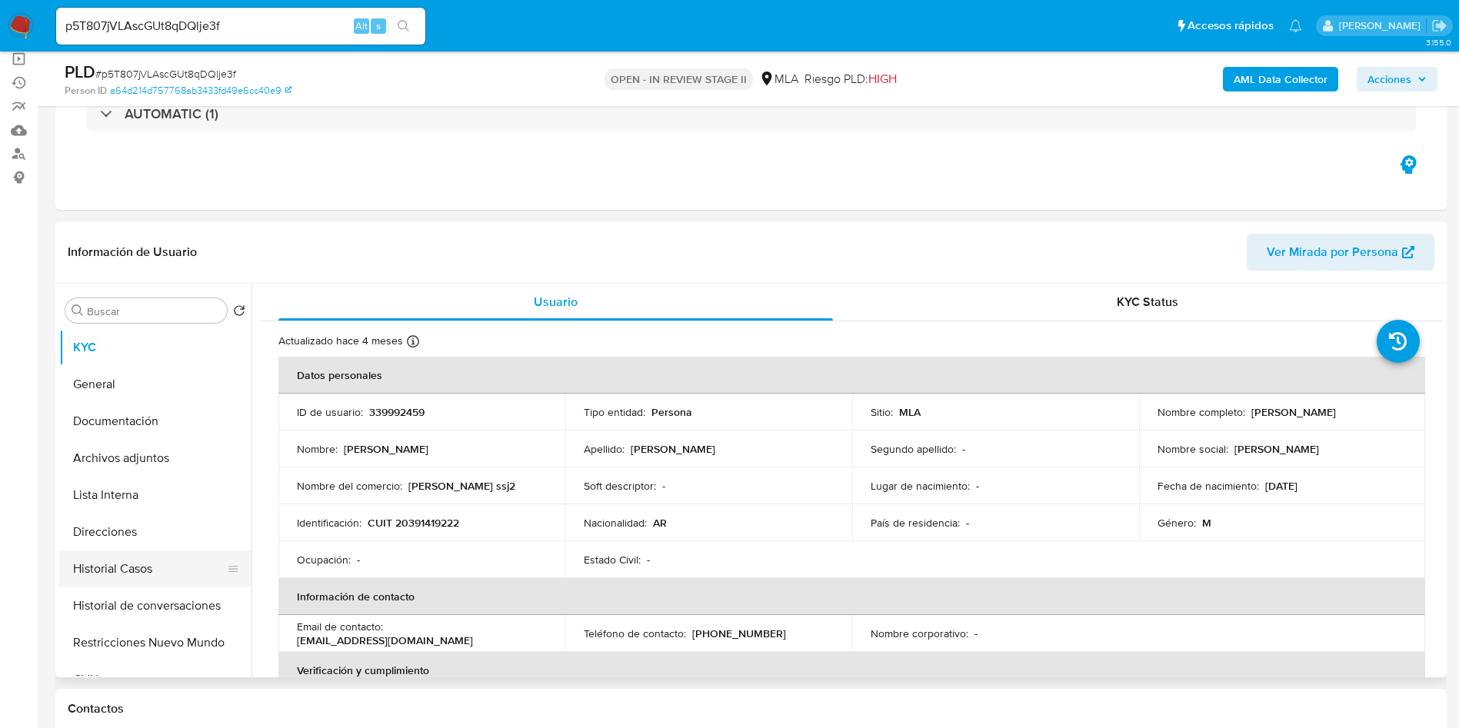
click at [149, 561] on button "Historial Casos" at bounding box center [149, 569] width 180 height 37
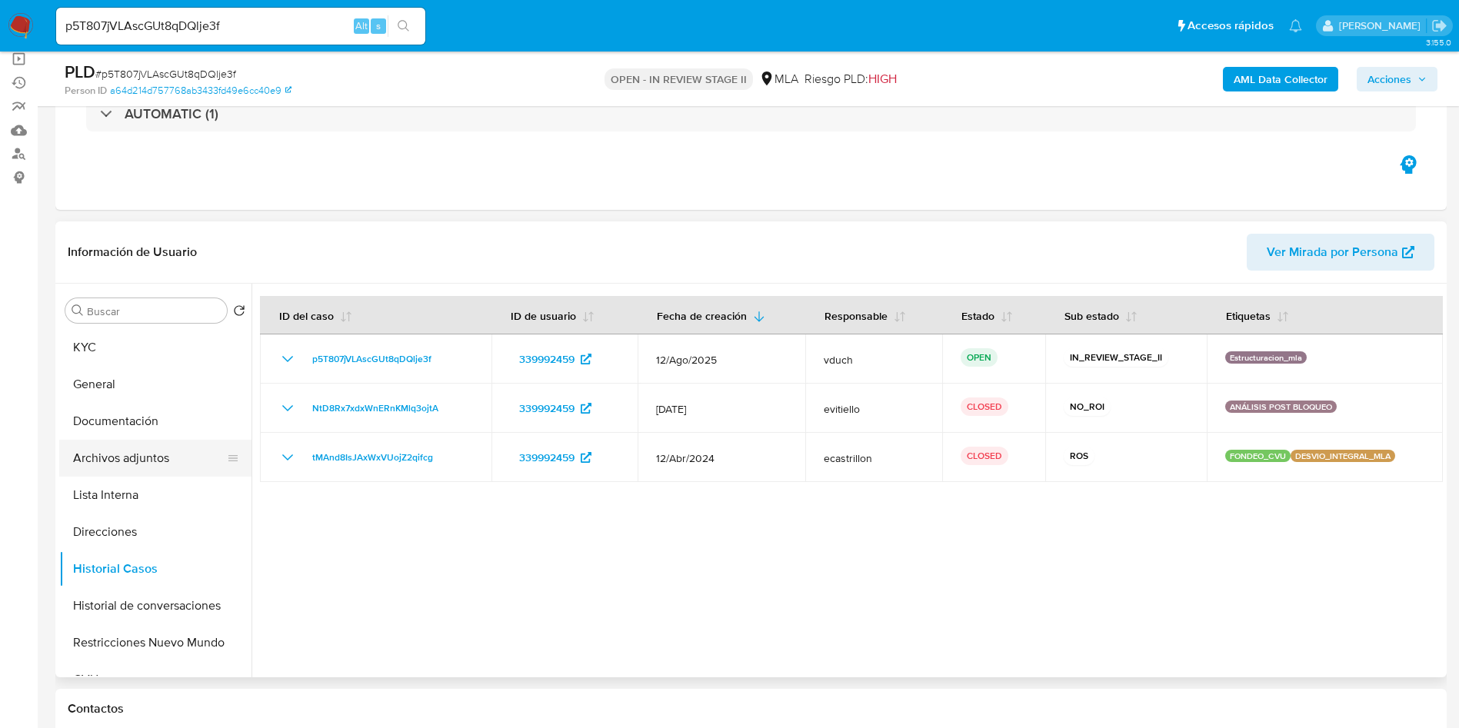
click at [183, 448] on button "Archivos adjuntos" at bounding box center [149, 458] width 180 height 37
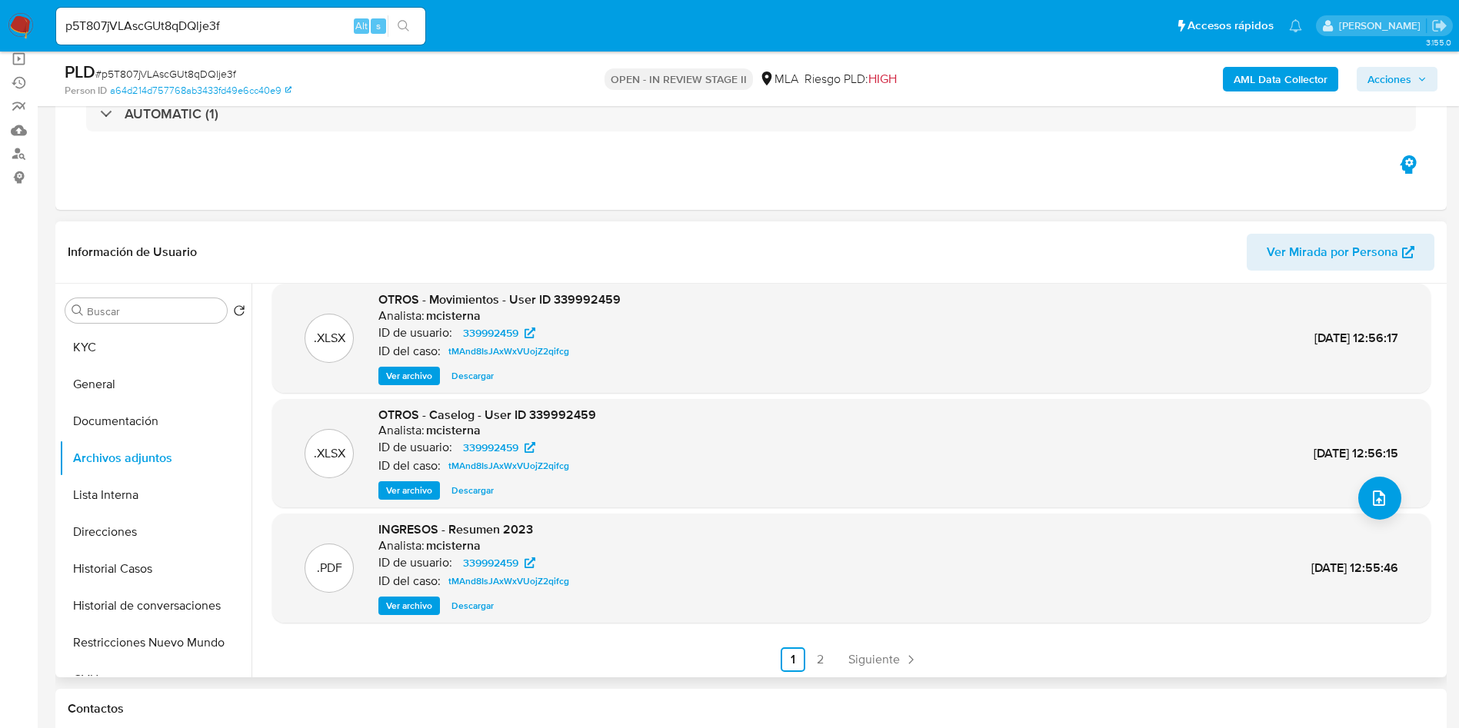
scroll to position [129, 0]
click at [178, 557] on button "Historial Casos" at bounding box center [149, 569] width 180 height 37
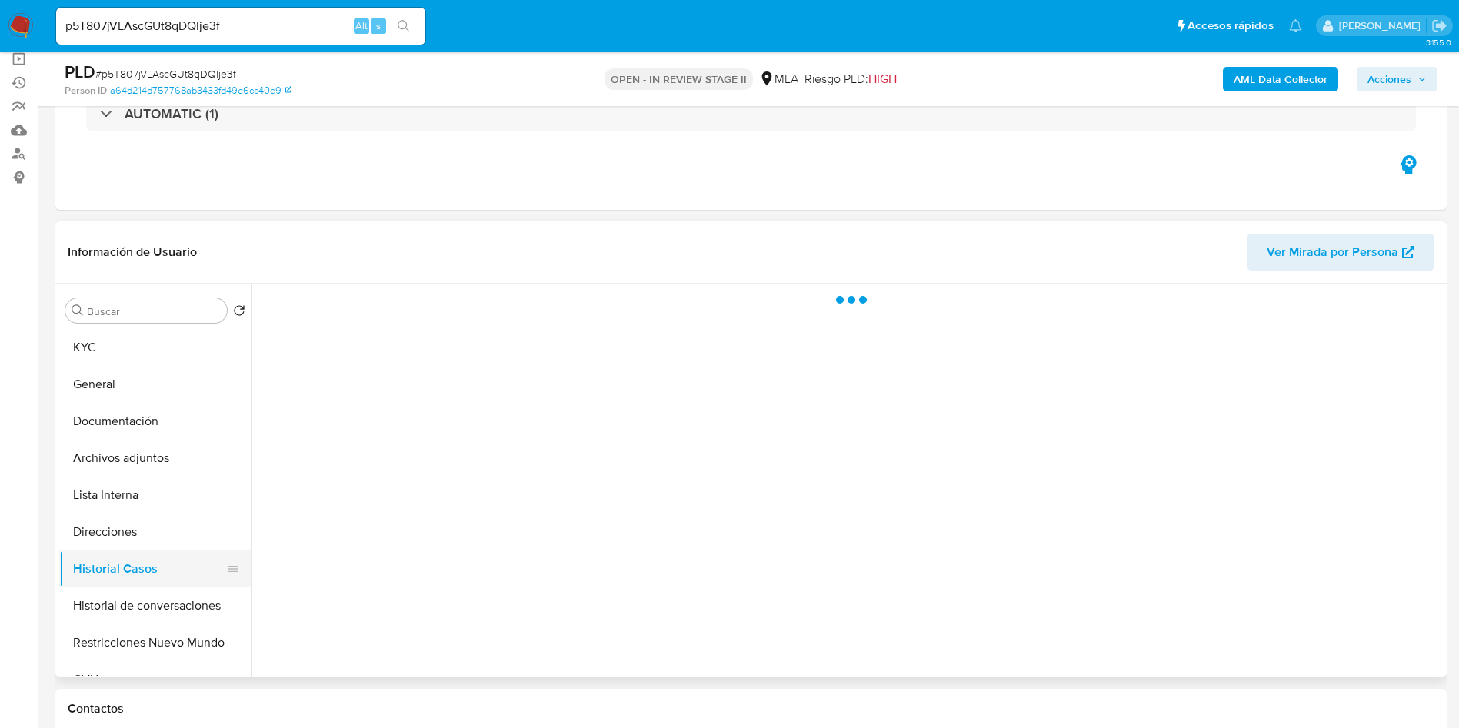
scroll to position [0, 0]
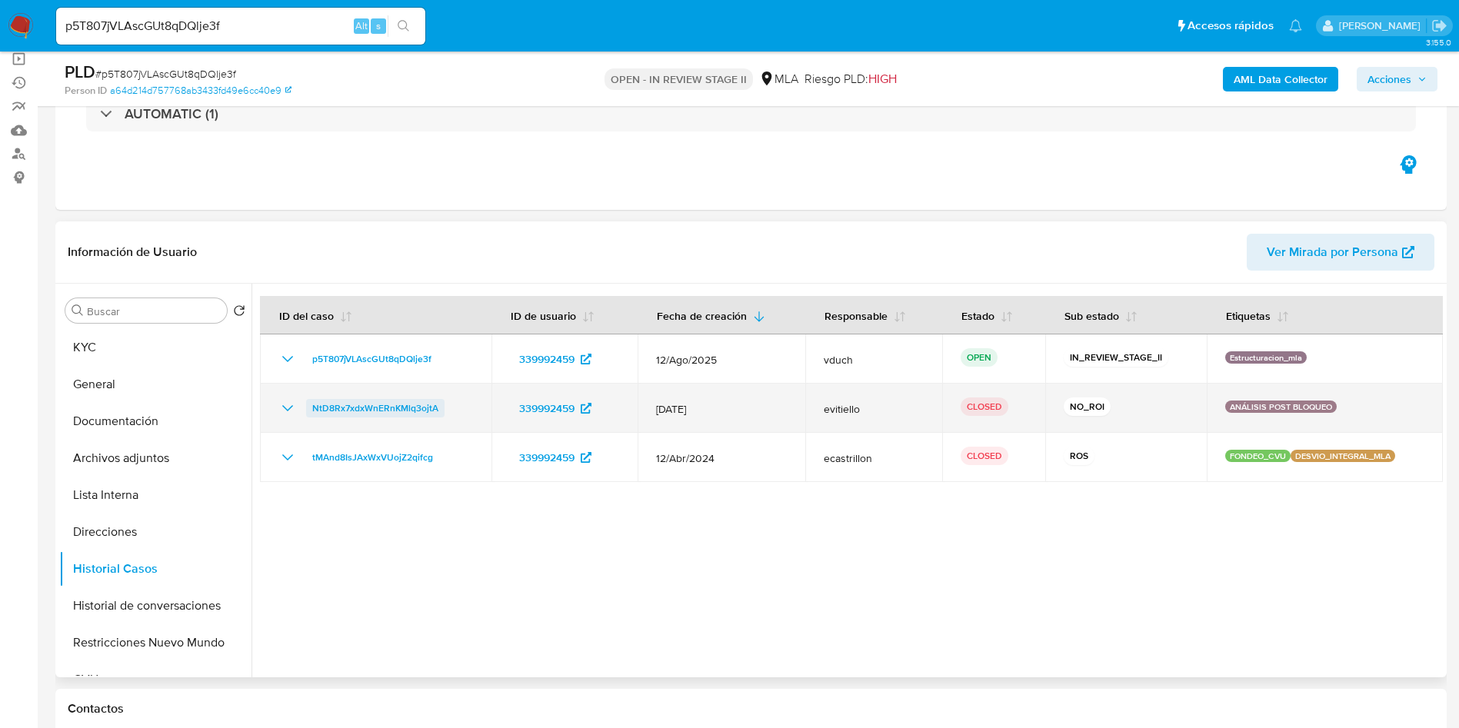
click at [352, 405] on span "NtD8Rx7xdxWnERnKMlq3ojtA" at bounding box center [375, 408] width 126 height 18
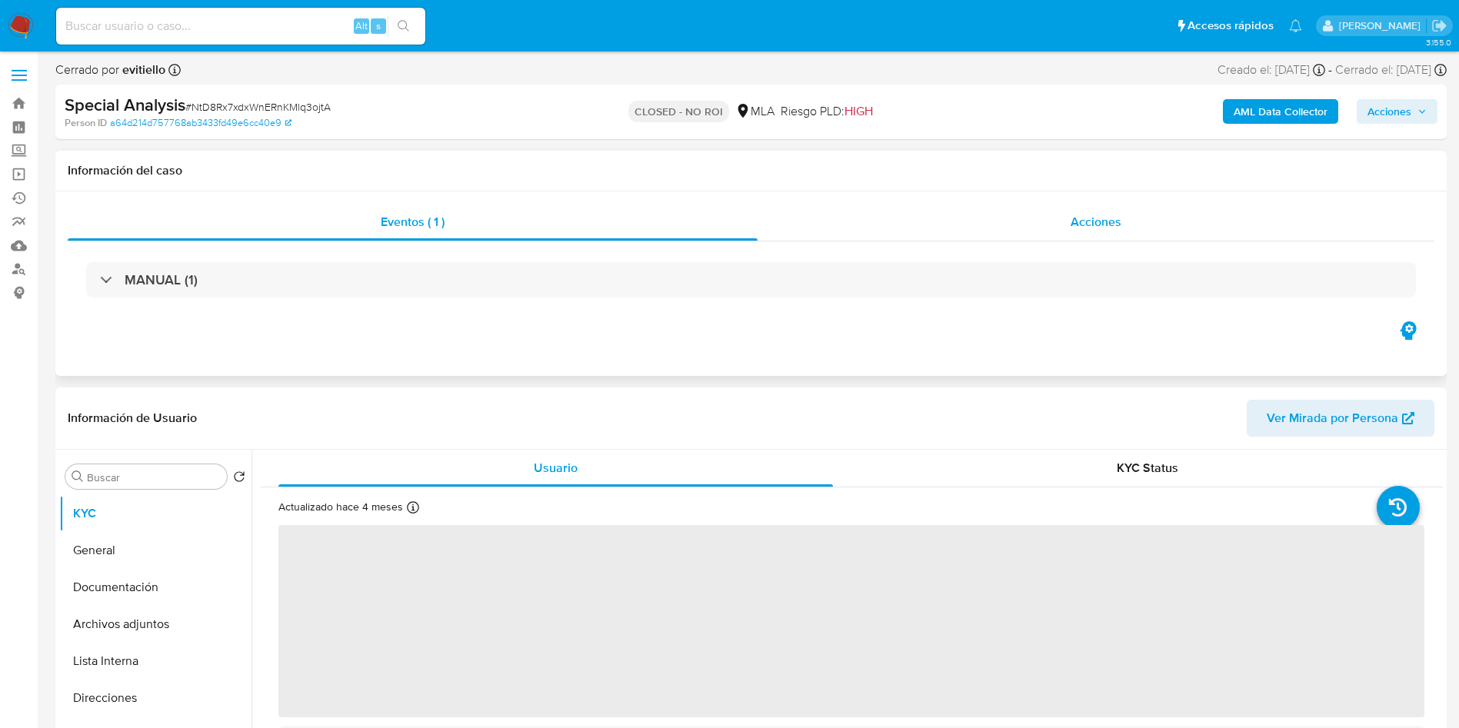
drag, startPoint x: 1113, startPoint y: 211, endPoint x: 1105, endPoint y: 208, distance: 9.3
click at [1113, 212] on div "Acciones" at bounding box center [1095, 222] width 677 height 37
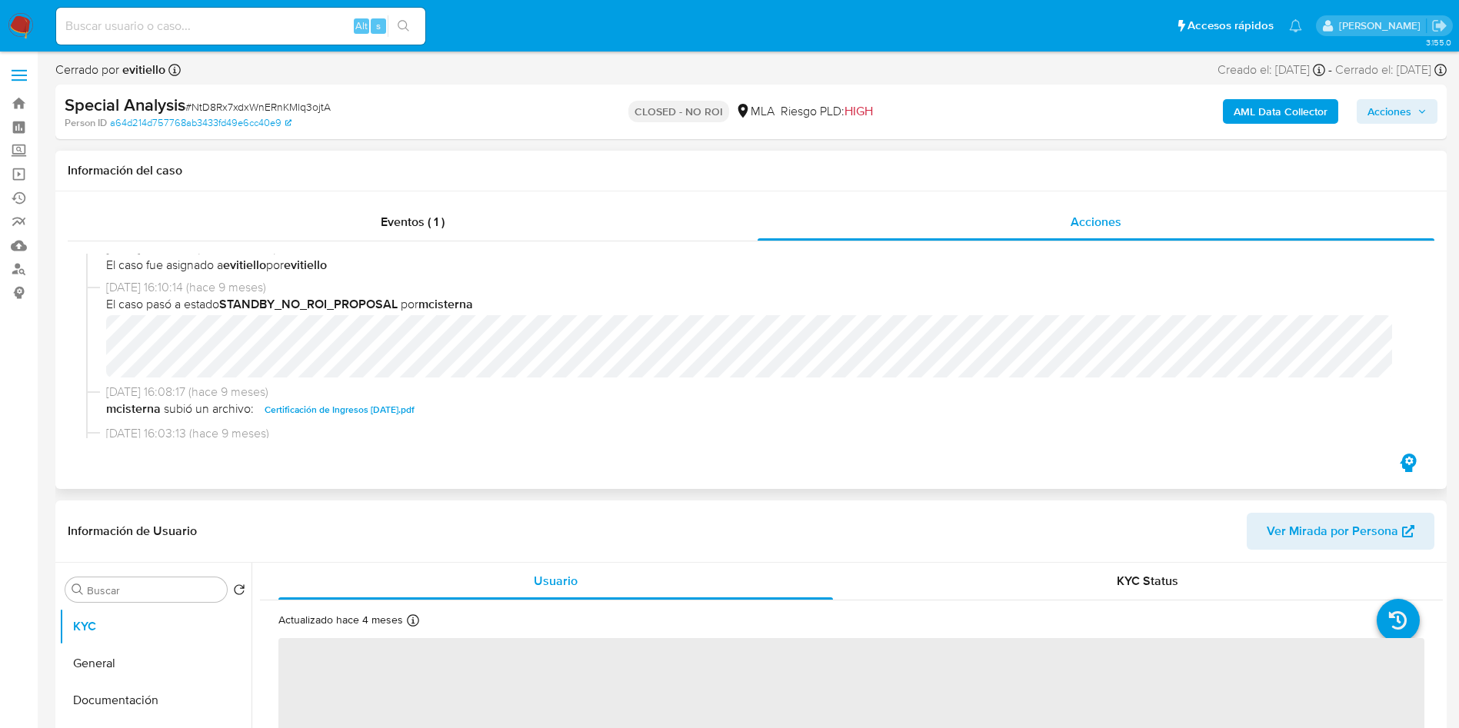
select select "10"
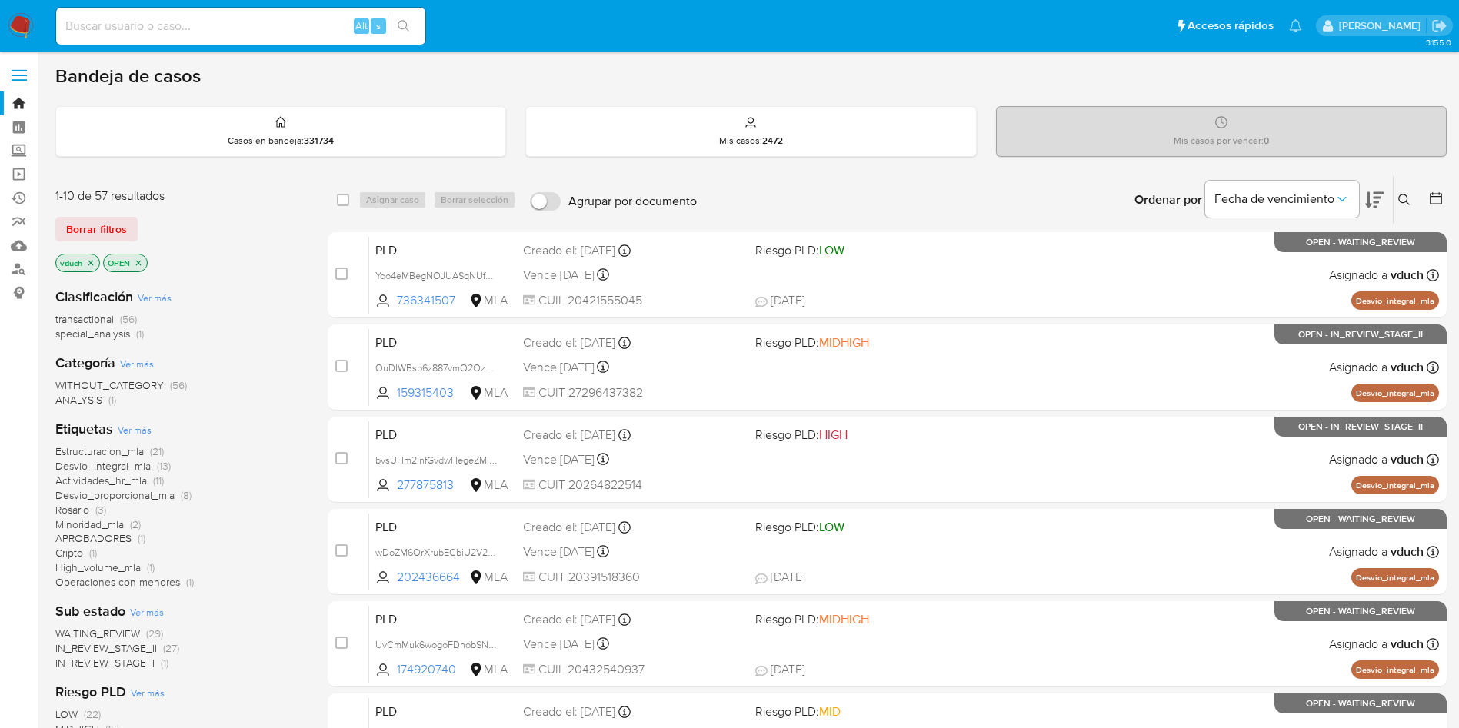
drag, startPoint x: 311, startPoint y: 22, endPoint x: 363, endPoint y: 25, distance: 51.6
click at [311, 22] on input at bounding box center [240, 26] width 369 height 20
paste input "jSaBnIomQ5zfBfOPxxlWncon"
type input "jSaBnIomQ5zfBfOPxxlWncon"
click at [411, 24] on button "search-icon" at bounding box center [404, 26] width 32 height 22
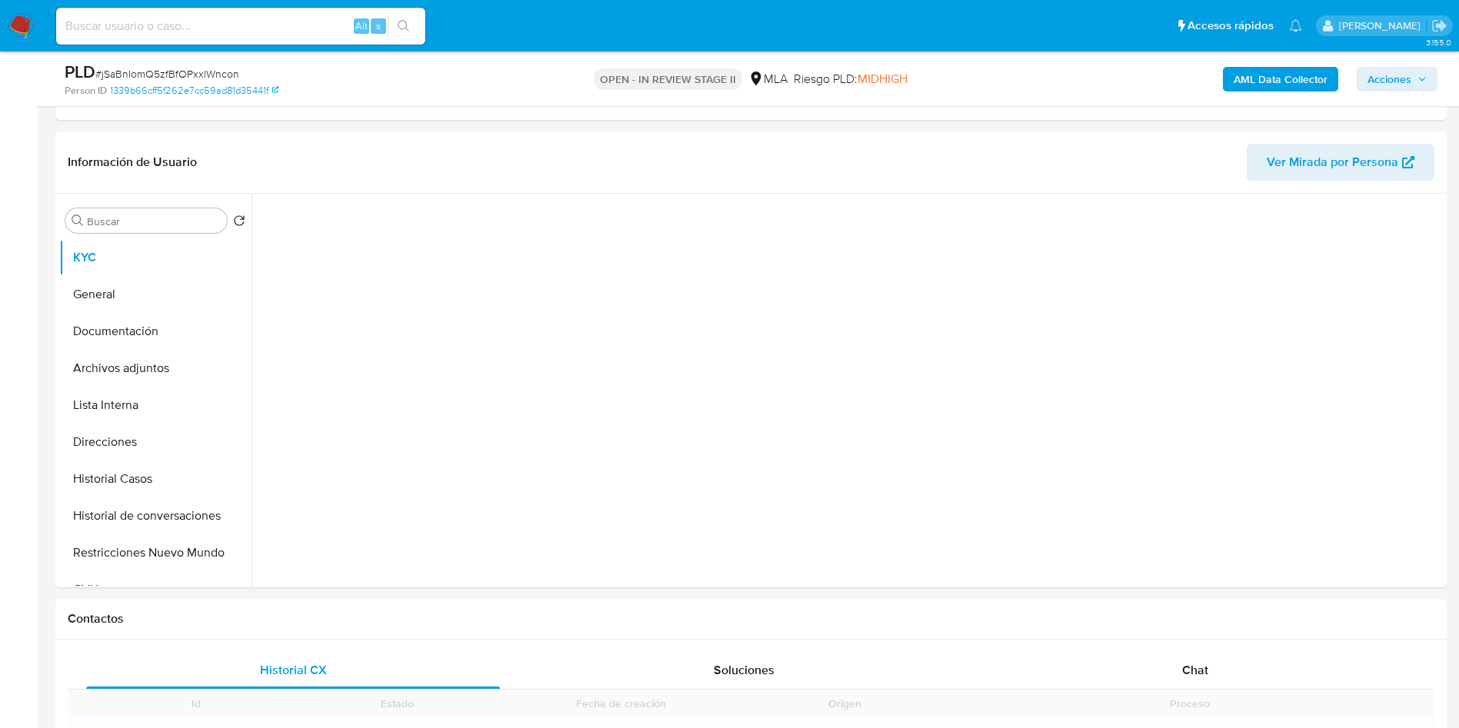
scroll to position [346, 0]
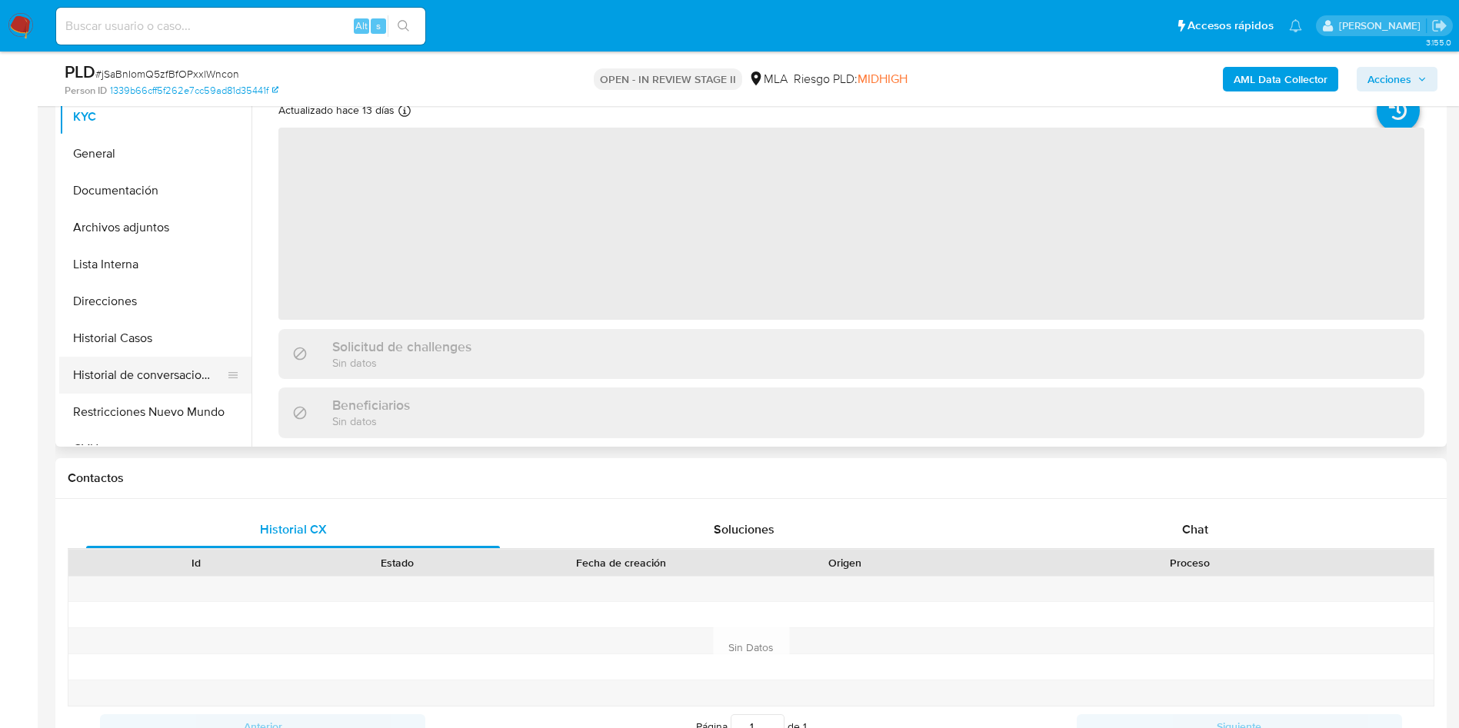
click at [100, 388] on button "Historial de conversaciones" at bounding box center [149, 375] width 180 height 37
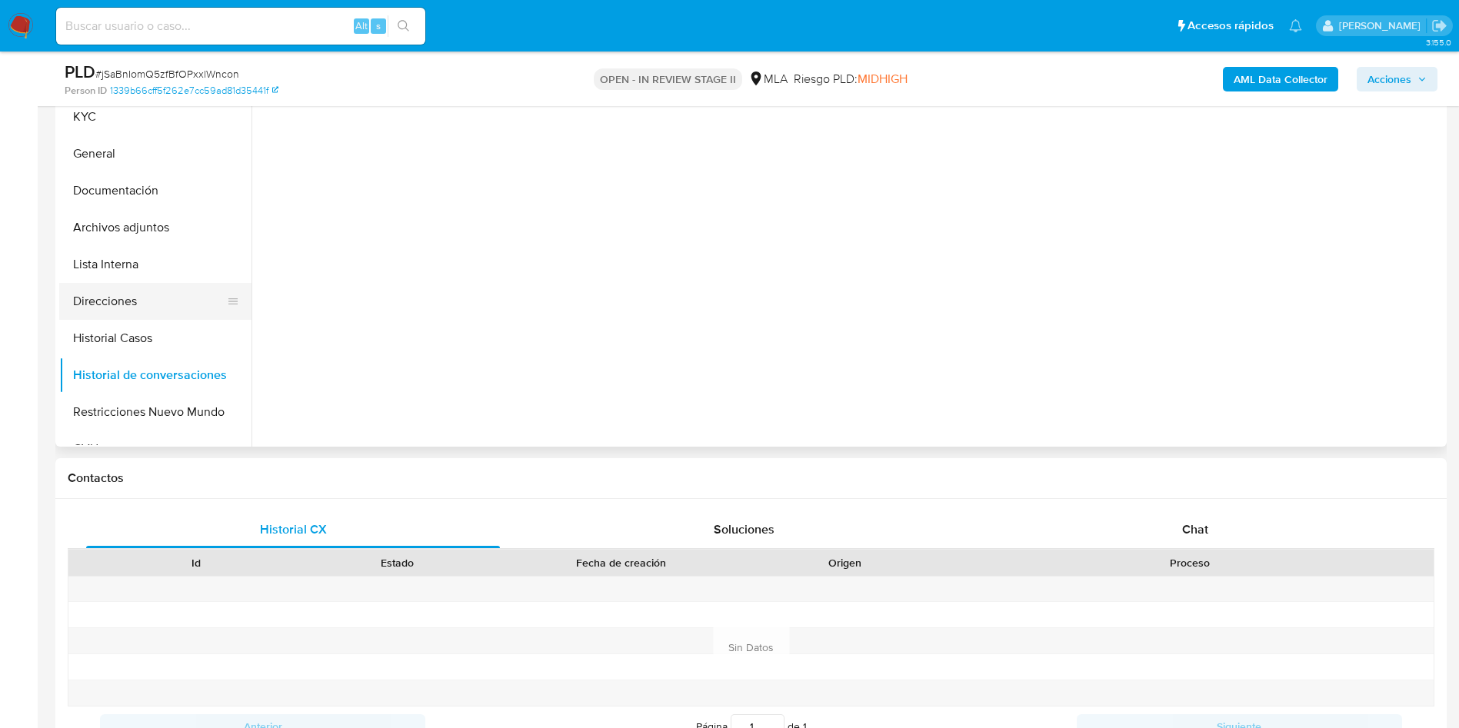
click at [69, 311] on button "Direcciones" at bounding box center [149, 301] width 180 height 37
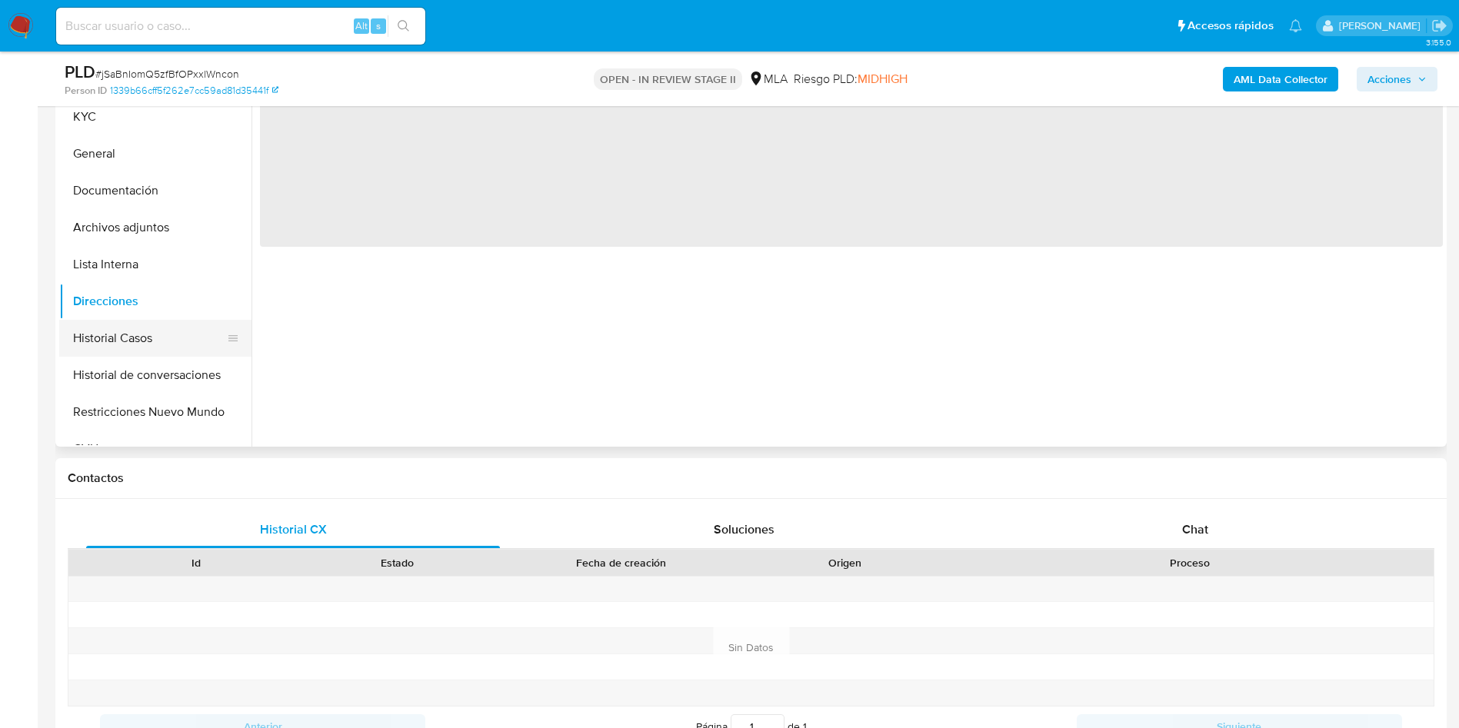
click at [75, 321] on button "Historial Casos" at bounding box center [149, 338] width 180 height 37
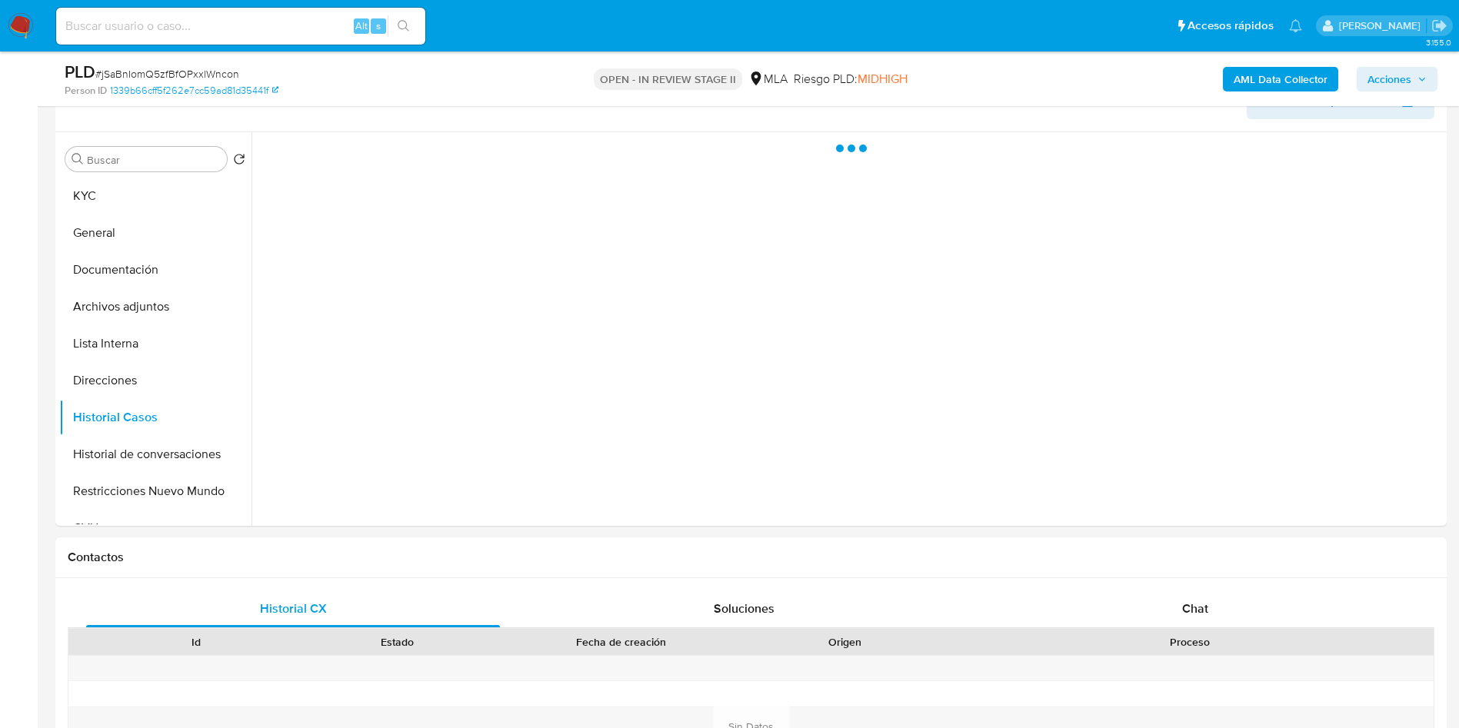
select select "10"
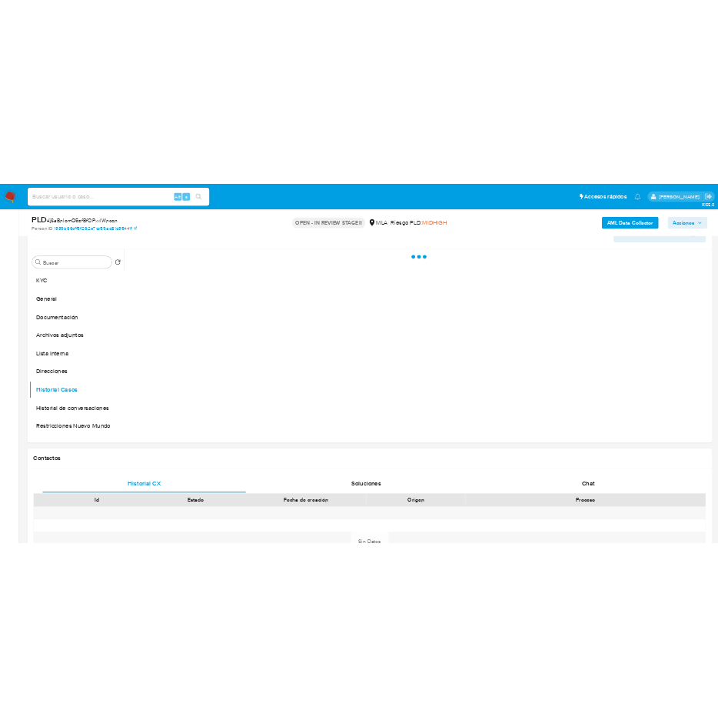
scroll to position [231, 0]
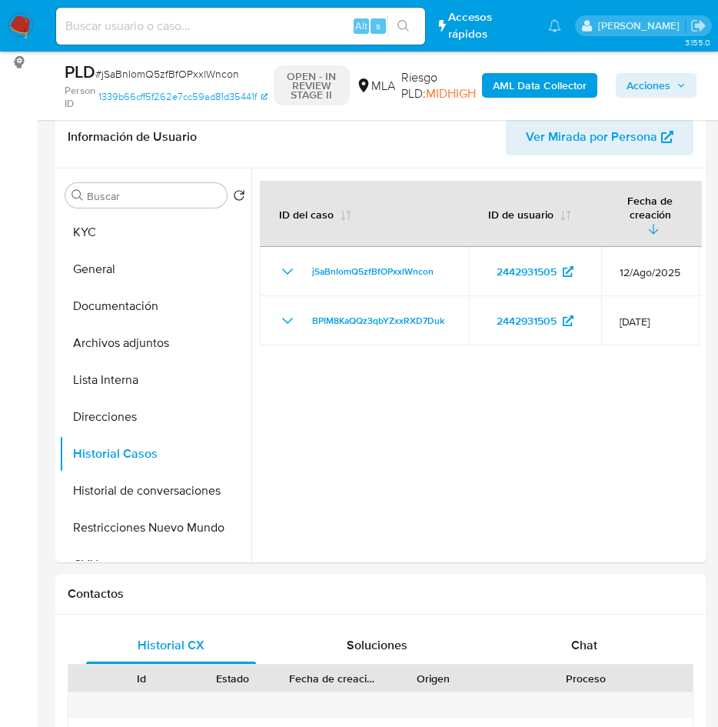
click at [218, 15] on div "Alt s" at bounding box center [240, 26] width 369 height 37
drag, startPoint x: 293, startPoint y: 25, endPoint x: 429, endPoint y: 40, distance: 137.0
click at [292, 25] on input at bounding box center [240, 26] width 369 height 20
paste input "MKoQDfJzlHckAQUywPIHUi04"
type input "MKoQDfJzlHckAQUywPIHUi04"
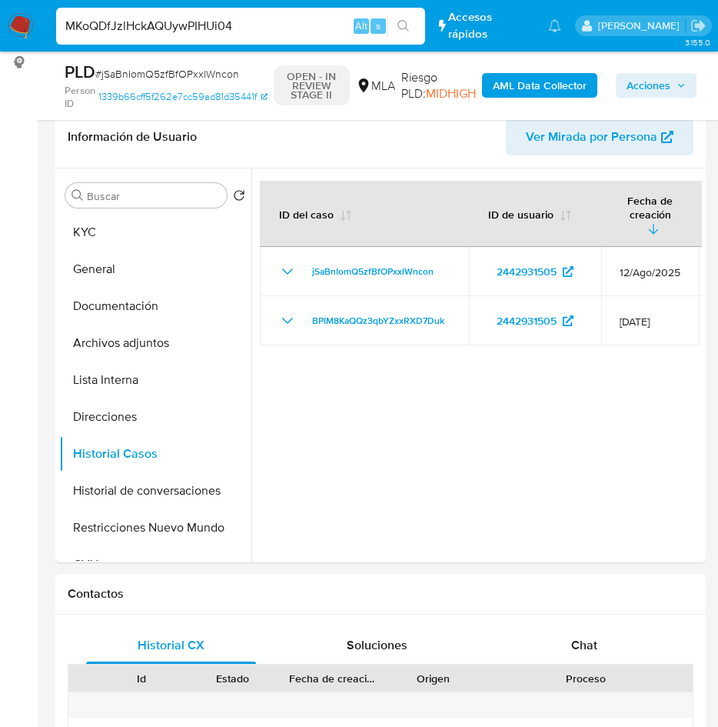
click at [414, 36] on button "search-icon" at bounding box center [404, 26] width 32 height 22
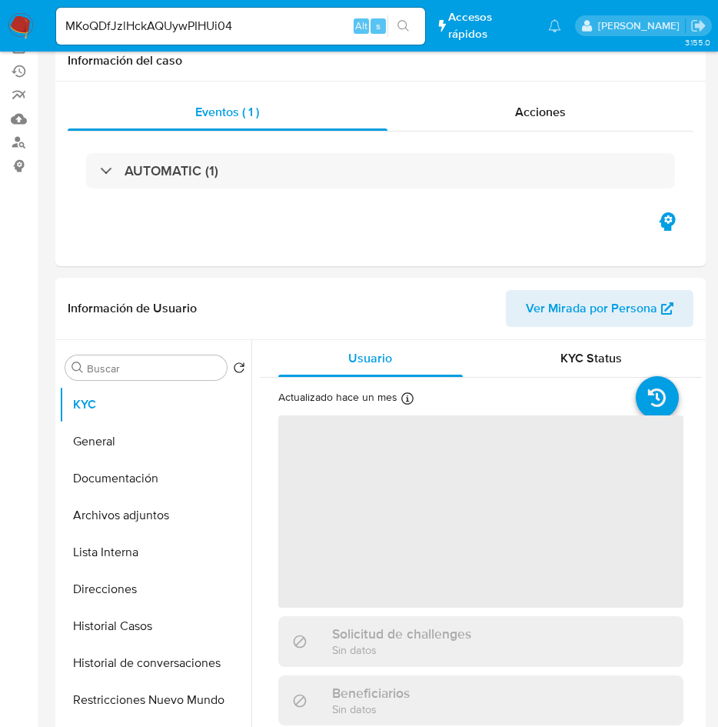
scroll to position [231, 0]
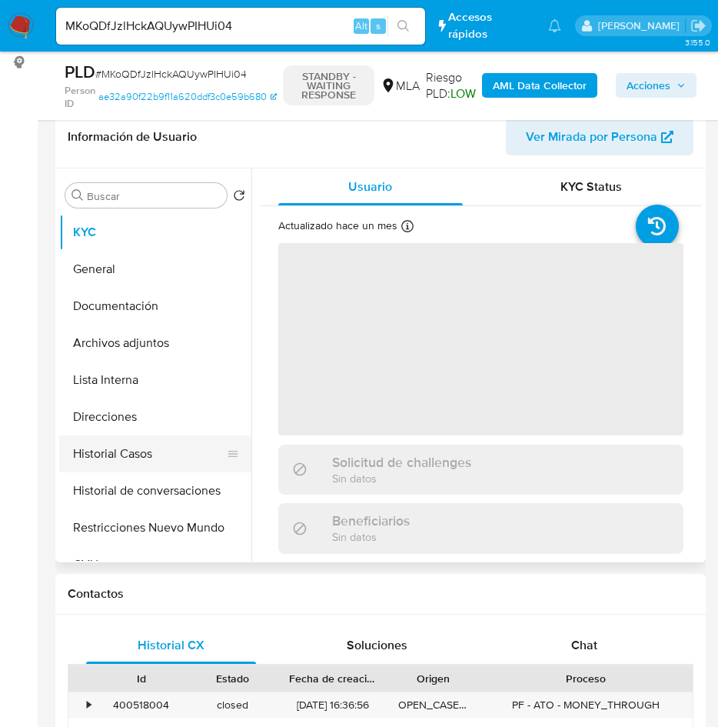
click at [120, 439] on button "Historial Casos" at bounding box center [149, 453] width 180 height 37
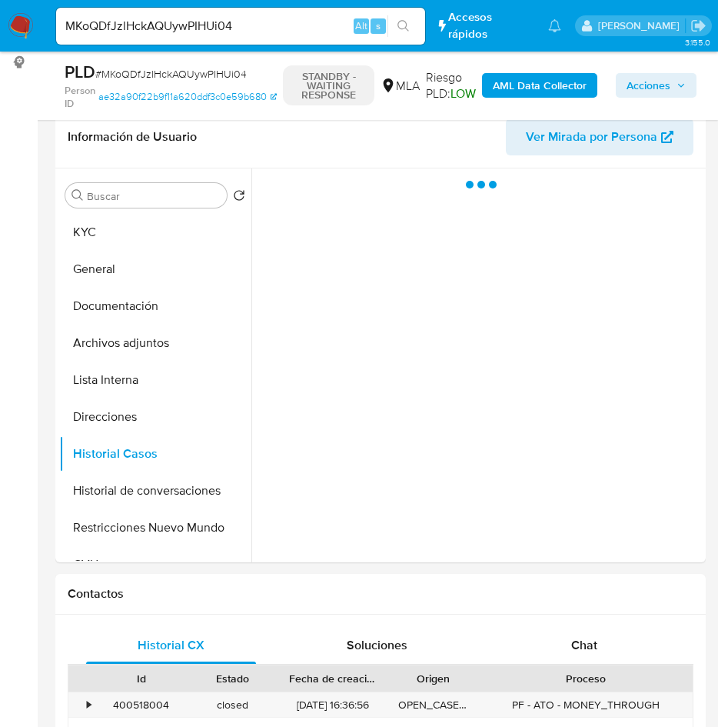
select select "10"
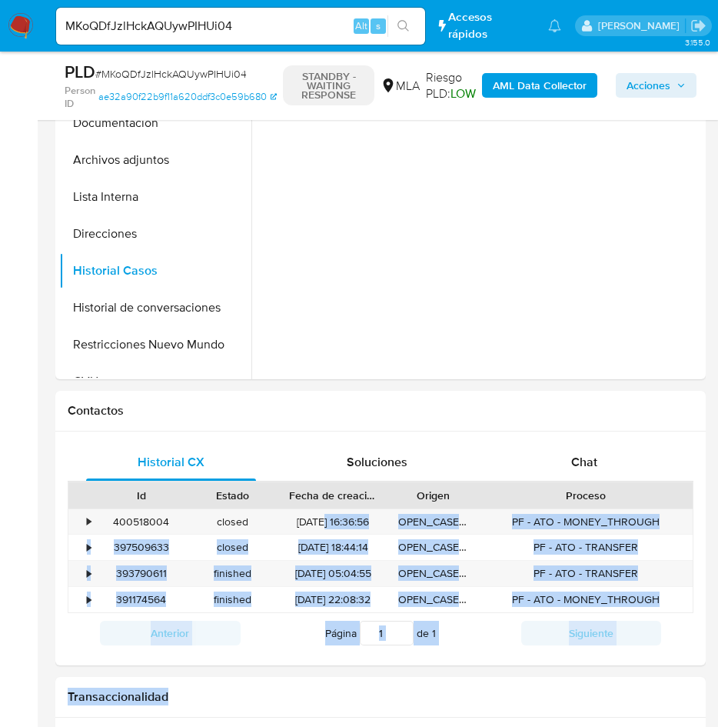
drag, startPoint x: 314, startPoint y: 715, endPoint x: 460, endPoint y: 446, distance: 306.2
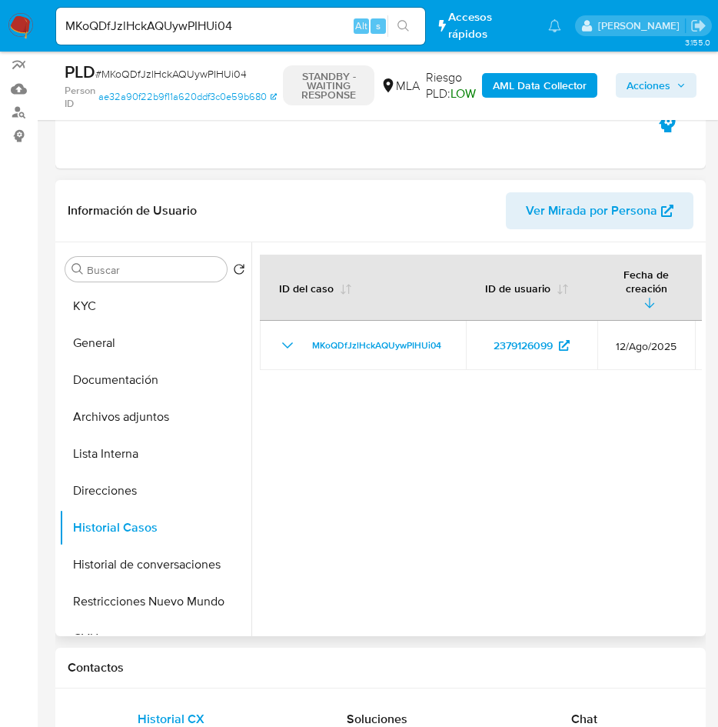
scroll to position [93, 0]
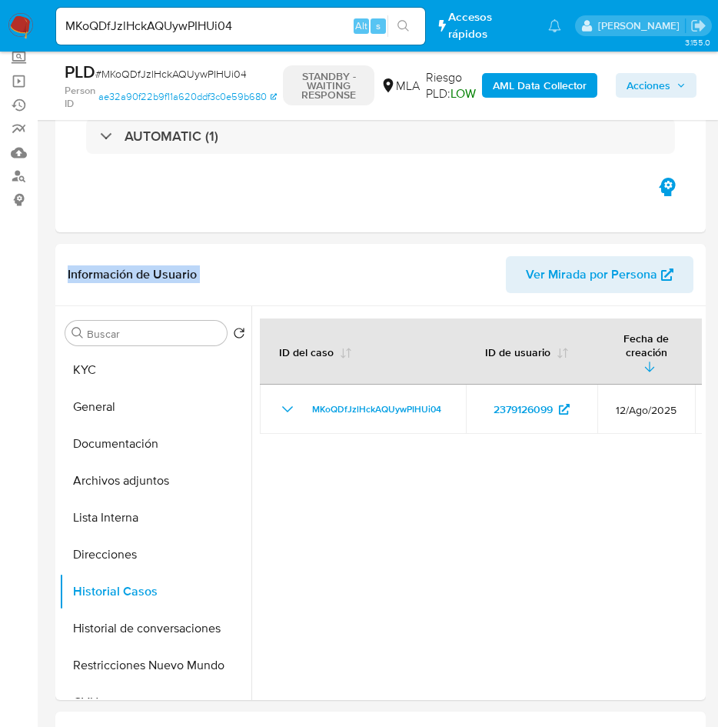
drag, startPoint x: 478, startPoint y: 257, endPoint x: 841, endPoint y: 223, distance: 364.5
drag, startPoint x: 470, startPoint y: 494, endPoint x: 792, endPoint y: 505, distance: 322.4
click at [567, 513] on div at bounding box center [476, 503] width 451 height 394
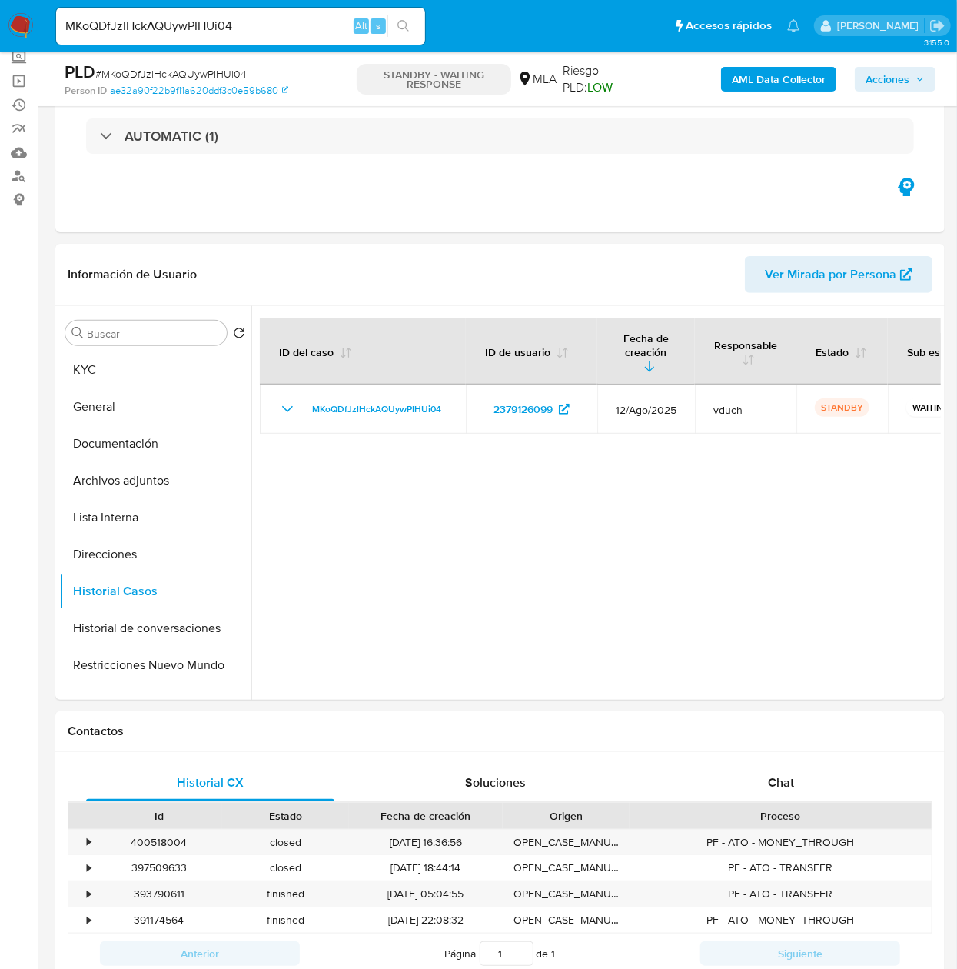
click at [215, 16] on input "MKoQDfJzlHckAQUywPIHUi04" at bounding box center [240, 26] width 369 height 20
paste input "xWBFnPW7GAJ0N6sryD2z1MFu"
type input "xWBFnPW7GAJ0N6sryD2z1MFu"
click at [403, 27] on icon "search-icon" at bounding box center [404, 26] width 12 height 12
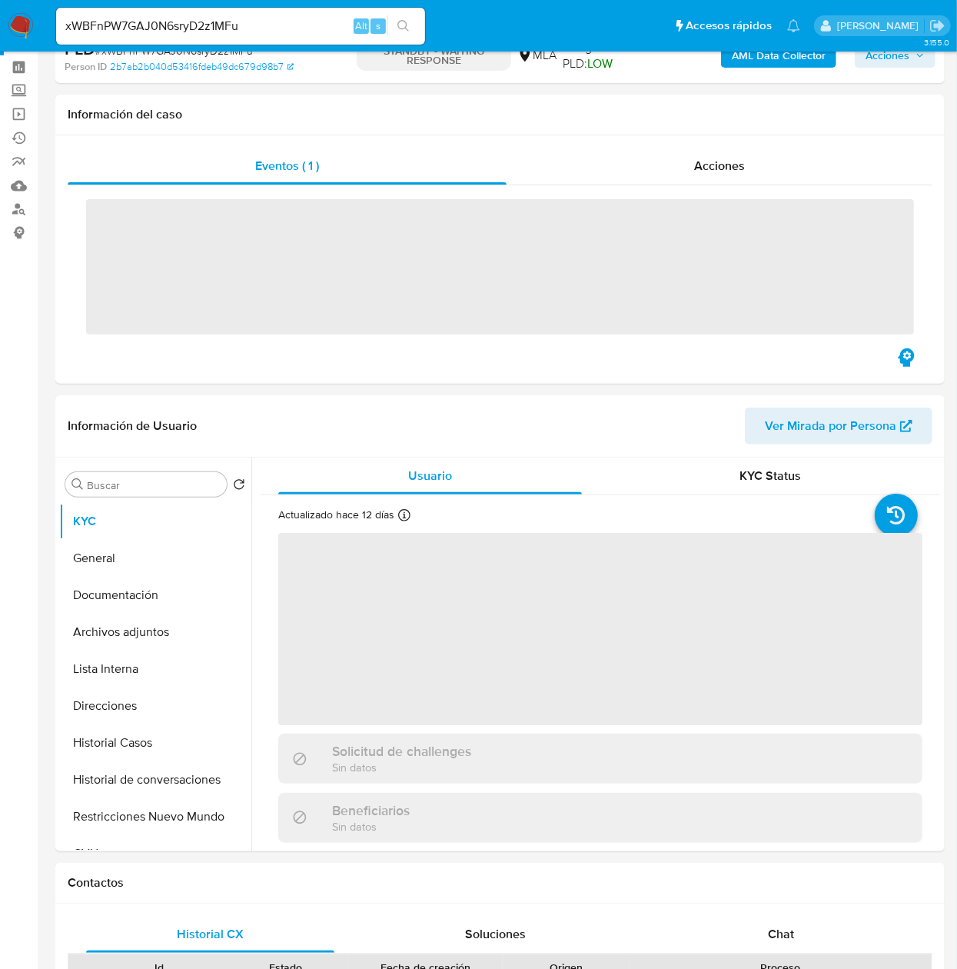
scroll to position [154, 0]
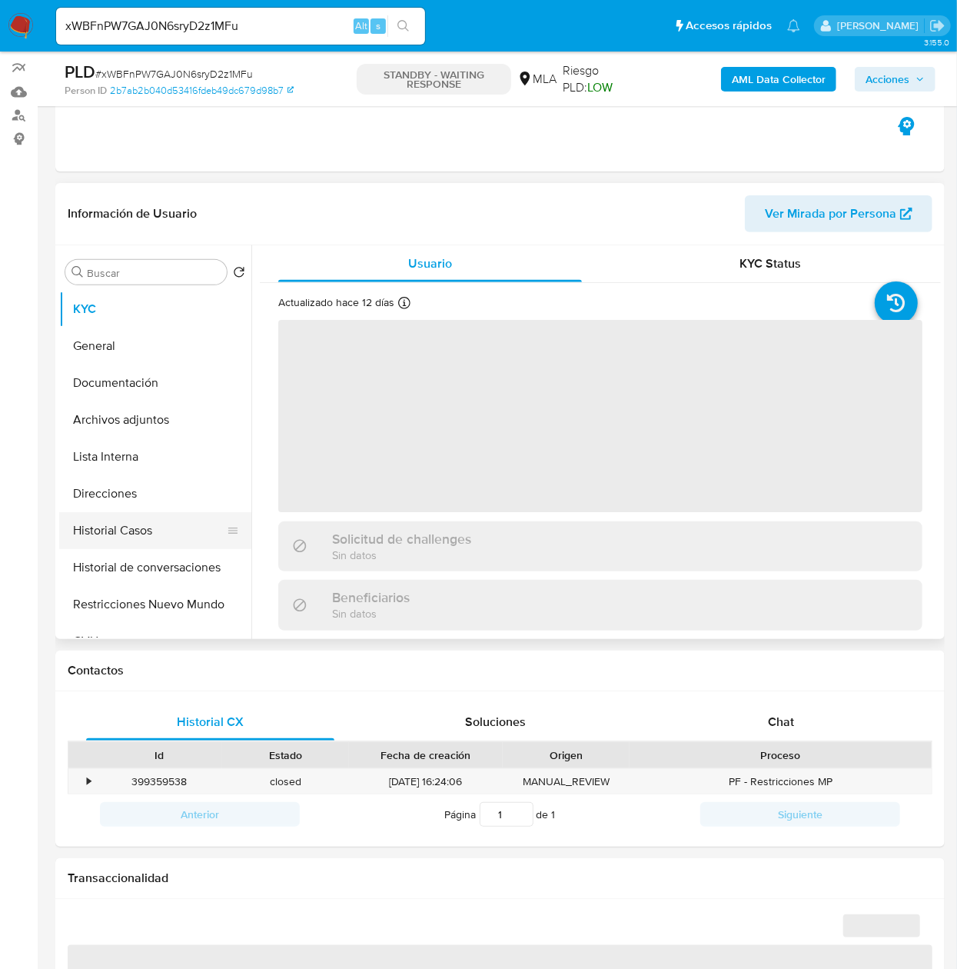
click at [87, 537] on button "Historial Casos" at bounding box center [149, 530] width 180 height 37
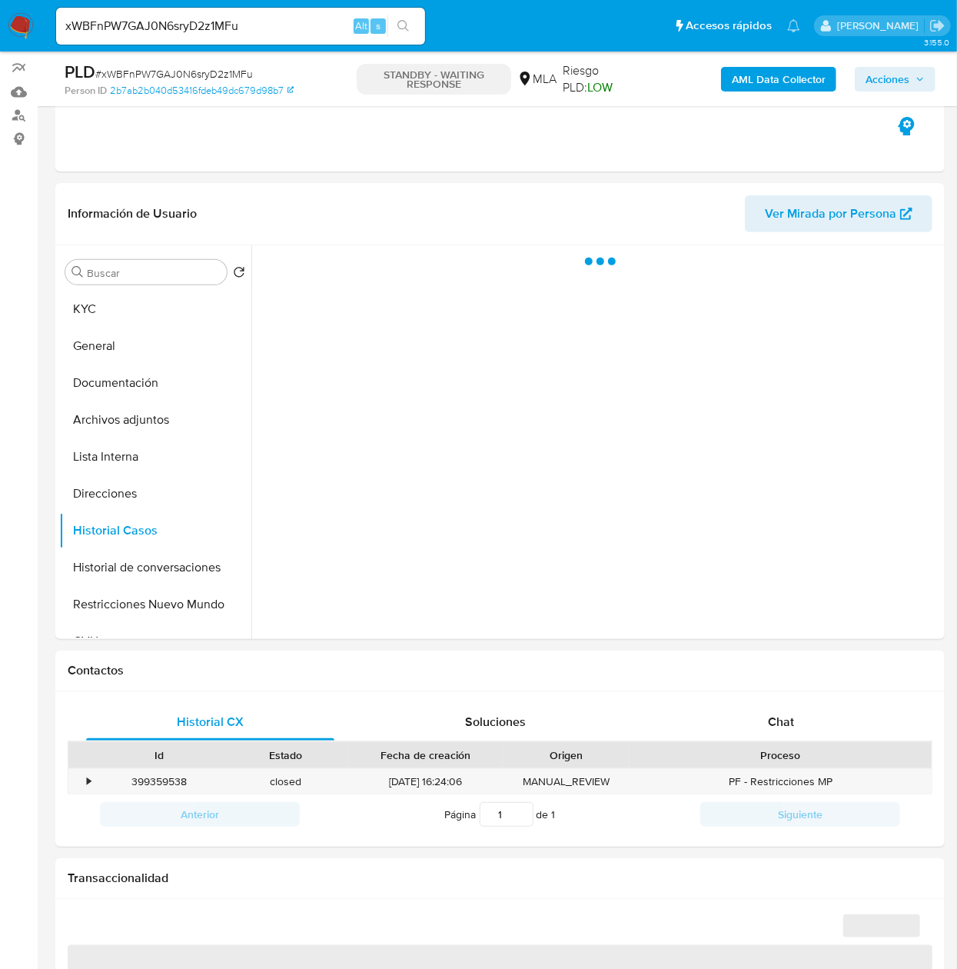
select select "10"
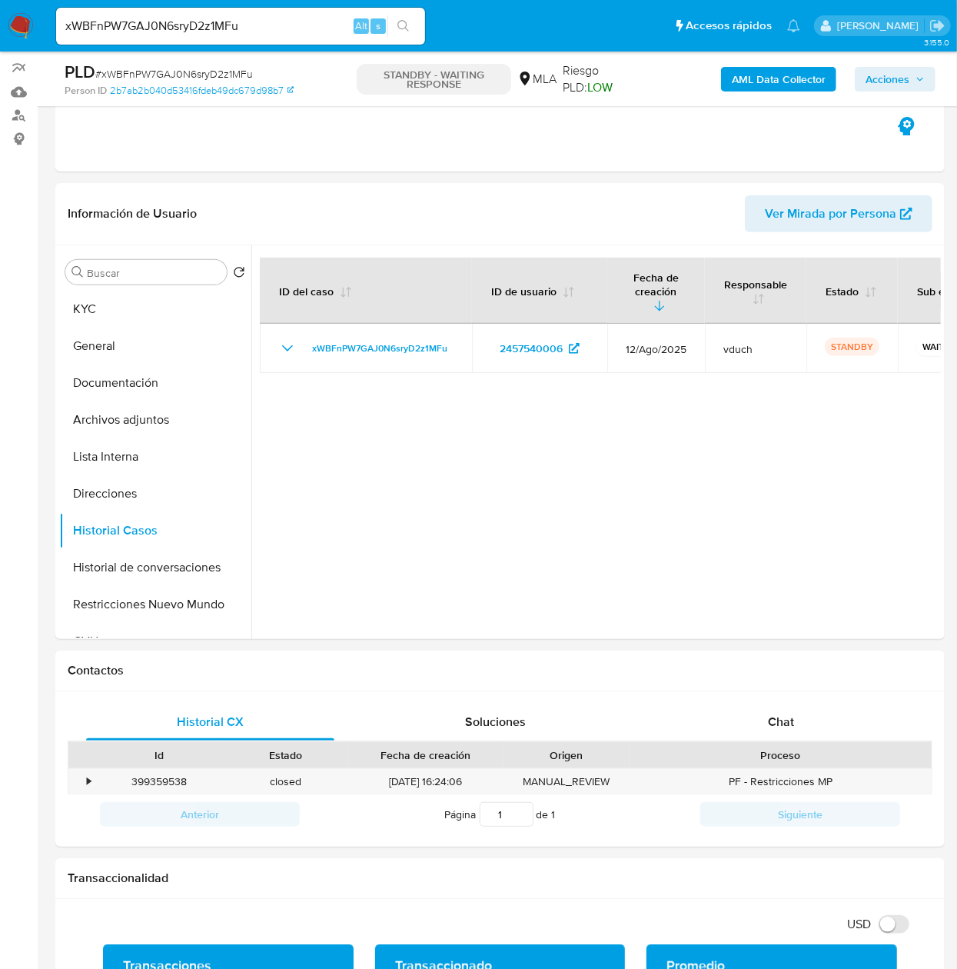
click at [207, 16] on input "xWBFnPW7GAJ0N6sryD2z1MFu" at bounding box center [240, 26] width 369 height 20
paste input "XDRpmsfVbAKvWjHMHstNw2la"
type input "XDRpmsfVbAKvWjHMHstNw2la"
click at [394, 33] on button "search-icon" at bounding box center [404, 26] width 32 height 22
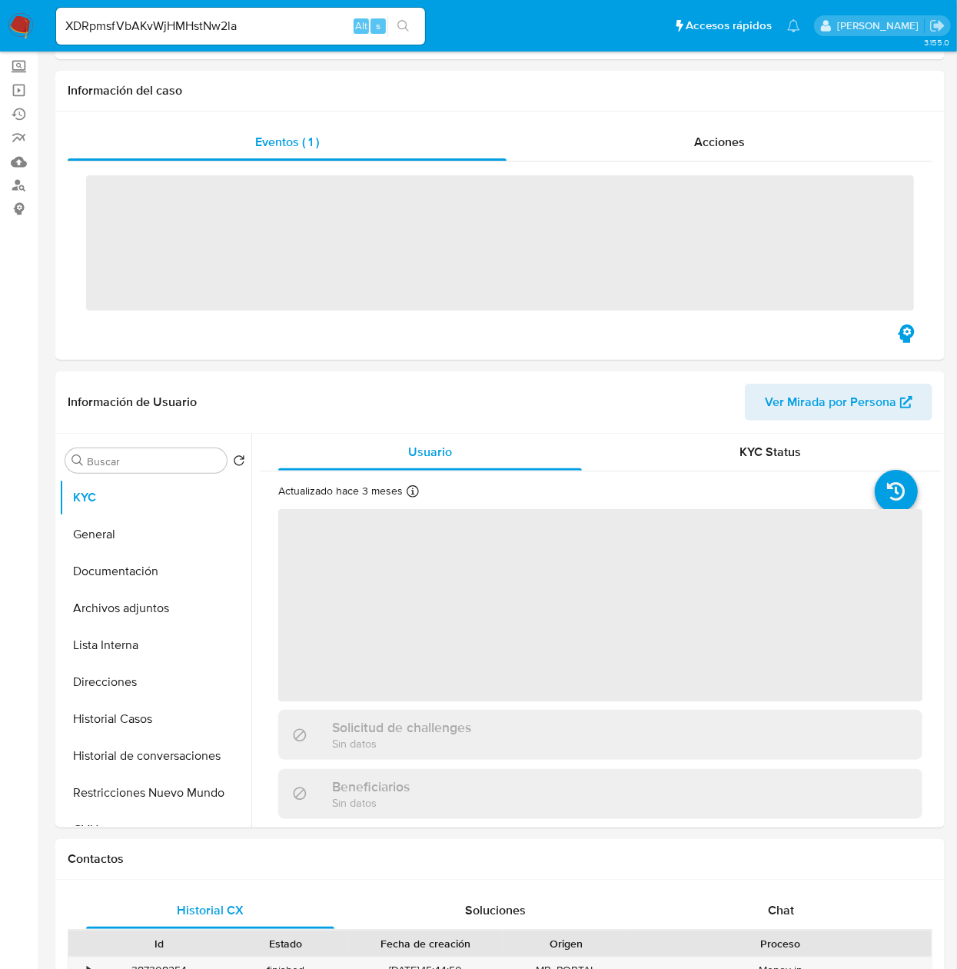
scroll to position [154, 0]
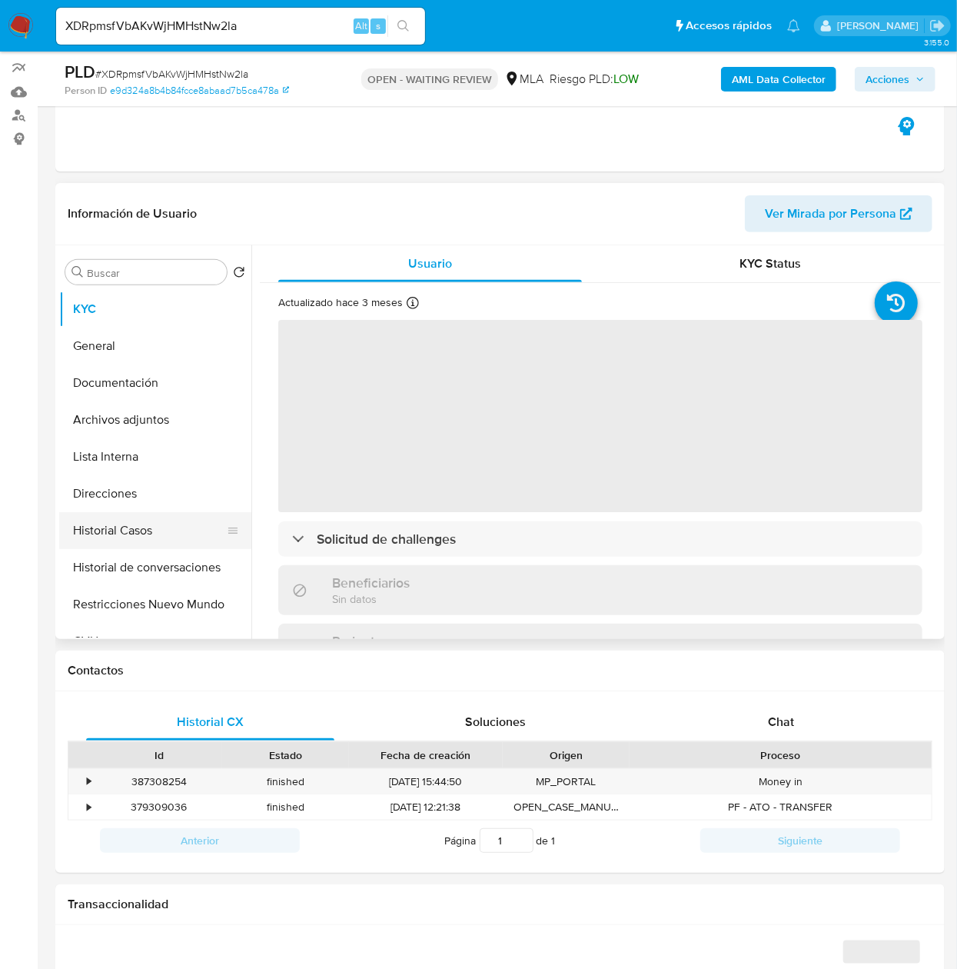
click at [109, 534] on button "Historial Casos" at bounding box center [149, 530] width 180 height 37
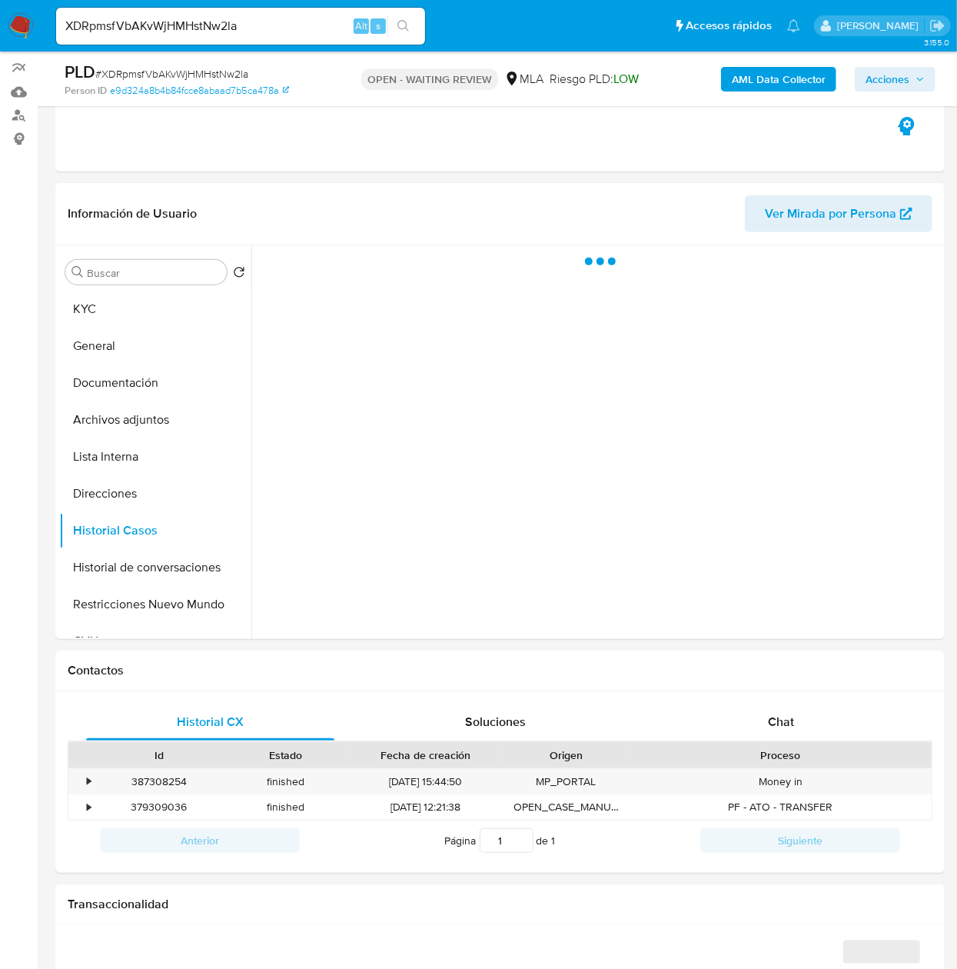
select select "10"
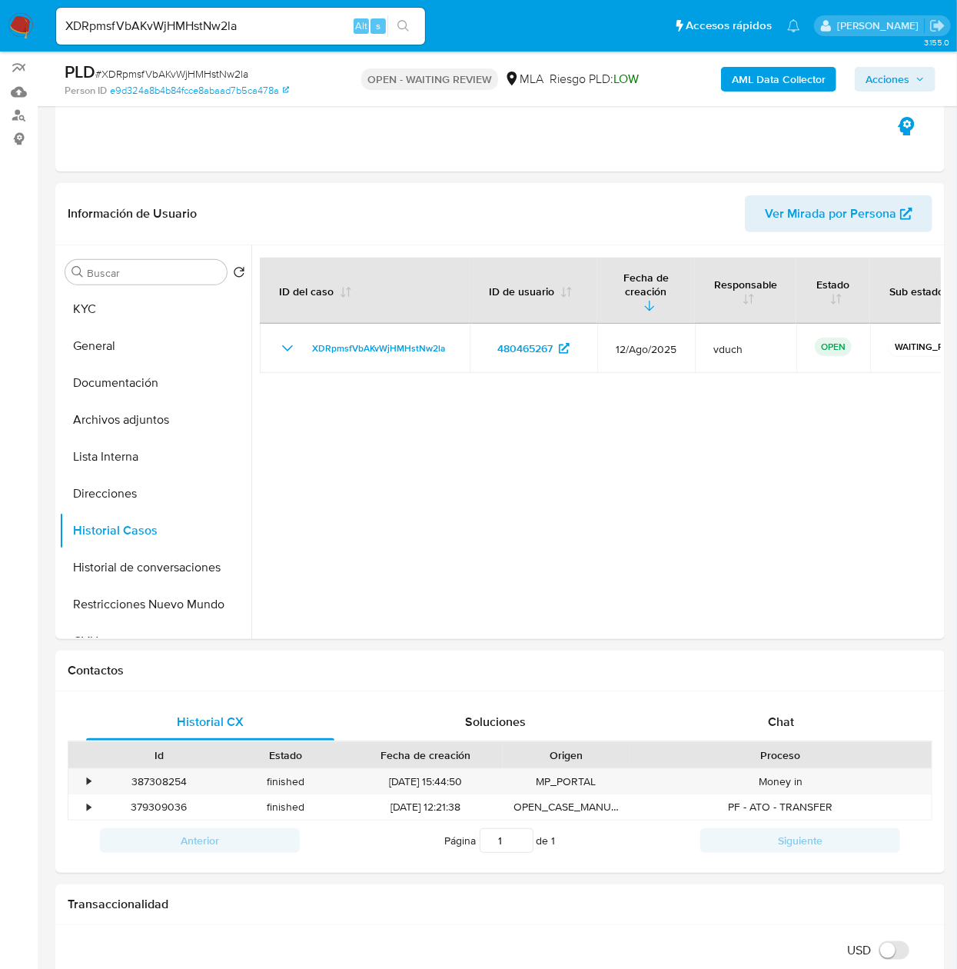
click at [304, 45] on div "XDRpmsfVbAKvWjHMHstNw2la Alt s" at bounding box center [240, 26] width 369 height 43
click at [301, 33] on input "XDRpmsfVbAKvWjHMHstNw2la" at bounding box center [240, 26] width 369 height 20
paste input "bL0hAwaTCw40ahbFTyfzilJX"
type input "bL0hAwaTCw40ahbFTyfzilJX"
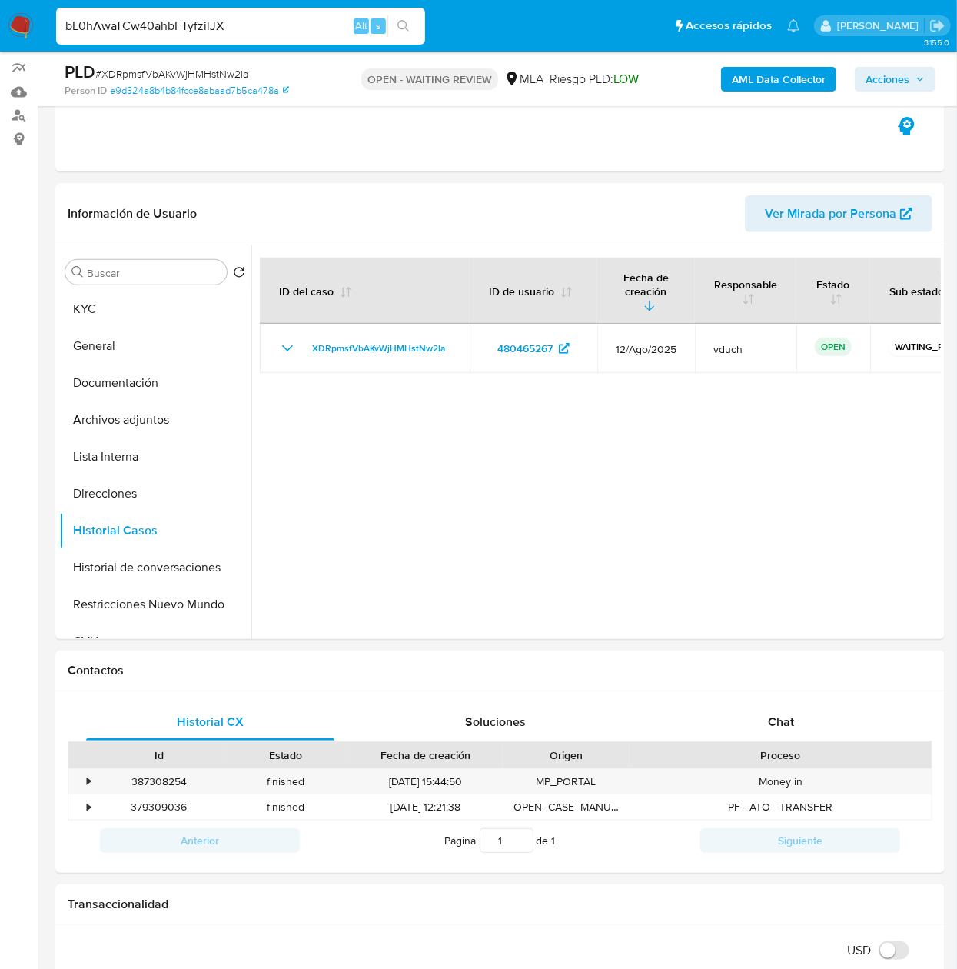
click at [389, 29] on button "search-icon" at bounding box center [404, 26] width 32 height 22
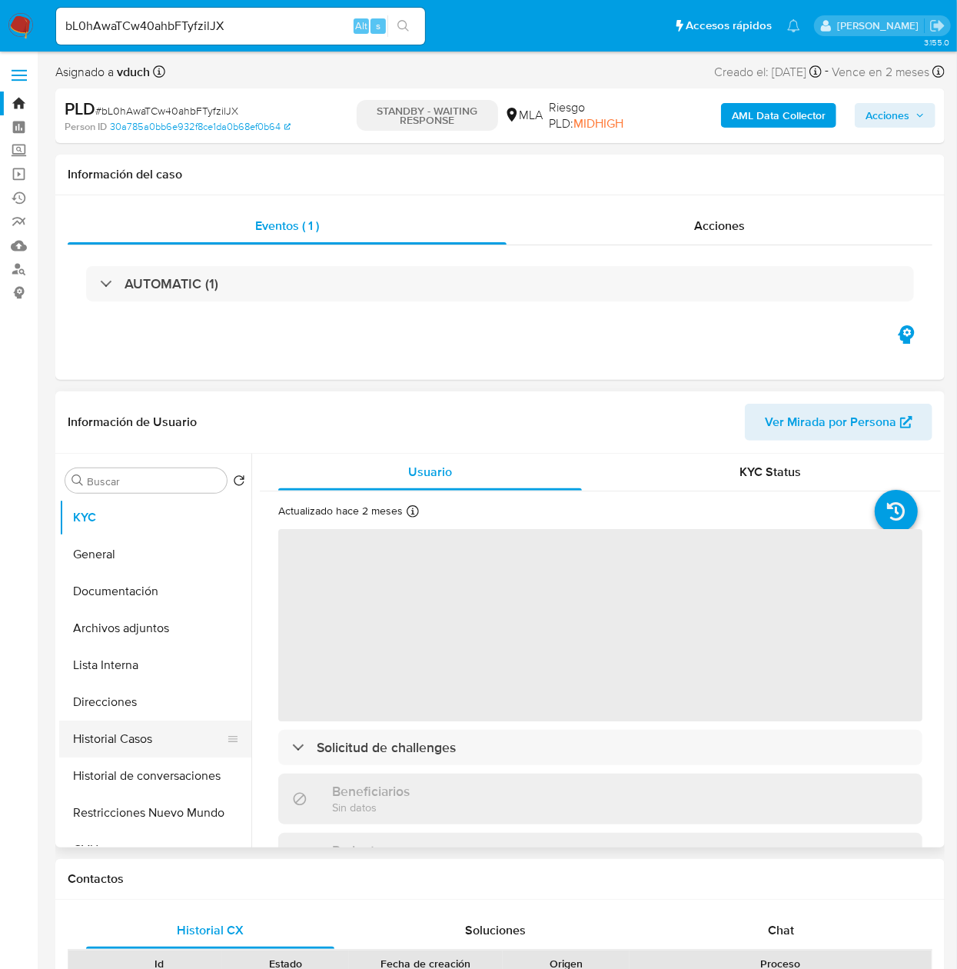
click at [136, 727] on button "Historial Casos" at bounding box center [149, 738] width 180 height 37
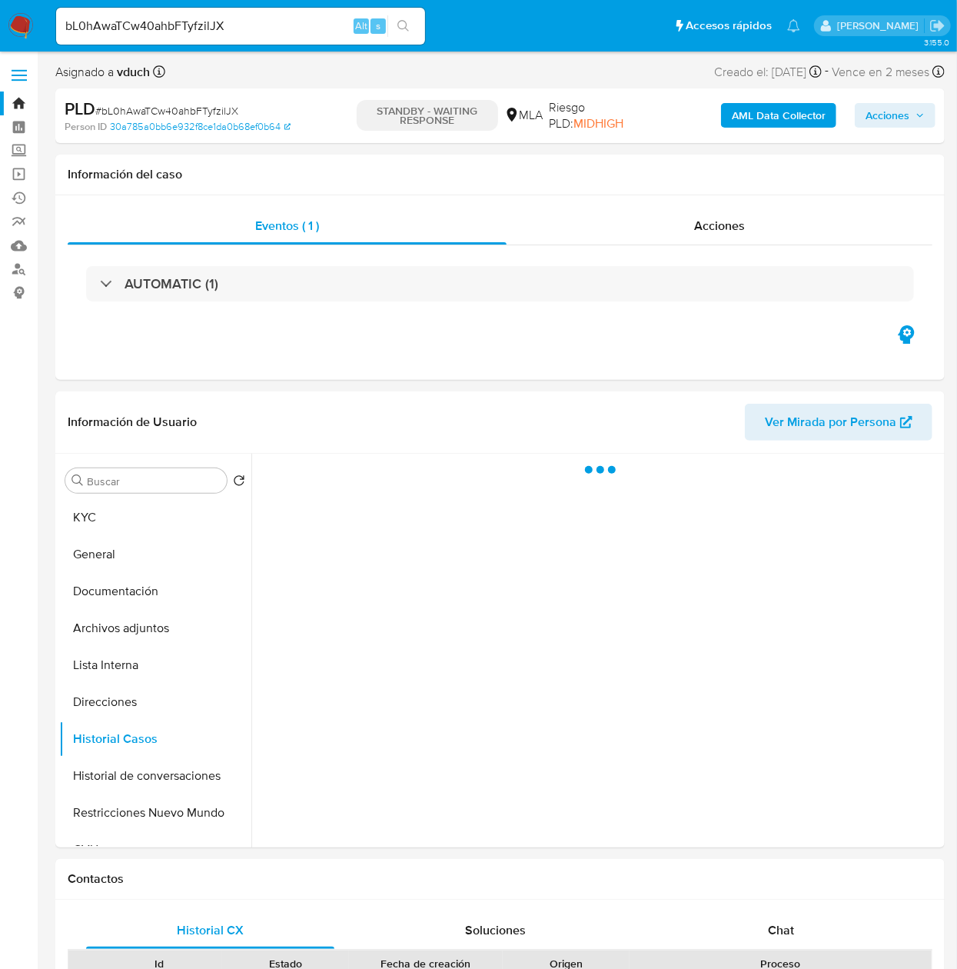
select select "10"
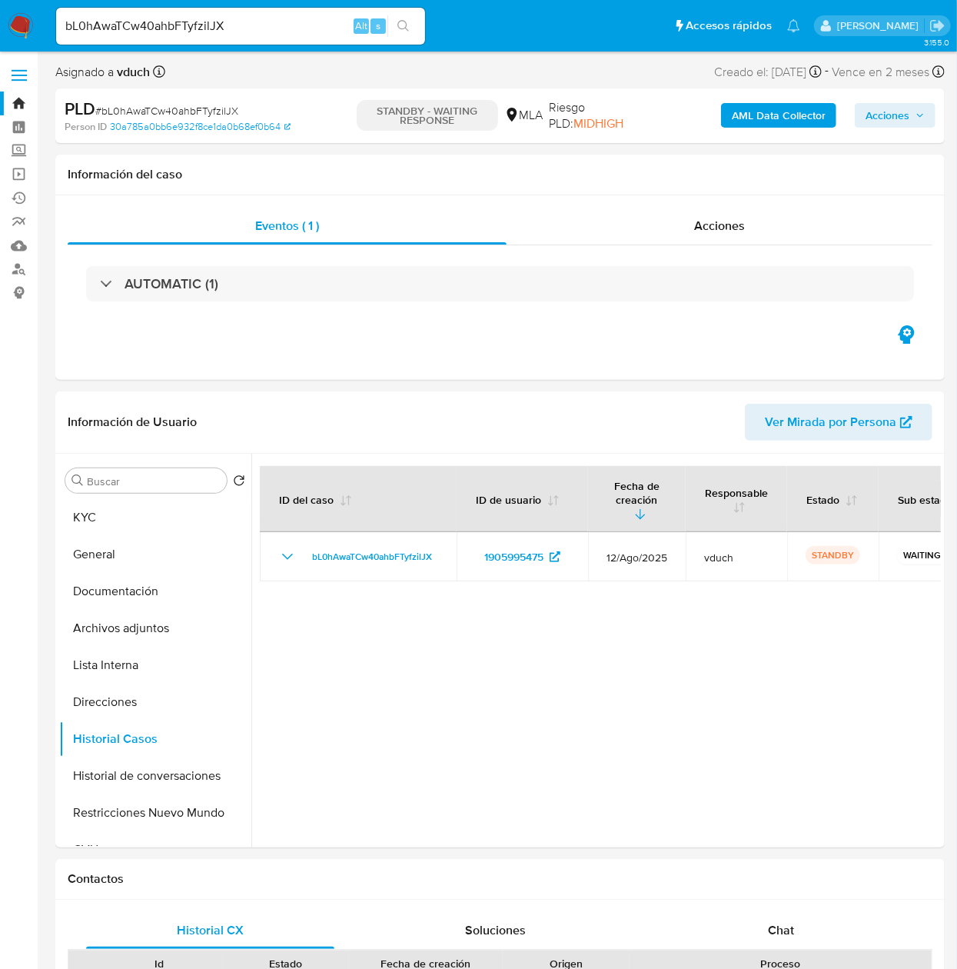
click at [321, 18] on input "bL0hAwaTCw40ahbFTyfzilJX" at bounding box center [240, 26] width 369 height 20
paste input "fFcevaq9dV5qTMTl4smVMc9c"
type input "fFcevaq9dV5qTMTl4smVMc9c"
click at [385, 26] on div "s" at bounding box center [378, 25] width 15 height 15
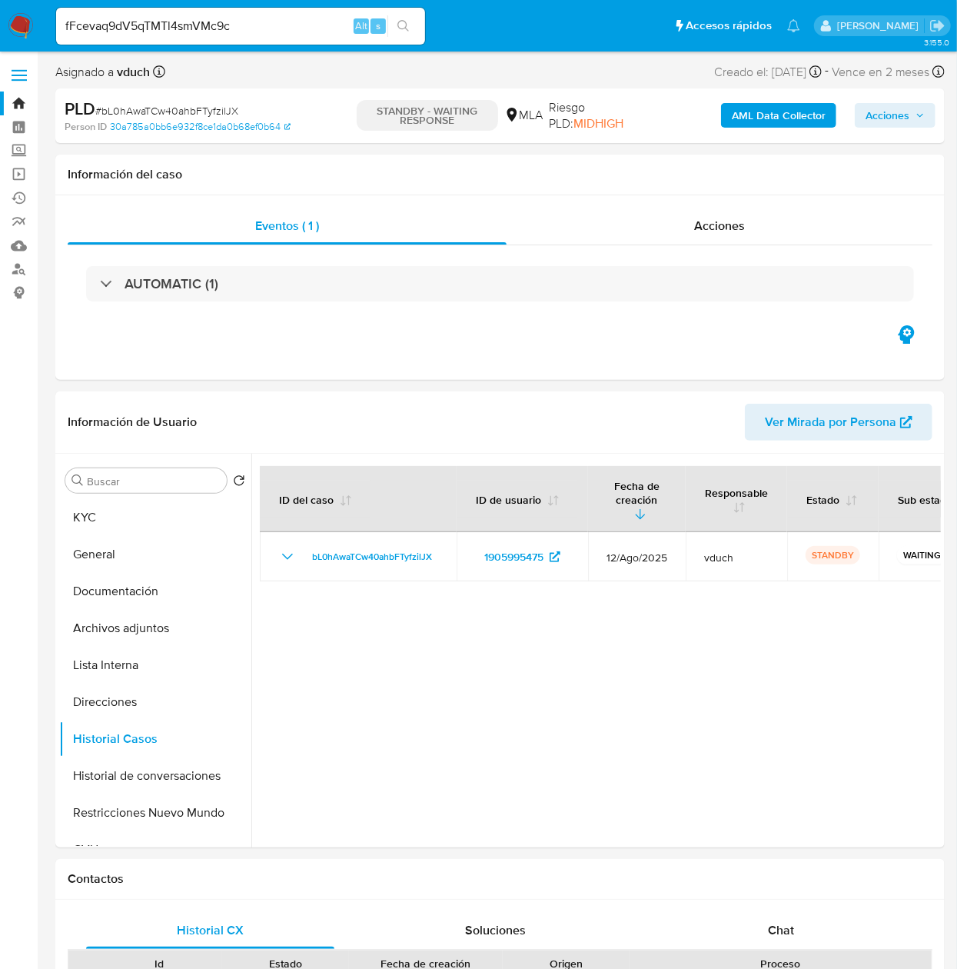
click at [398, 26] on icon "search-icon" at bounding box center [404, 26] width 12 height 12
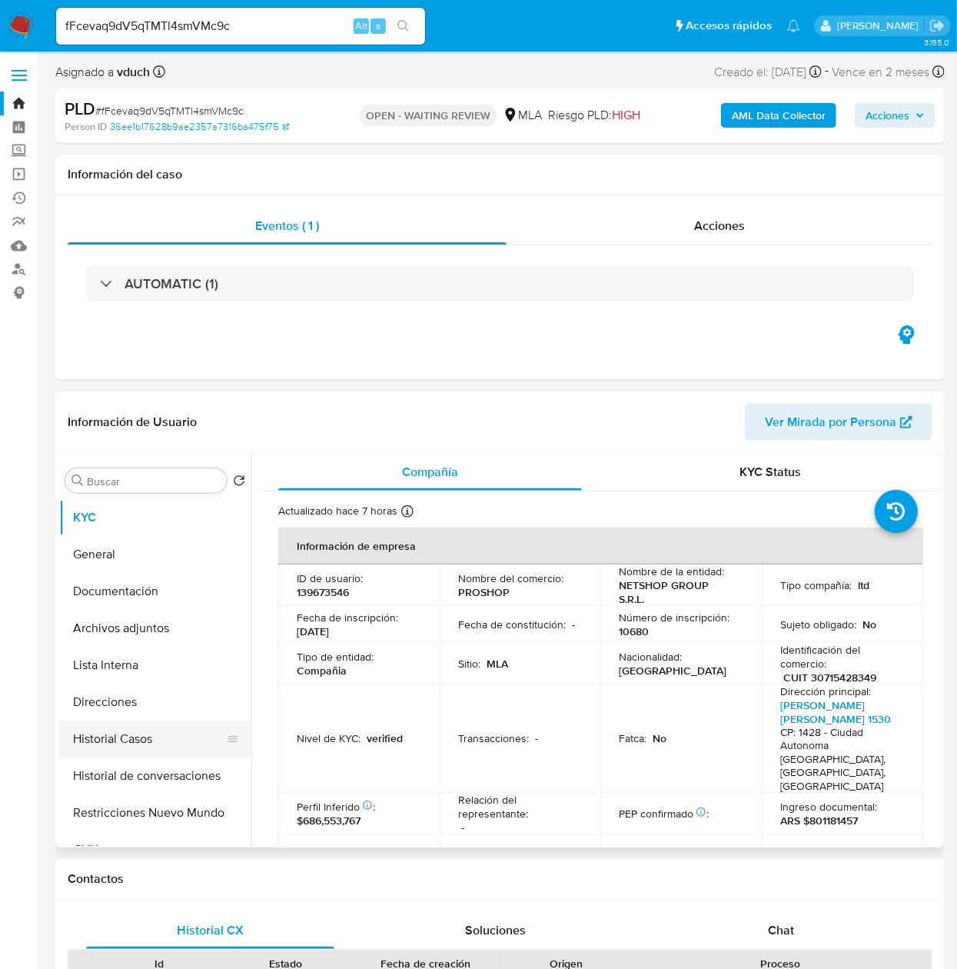
click at [139, 727] on button "Historial Casos" at bounding box center [149, 738] width 180 height 37
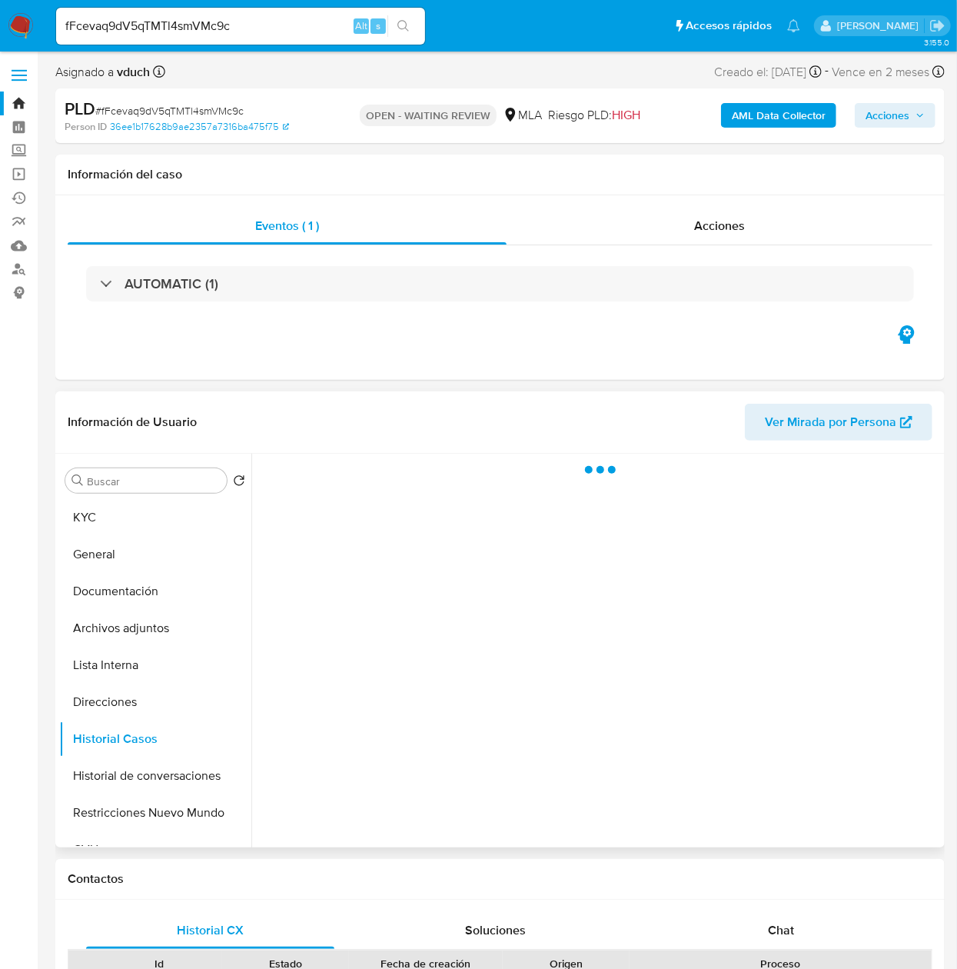
select select "10"
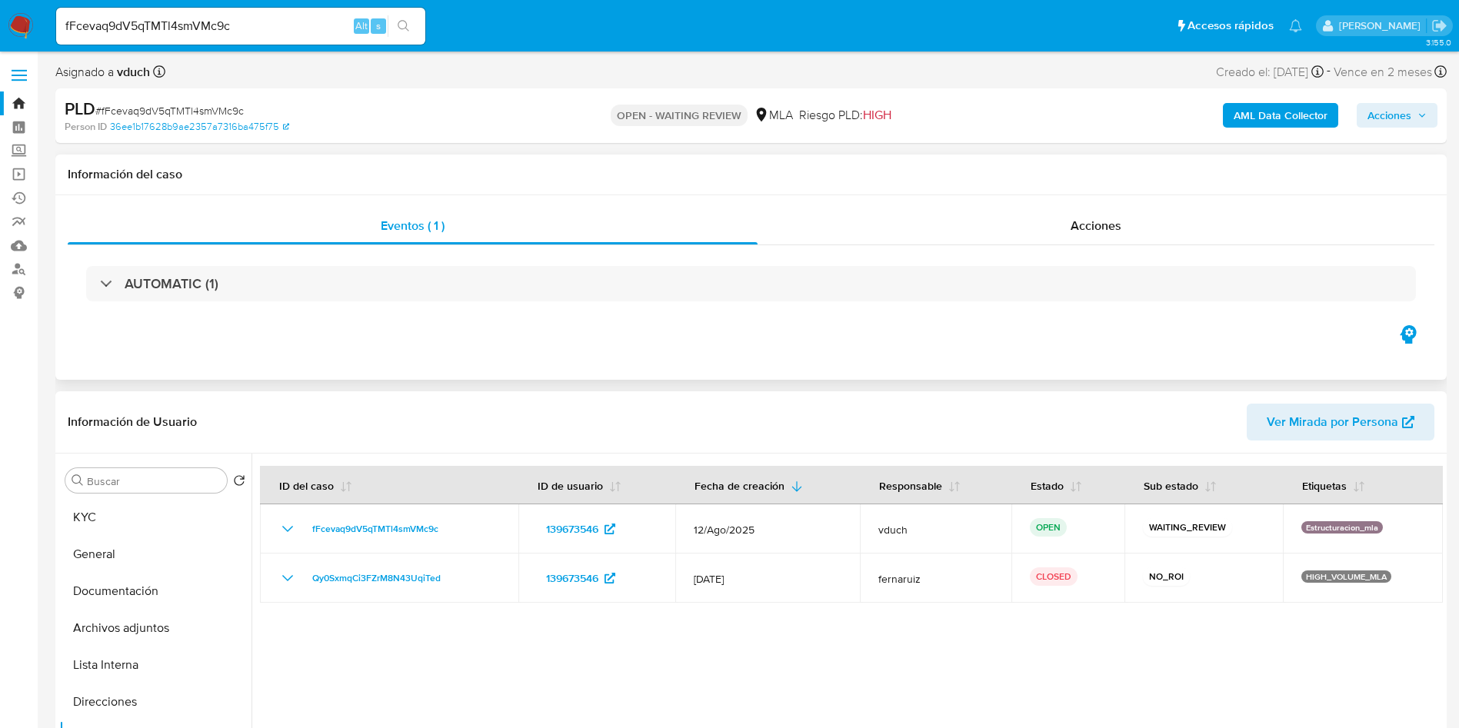
click at [750, 191] on div "Información del caso" at bounding box center [750, 175] width 1391 height 41
click at [889, 191] on div "Información del caso" at bounding box center [750, 175] width 1391 height 41
click at [300, 18] on input "fFcevaq9dV5qTMTl4smVMc9c" at bounding box center [240, 26] width 369 height 20
paste input "ry0eygJAScVuzn5SJln2RwKl"
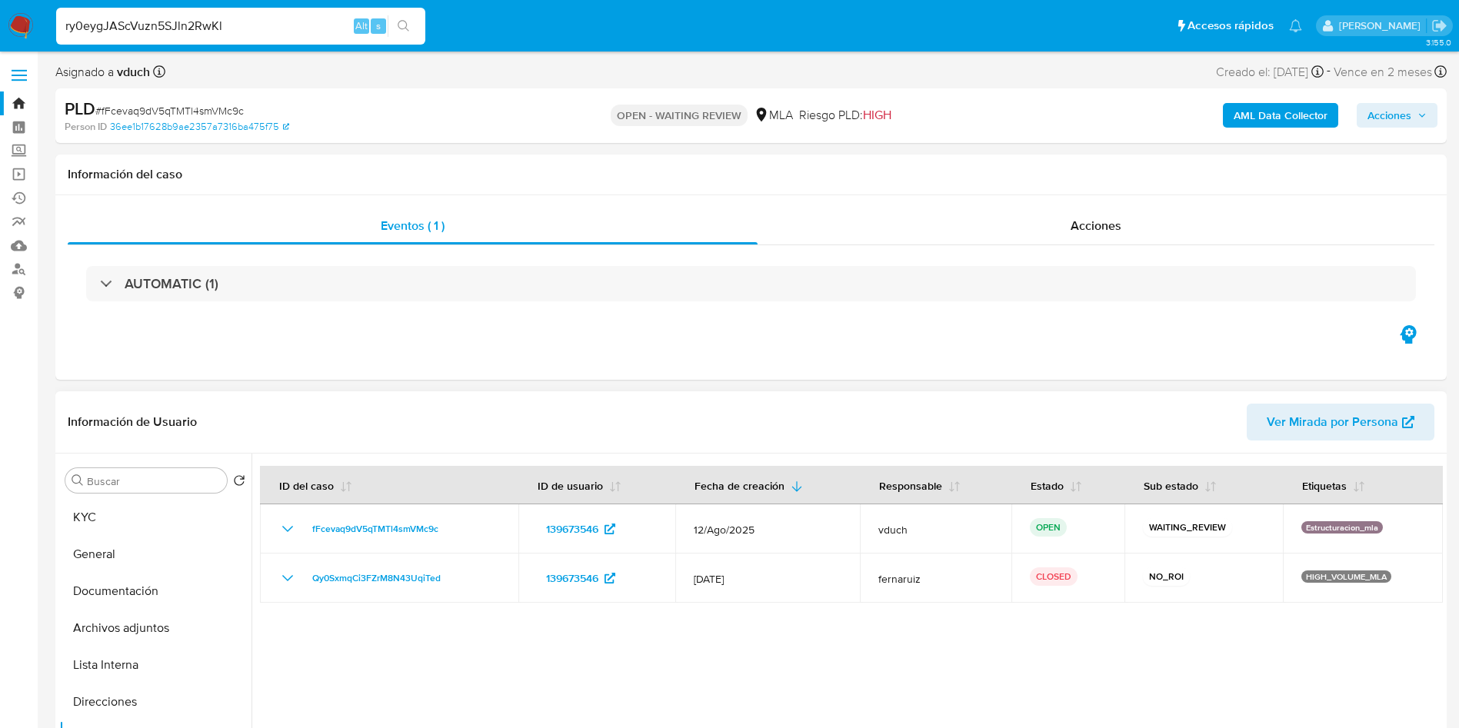
type input "ry0eygJAScVuzn5SJln2RwKl"
click at [401, 26] on icon "search-icon" at bounding box center [404, 26] width 12 height 12
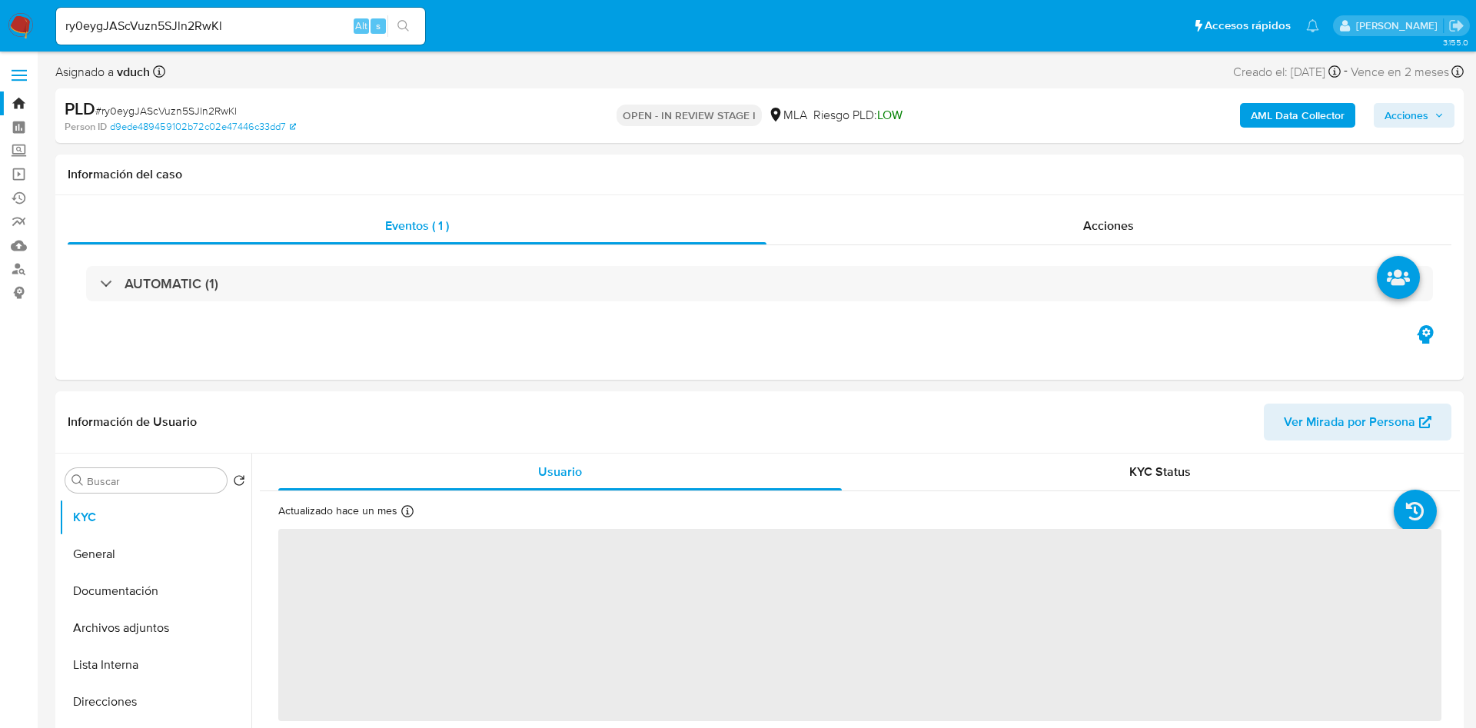
select select "10"
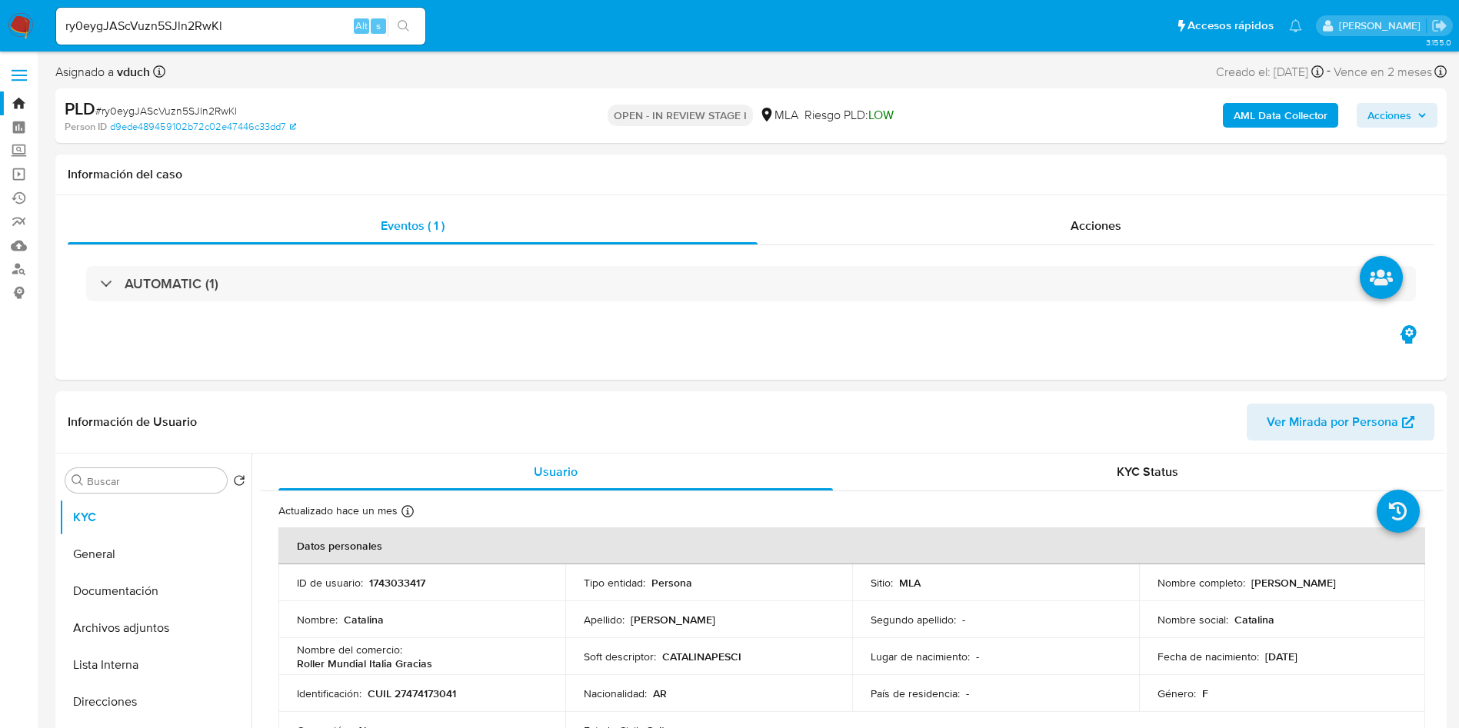
click at [547, 114] on div "OPEN - IN REVIEW STAGE I MLA Riesgo PLD: LOW" at bounding box center [751, 116] width 454 height 36
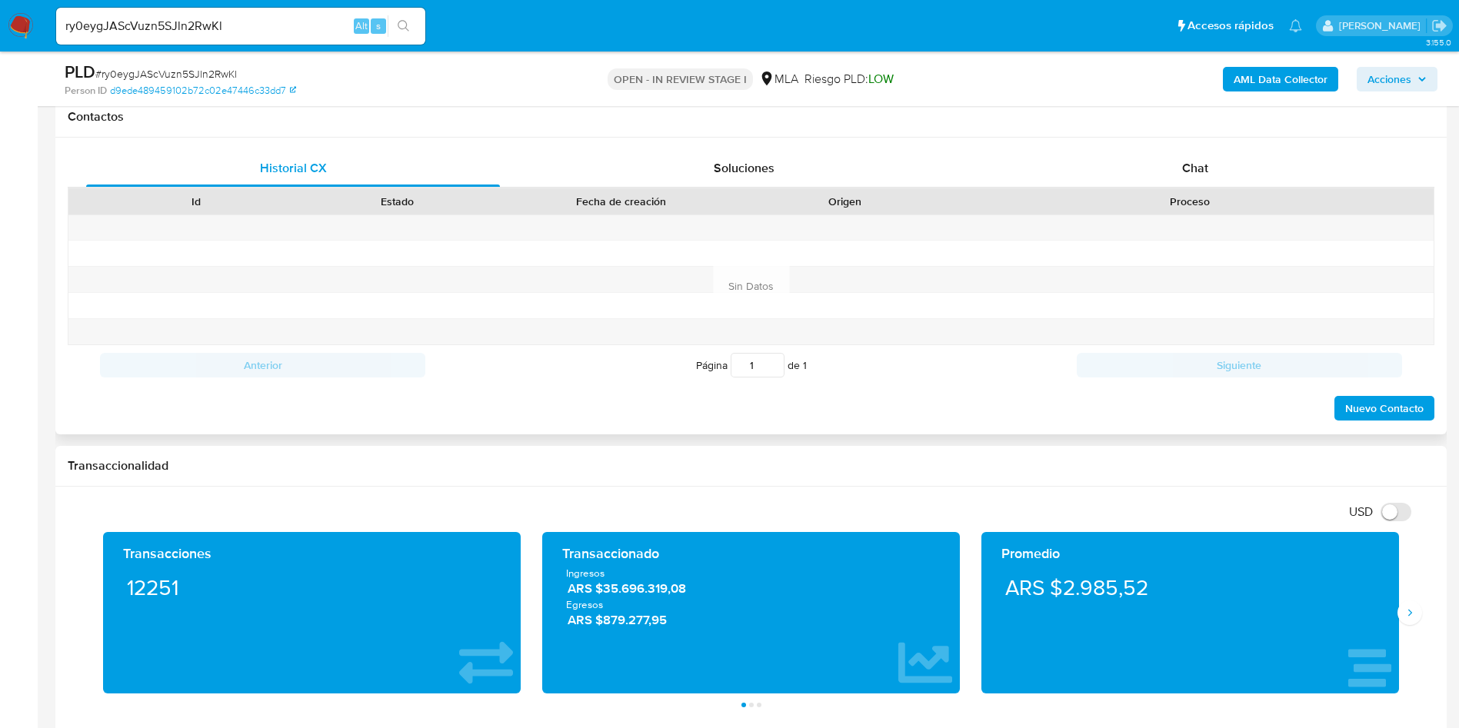
scroll to position [577, 0]
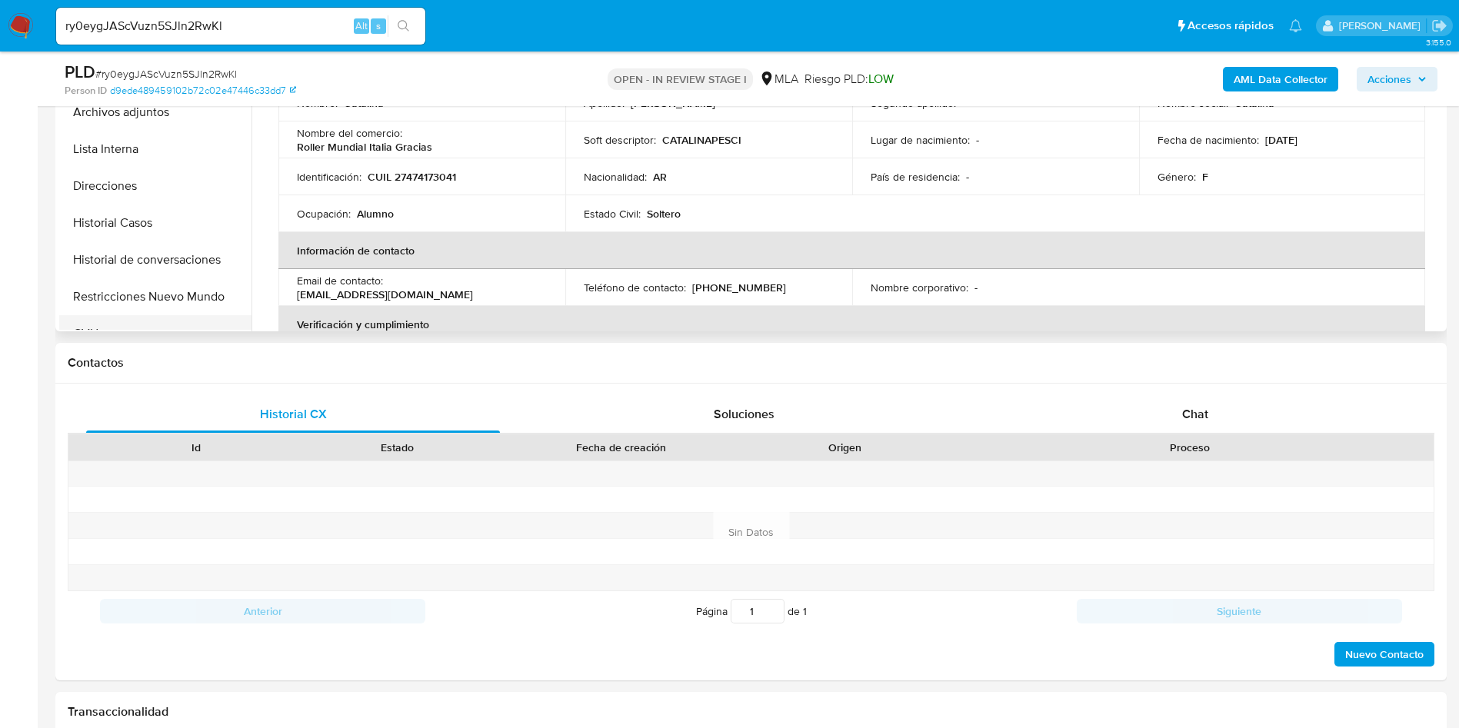
click at [111, 317] on button "CVU" at bounding box center [149, 333] width 180 height 37
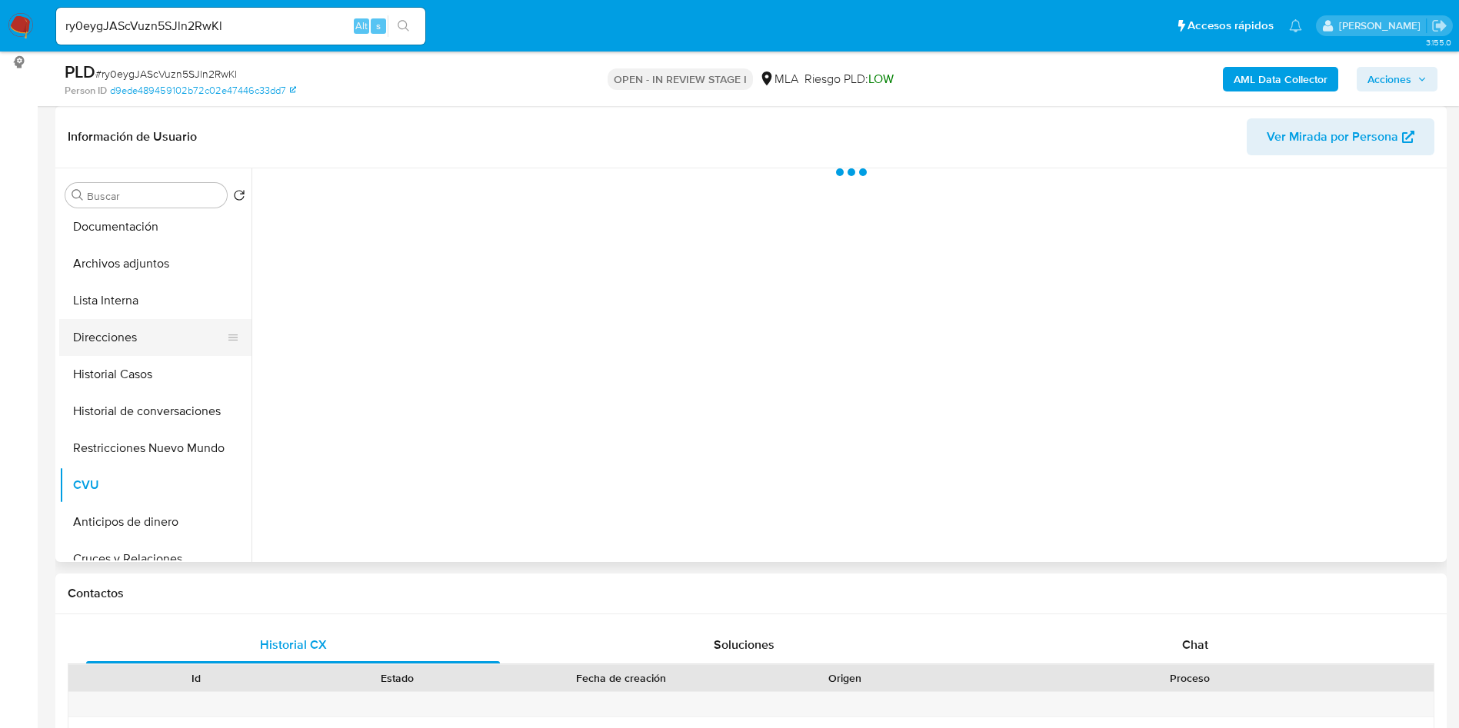
scroll to position [115, 0]
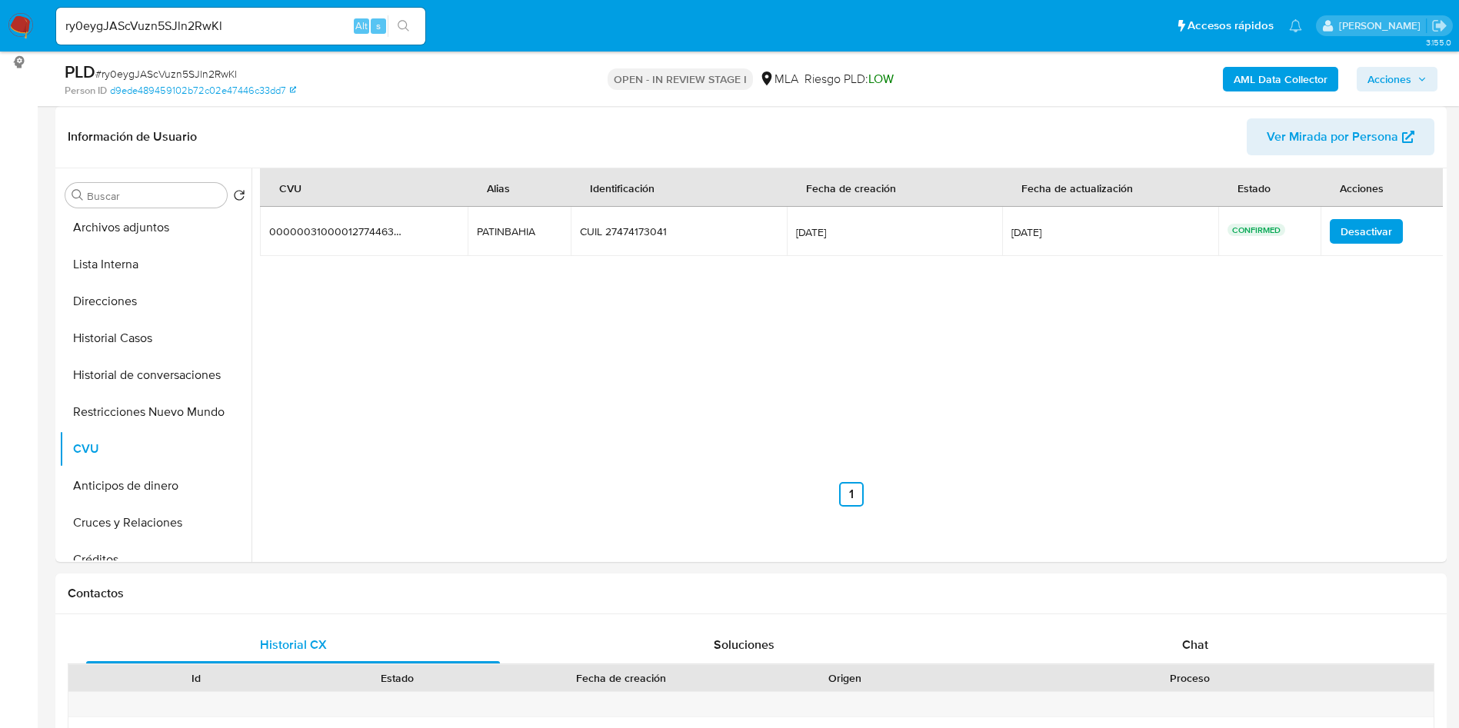
click at [320, 24] on input "ry0eygJAScVuzn5SJln2RwKl" at bounding box center [240, 26] width 369 height 20
paste input "qiUFGXukw6E8TgzSen4Upd1u"
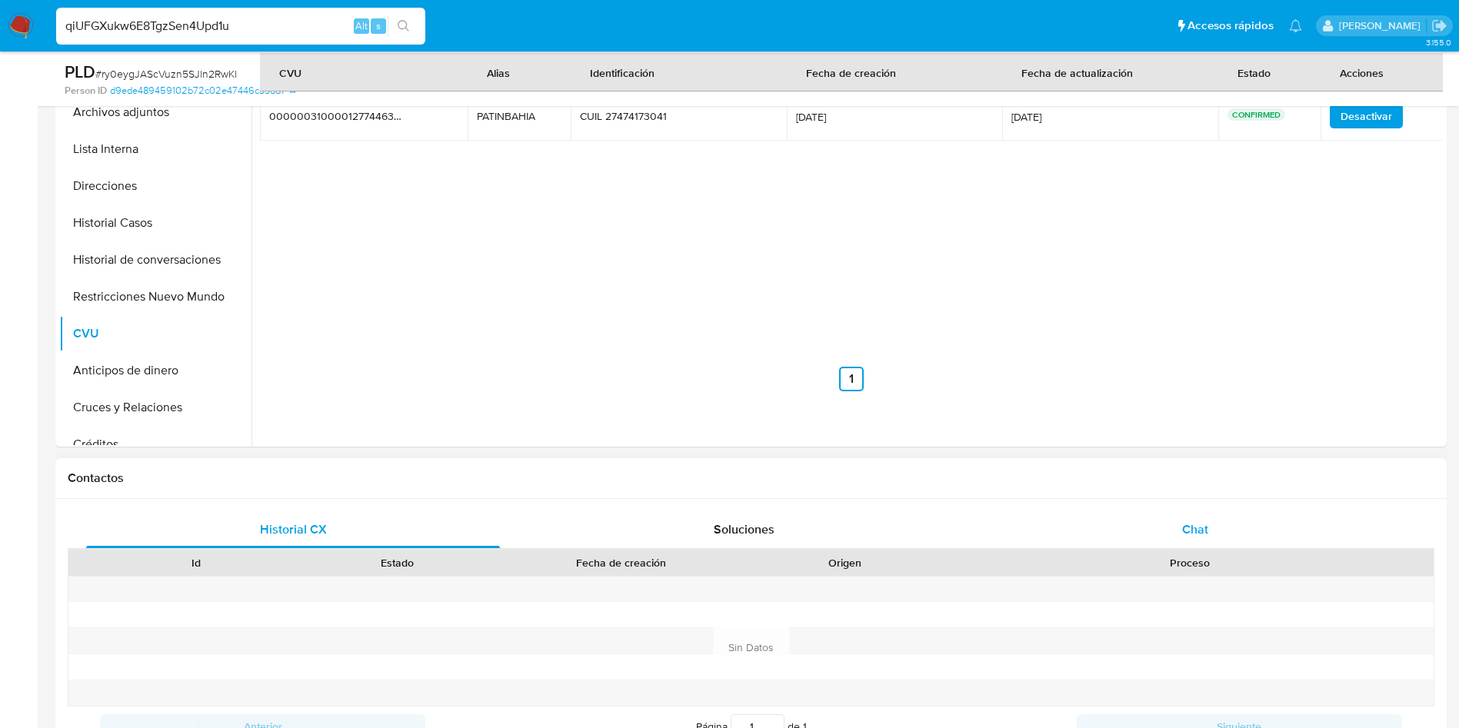
type input "qiUFGXukw6E8TgzSen4Upd1u"
click at [1232, 534] on div "Chat" at bounding box center [1195, 529] width 414 height 37
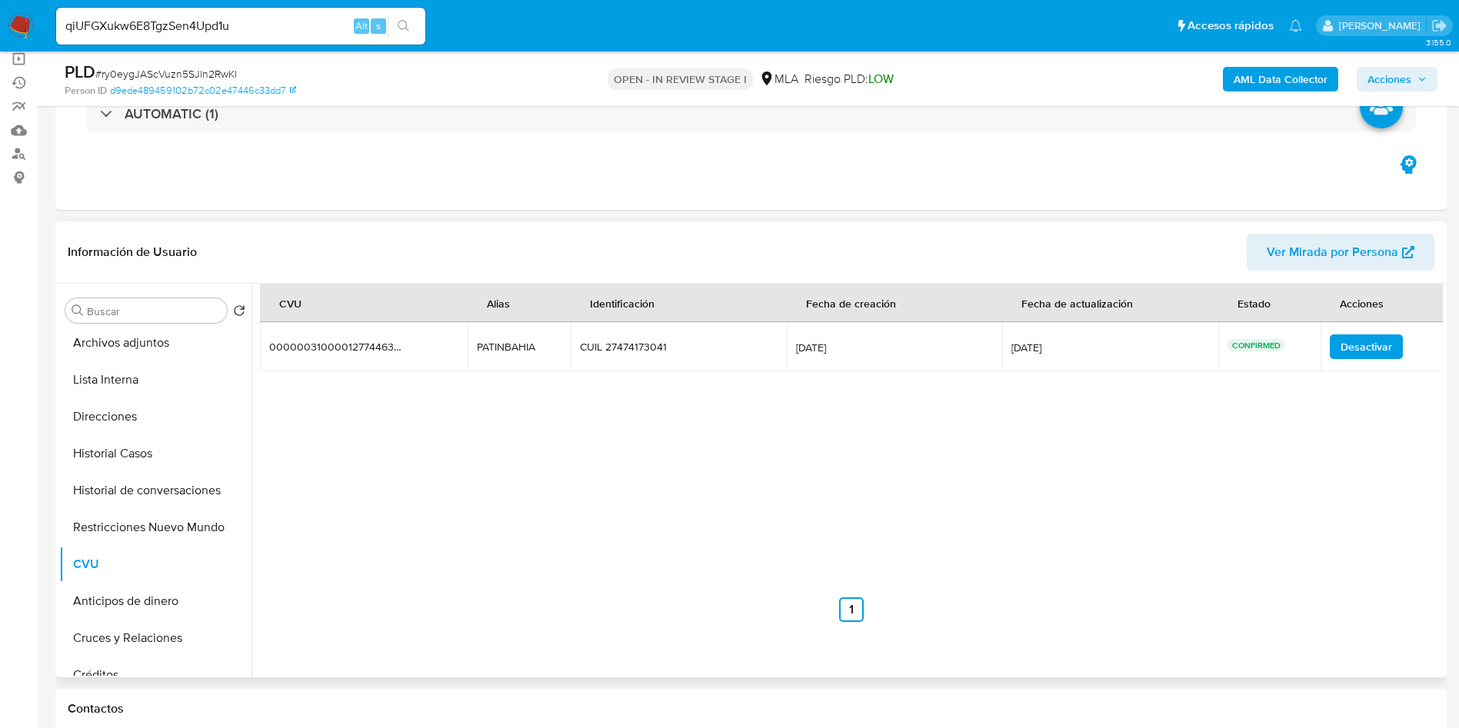
scroll to position [0, 0]
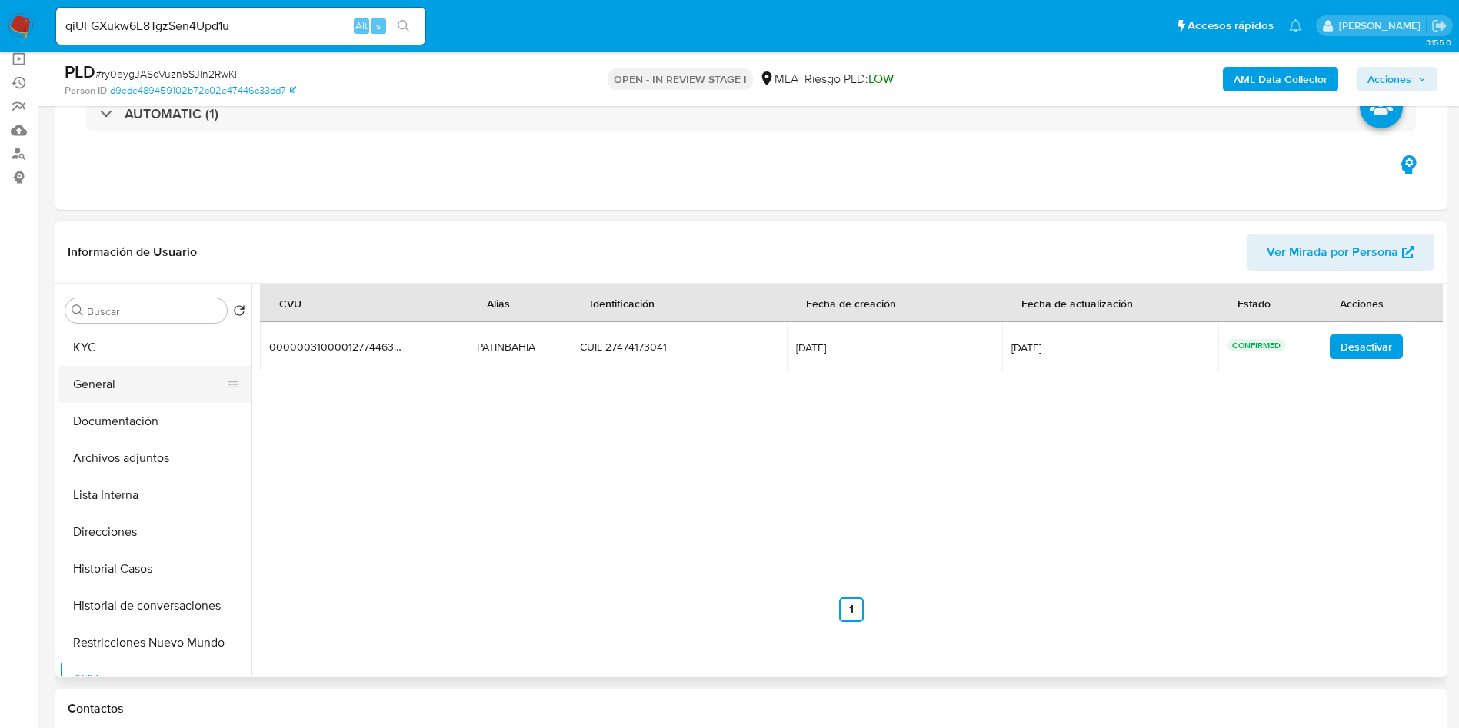
click at [178, 352] on button "KYC" at bounding box center [155, 347] width 192 height 37
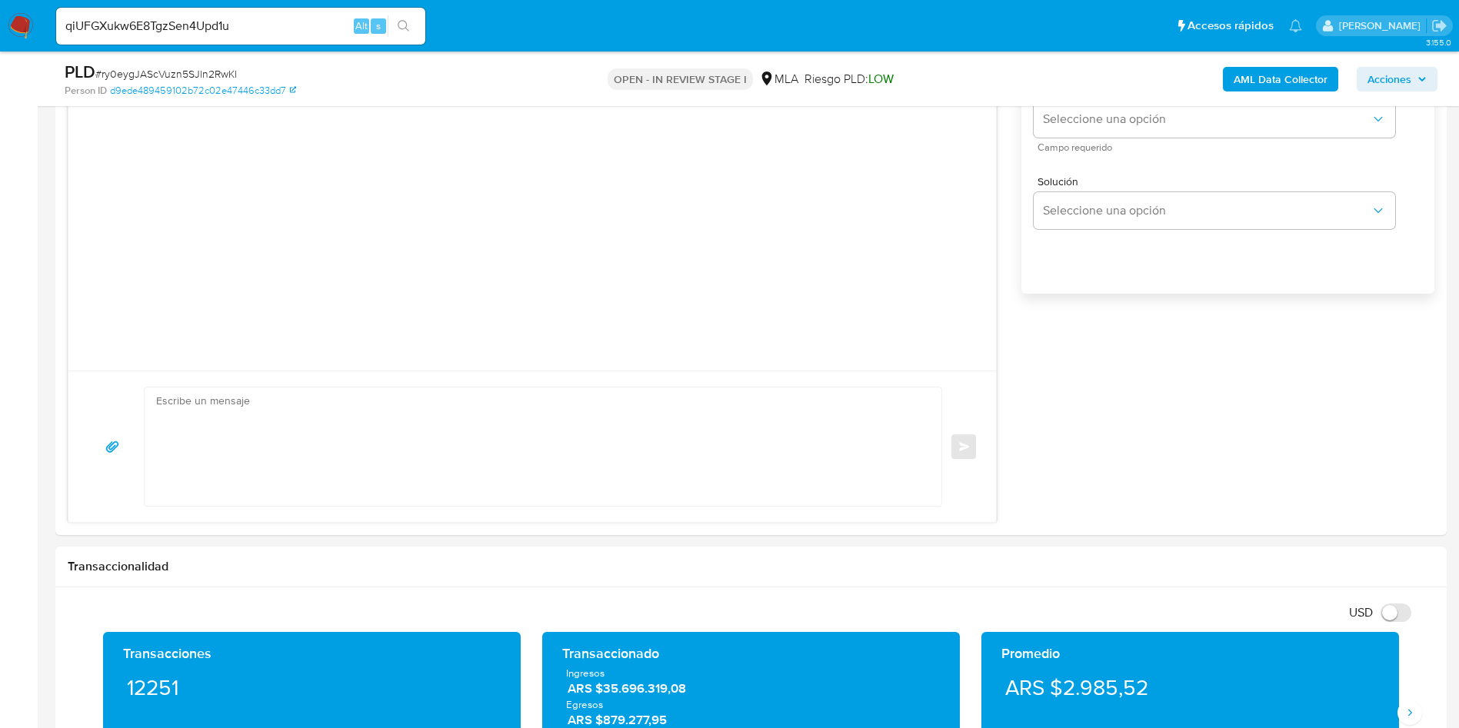
scroll to position [1153, 0]
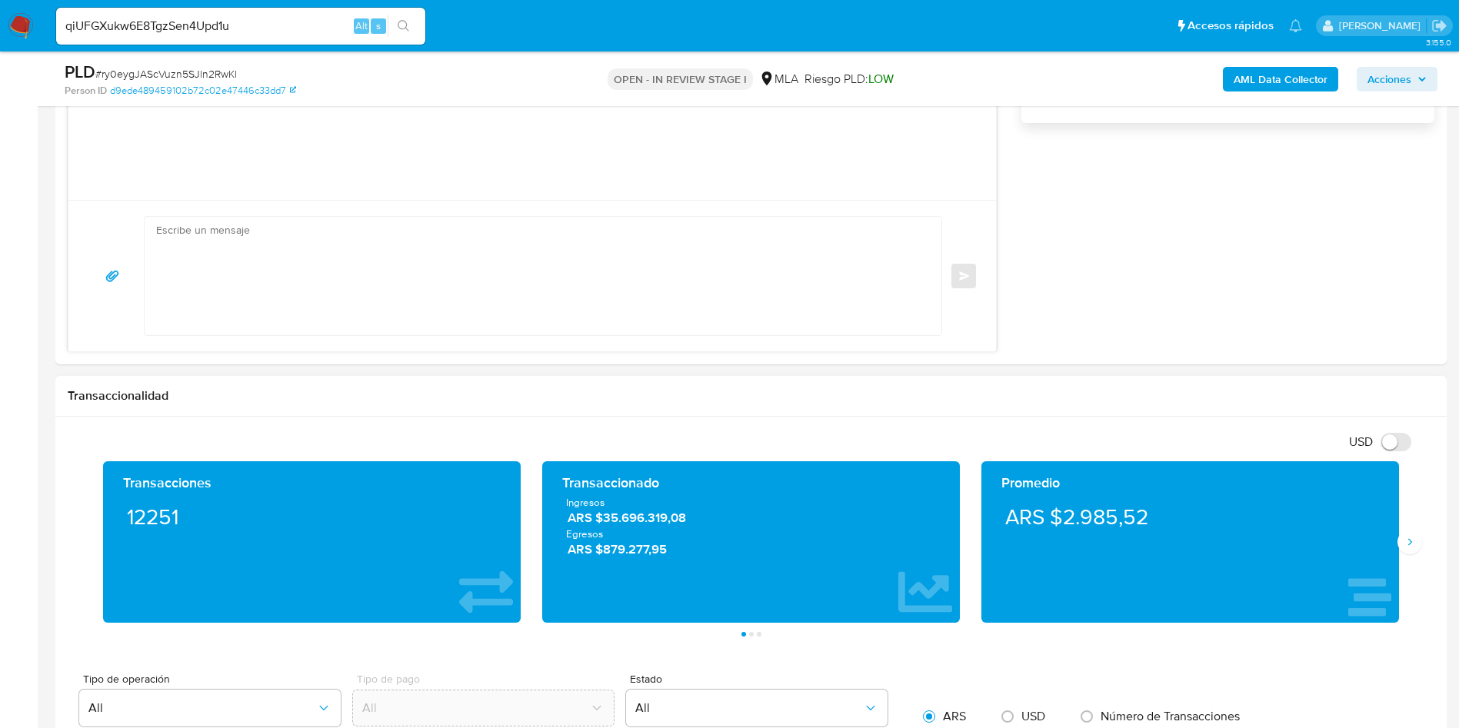
drag, startPoint x: 1187, startPoint y: 388, endPoint x: 1215, endPoint y: 413, distance: 37.6
click at [1187, 388] on h1 "Transaccionalidad" at bounding box center [751, 395] width 1366 height 15
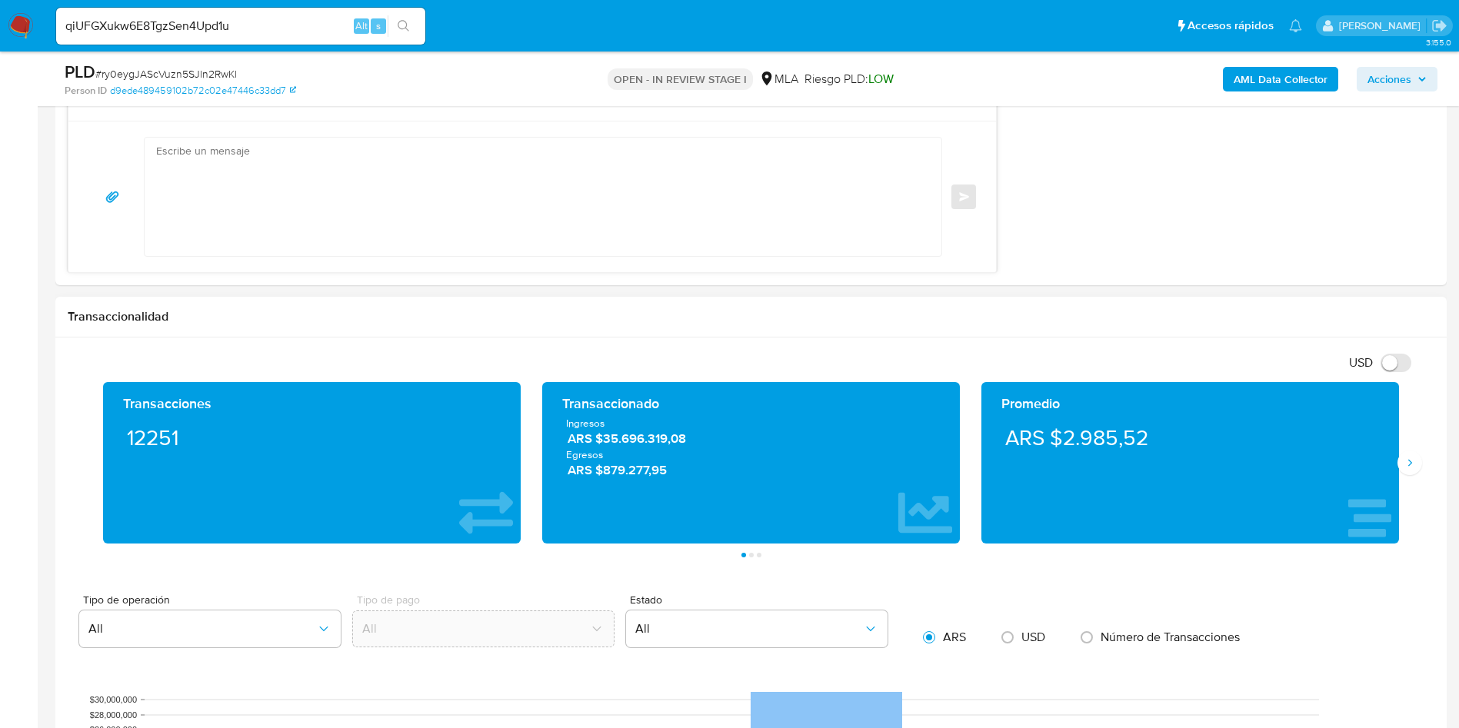
scroll to position [1269, 0]
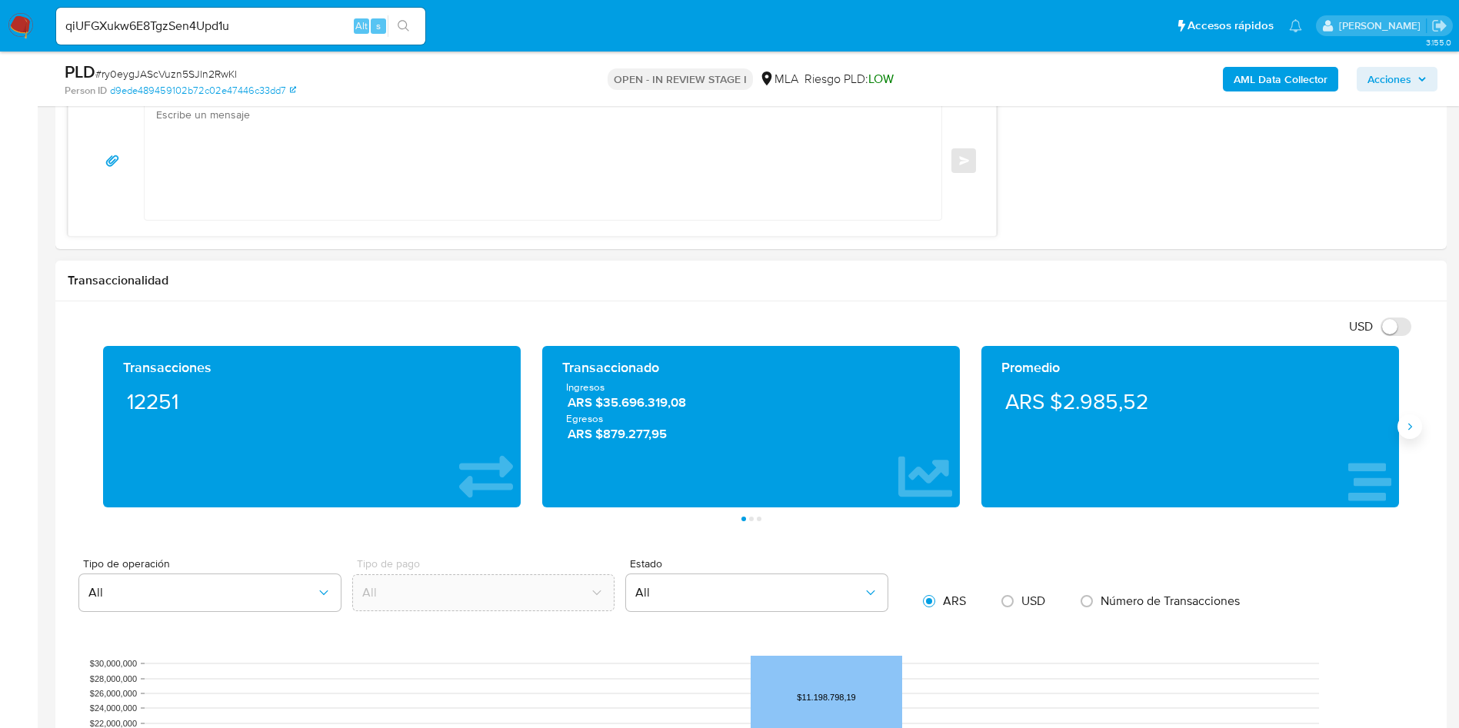
click at [1406, 427] on icon "Siguiente" at bounding box center [1409, 427] width 12 height 12
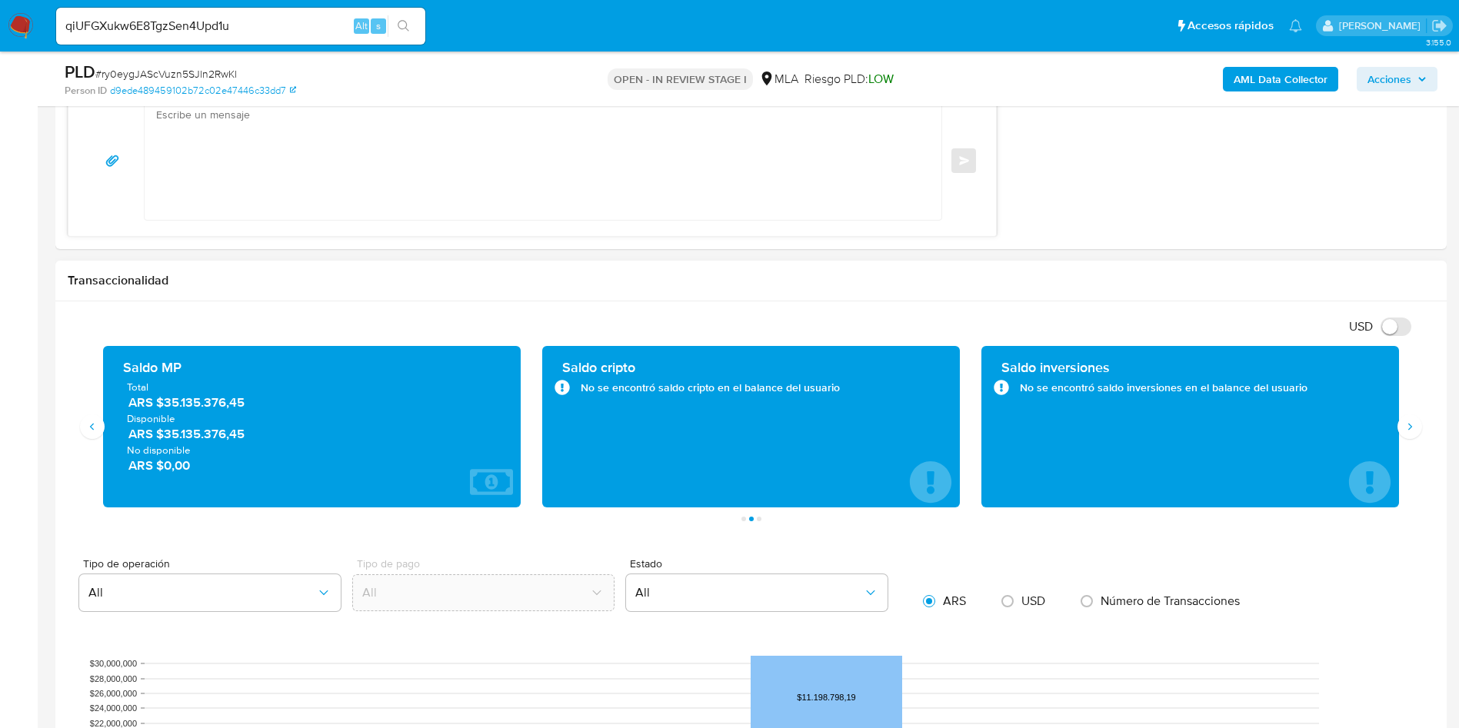
click at [101, 439] on div "Saldo MP Total ARS $35.135.376,45 Disponible ARS $35.135.376,45 No disponible A…" at bounding box center [311, 426] width 439 height 161
click at [98, 423] on icon "Anterior" at bounding box center [92, 427] width 12 height 12
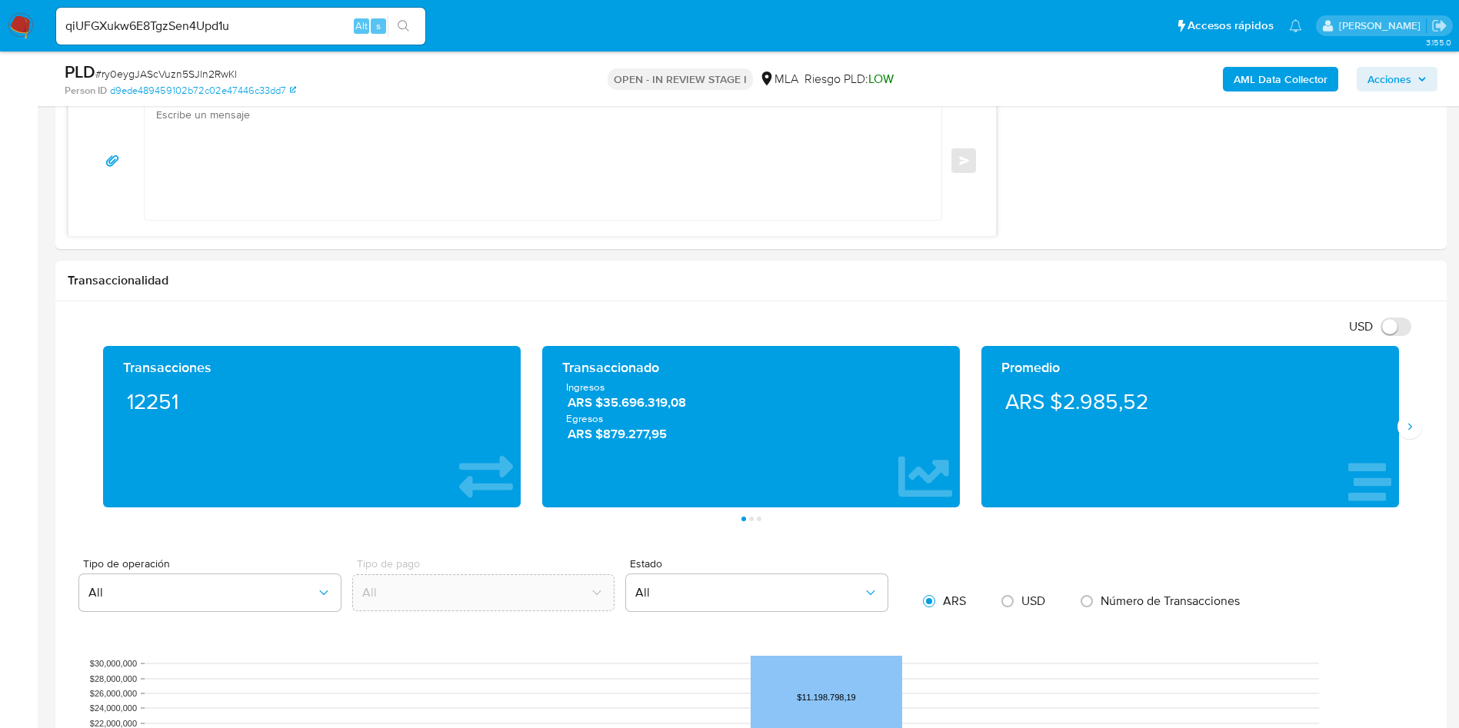
drag, startPoint x: 78, startPoint y: 410, endPoint x: 5, endPoint y: 401, distance: 73.5
click at [5, 401] on section "Bandeja Tablero Screening Búsqueda en Listas Watchlist Herramientas Operaciones…" at bounding box center [729, 498] width 1459 height 3534
click at [700, 376] on div "Transaccionado" at bounding box center [751, 367] width 378 height 18
click at [1416, 428] on button "Siguiente" at bounding box center [1409, 426] width 25 height 25
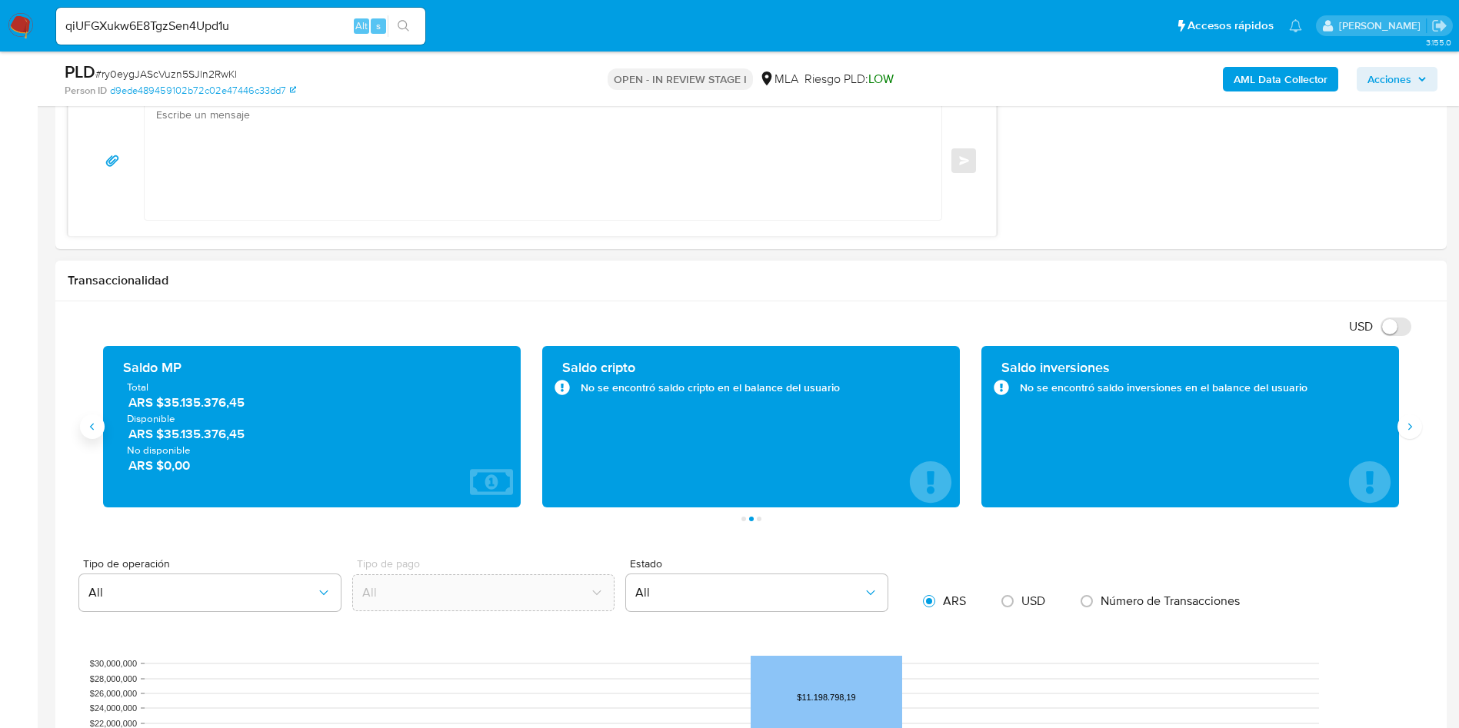
click at [100, 424] on button "Anterior" at bounding box center [92, 426] width 25 height 25
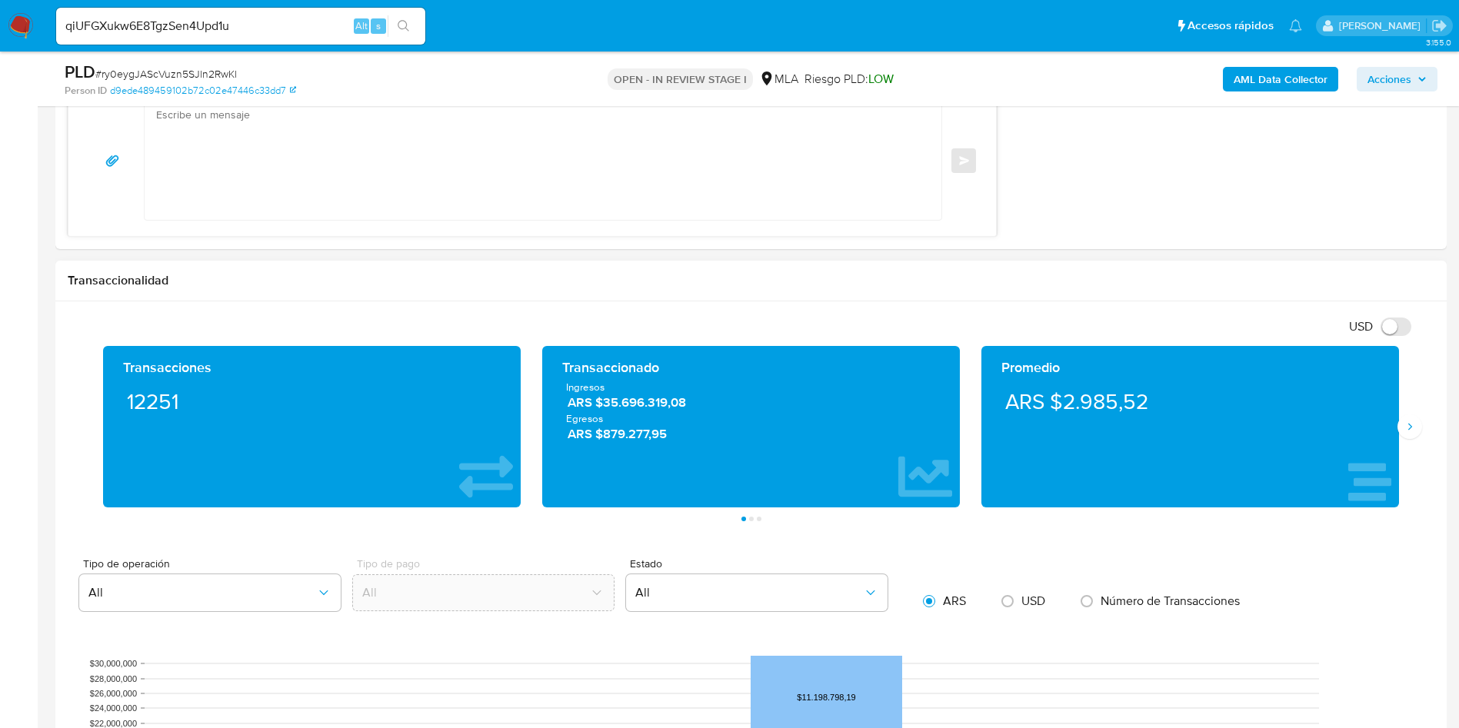
click at [75, 414] on div "Transacciones 12251 Transaccionado Ingresos ARS $35.696.319,08 Egresos ARS $879…" at bounding box center [751, 433] width 1366 height 175
drag, startPoint x: 83, startPoint y: 399, endPoint x: 215, endPoint y: 458, distance: 144.9
click at [212, 462] on div "Transacciones 12251 Transaccionado Ingresos ARS $35.696.319,08 Egresos ARS $879…" at bounding box center [751, 433] width 1366 height 175
click at [89, 382] on div "Transacciones 12251 Transaccionado Ingresos ARS $35.696.319,08 Egresos ARS $879…" at bounding box center [751, 433] width 1366 height 175
click at [79, 421] on div "Transacciones 12251 Transaccionado Ingresos ARS $35.696.319,08 Egresos ARS $879…" at bounding box center [751, 433] width 1366 height 175
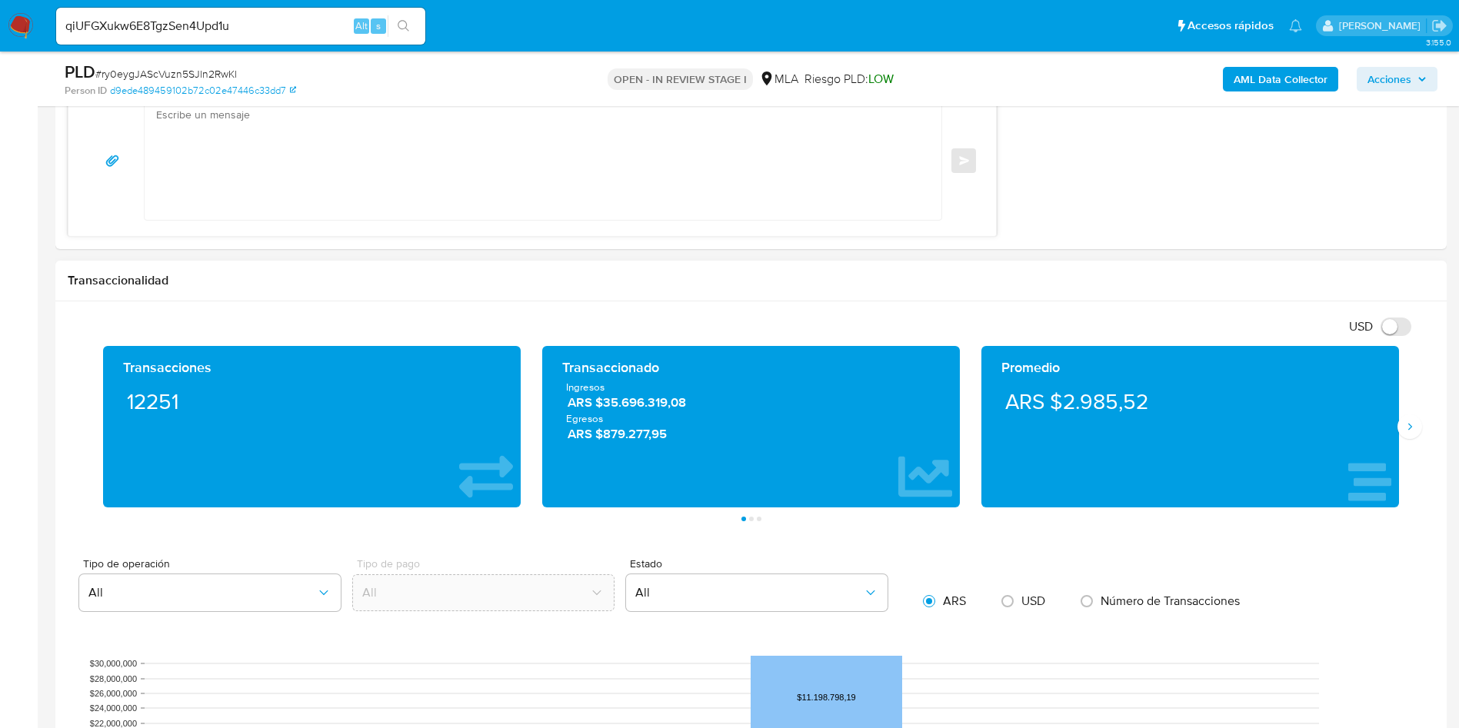
click at [108, 438] on div "Transacciones 12251" at bounding box center [312, 426] width 418 height 161
click at [173, 431] on div "Transacciones 12251" at bounding box center [311, 426] width 393 height 137
click at [1413, 430] on icon "Siguiente" at bounding box center [1409, 427] width 12 height 12
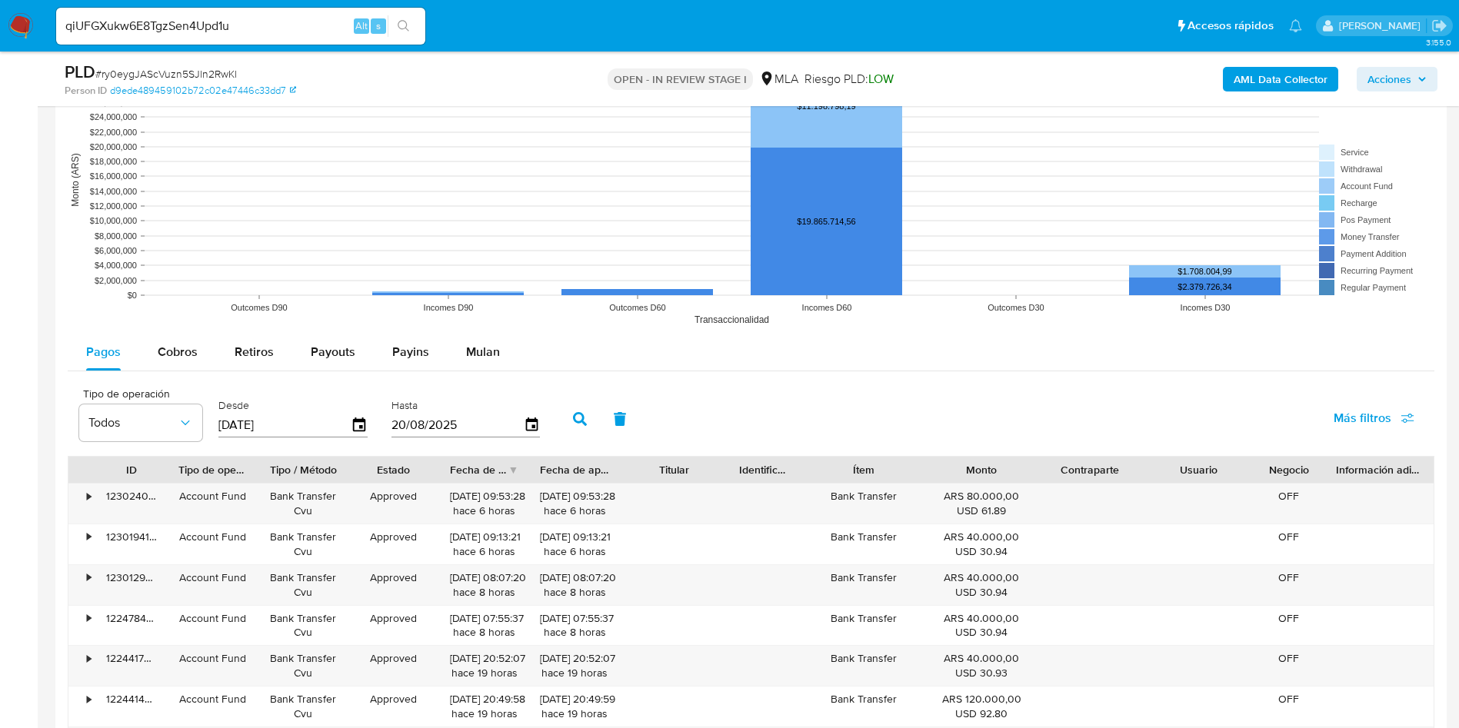
scroll to position [1499, 0]
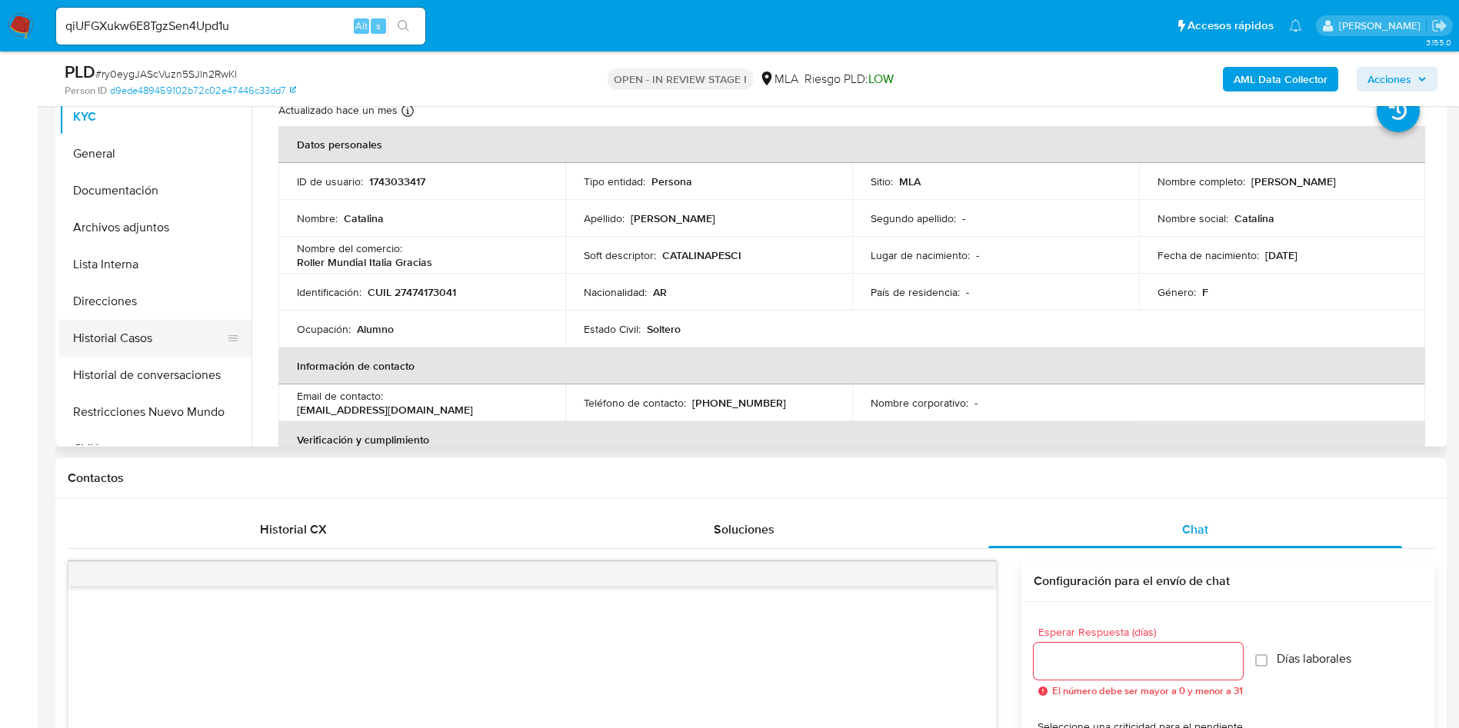
click at [133, 351] on button "Historial Casos" at bounding box center [149, 338] width 180 height 37
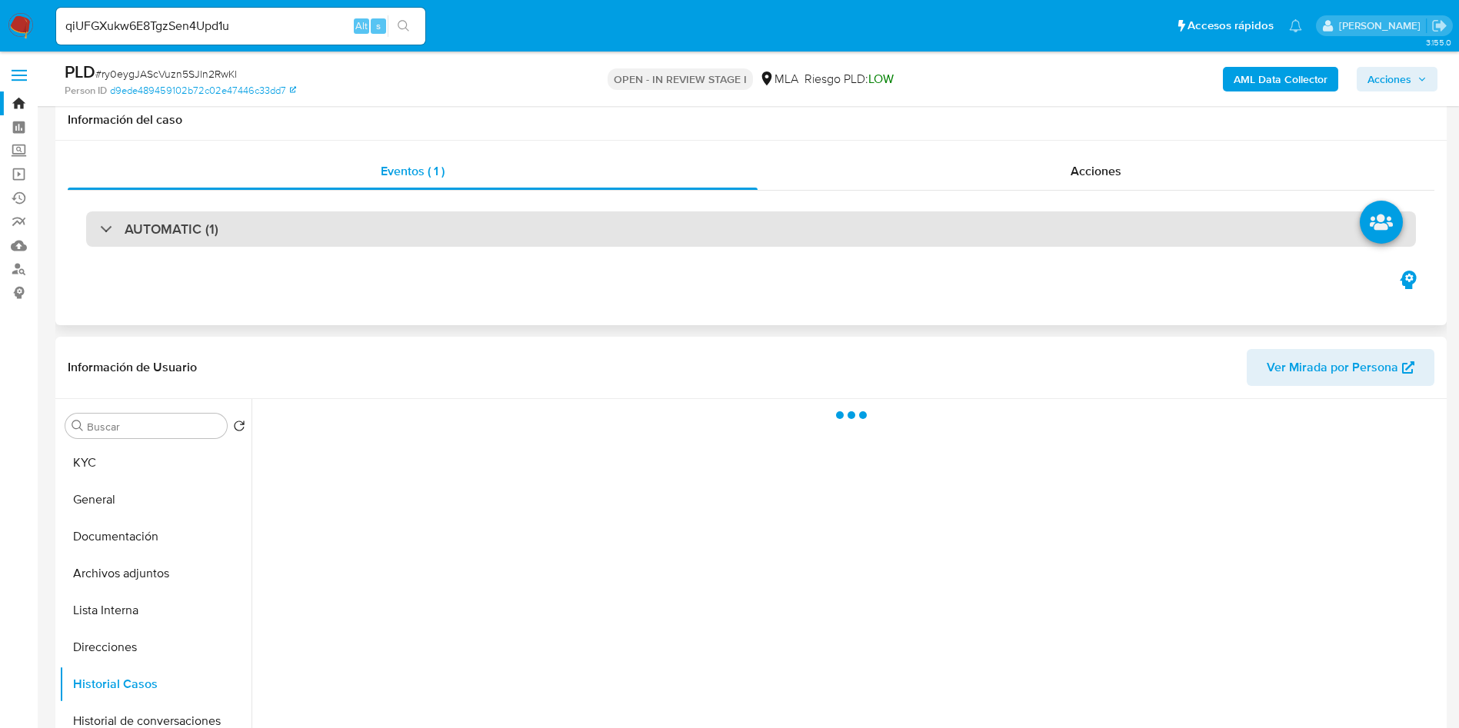
scroll to position [115, 0]
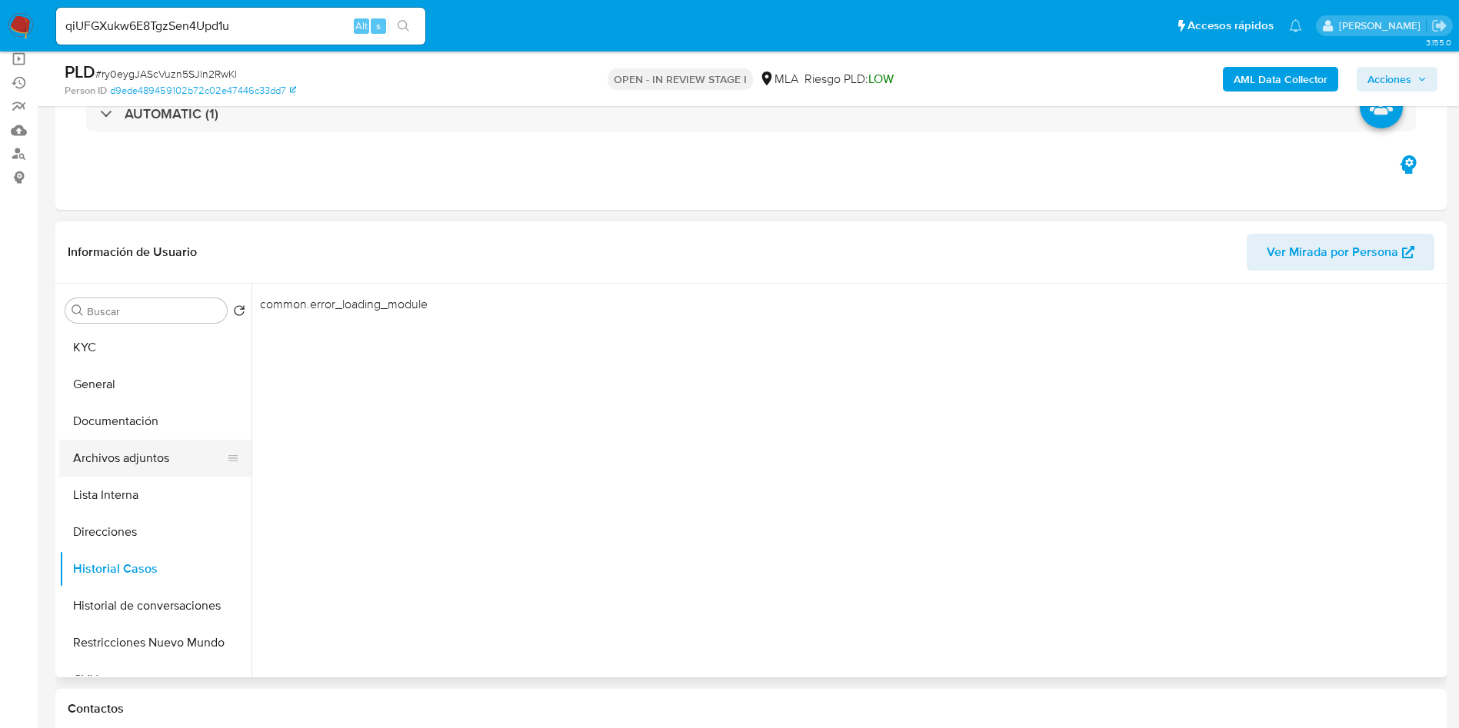
click at [183, 473] on button "Archivos adjuntos" at bounding box center [149, 458] width 180 height 37
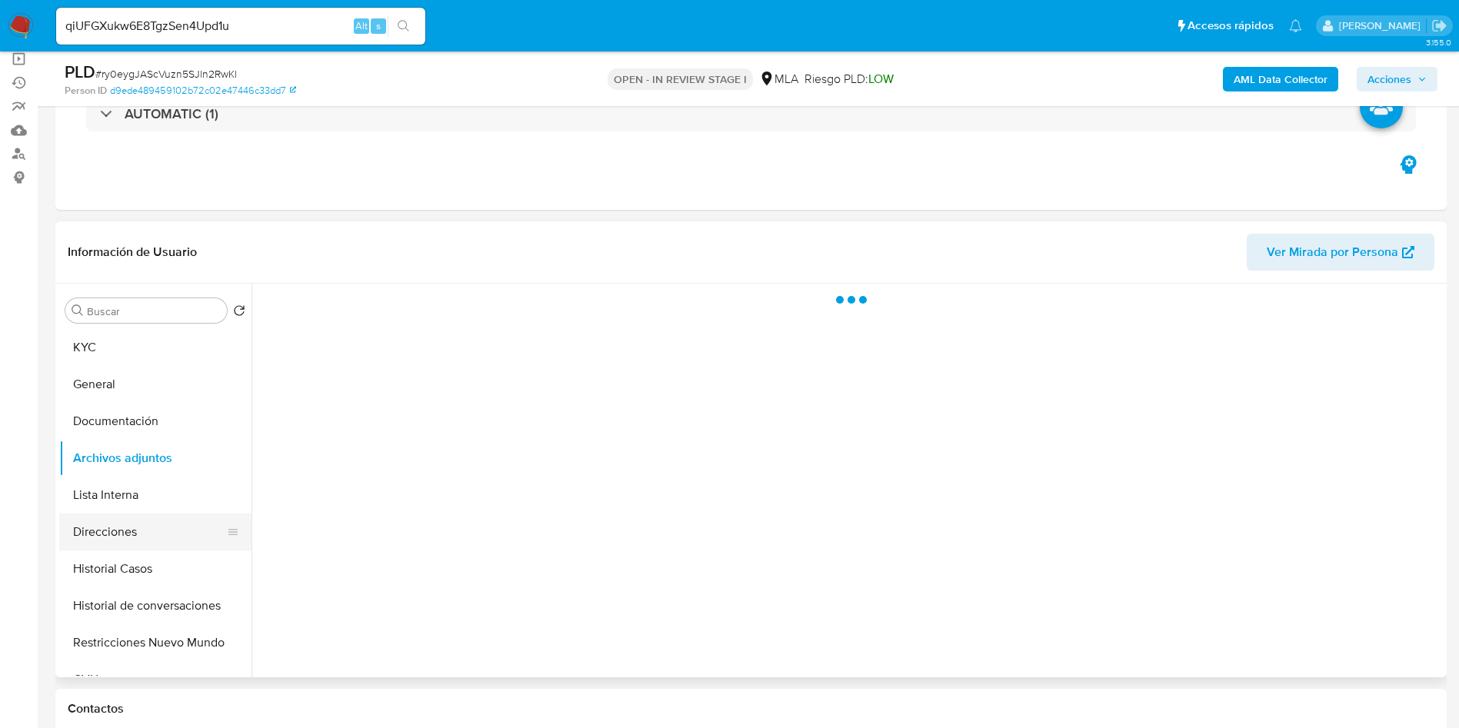
click at [171, 542] on button "Direcciones" at bounding box center [149, 532] width 180 height 37
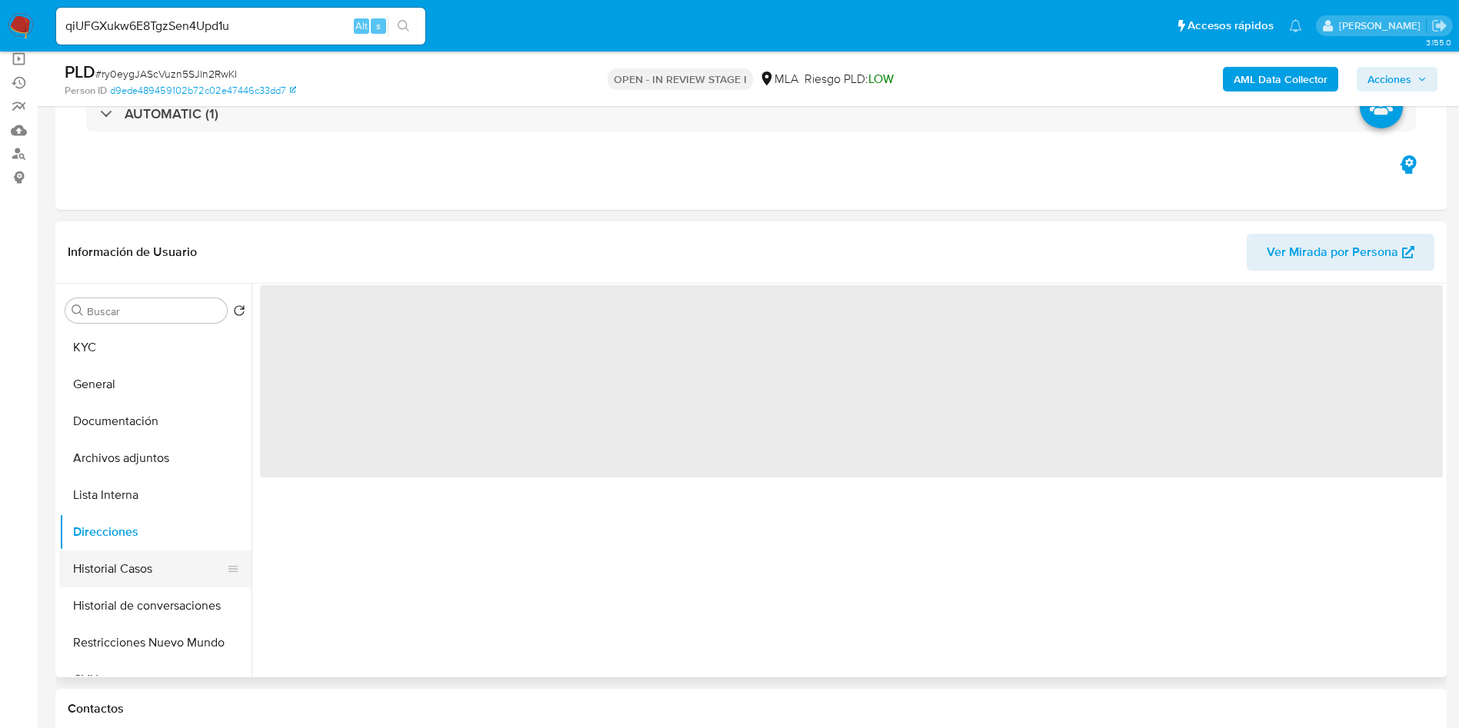
click at [174, 567] on button "Historial Casos" at bounding box center [149, 569] width 180 height 37
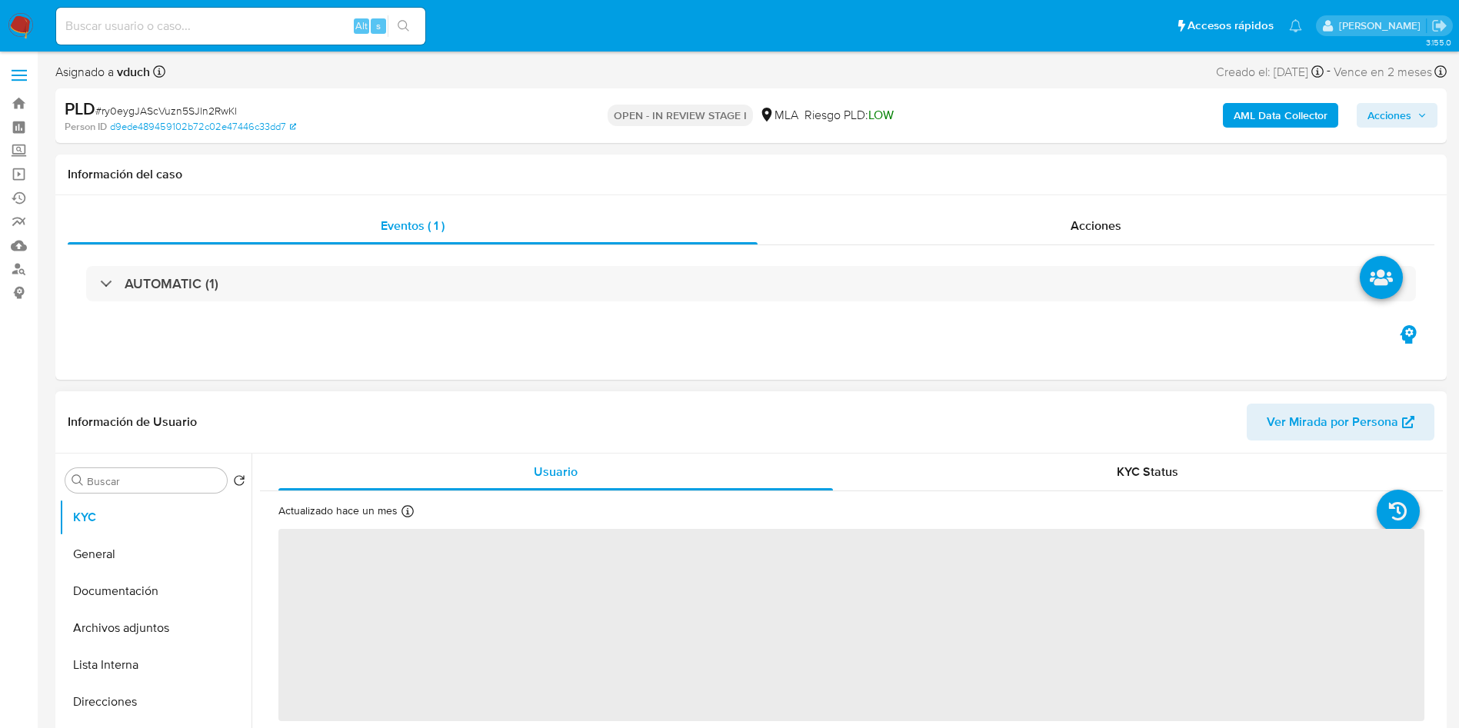
select select "10"
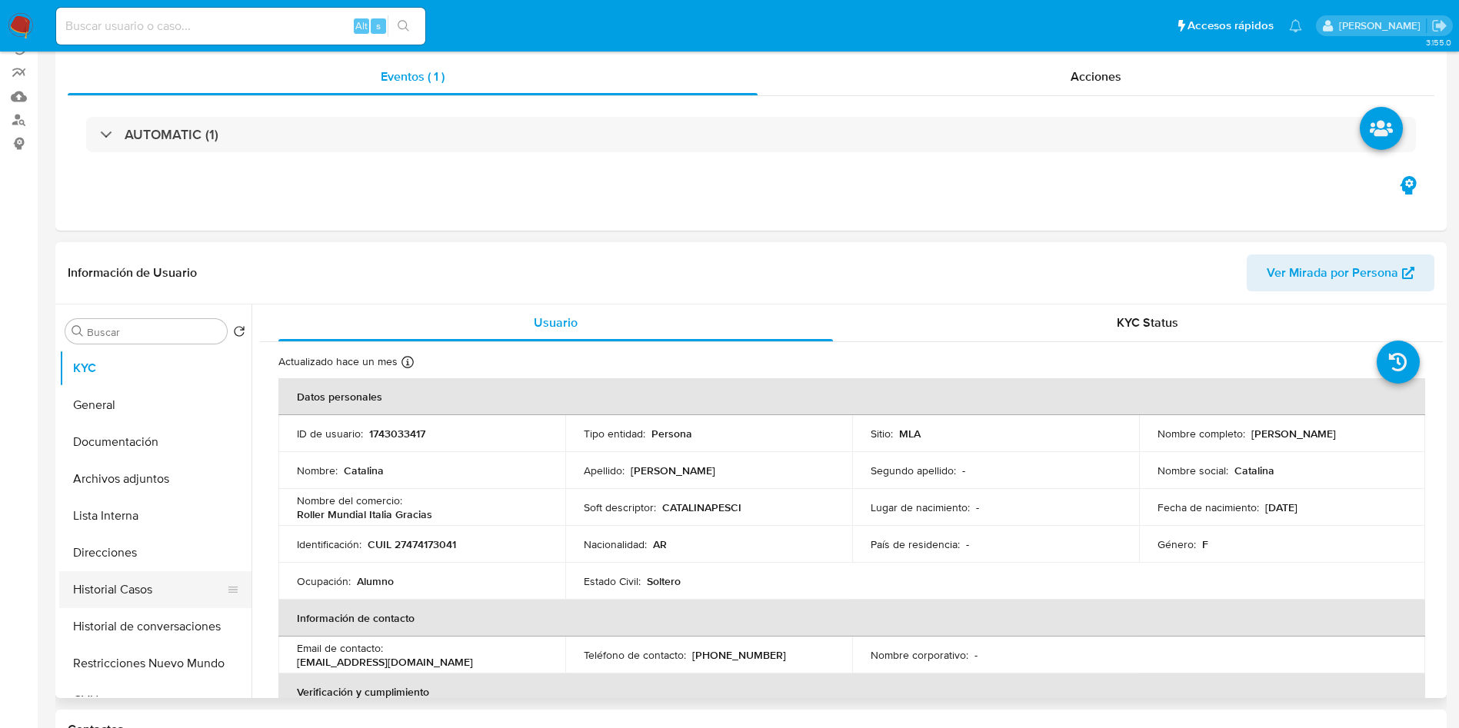
scroll to position [231, 0]
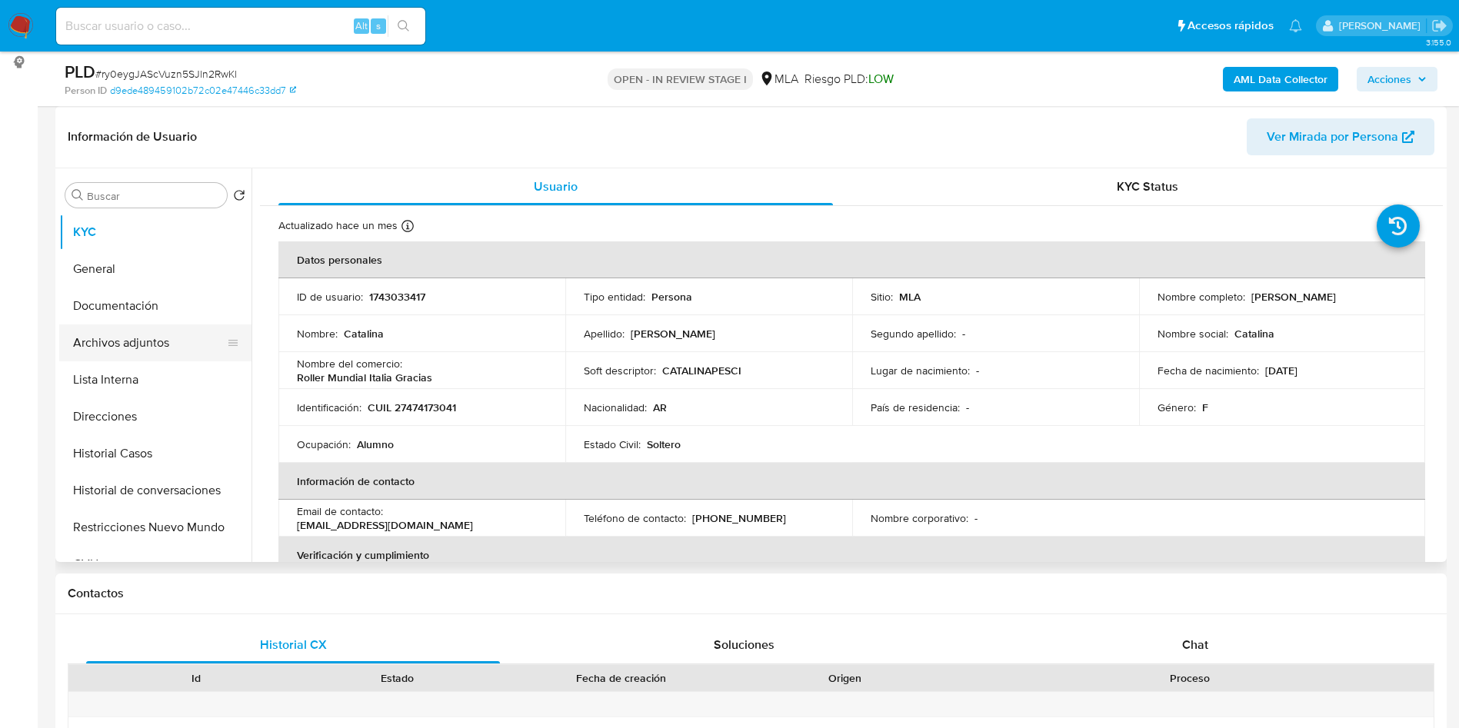
click at [156, 345] on button "Archivos adjuntos" at bounding box center [149, 342] width 180 height 37
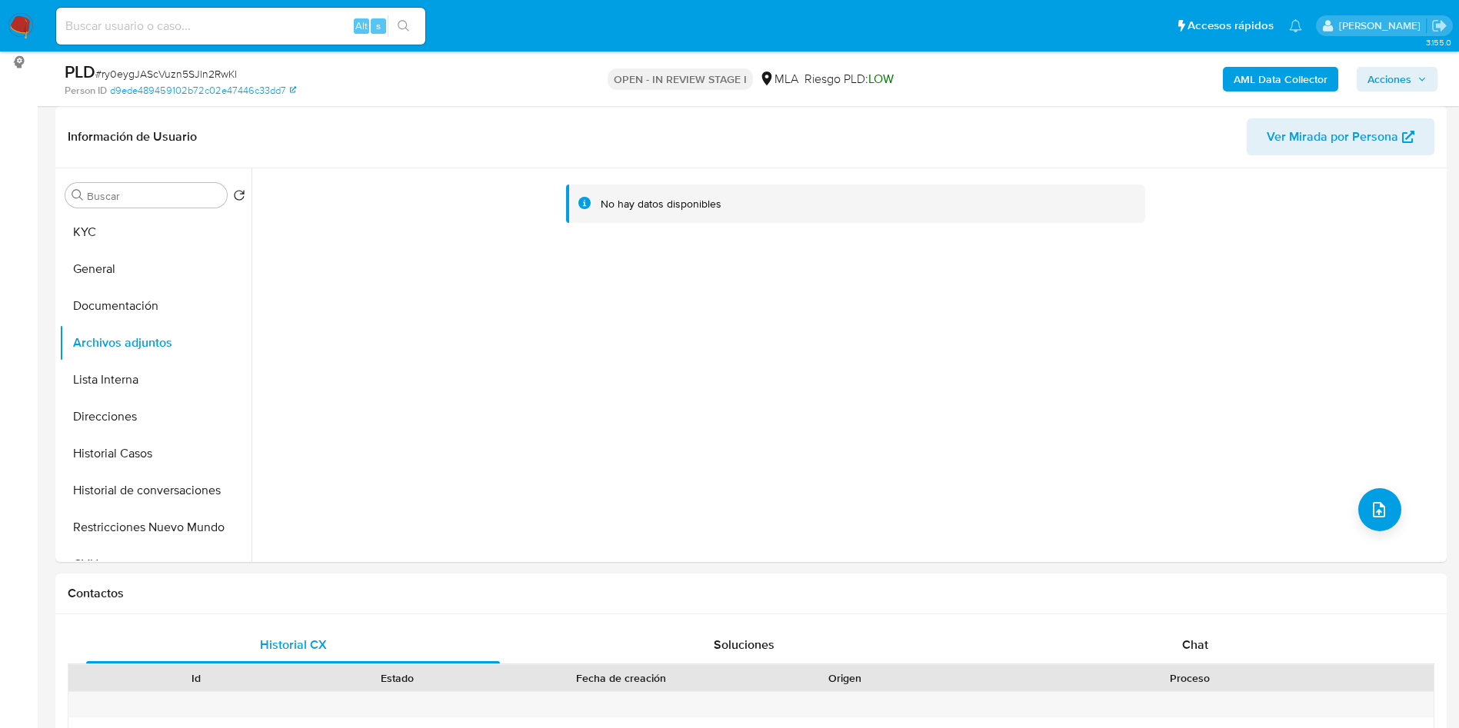
click at [1294, 74] on b "AML Data Collector" at bounding box center [1280, 79] width 94 height 25
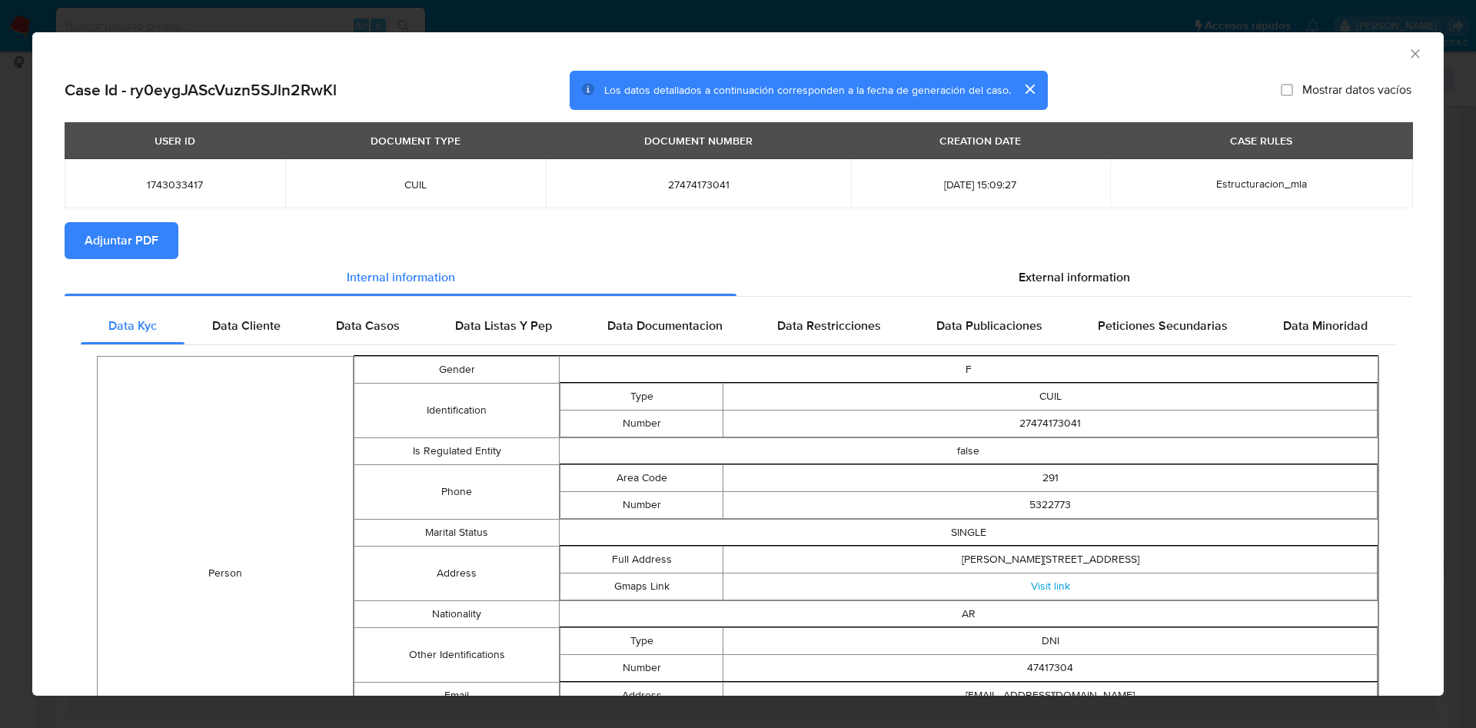
click at [1408, 47] on icon "Cerrar ventana" at bounding box center [1415, 53] width 15 height 15
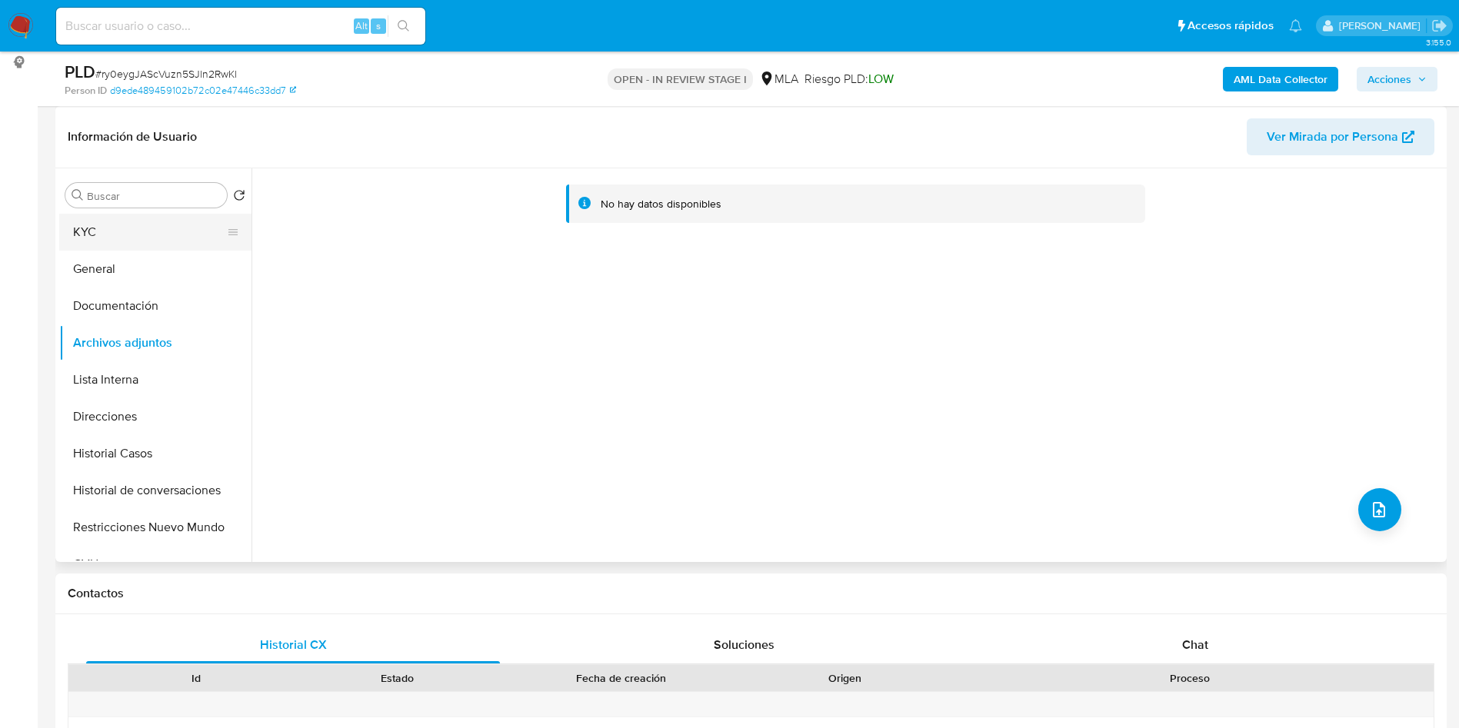
click at [171, 232] on button "KYC" at bounding box center [149, 232] width 180 height 37
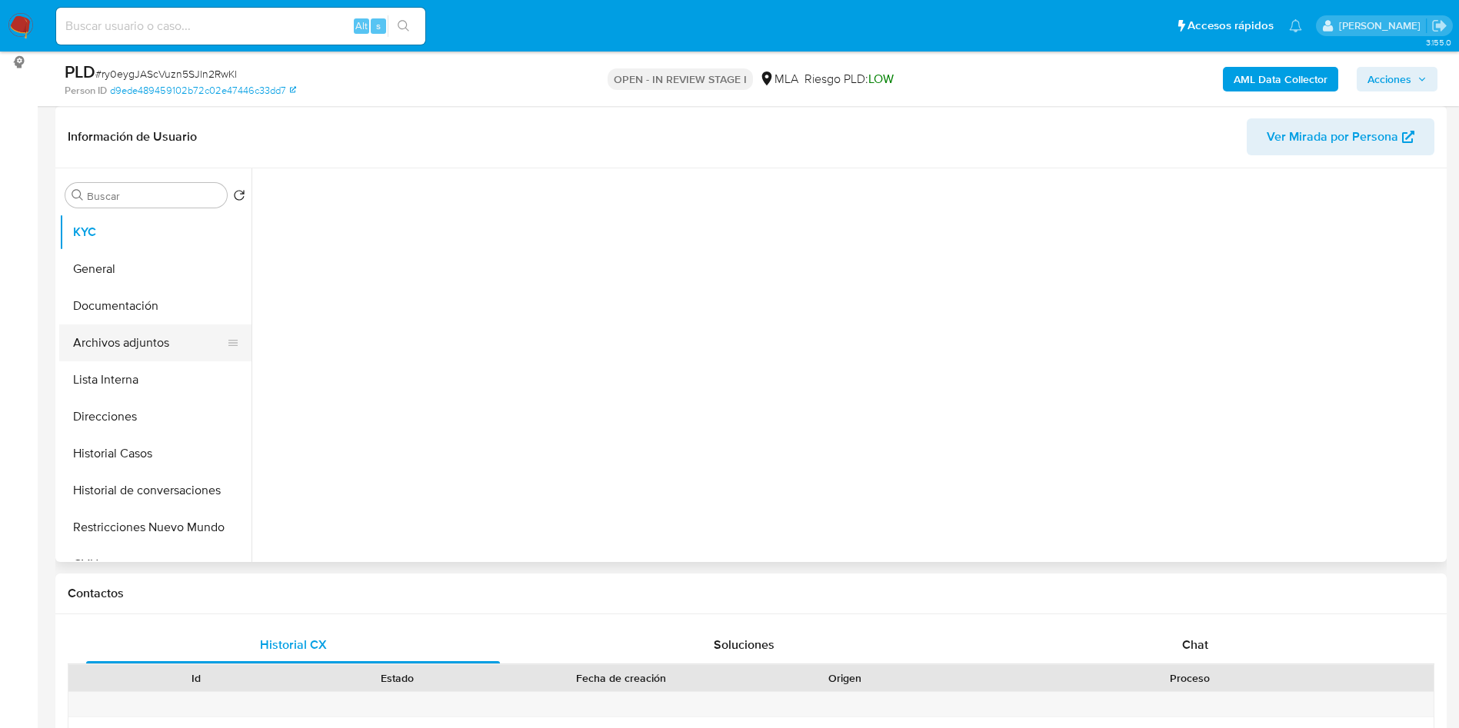
click at [171, 346] on button "Archivos adjuntos" at bounding box center [149, 342] width 180 height 37
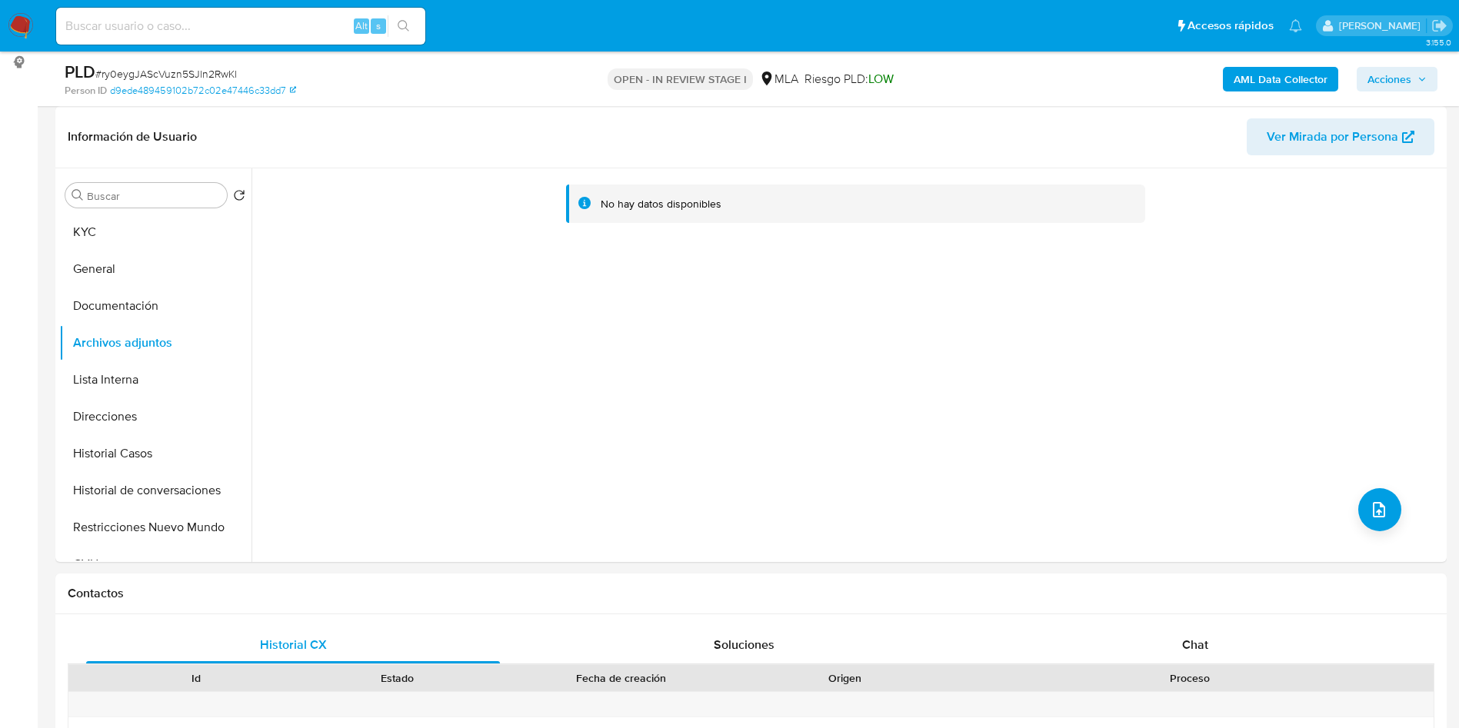
click at [1230, 87] on button "AML Data Collector" at bounding box center [1280, 79] width 115 height 25
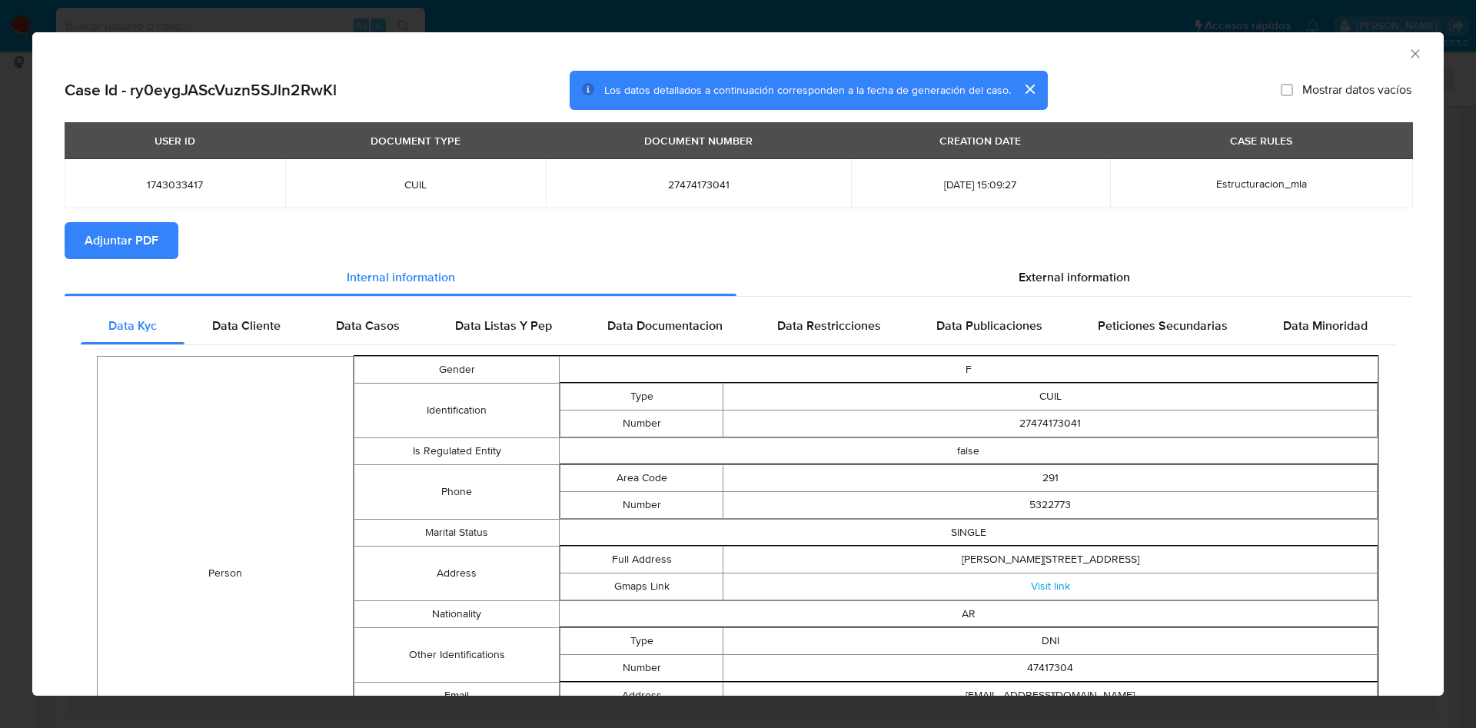
click at [124, 228] on span "Adjuntar PDF" at bounding box center [122, 241] width 74 height 34
click at [1397, 61] on div "AML Data Collector" at bounding box center [738, 51] width 1412 height 38
click at [1408, 52] on icon "Cerrar ventana" at bounding box center [1415, 53] width 15 height 15
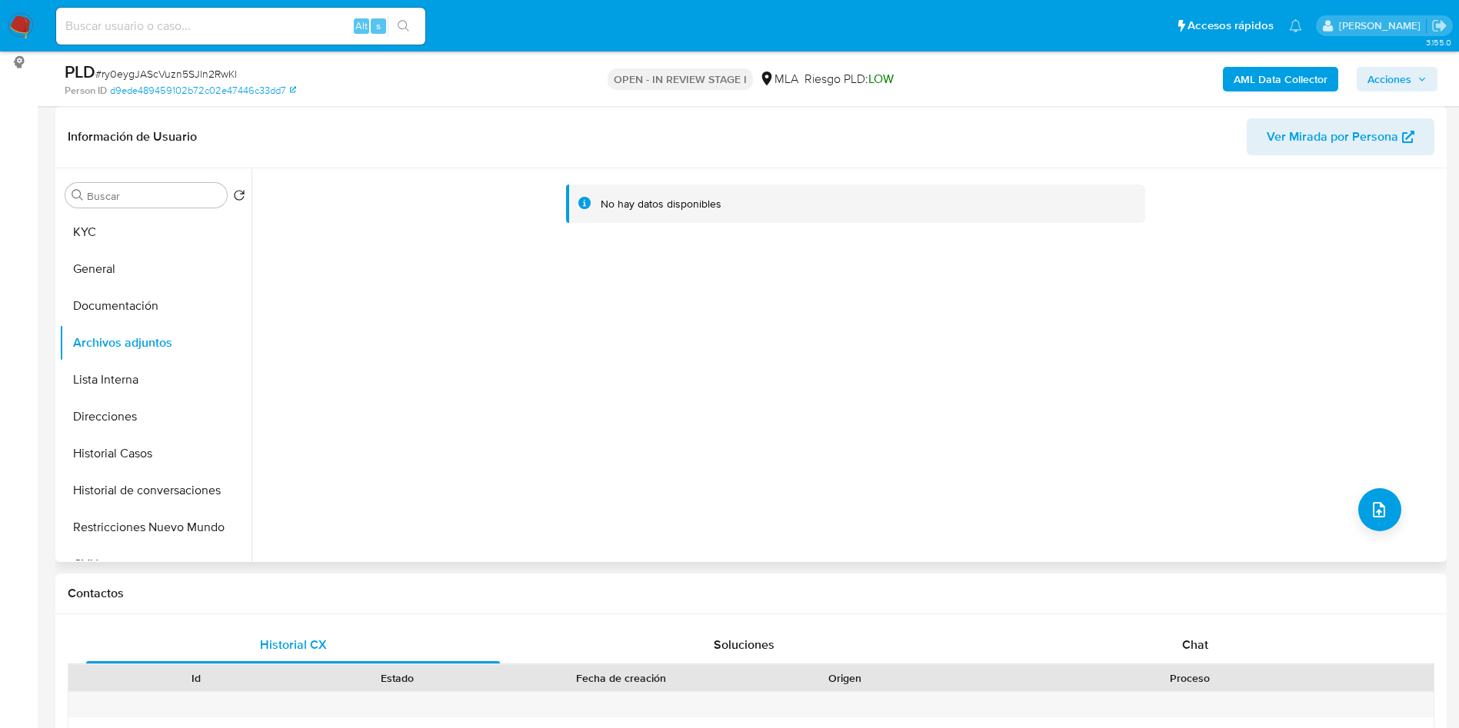
click at [1357, 530] on div "No hay datos disponibles" at bounding box center [846, 365] width 1191 height 394
click at [1373, 515] on icon "upload-file" at bounding box center [1378, 510] width 18 height 18
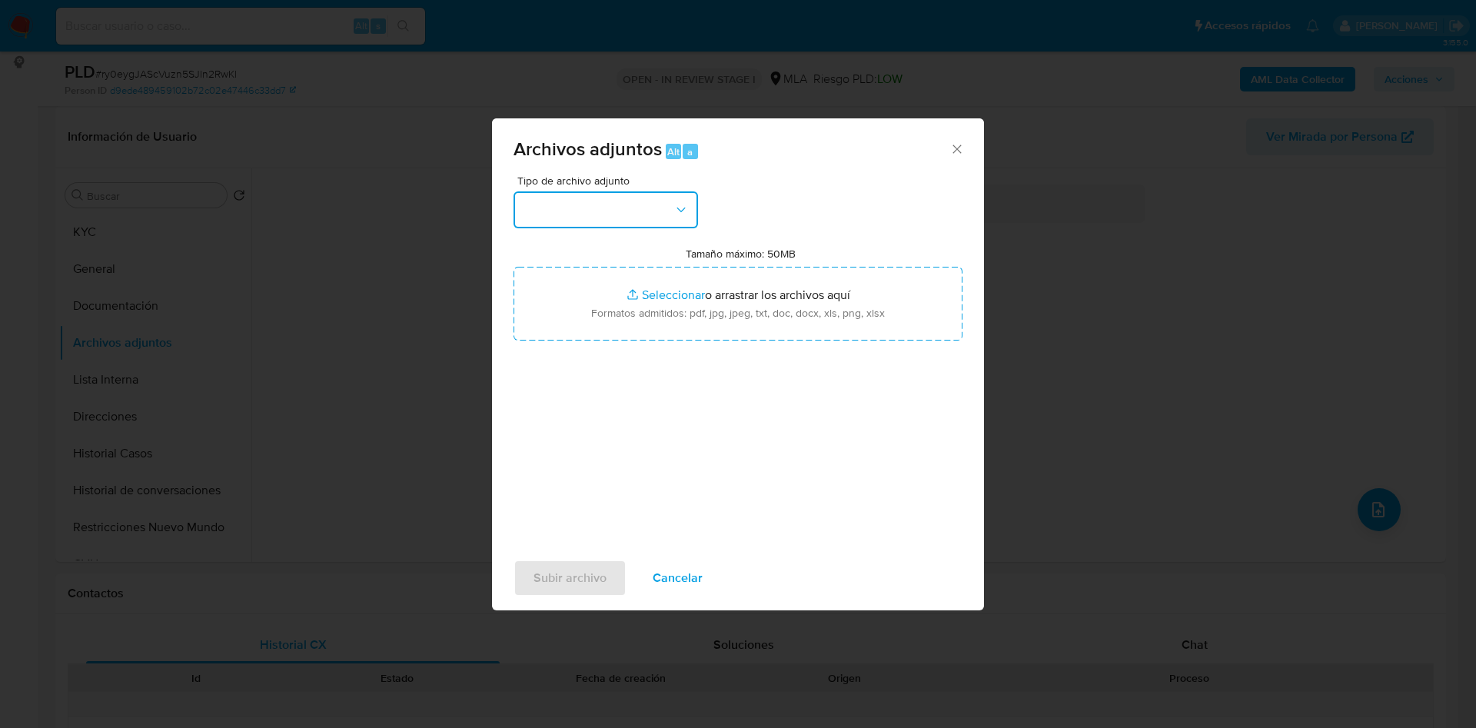
click at [640, 203] on button "button" at bounding box center [606, 209] width 185 height 37
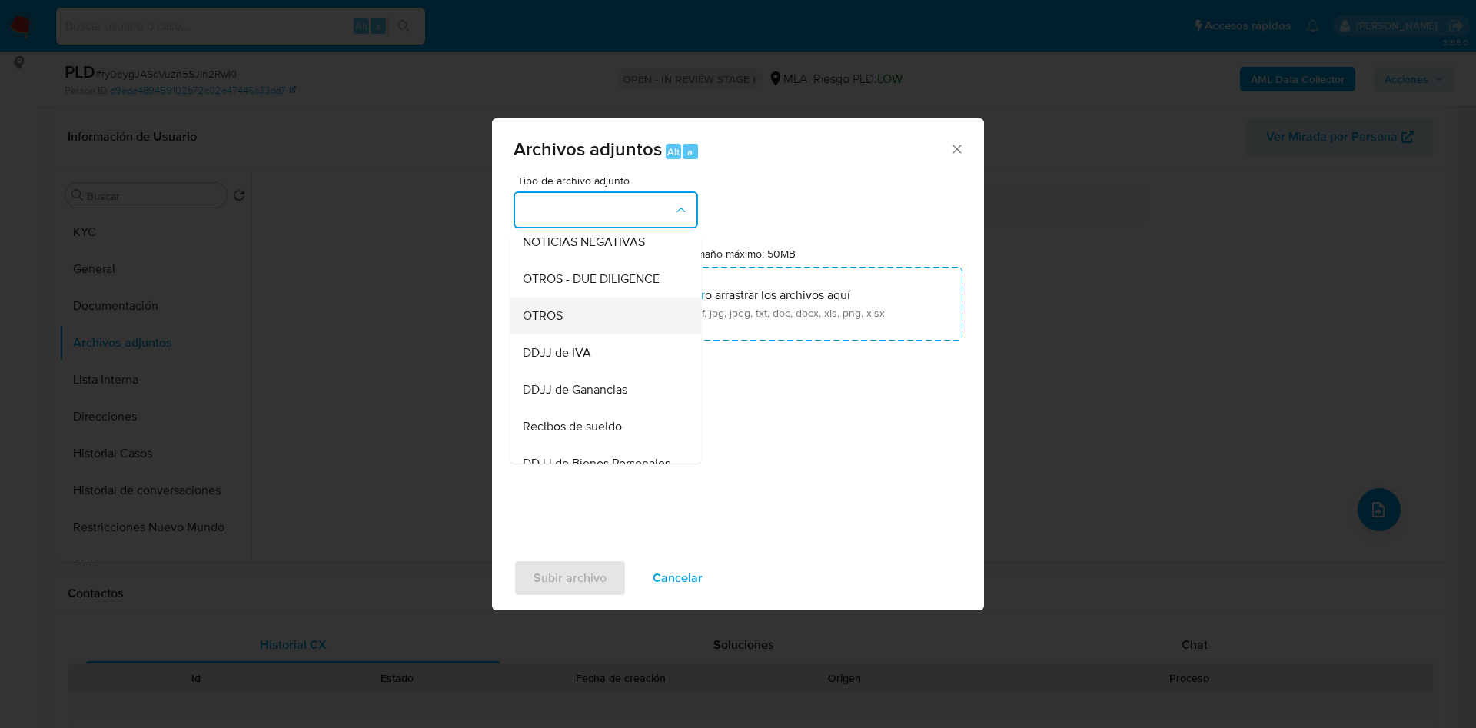
click at [552, 324] on span "OTROS" at bounding box center [543, 315] width 40 height 15
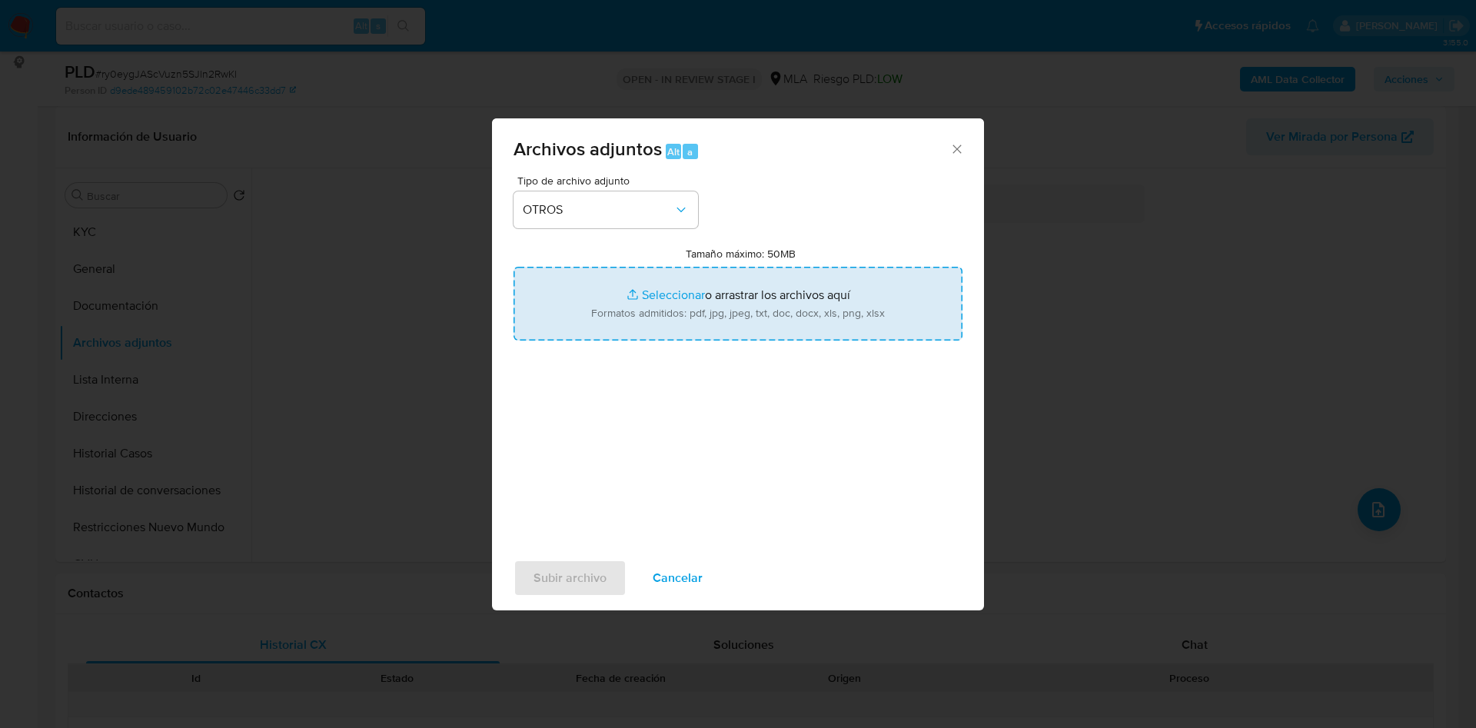
type input "C:\fakepath\Caselog ry0eygJAScVuzn5SJln2RwKl_2025_08_20_12_33_54.docx"
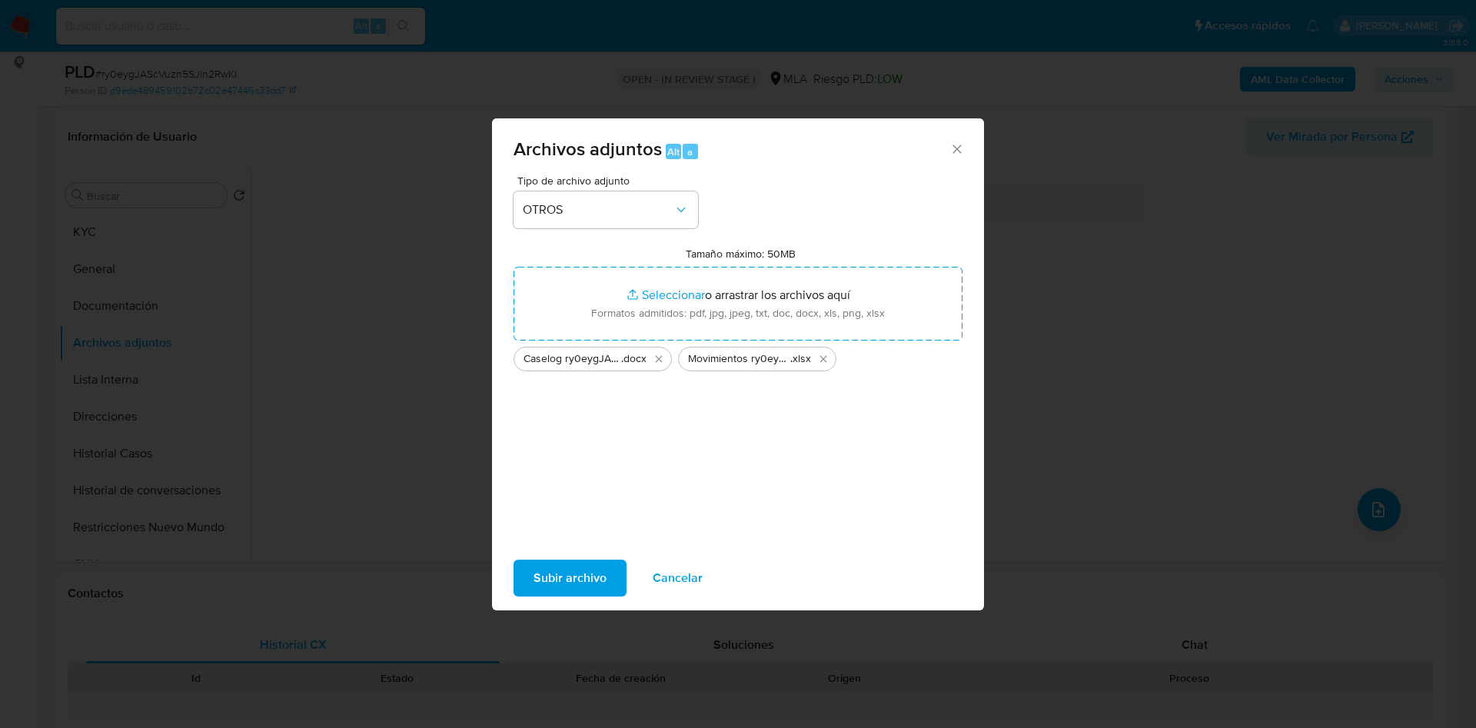
click at [578, 572] on span "Subir archivo" at bounding box center [570, 578] width 73 height 34
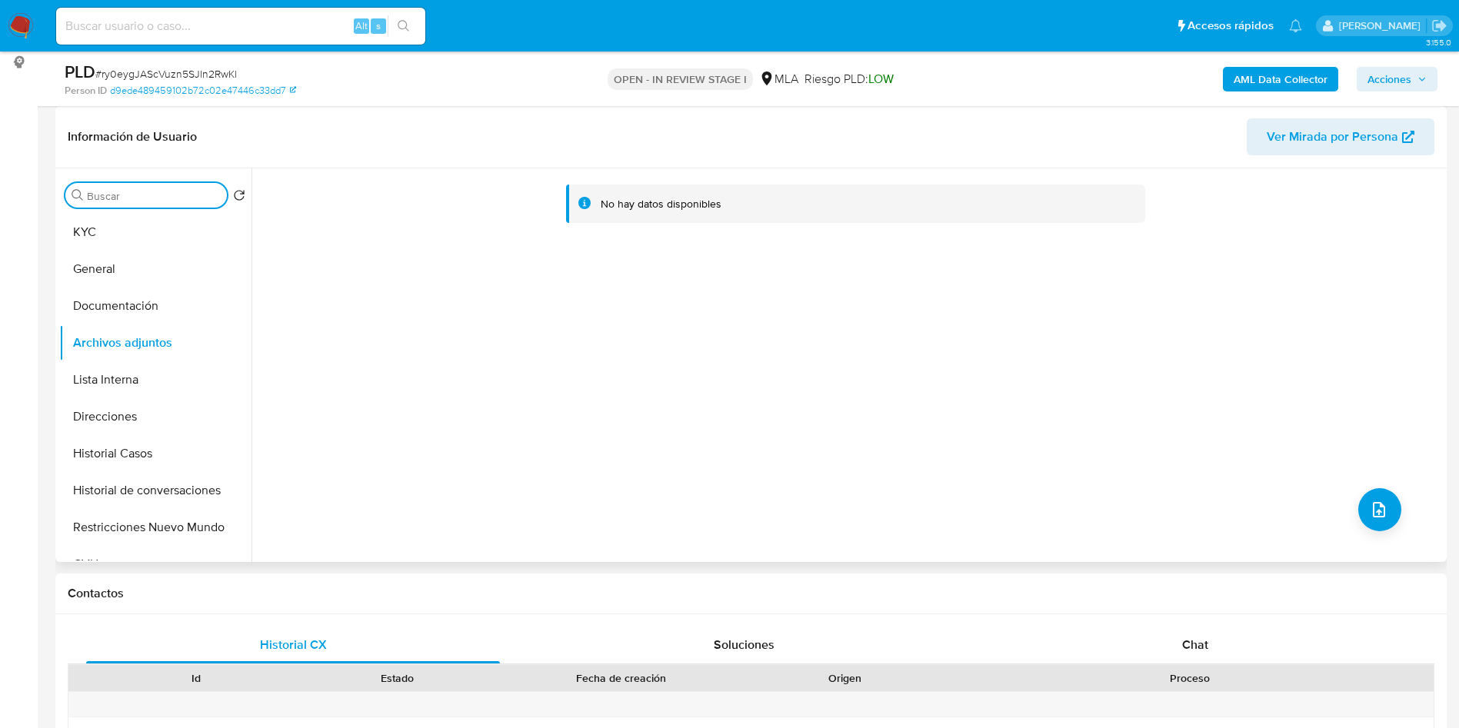
click at [117, 201] on input "Buscar" at bounding box center [154, 196] width 134 height 14
click at [108, 228] on button "KYC" at bounding box center [149, 232] width 180 height 37
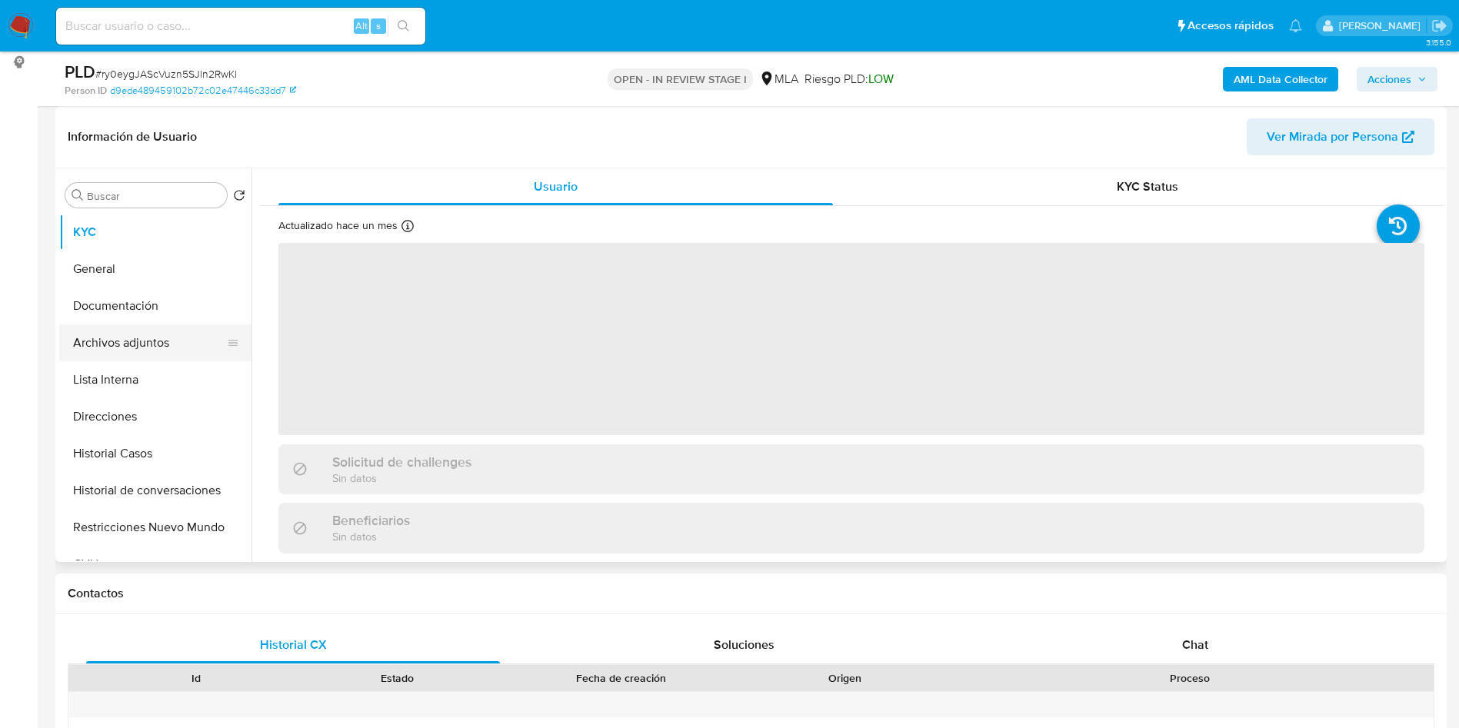
click at [140, 341] on button "Archivos adjuntos" at bounding box center [149, 342] width 180 height 37
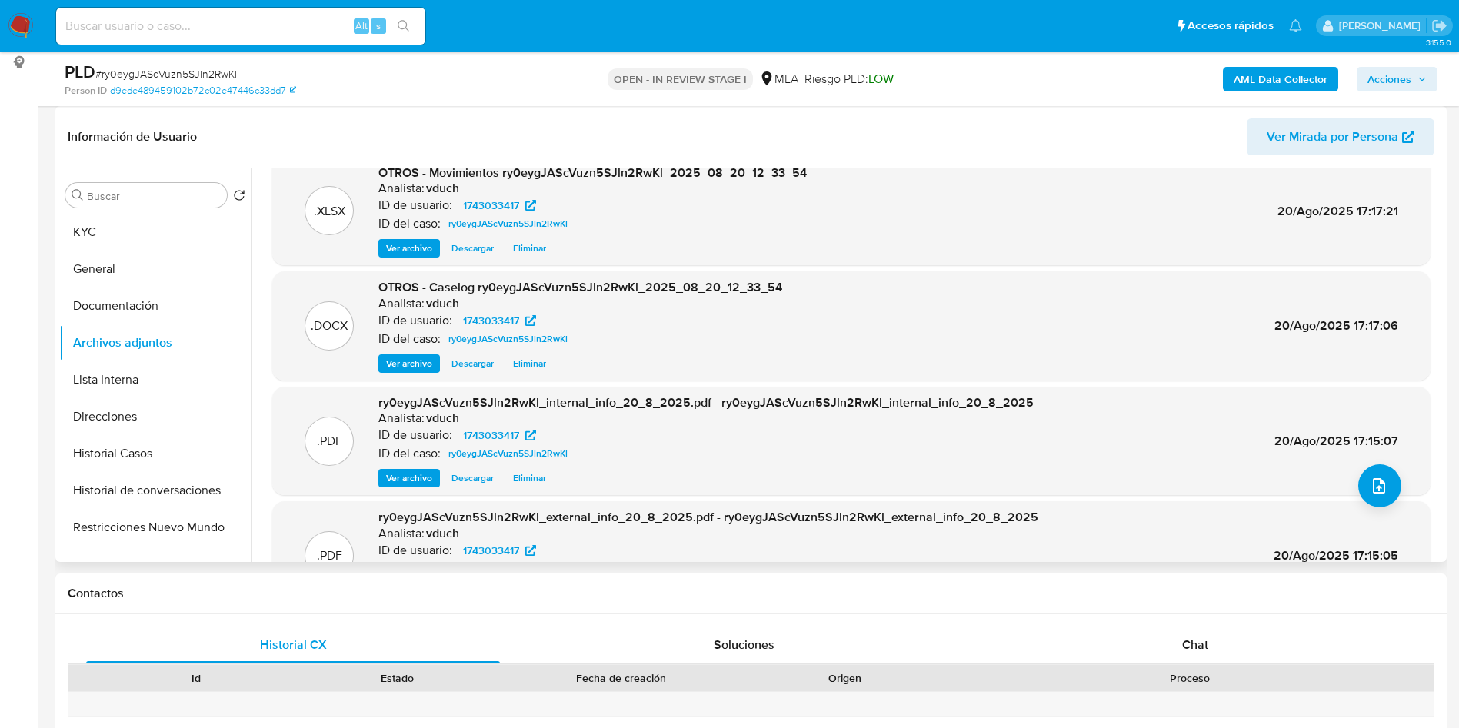
scroll to position [0, 0]
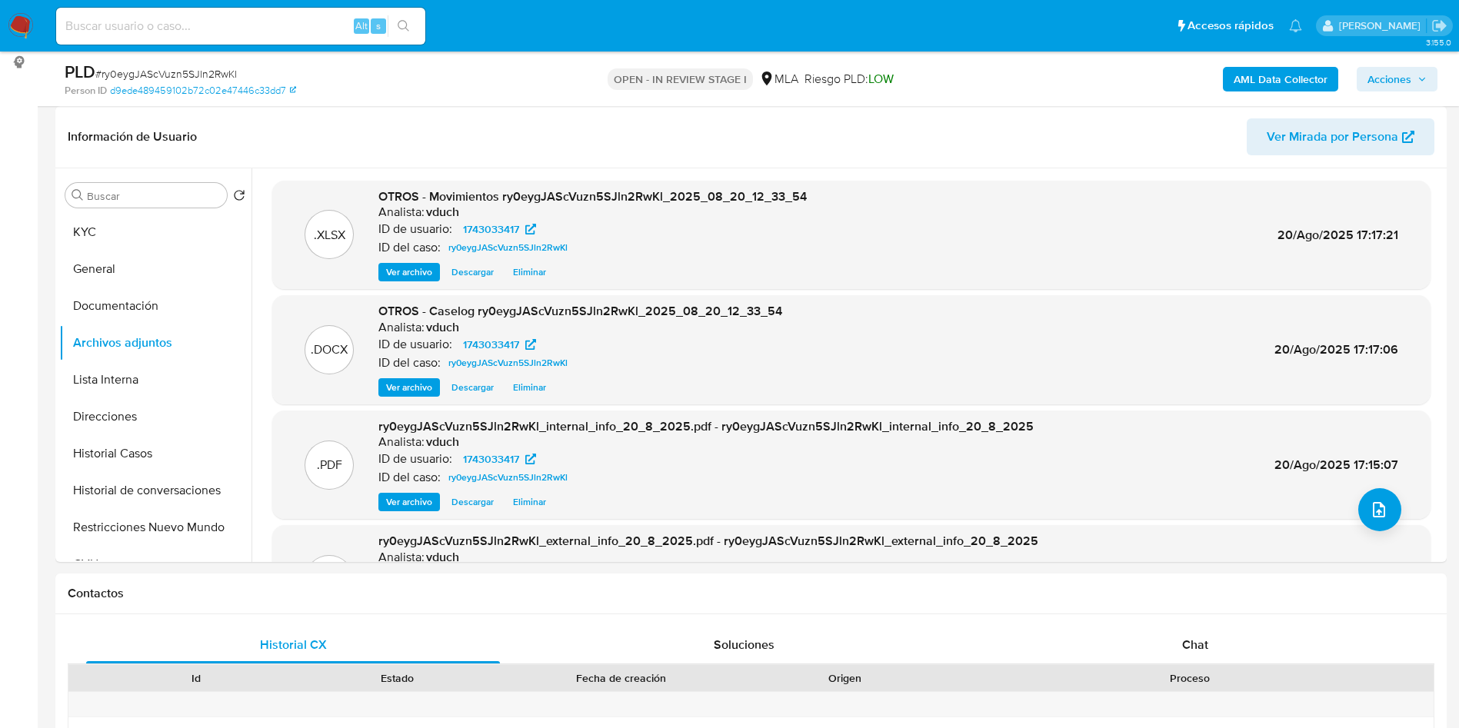
click at [1406, 79] on span "Acciones" at bounding box center [1389, 79] width 44 height 25
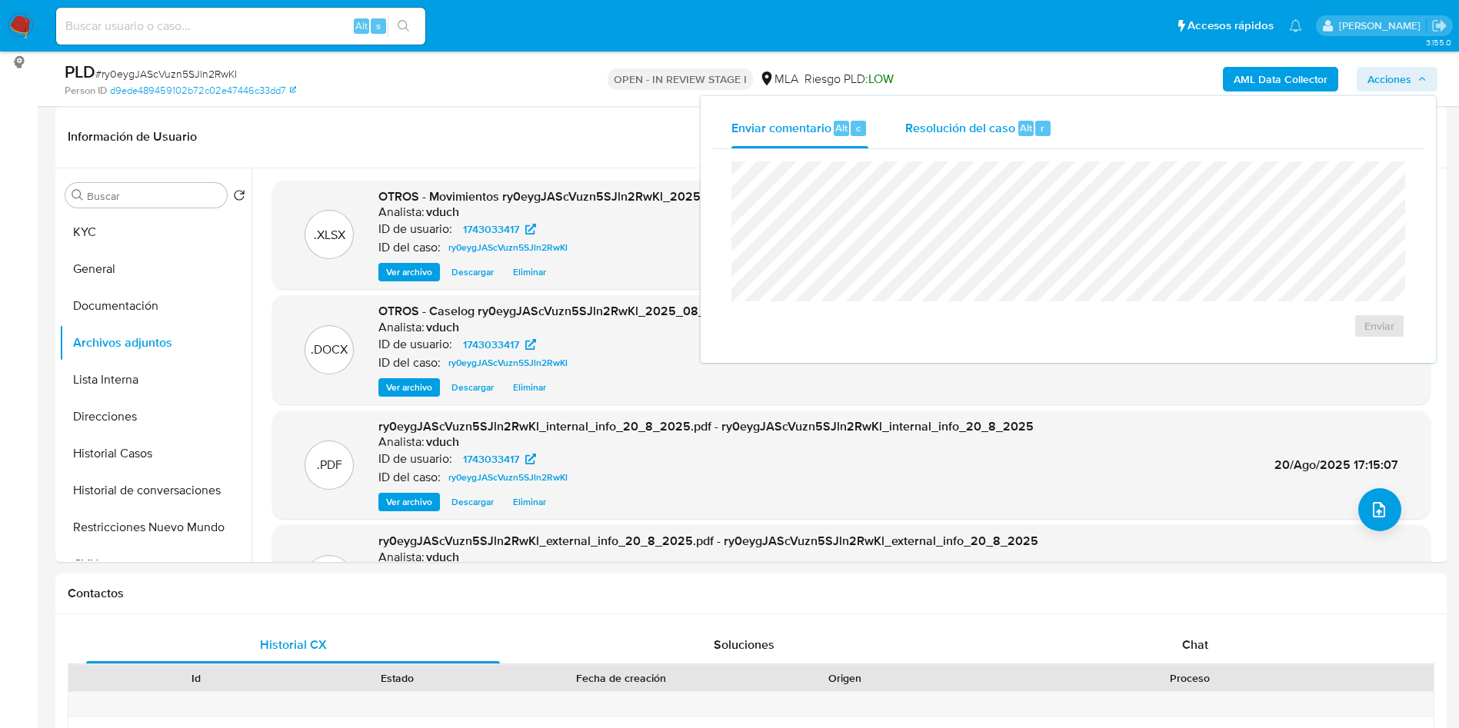
click at [1042, 131] on span "r" at bounding box center [1042, 128] width 4 height 15
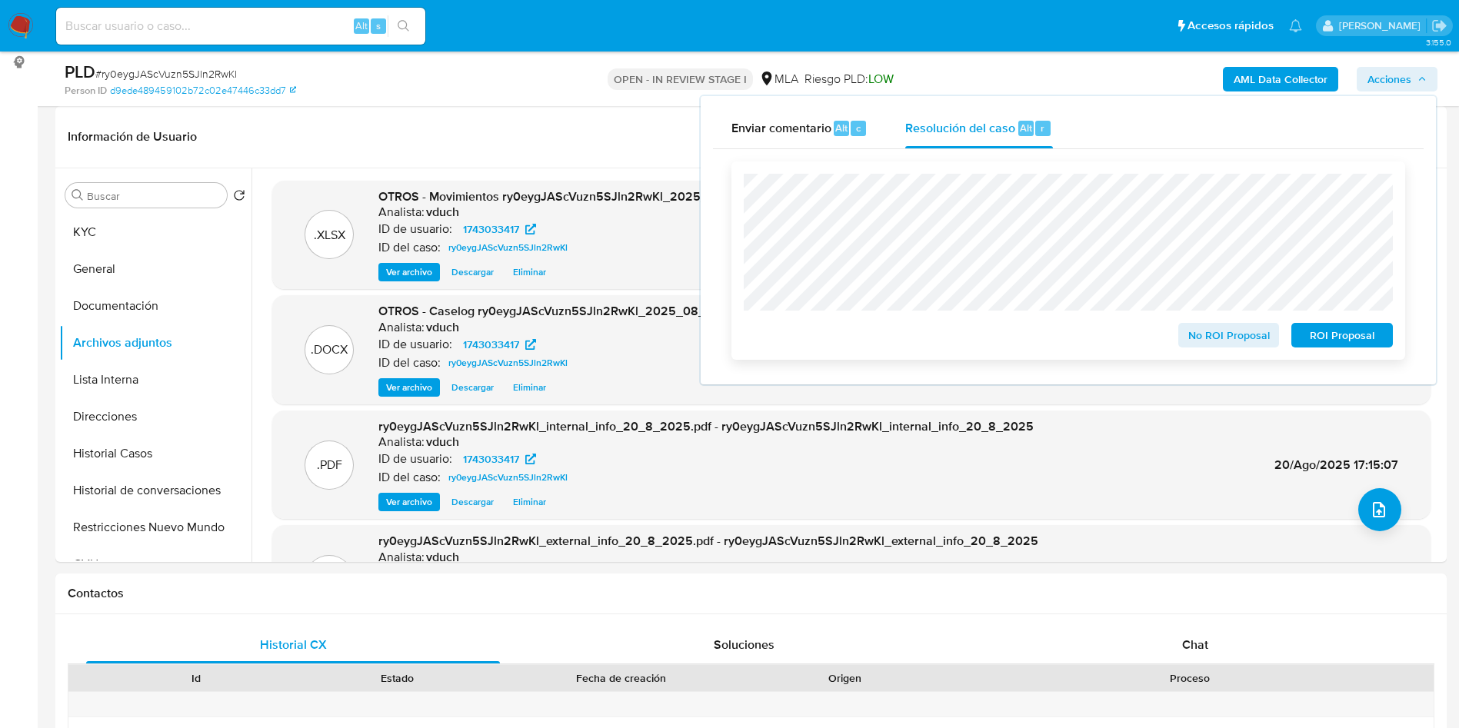
click at [1245, 341] on span "No ROI Proposal" at bounding box center [1229, 335] width 80 height 22
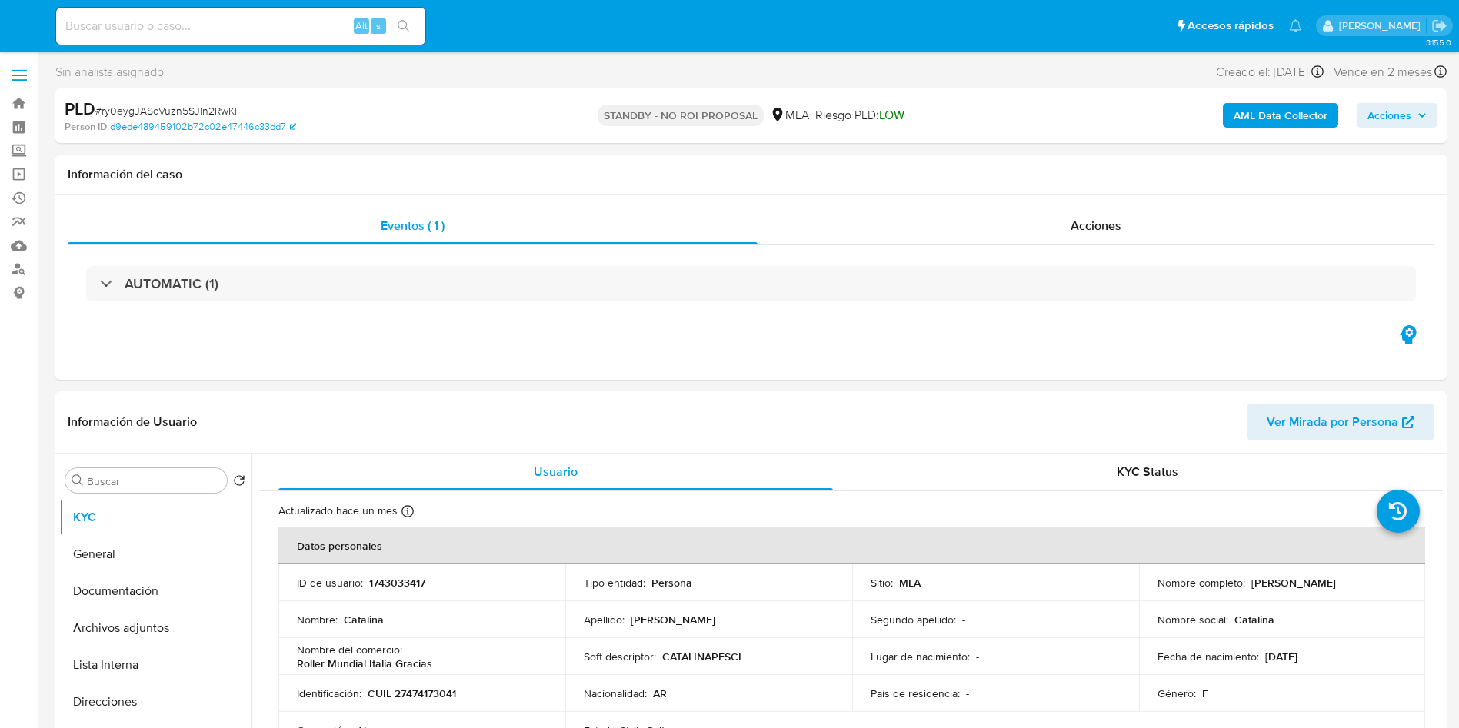
select select "10"
click at [294, 26] on input at bounding box center [240, 26] width 369 height 20
paste input "qiUFGXukw6E8TgzSen4Upd1u"
type input "qiUFGXukw6E8TgzSen4Upd1u"
click at [405, 20] on icon "search-icon" at bounding box center [404, 26] width 12 height 12
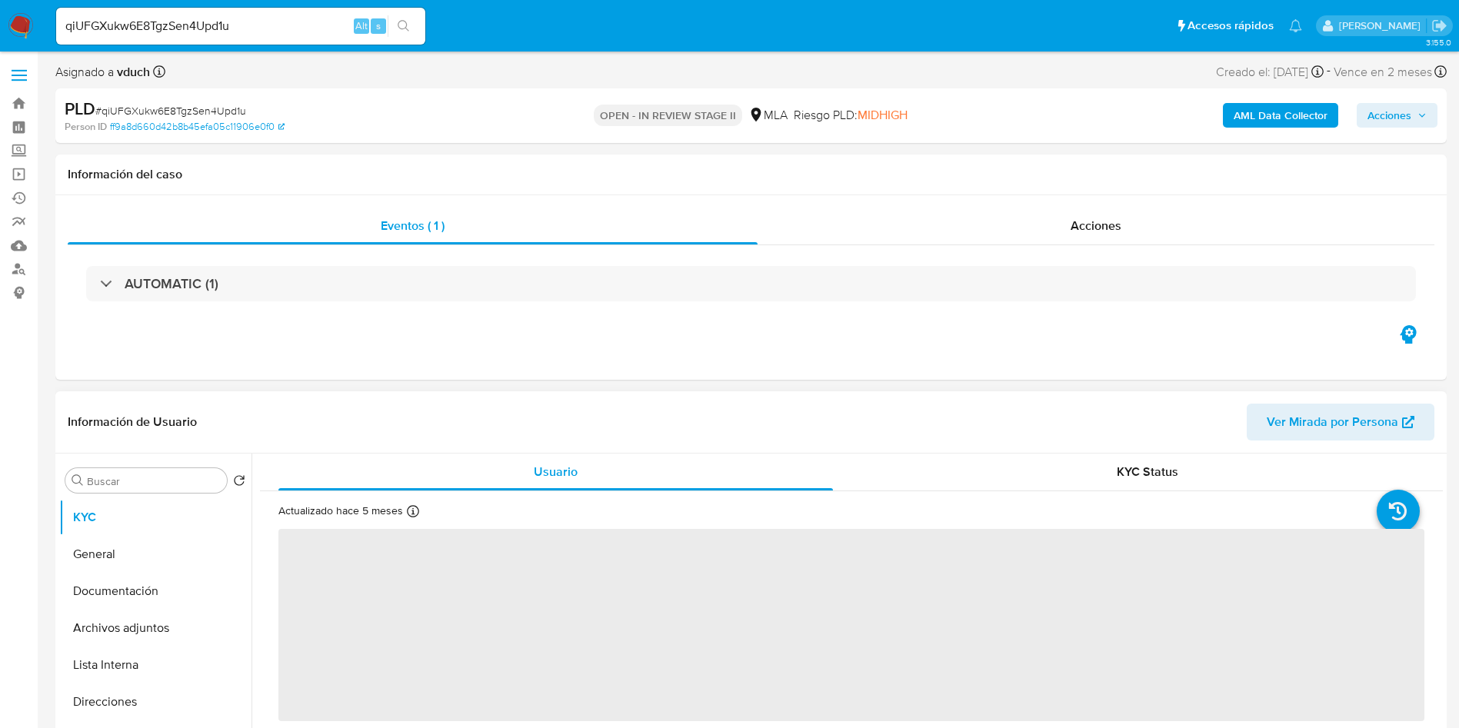
select select "10"
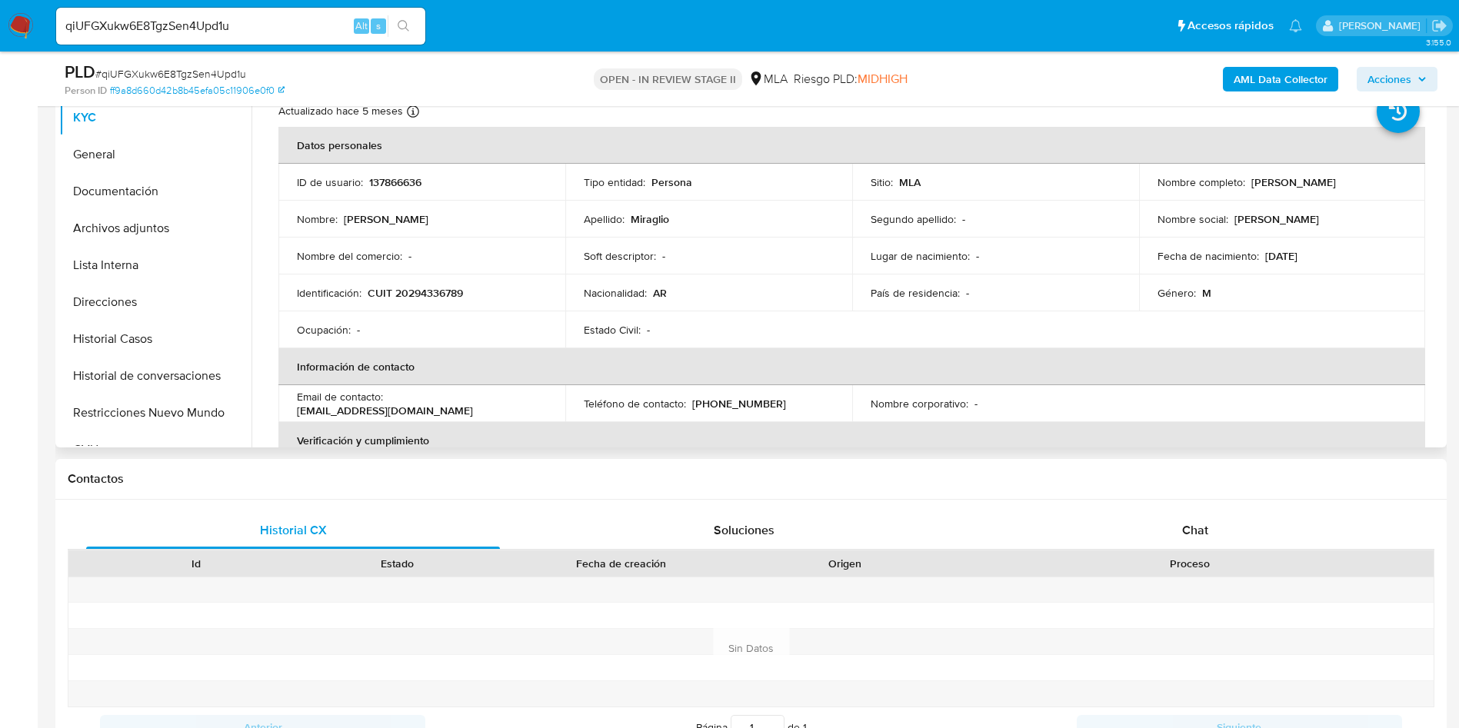
scroll to position [346, 0]
click at [1310, 536] on div "Chat" at bounding box center [1195, 529] width 414 height 37
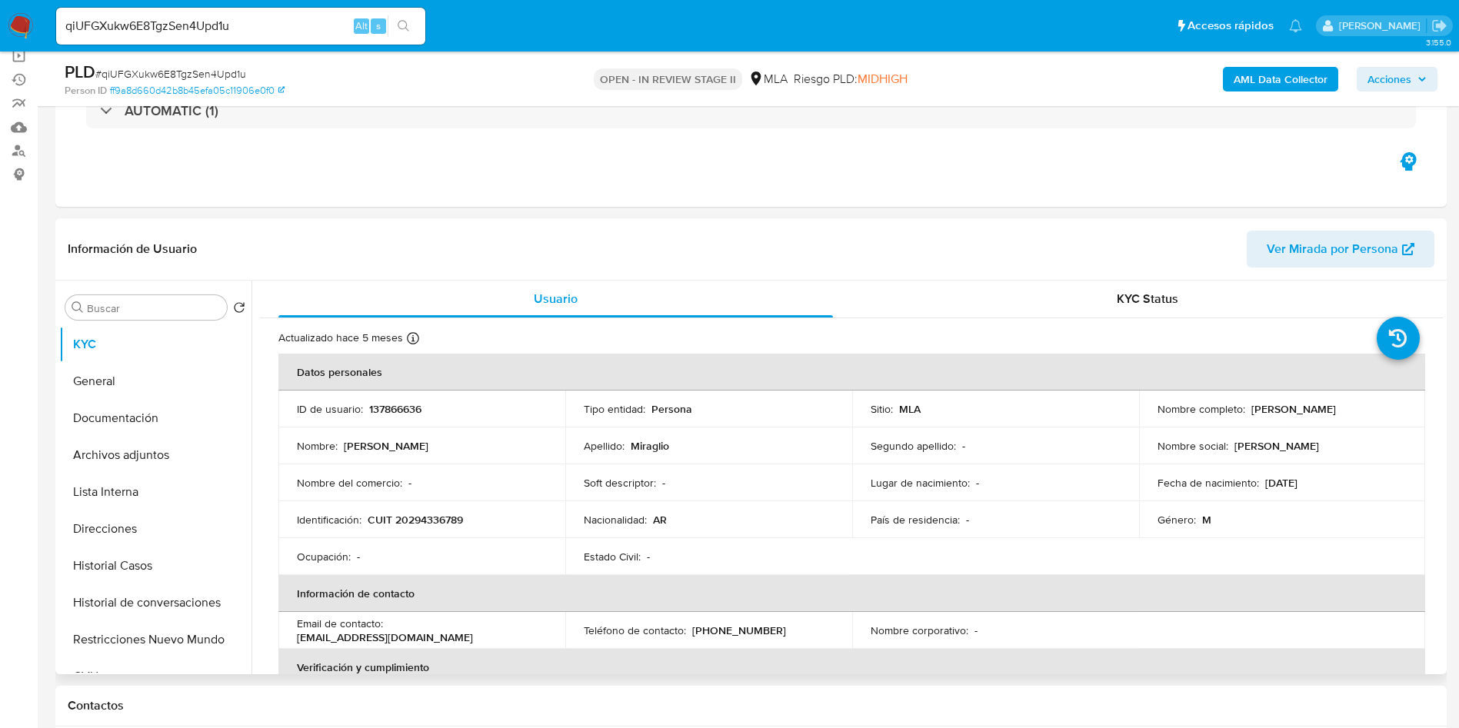
scroll to position [115, 0]
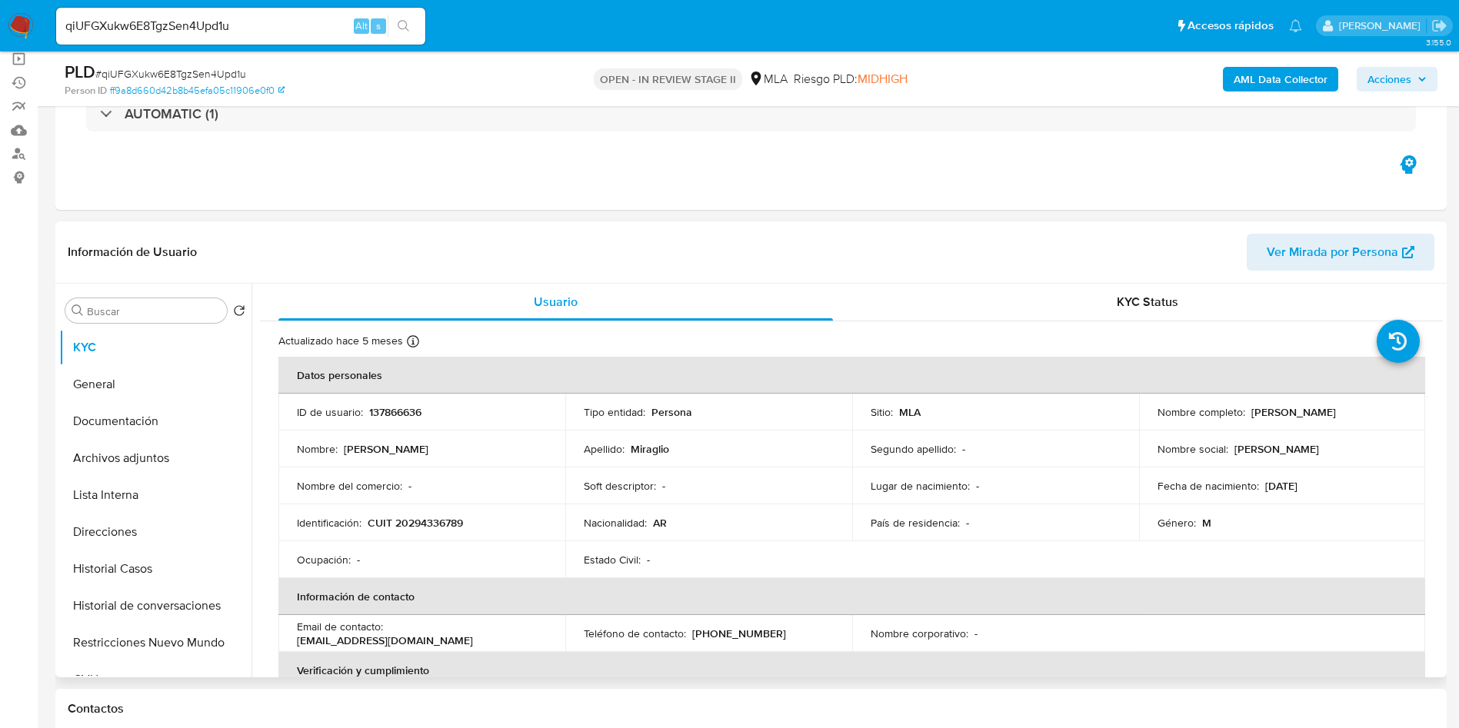
click at [380, 418] on p "137866636" at bounding box center [395, 412] width 52 height 14
copy p "137866636"
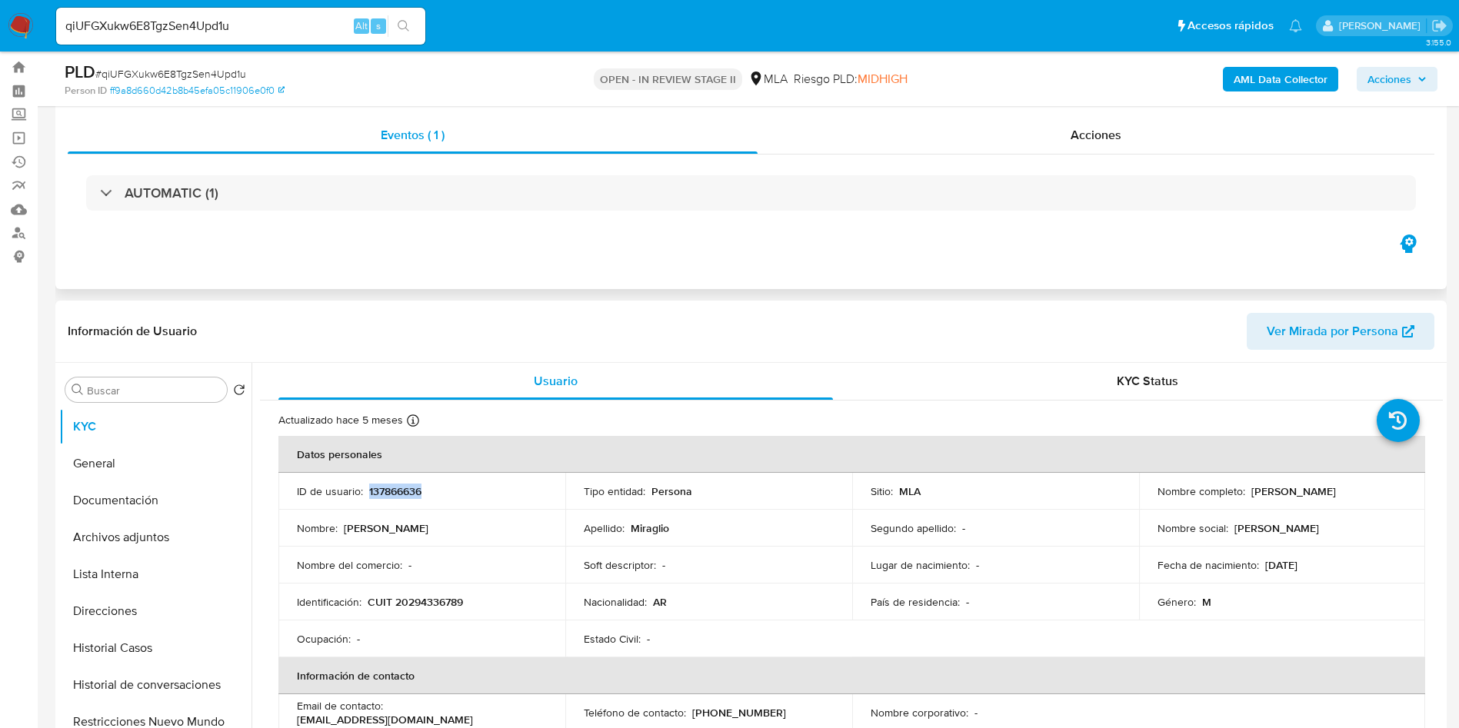
scroll to position [0, 0]
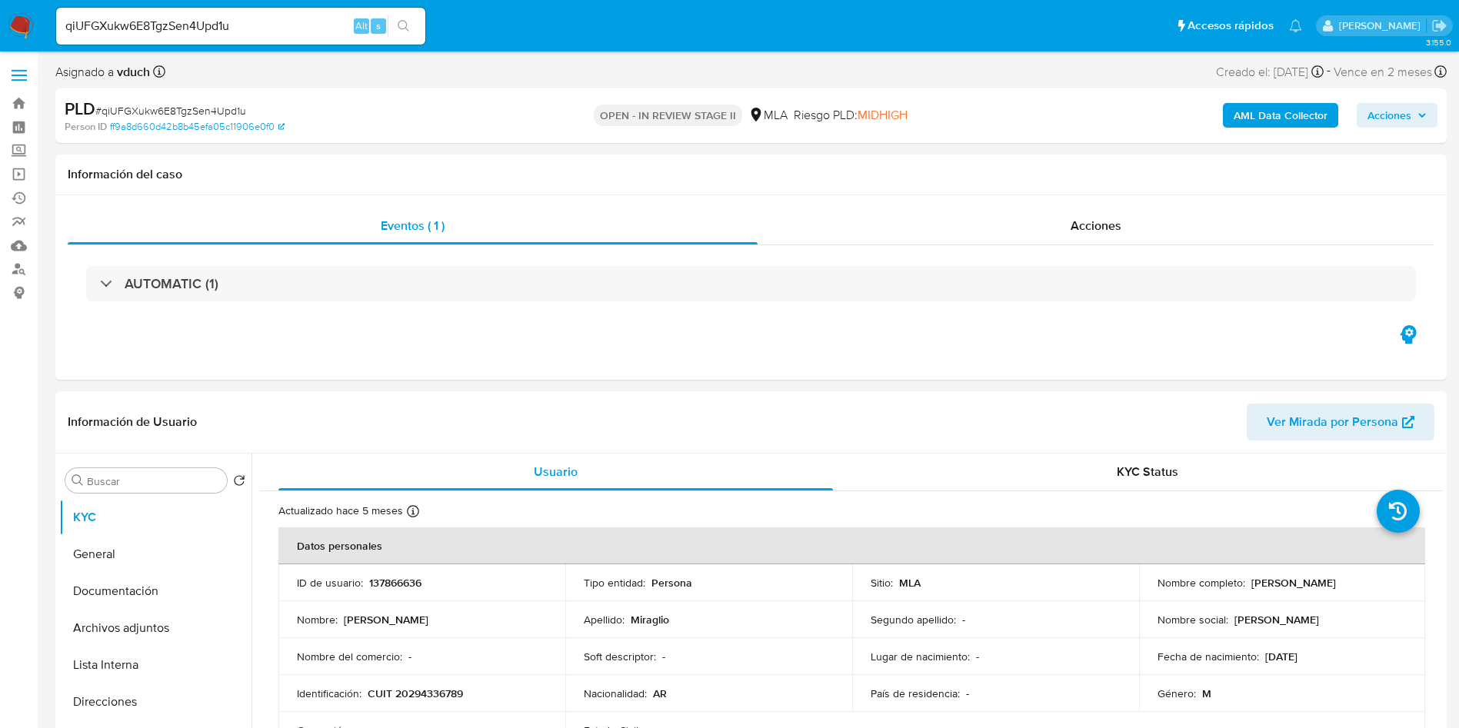
click at [415, 562] on th "Datos personales" at bounding box center [851, 545] width 1146 height 37
click at [400, 582] on p "137866636" at bounding box center [395, 583] width 52 height 14
copy p "137866636"
click at [178, 607] on button "Documentación" at bounding box center [149, 591] width 180 height 37
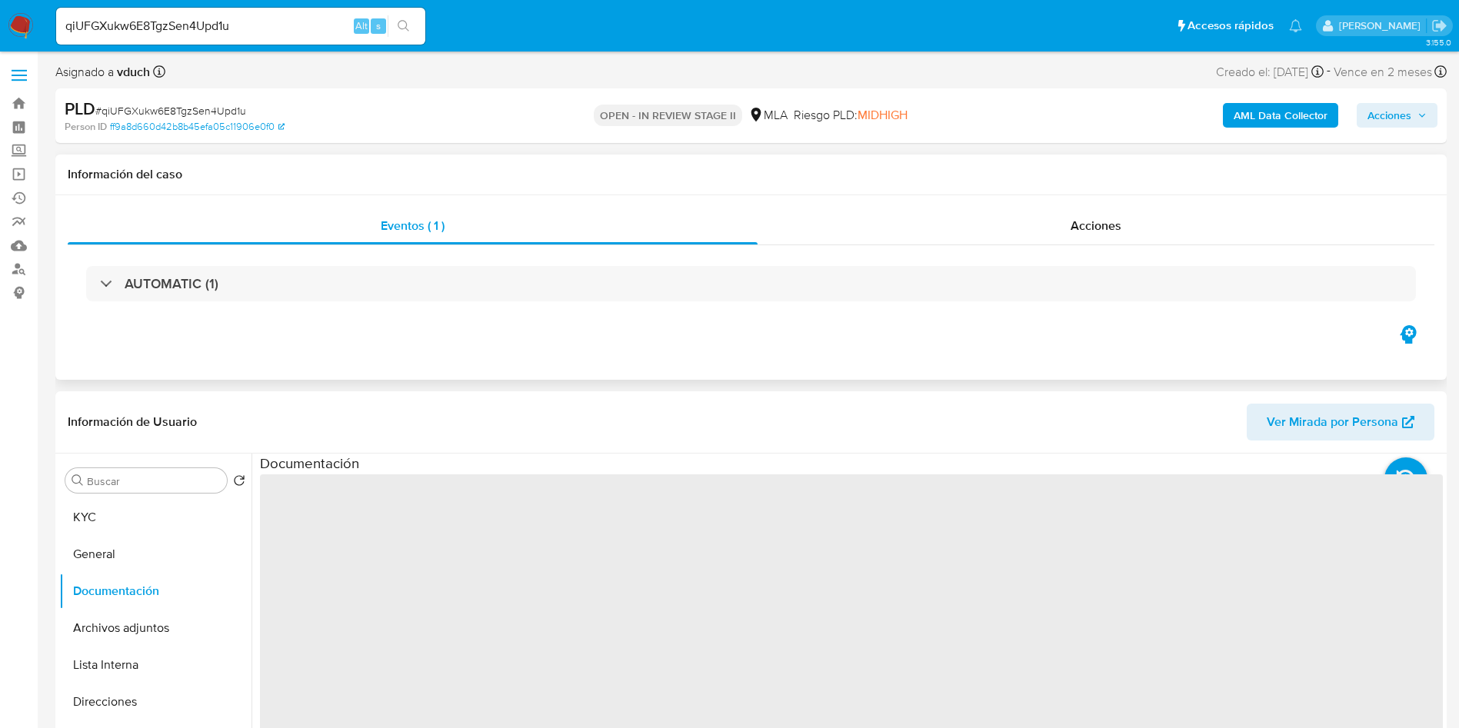
click at [710, 178] on h1 "Información del caso" at bounding box center [751, 174] width 1366 height 15
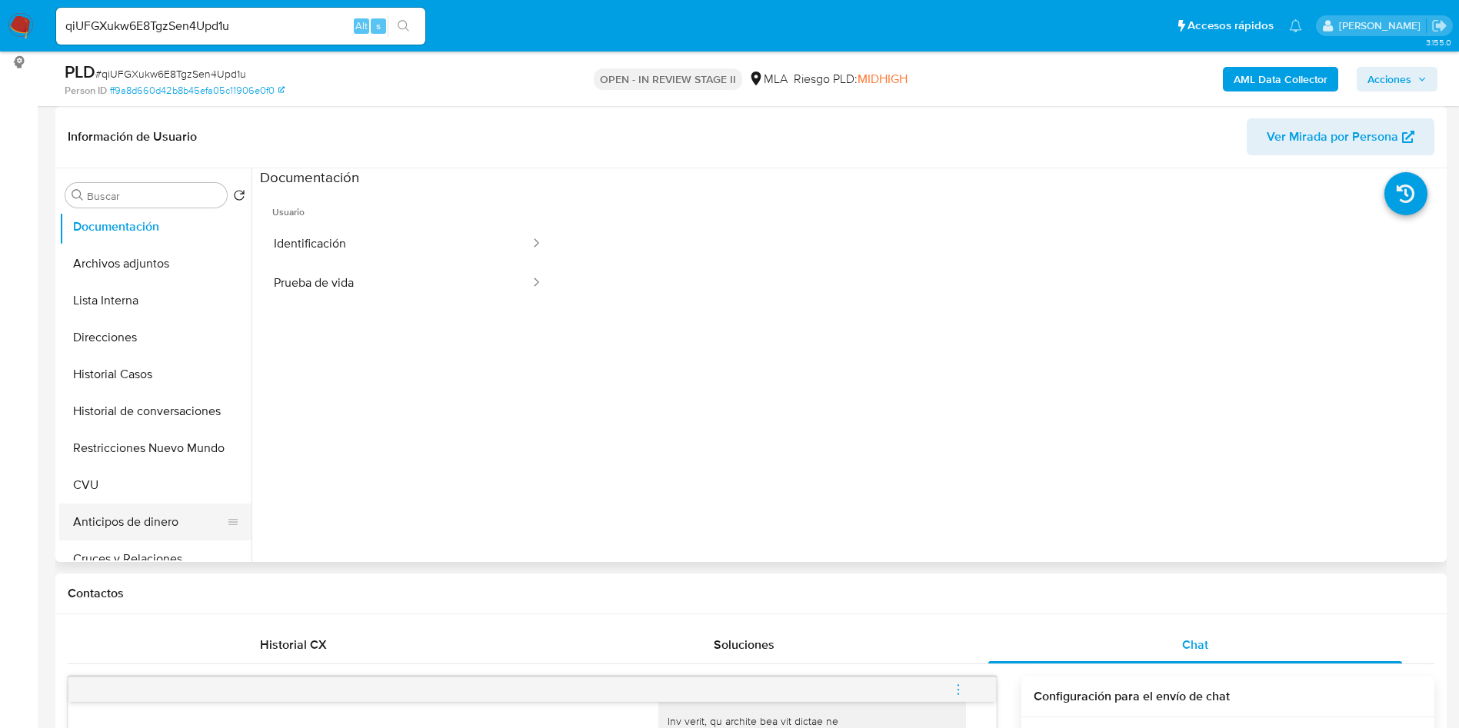
scroll to position [115, 0]
click at [96, 451] on button "CVU" at bounding box center [149, 449] width 180 height 37
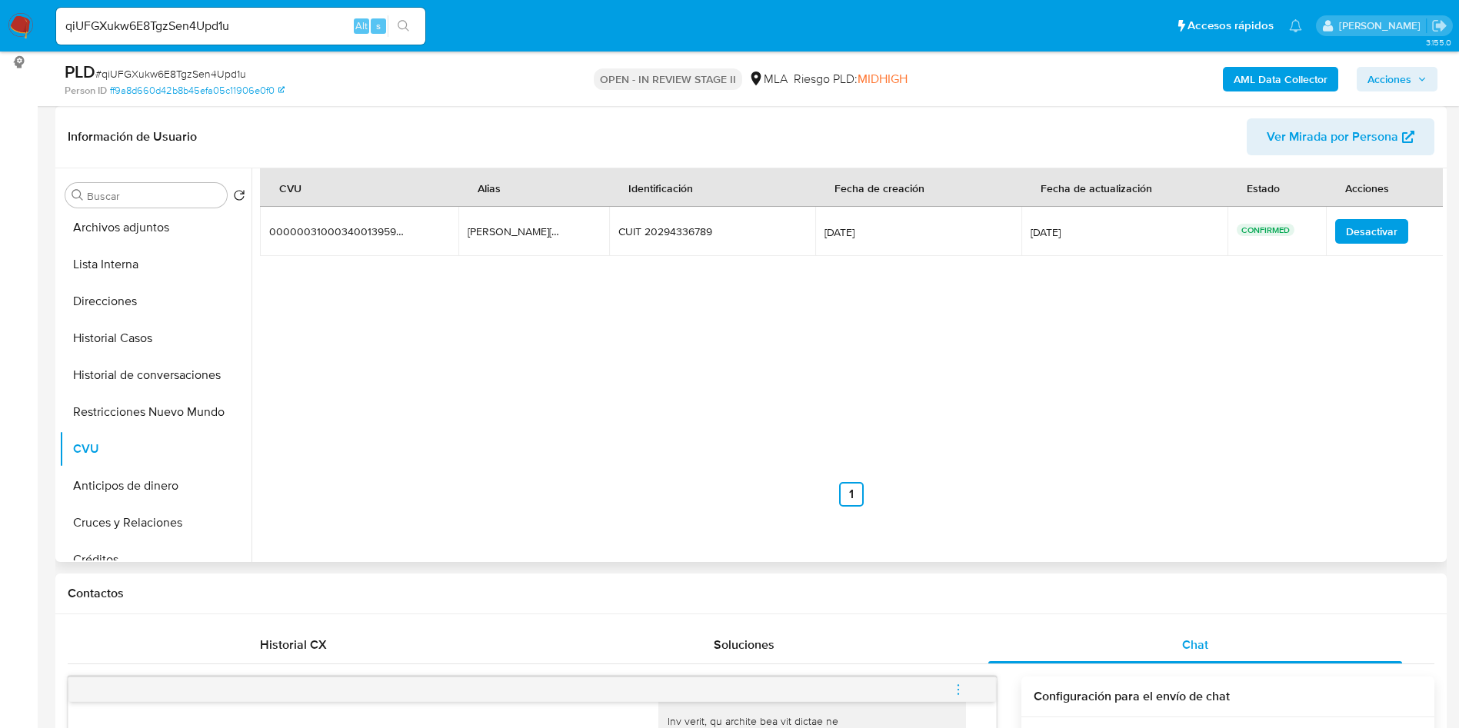
click at [509, 238] on div "[PERSON_NAME][DOMAIN_NAME][PERSON_NAME]" at bounding box center [517, 232] width 98 height 14
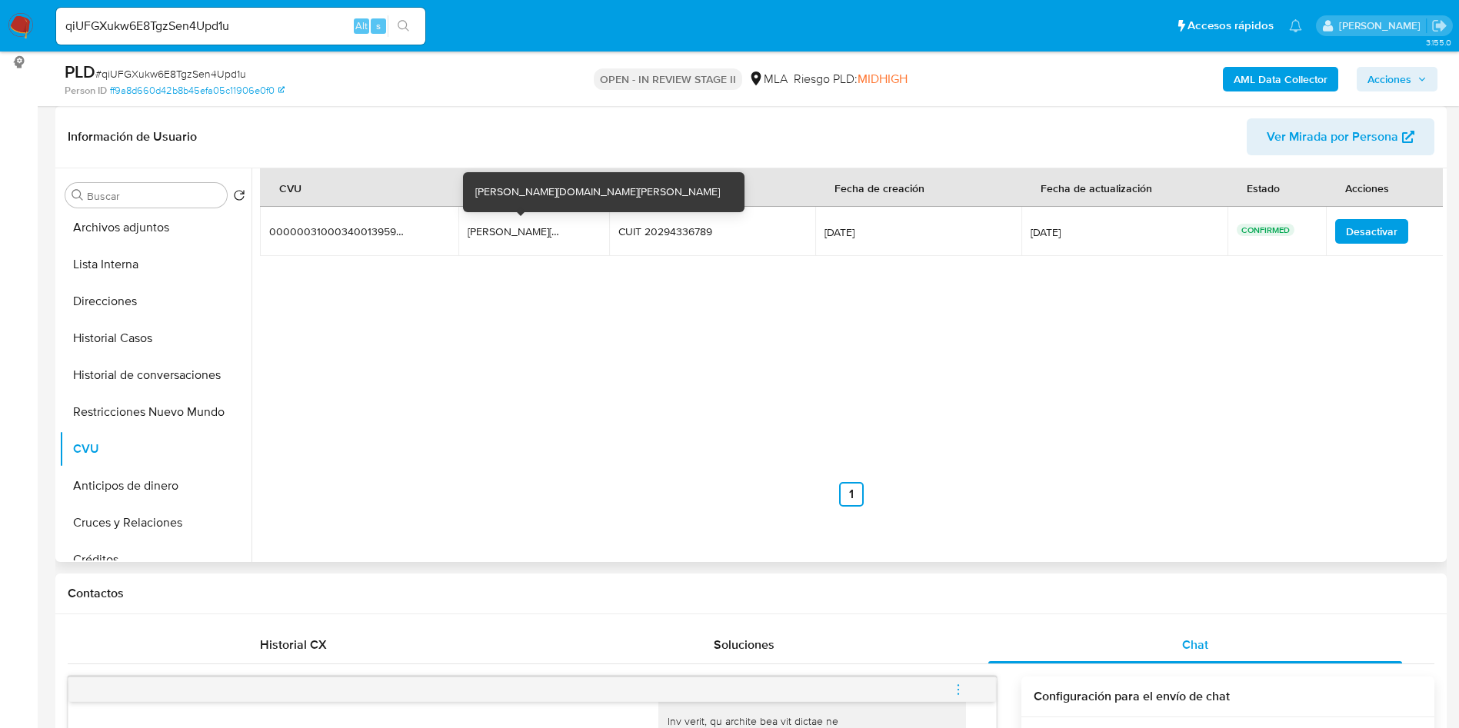
click at [509, 237] on div "[PERSON_NAME][DOMAIN_NAME][PERSON_NAME]" at bounding box center [517, 232] width 98 height 14
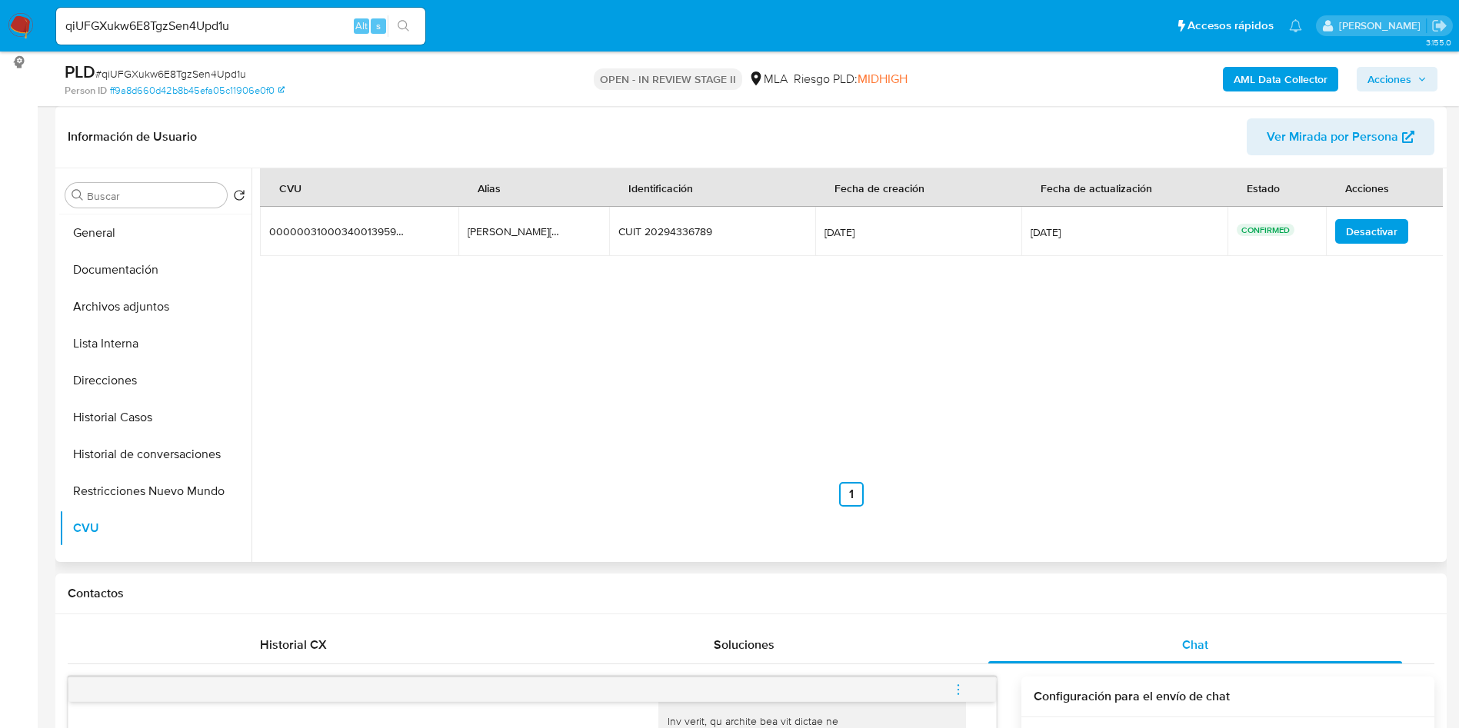
scroll to position [0, 0]
click at [134, 242] on button "KYC" at bounding box center [149, 232] width 180 height 37
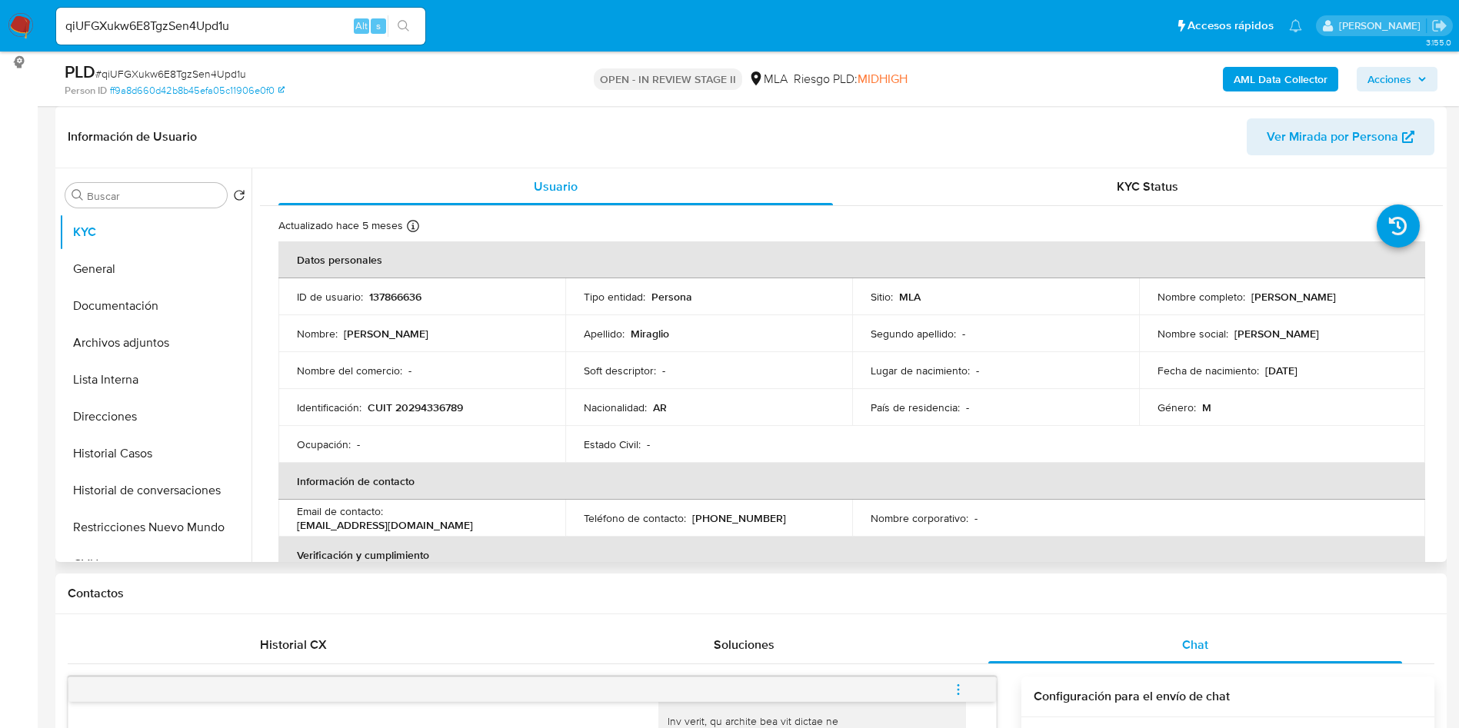
drag, startPoint x: 1245, startPoint y: 301, endPoint x: 1372, endPoint y: 295, distance: 127.0
click at [1371, 295] on div "Nombre completo : [PERSON_NAME]" at bounding box center [1282, 297] width 250 height 14
copy p "[PERSON_NAME]"
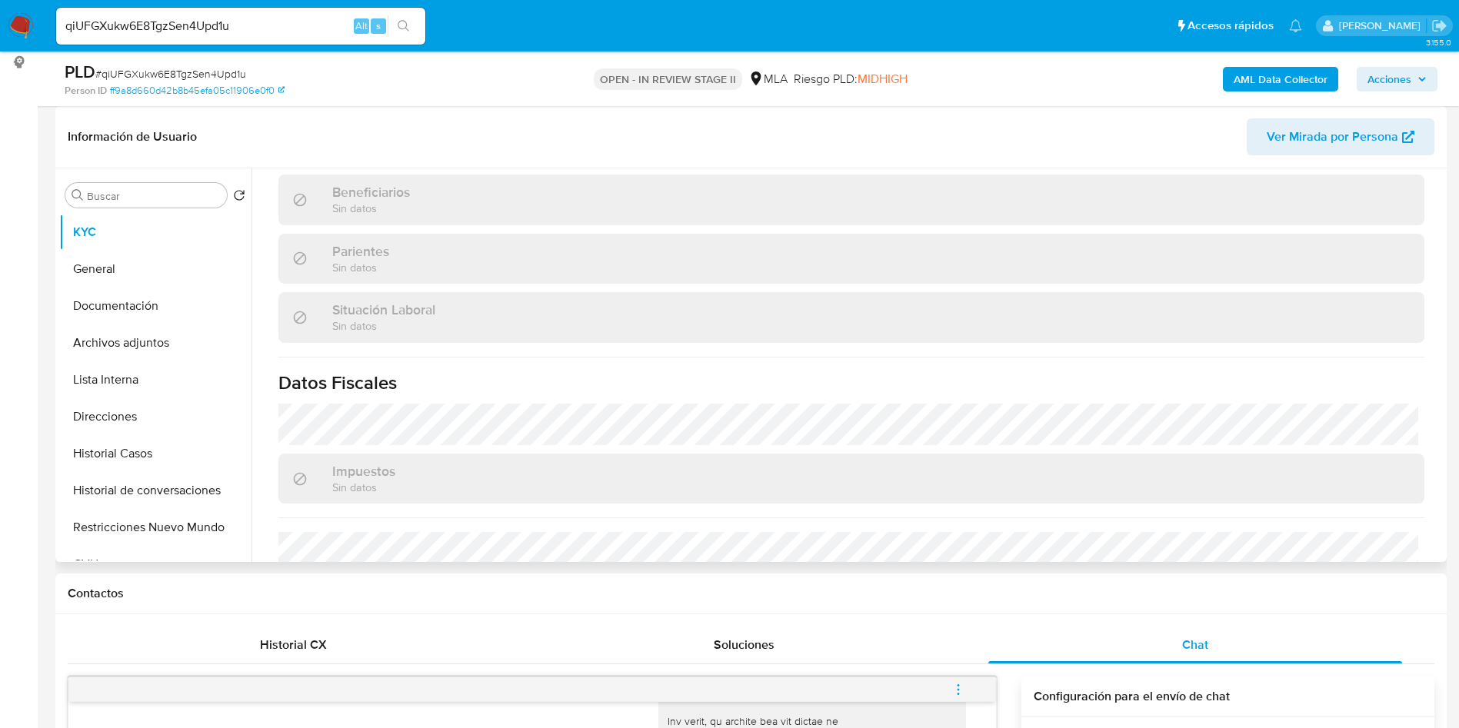
scroll to position [796, 0]
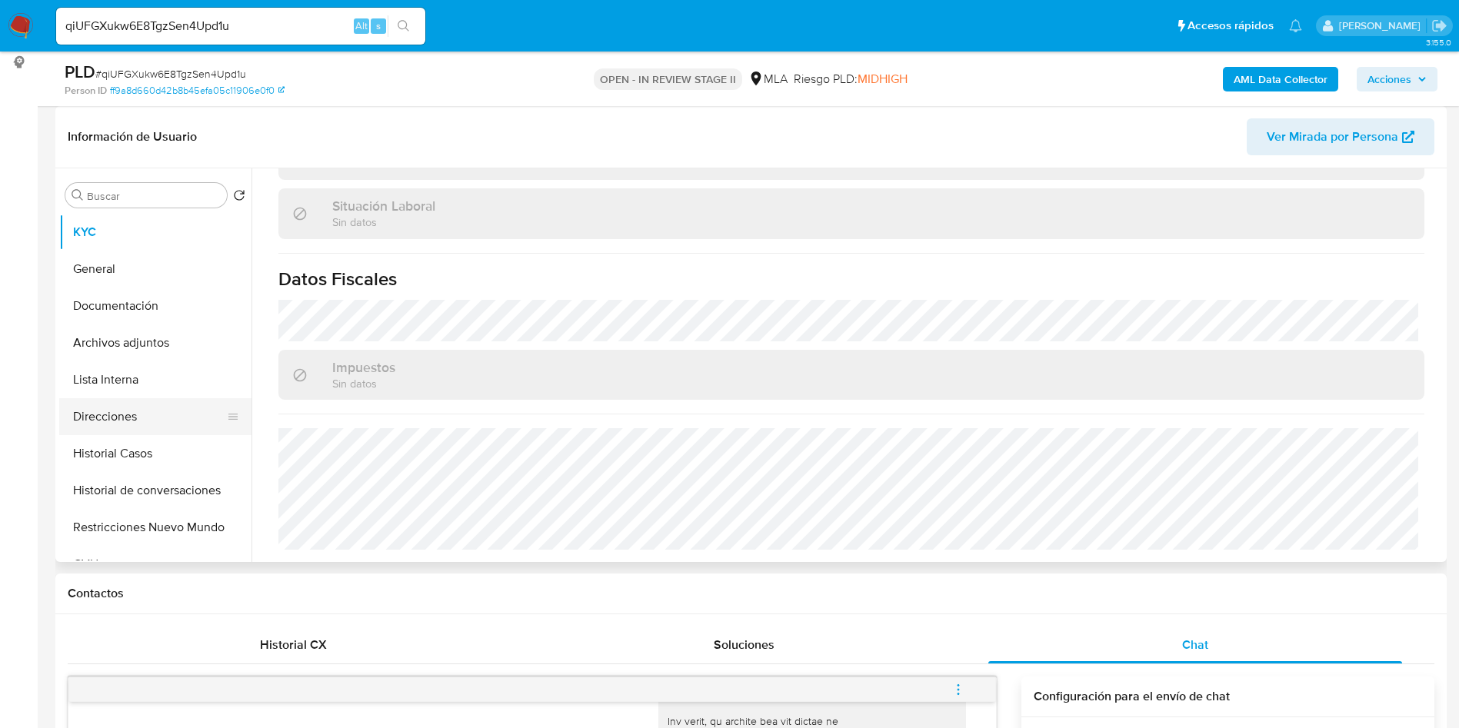
click at [138, 425] on button "Direcciones" at bounding box center [149, 416] width 180 height 37
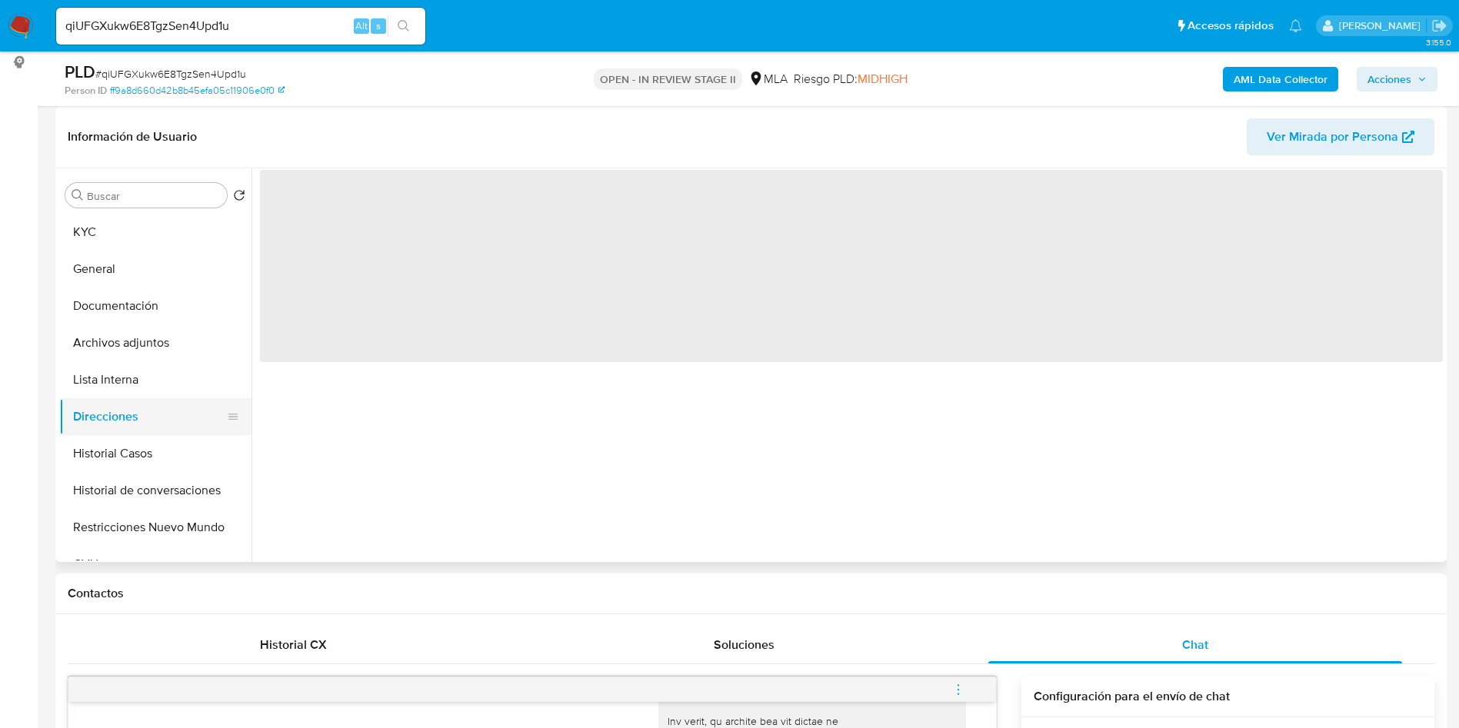
scroll to position [0, 0]
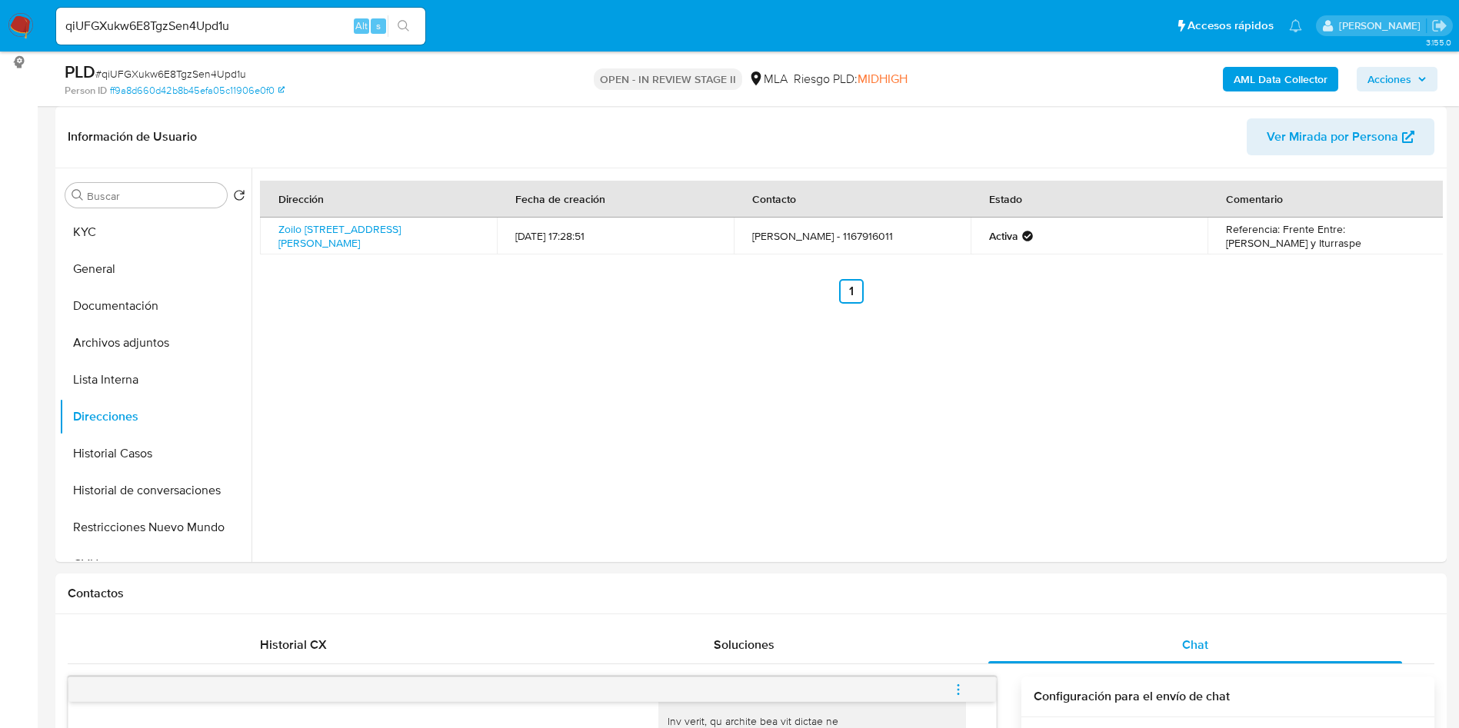
click at [72, 237] on button "KYC" at bounding box center [149, 232] width 180 height 37
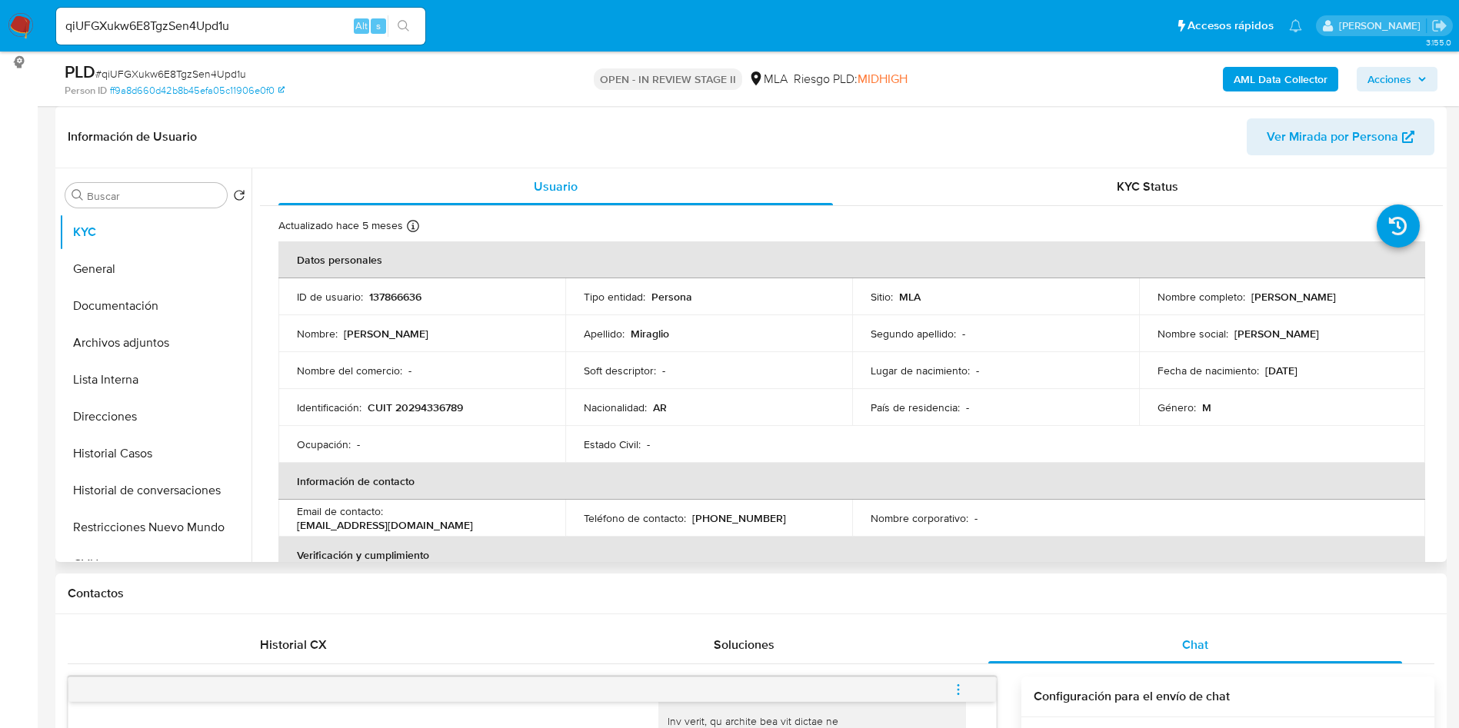
click at [1331, 304] on td "Nombre completo : [PERSON_NAME]" at bounding box center [1282, 296] width 287 height 37
click at [1331, 304] on p "[PERSON_NAME]" at bounding box center [1293, 297] width 85 height 14
copy p "Miraglio"
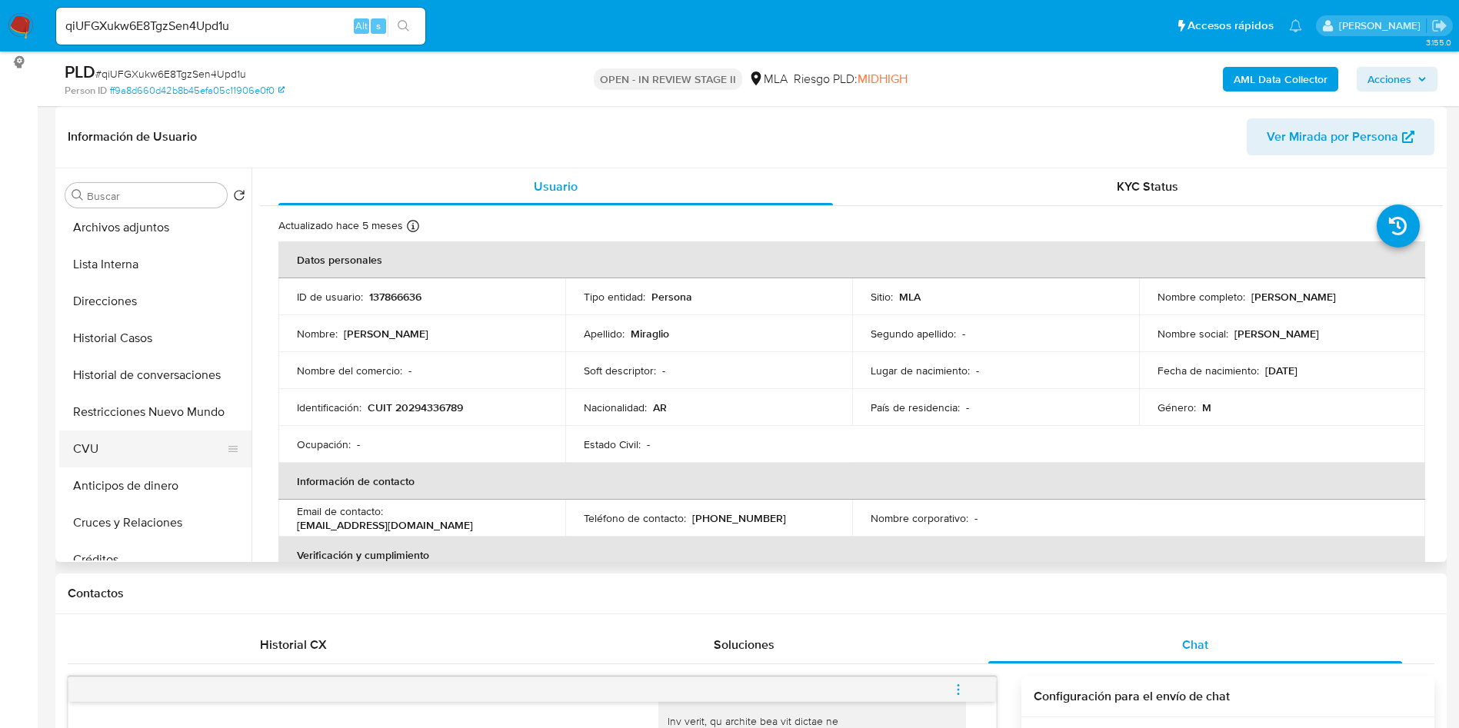
click at [115, 450] on button "CVU" at bounding box center [149, 449] width 180 height 37
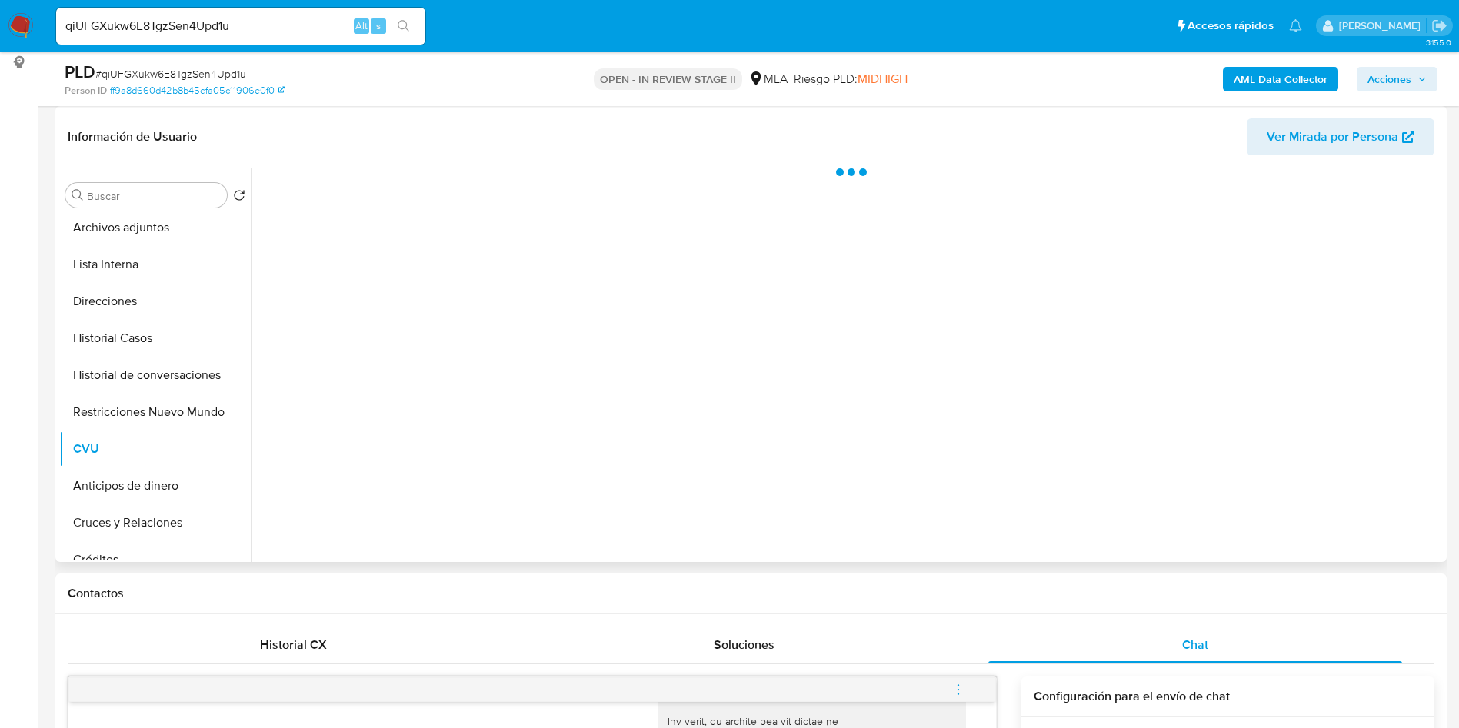
click at [730, 219] on div at bounding box center [846, 365] width 1191 height 394
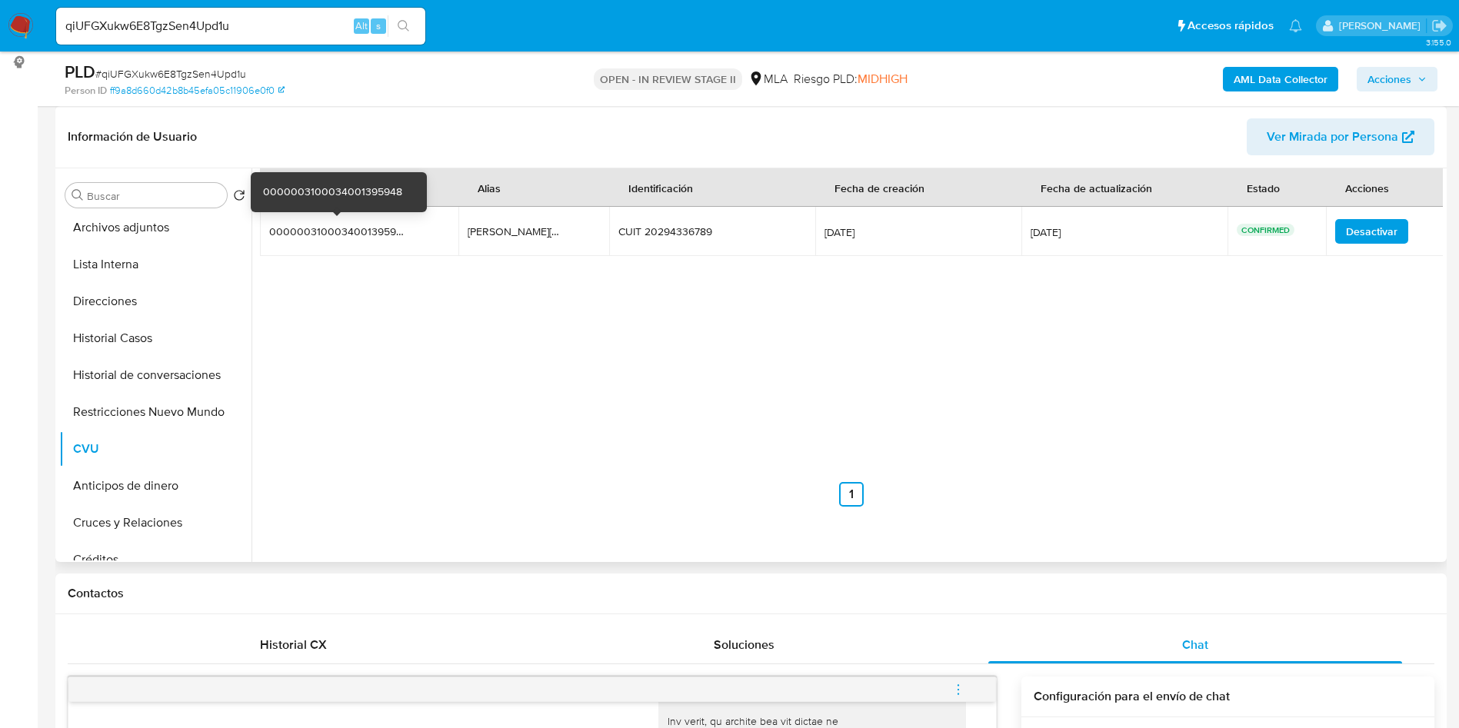
click at [364, 228] on div "0000003100034001395948" at bounding box center [336, 232] width 135 height 14
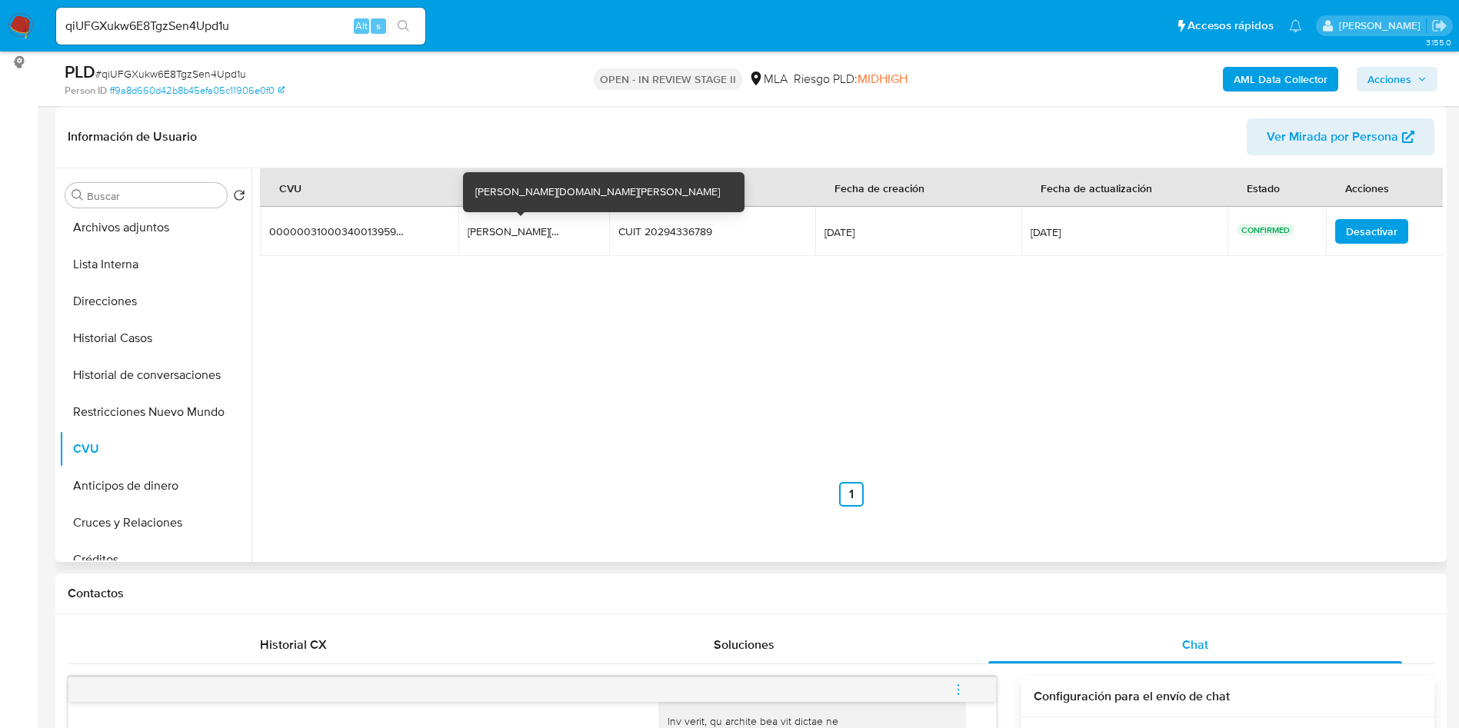
click at [495, 231] on div "[PERSON_NAME][DOMAIN_NAME][PERSON_NAME]" at bounding box center [517, 232] width 98 height 14
click at [495, 230] on div "[PERSON_NAME][DOMAIN_NAME][PERSON_NAME]" at bounding box center [517, 232] width 98 height 14
